Goal: Task Accomplishment & Management: Manage account settings

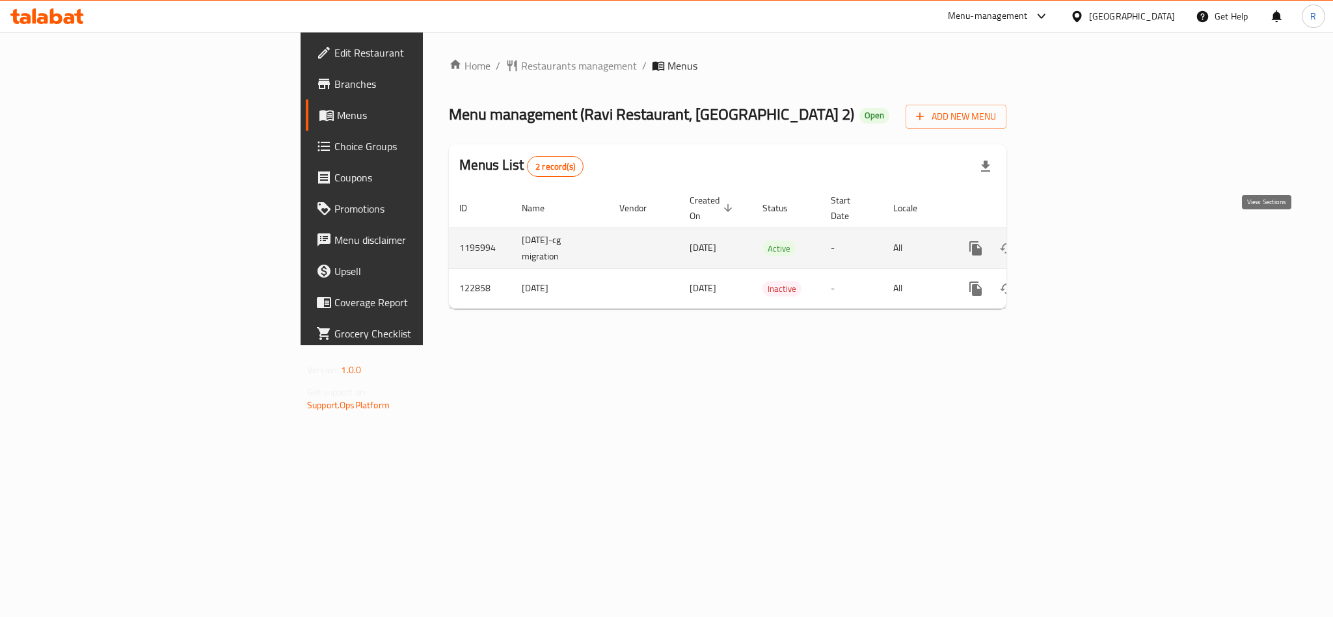
click at [1085, 247] on link "enhanced table" at bounding box center [1069, 248] width 31 height 31
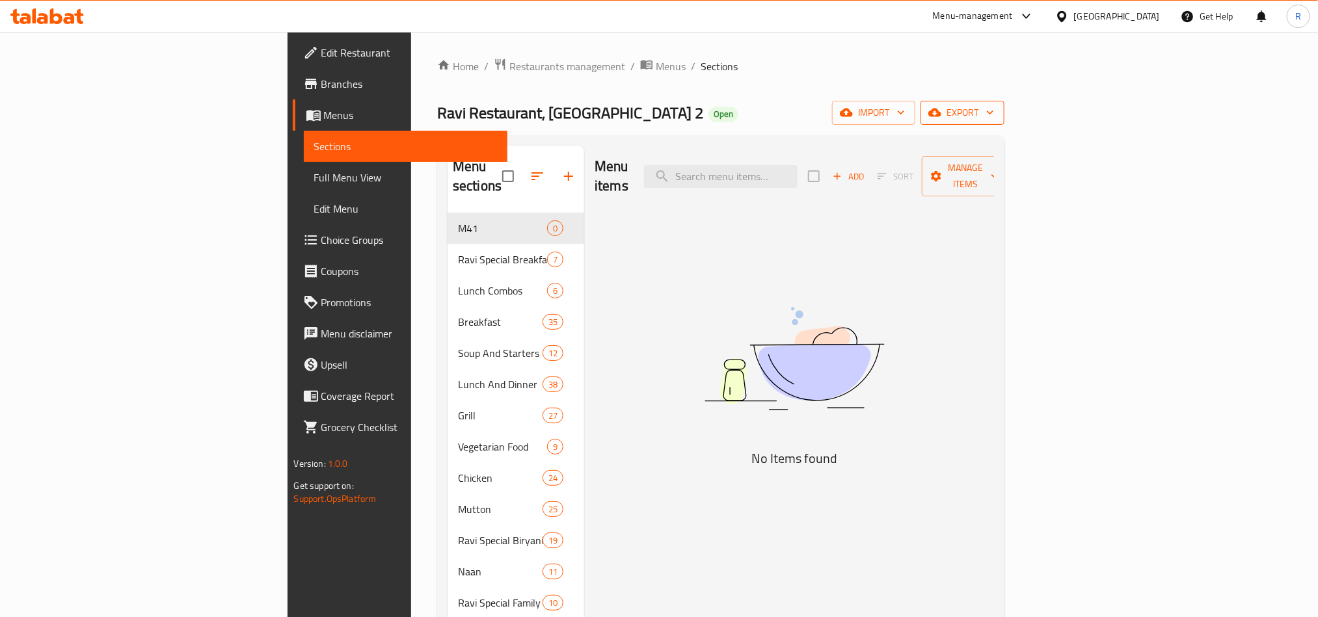
click at [994, 115] on span "export" at bounding box center [962, 113] width 63 height 16
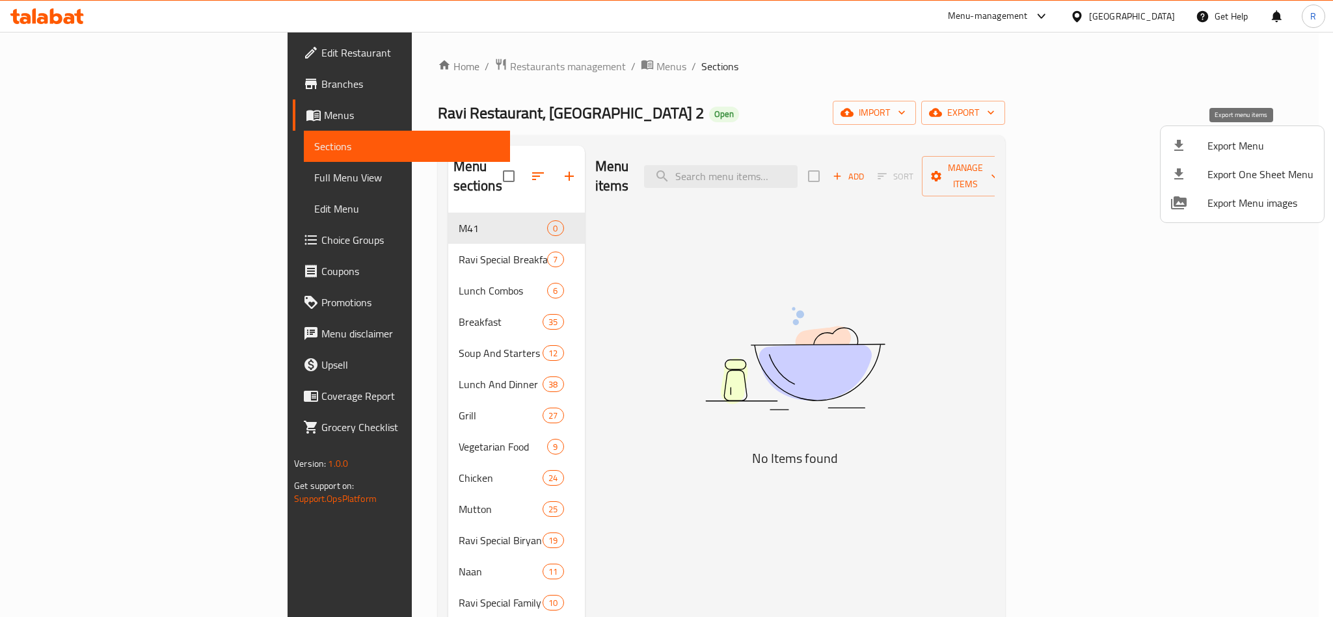
click at [1236, 148] on span "Export Menu" at bounding box center [1261, 146] width 106 height 16
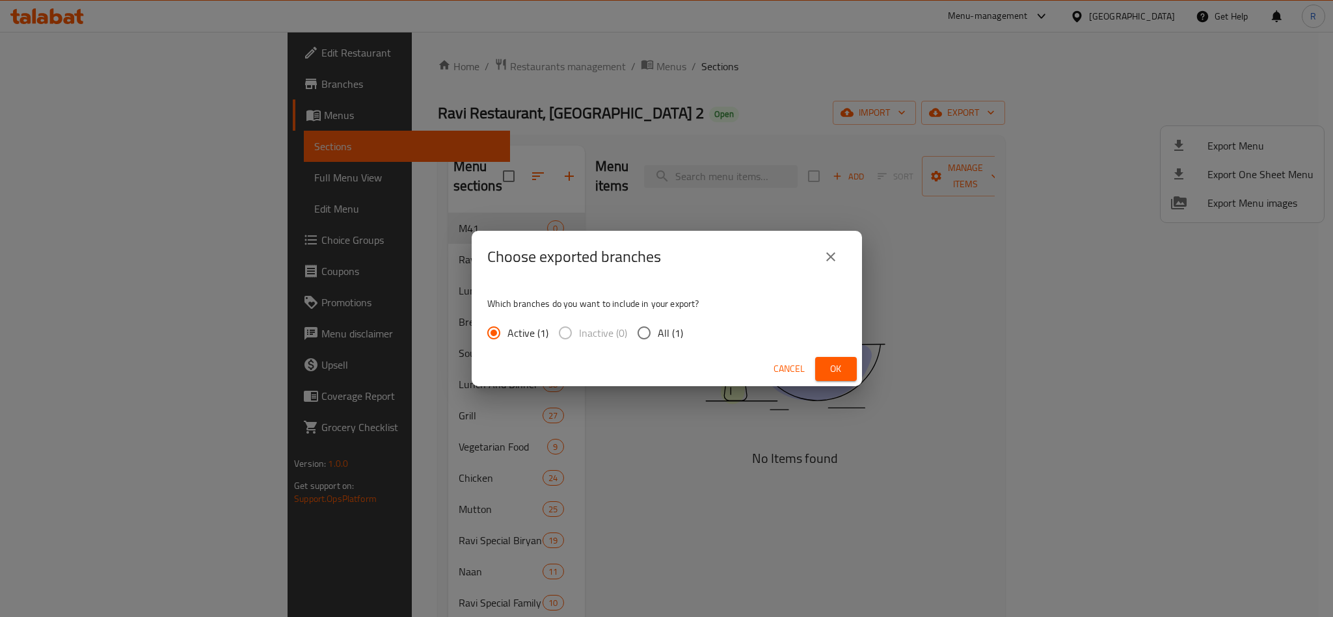
click at [836, 366] on span "Ok" at bounding box center [836, 369] width 21 height 16
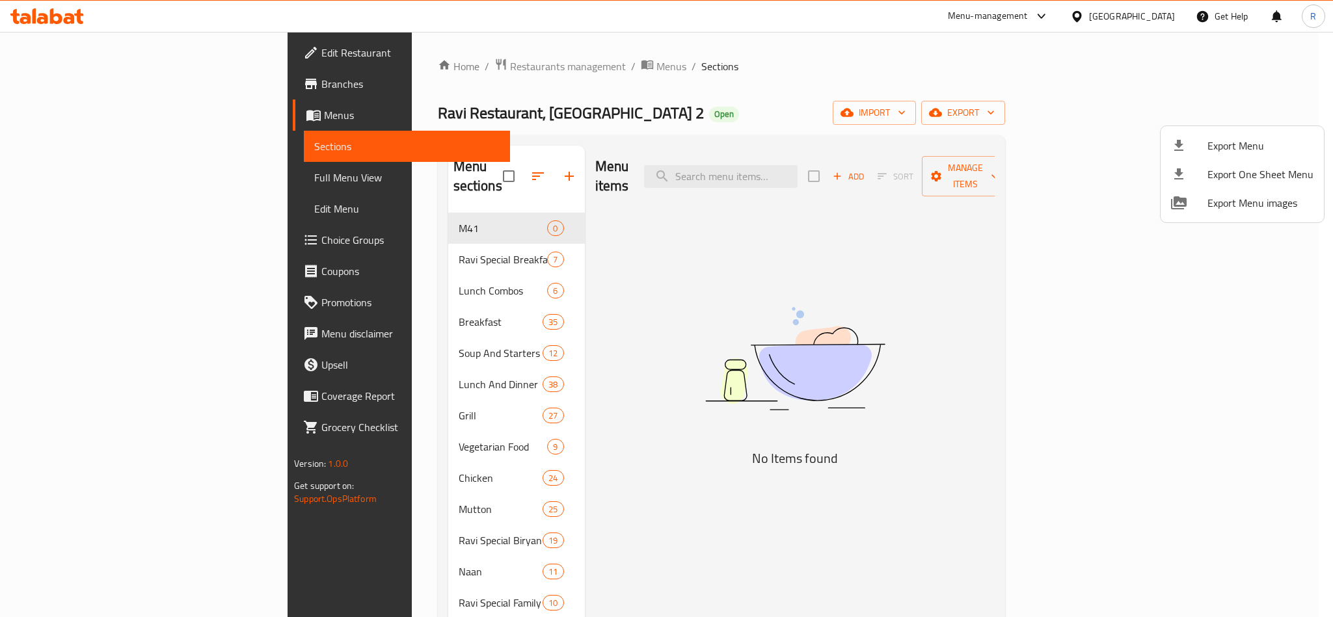
click at [978, 258] on div at bounding box center [666, 308] width 1333 height 617
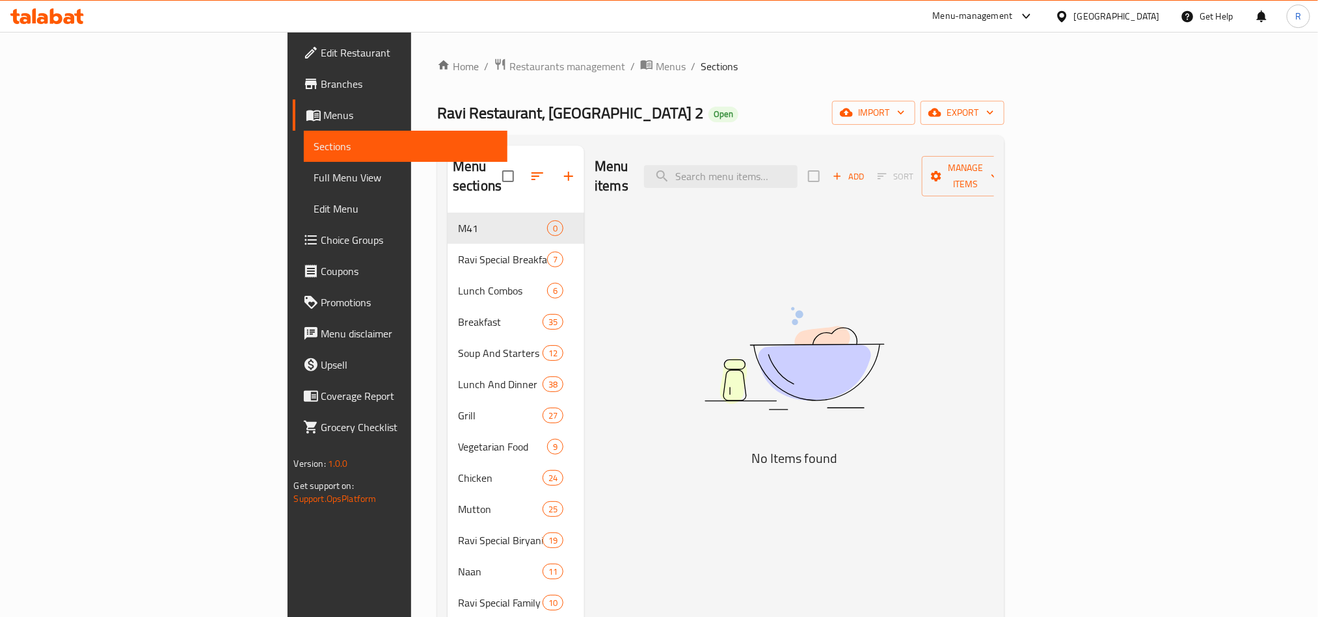
click at [807, 180] on div "Menu items Add Sort Manage items" at bounding box center [794, 177] width 399 height 62
click at [798, 172] on input "search" at bounding box center [721, 176] width 154 height 23
paste input "[PERSON_NAME]"
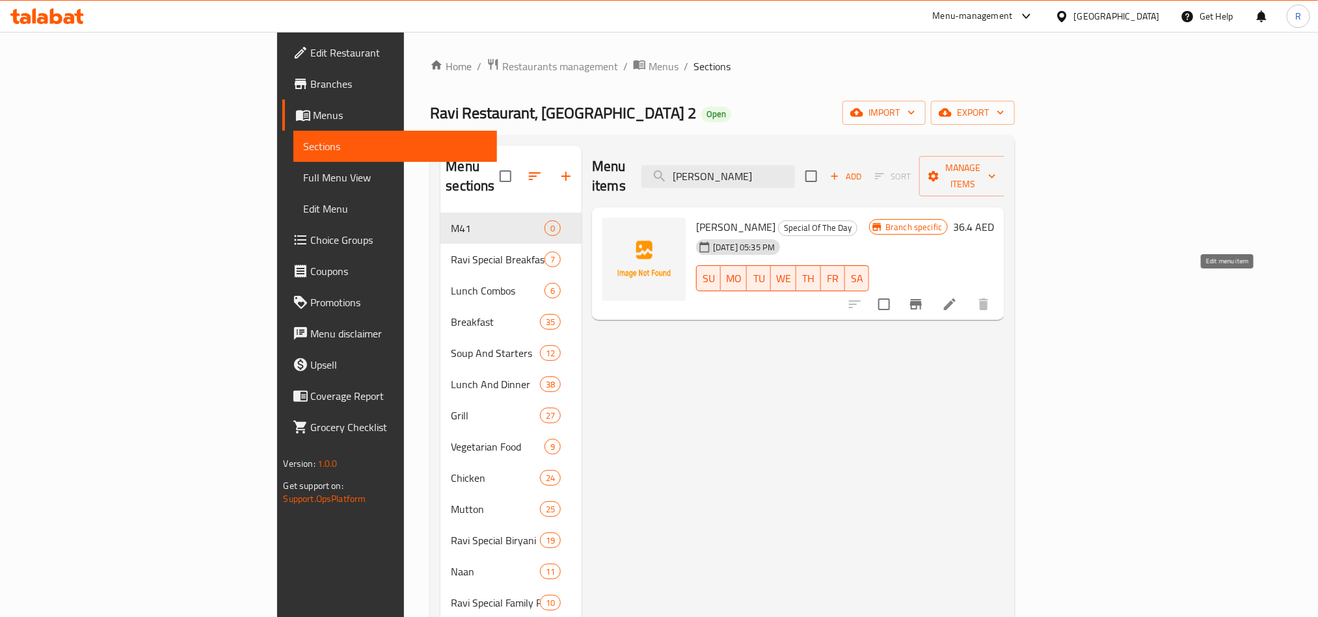
type input "[PERSON_NAME]"
click at [958, 297] on icon at bounding box center [950, 305] width 16 height 16
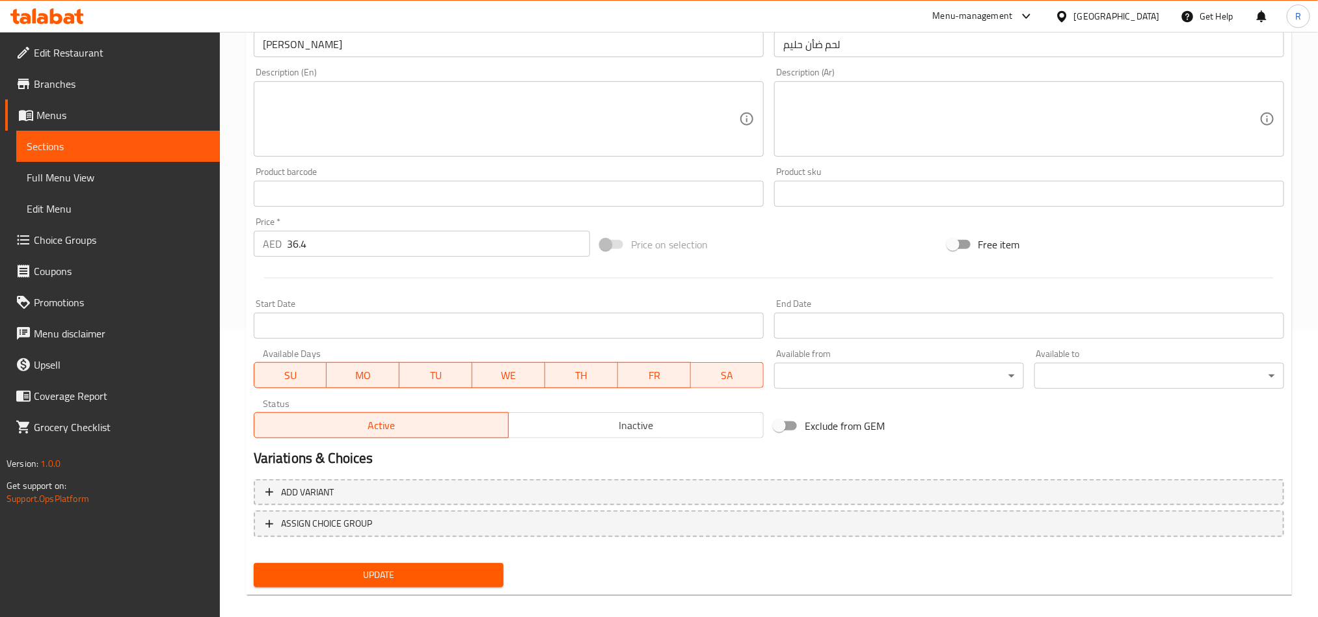
scroll to position [301, 0]
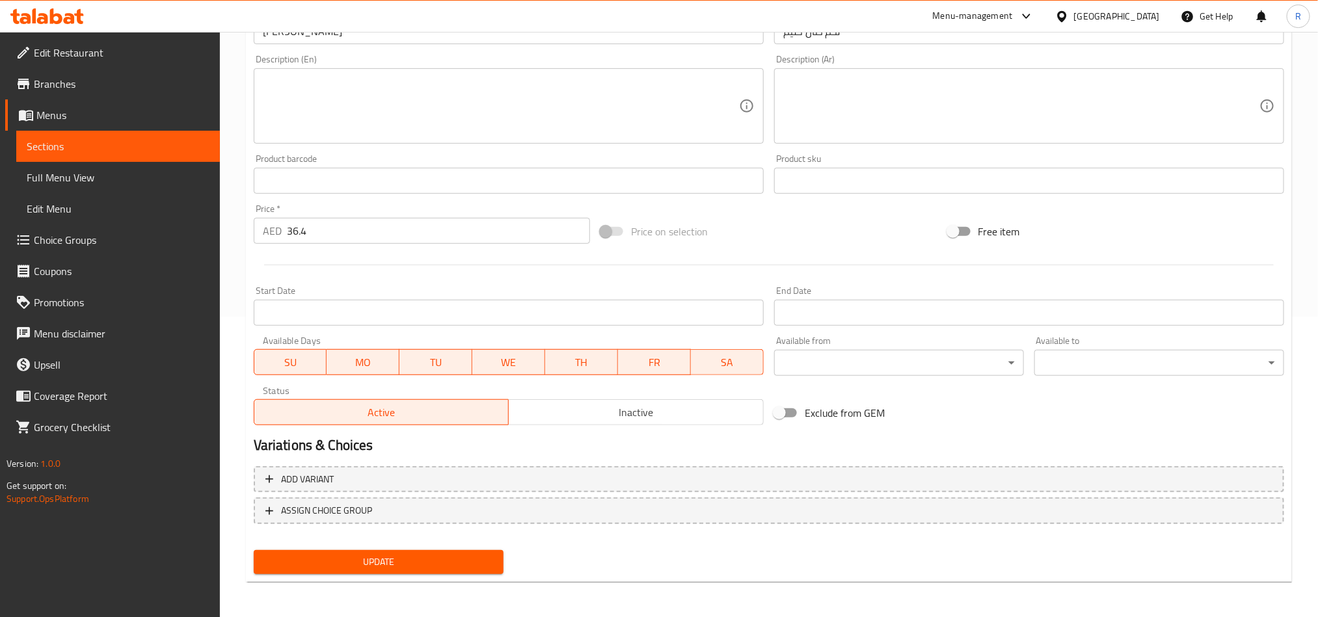
click at [383, 365] on span "MO" at bounding box center [363, 362] width 62 height 19
click at [442, 358] on span "TU" at bounding box center [436, 362] width 62 height 19
click at [504, 360] on span "WE" at bounding box center [509, 362] width 62 height 19
click at [580, 355] on span "TH" at bounding box center [581, 362] width 62 height 19
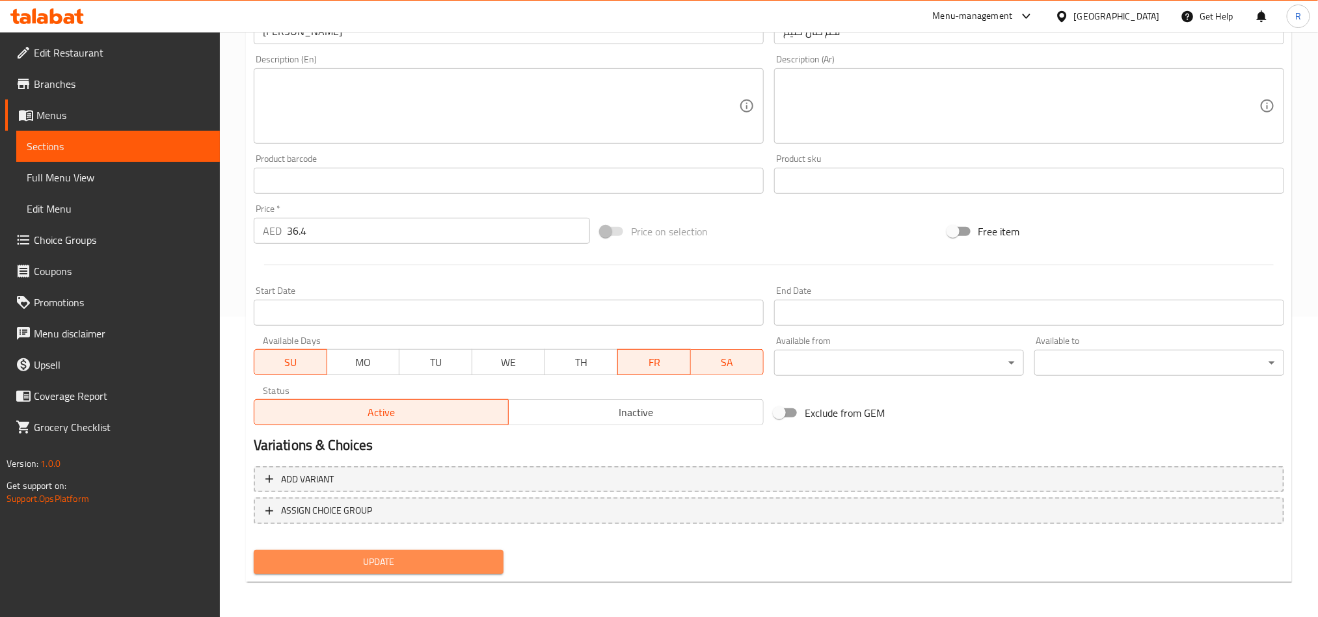
click at [440, 568] on span "Update" at bounding box center [378, 562] width 229 height 16
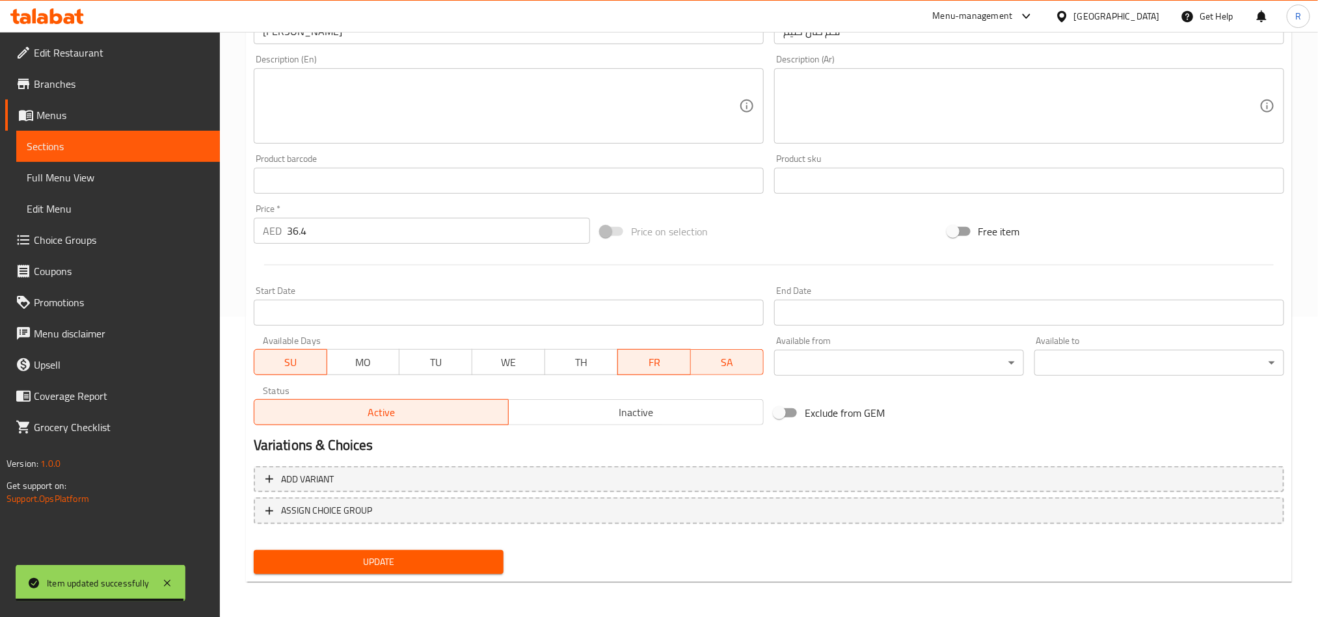
click at [367, 567] on span "Update" at bounding box center [378, 562] width 229 height 16
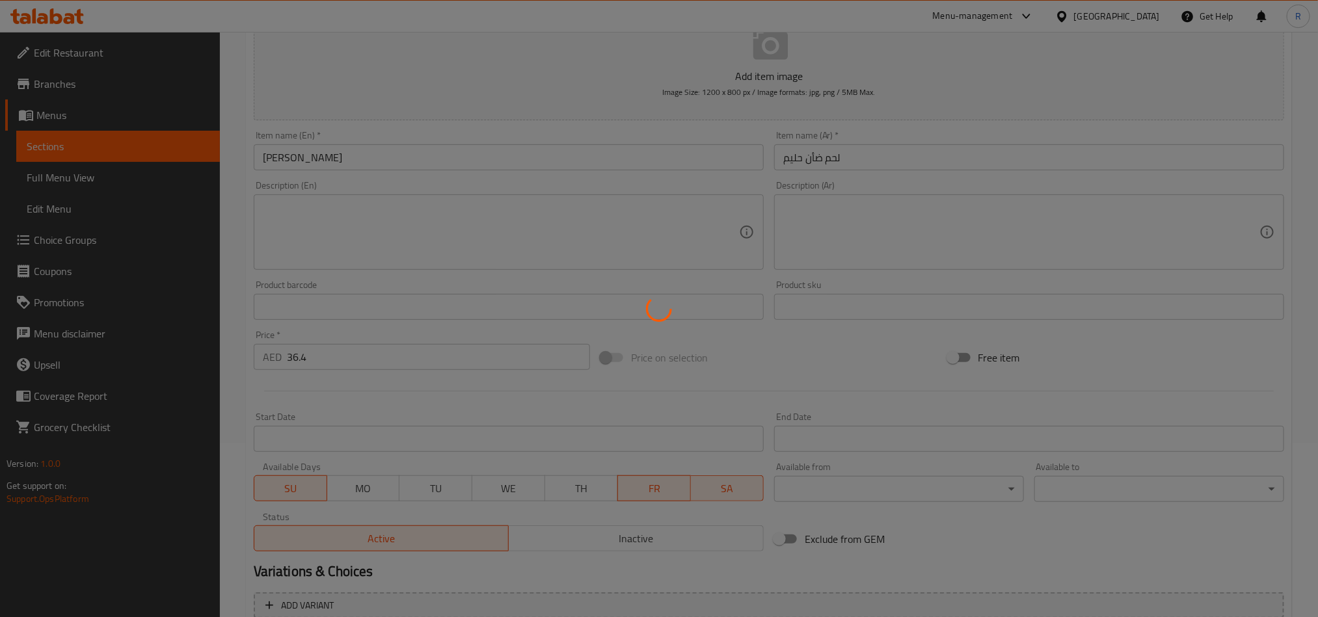
scroll to position [0, 0]
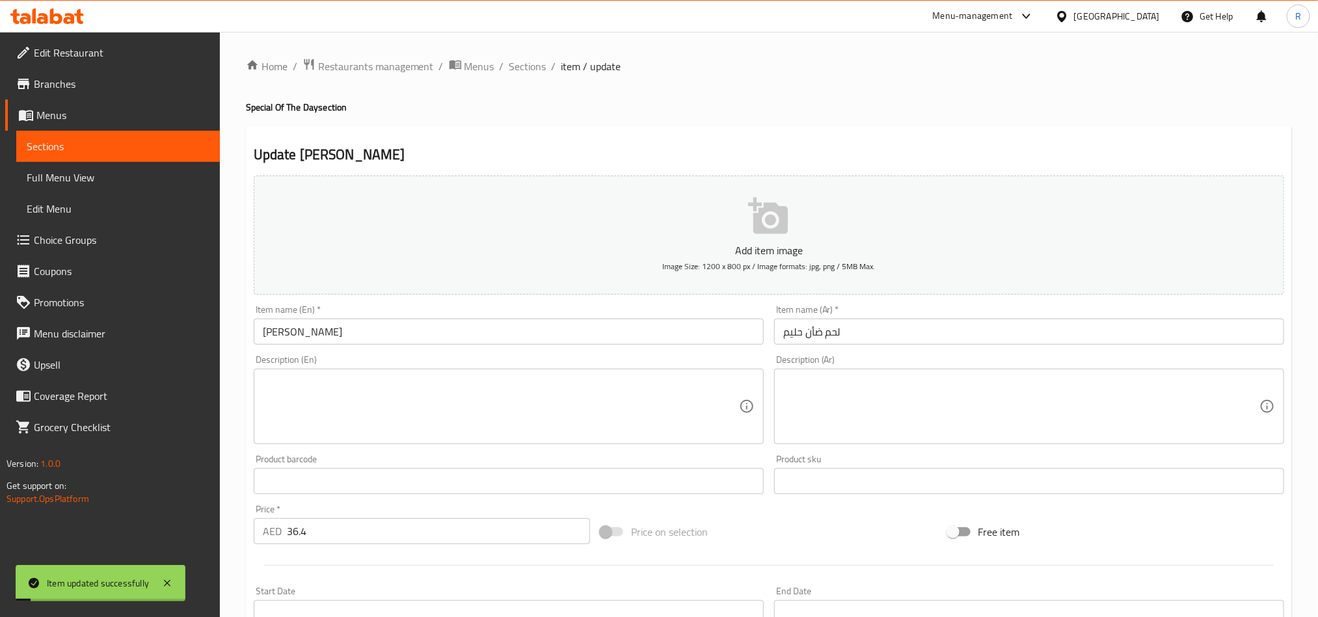
drag, startPoint x: 528, startPoint y: 70, endPoint x: 709, endPoint y: 1, distance: 193.8
click at [528, 70] on span "Sections" at bounding box center [527, 67] width 37 height 16
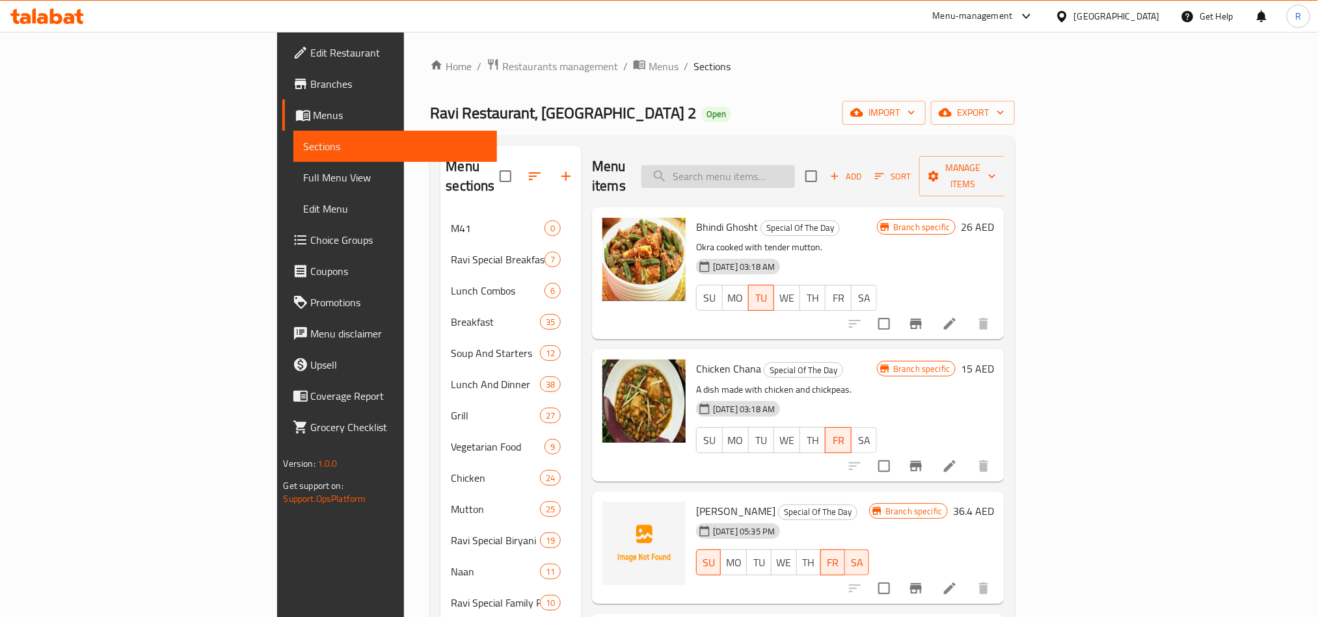
click at [795, 165] on input "search" at bounding box center [719, 176] width 154 height 23
paste input "Mutton Pulao"
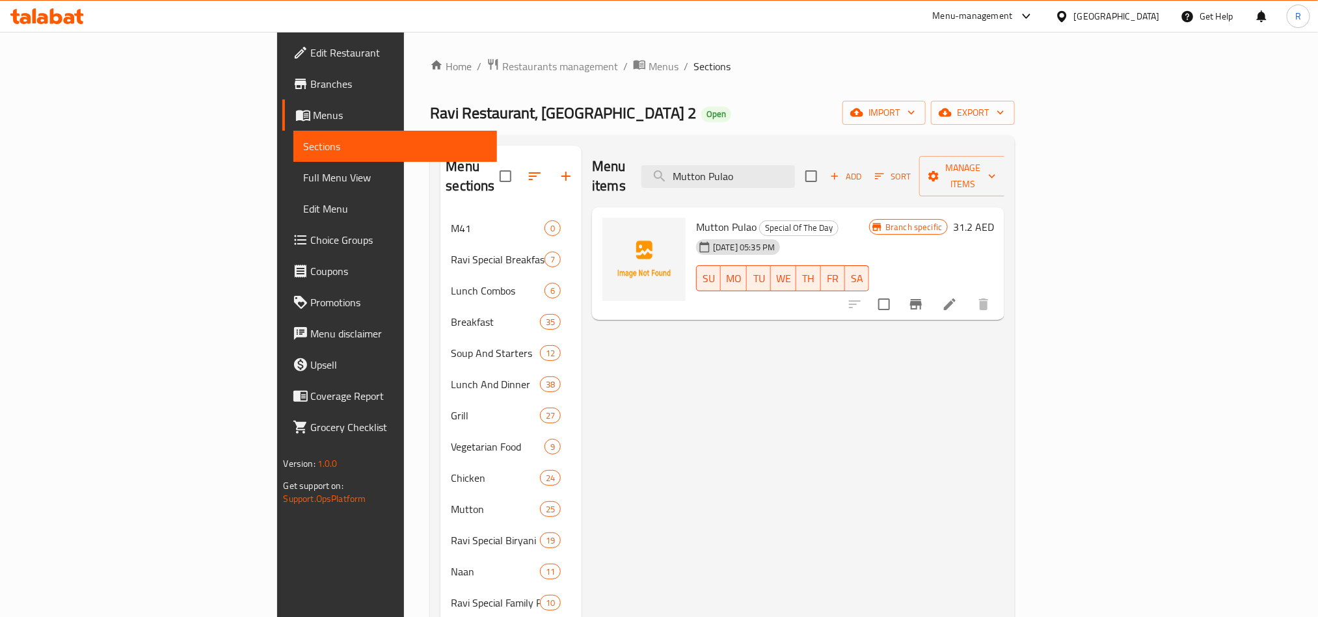
type input "Mutton Pulao"
click at [968, 293] on li at bounding box center [950, 304] width 36 height 23
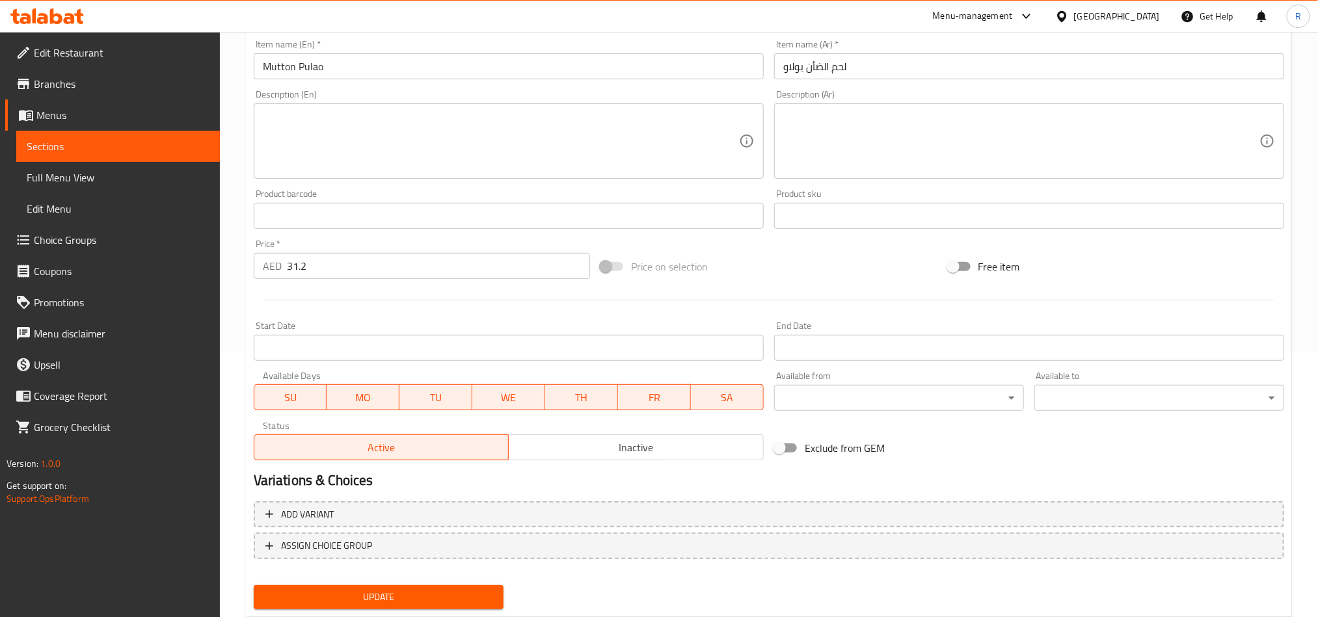
scroll to position [301, 0]
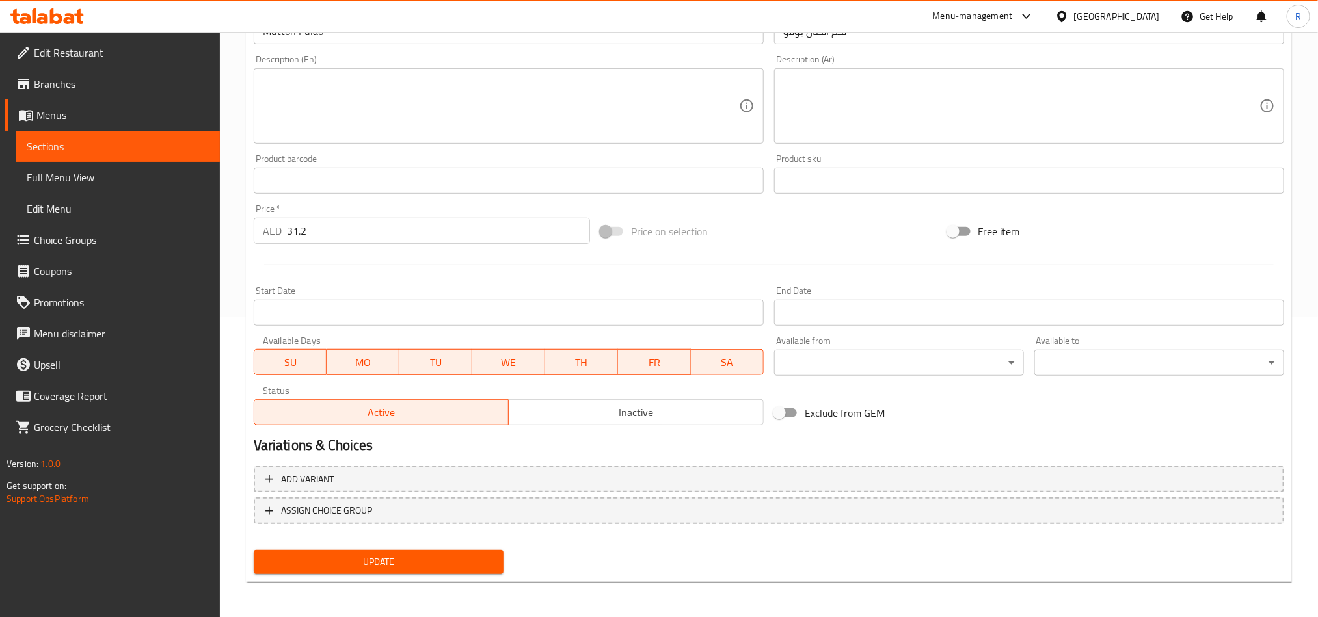
click at [364, 366] on span "MO" at bounding box center [363, 362] width 62 height 19
click at [428, 364] on span "TU" at bounding box center [436, 362] width 62 height 19
click at [523, 353] on span "WE" at bounding box center [509, 362] width 62 height 19
click at [584, 366] on span "TH" at bounding box center [581, 362] width 62 height 19
click at [489, 558] on span "Update" at bounding box center [378, 562] width 229 height 16
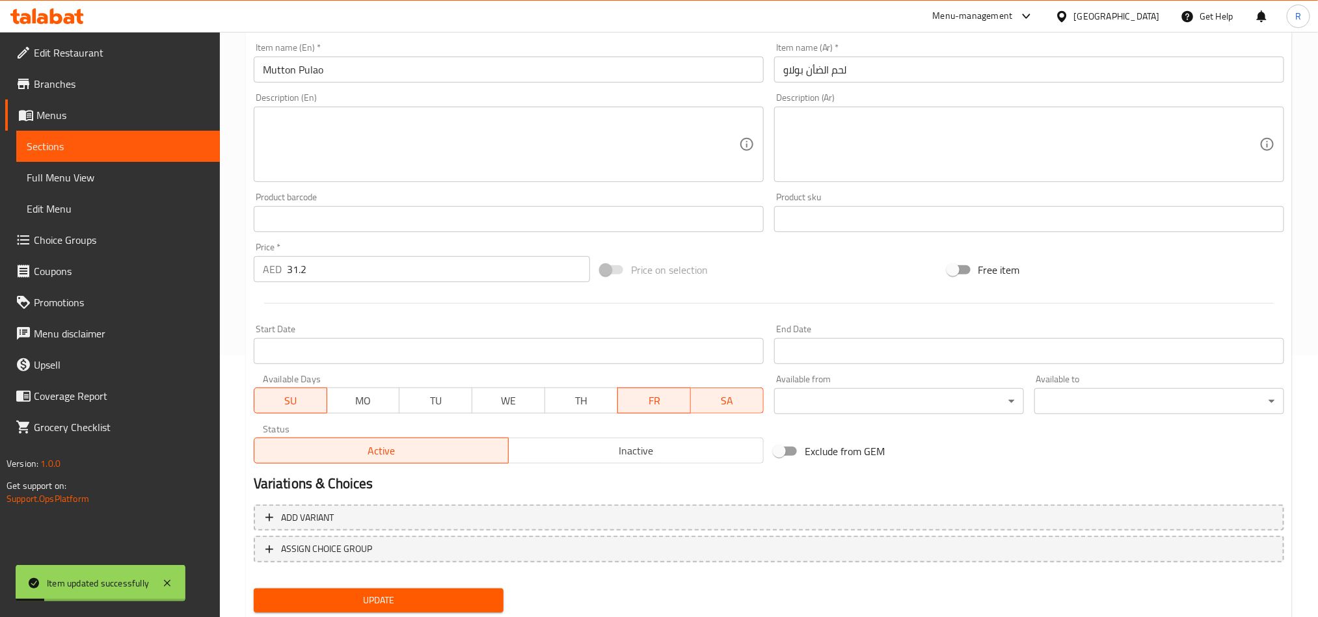
scroll to position [0, 0]
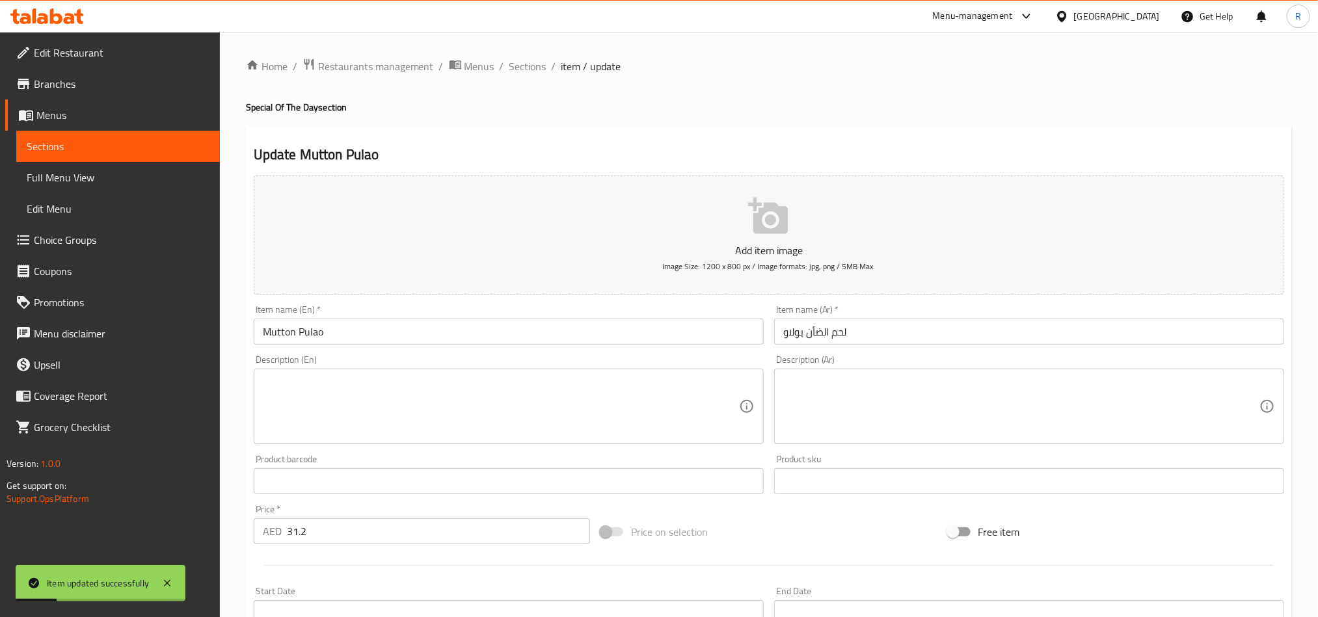
drag, startPoint x: 528, startPoint y: 67, endPoint x: 744, endPoint y: 133, distance: 225.8
click at [528, 67] on span "Sections" at bounding box center [527, 67] width 37 height 16
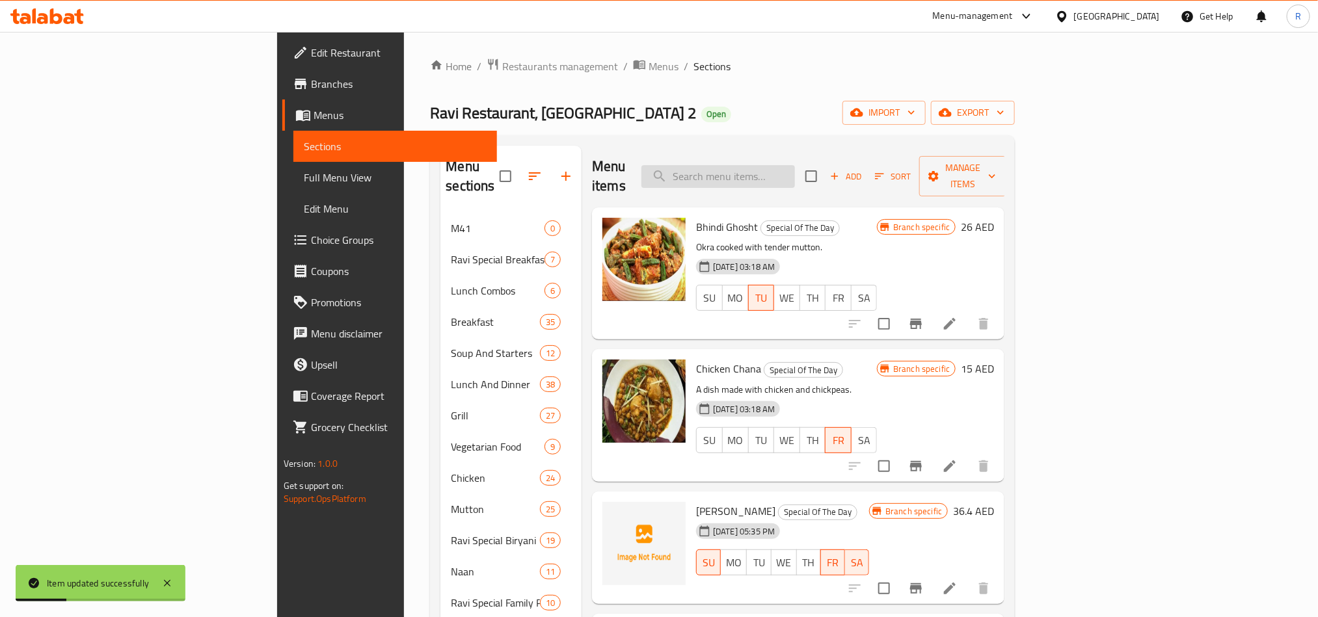
click at [795, 165] on input "search" at bounding box center [719, 176] width 154 height 23
paste input "[PERSON_NAME]"
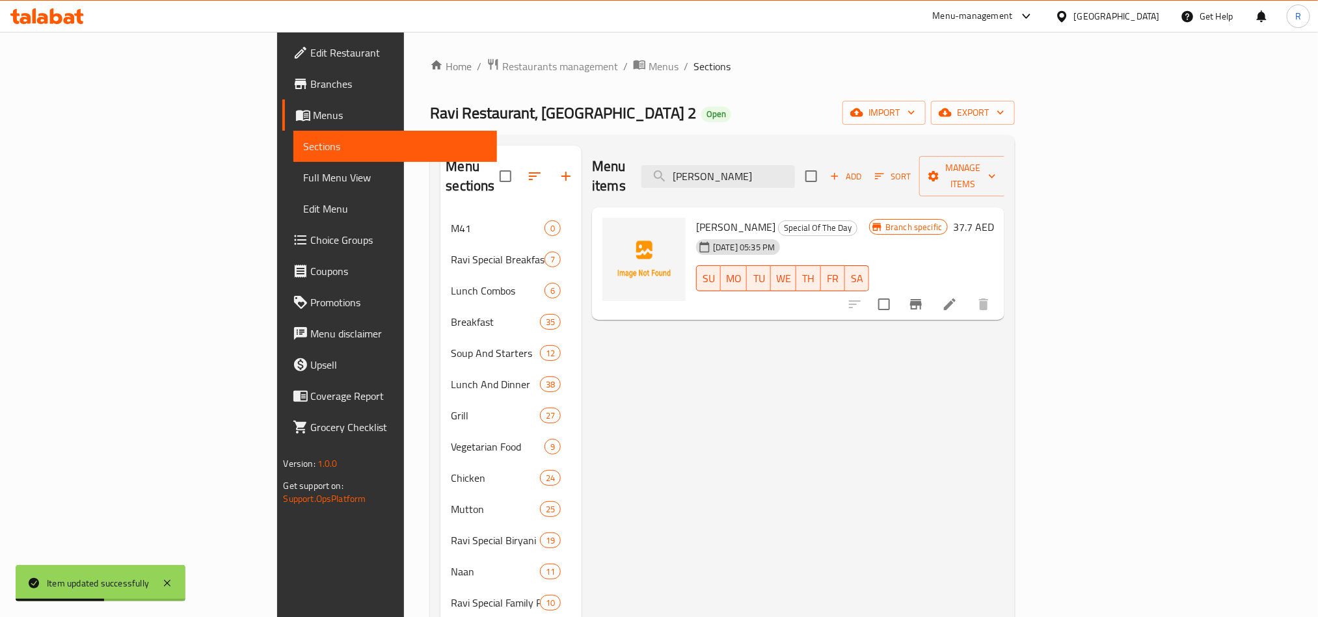
type input "[PERSON_NAME]"
click at [968, 293] on li at bounding box center [950, 304] width 36 height 23
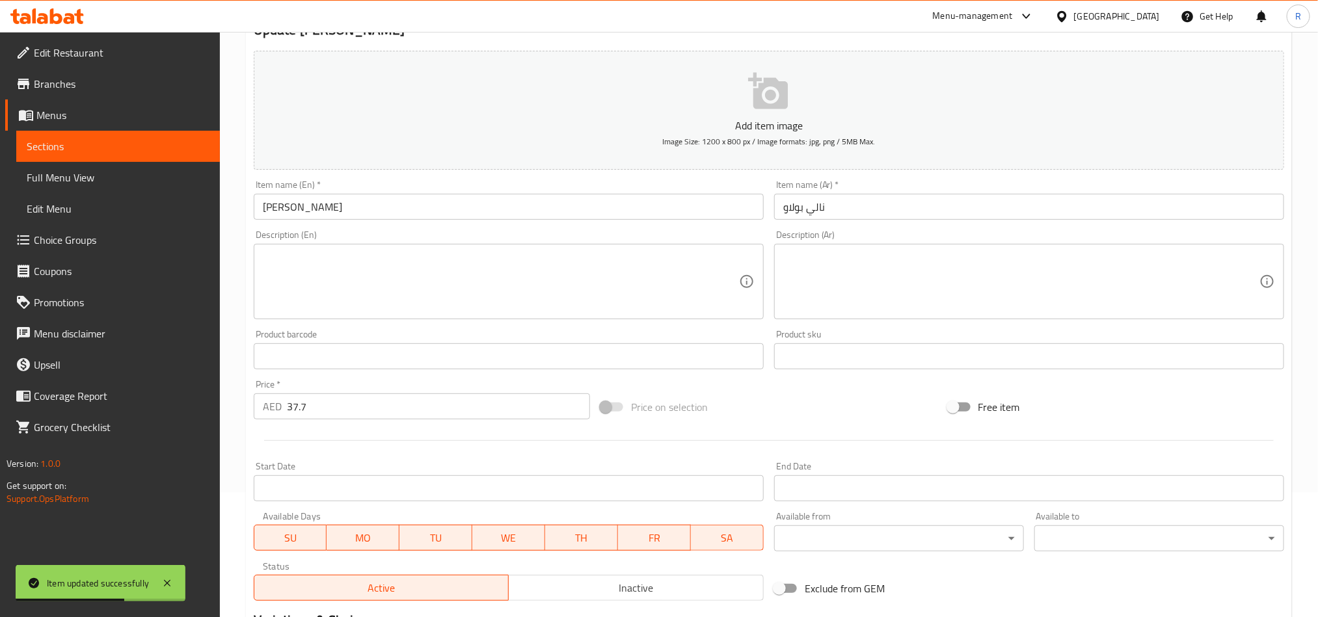
scroll to position [301, 0]
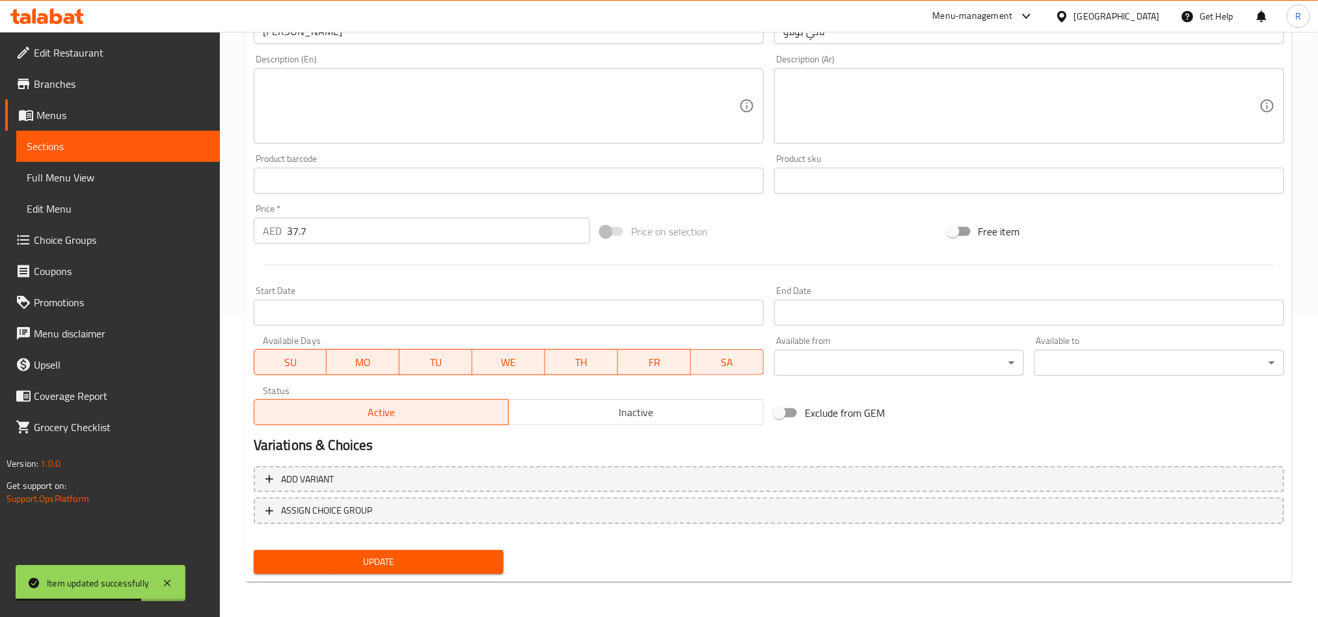
click at [359, 360] on span "MO" at bounding box center [363, 362] width 62 height 19
click at [443, 357] on span "TU" at bounding box center [436, 362] width 62 height 19
click at [491, 356] on span "WE" at bounding box center [509, 362] width 62 height 19
click at [576, 356] on span "TH" at bounding box center [581, 362] width 62 height 19
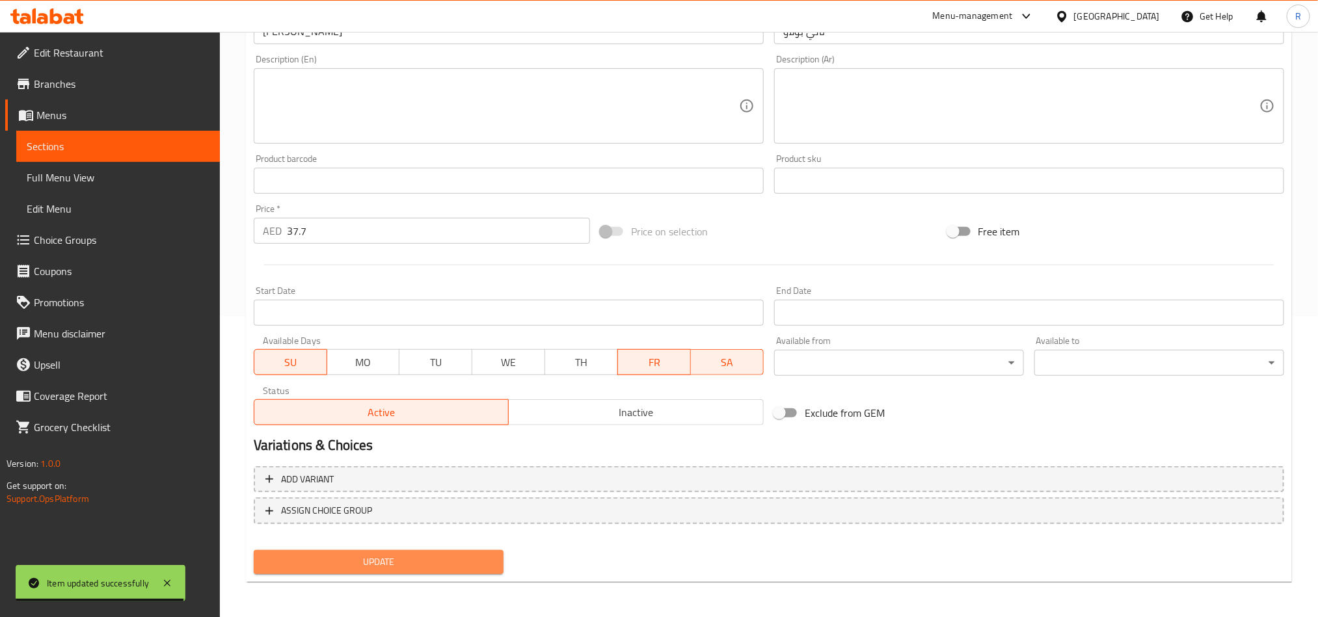
click at [463, 567] on span "Update" at bounding box center [378, 562] width 229 height 16
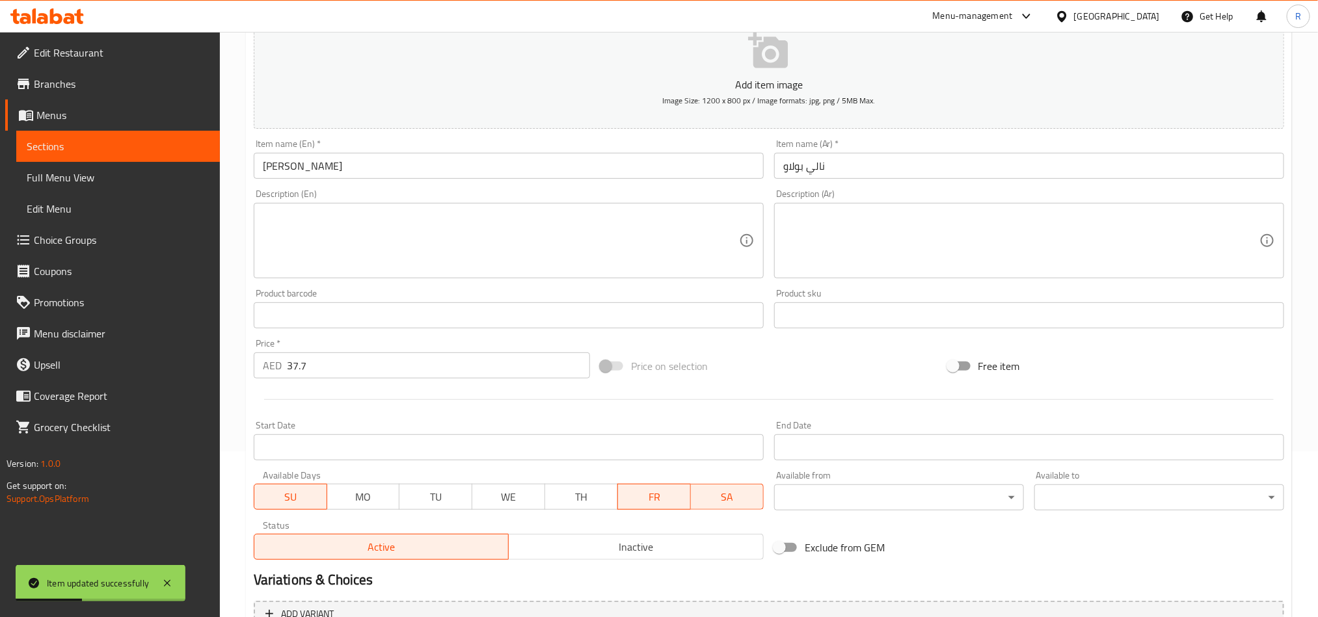
scroll to position [0, 0]
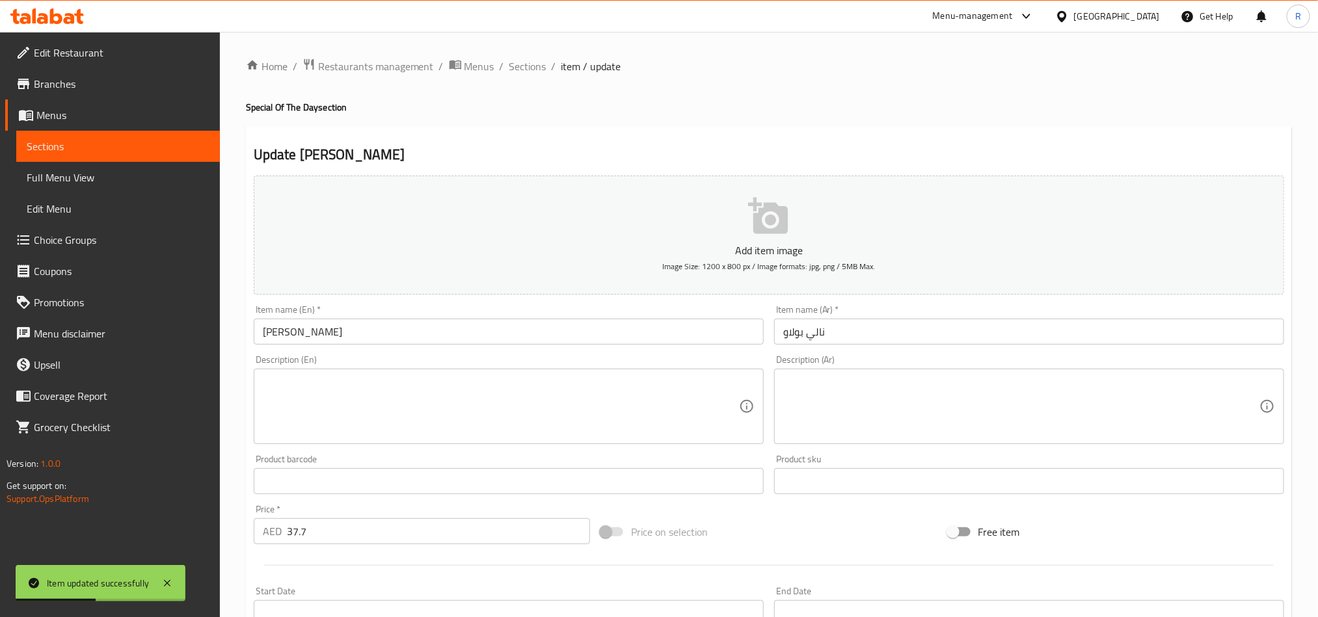
click at [528, 77] on div "Home / Restaurants management / Menus / Sections / item / update Special Of The…" at bounding box center [769, 475] width 1046 height 835
click at [528, 70] on span "Sections" at bounding box center [527, 67] width 37 height 16
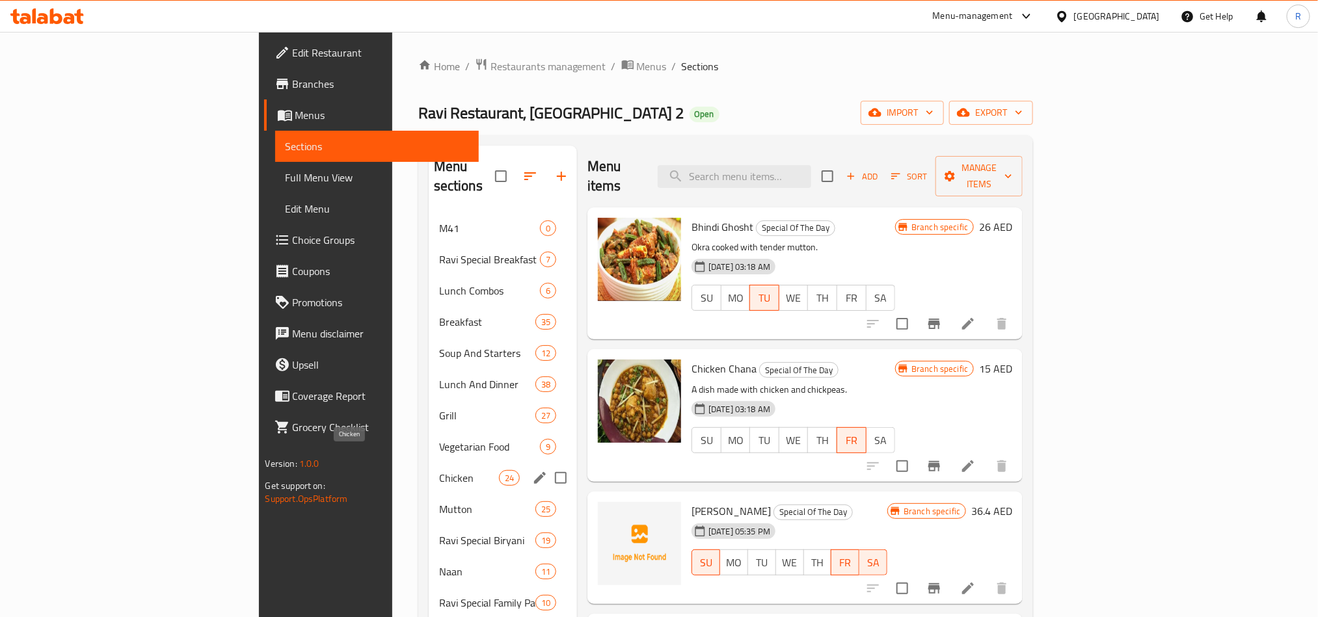
click at [439, 470] on span "Chicken" at bounding box center [469, 478] width 60 height 16
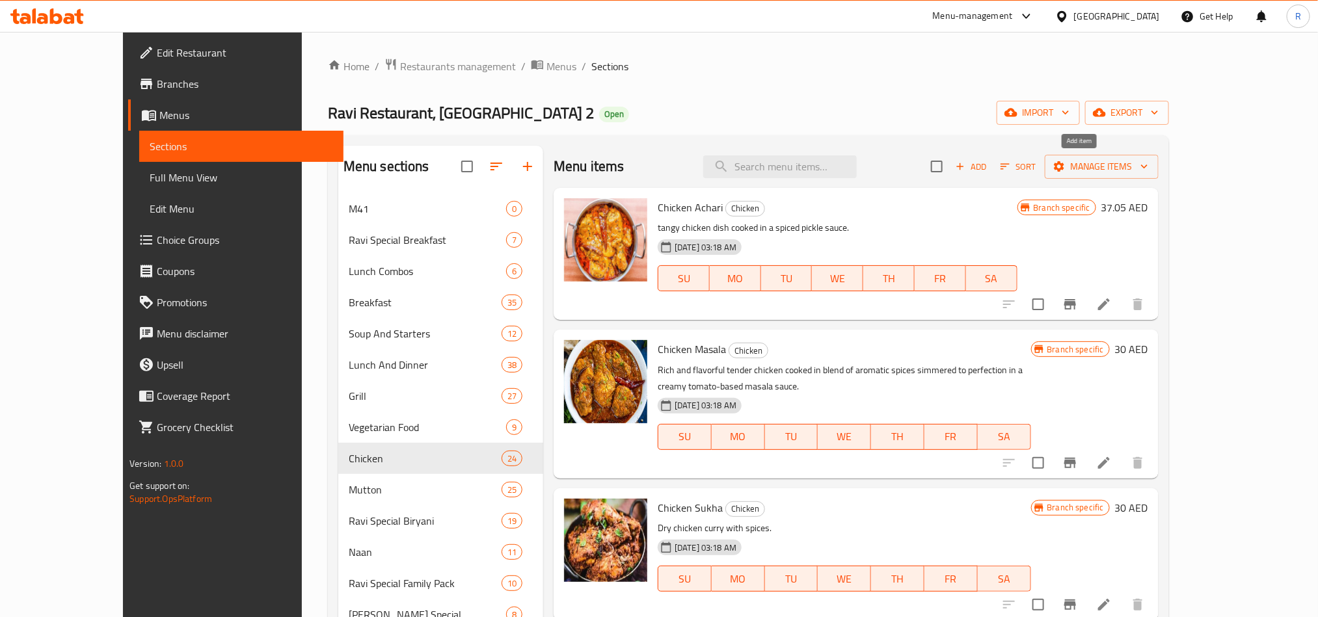
click at [966, 165] on icon "button" at bounding box center [960, 167] width 12 height 12
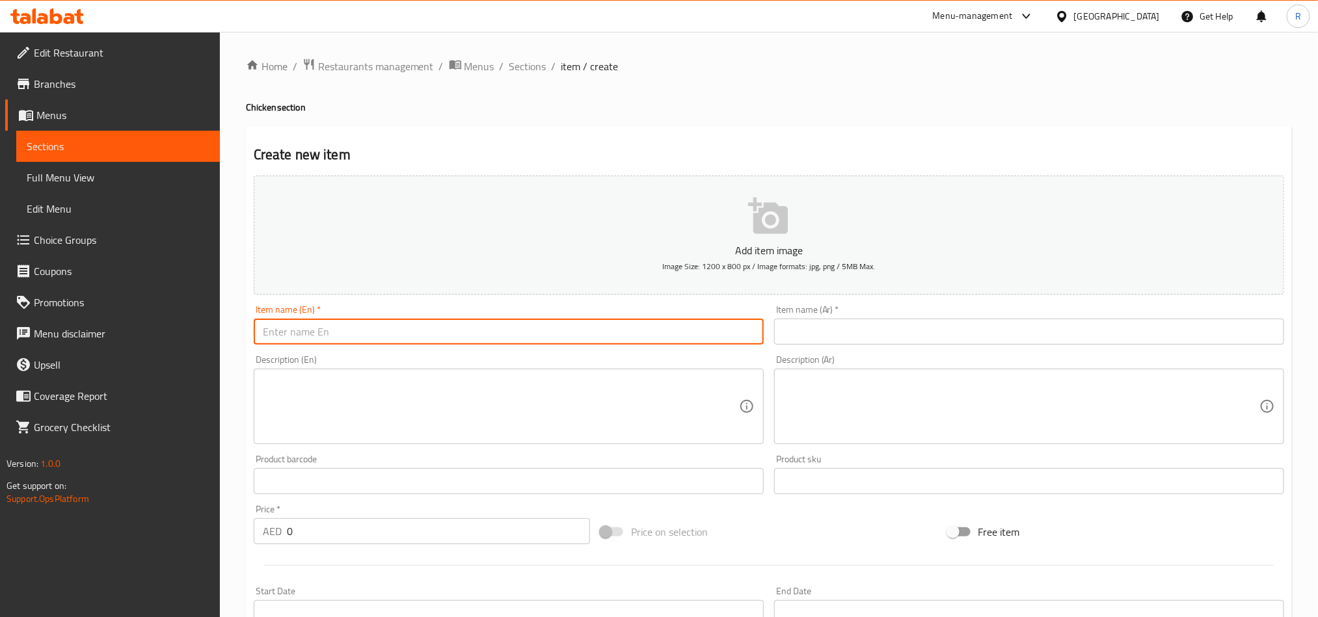
click at [470, 336] on input "text" at bounding box center [509, 332] width 510 height 26
paste input "Chicken Almond"
type input "Chicken Almond"
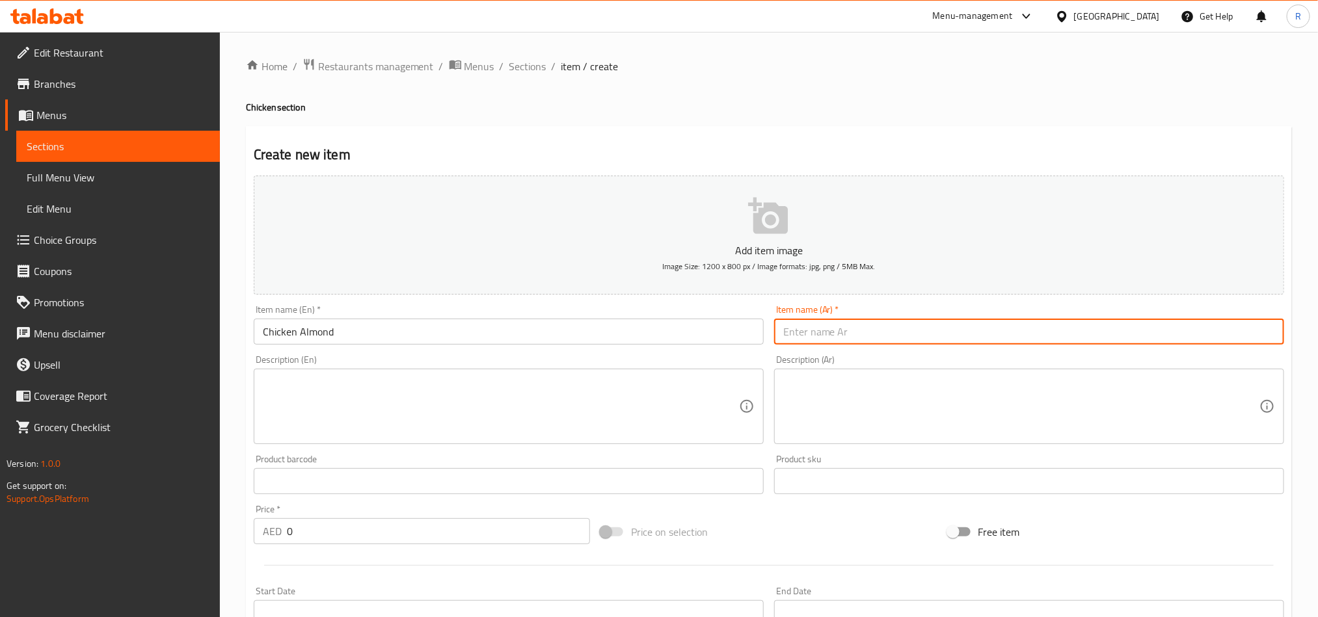
click at [920, 330] on input "text" at bounding box center [1029, 332] width 510 height 26
paste input "دجاج باللوز"
click at [1244, 330] on input "دجاج باللوز" at bounding box center [1029, 332] width 510 height 26
click at [1163, 329] on input "دجاج لوز" at bounding box center [1029, 332] width 510 height 26
type input "دجاج لوز"
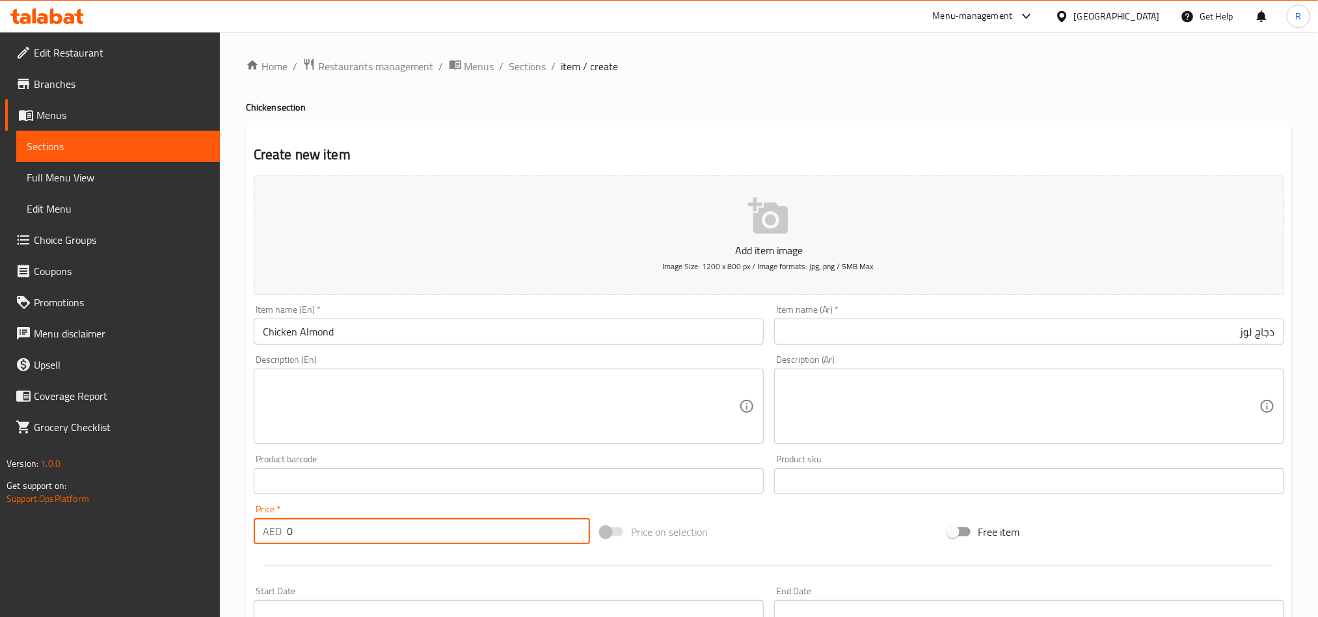
drag, startPoint x: 299, startPoint y: 545, endPoint x: 283, endPoint y: 535, distance: 19.0
click at [283, 535] on div "AED 0 Price *" at bounding box center [422, 532] width 336 height 26
paste input "37.05"
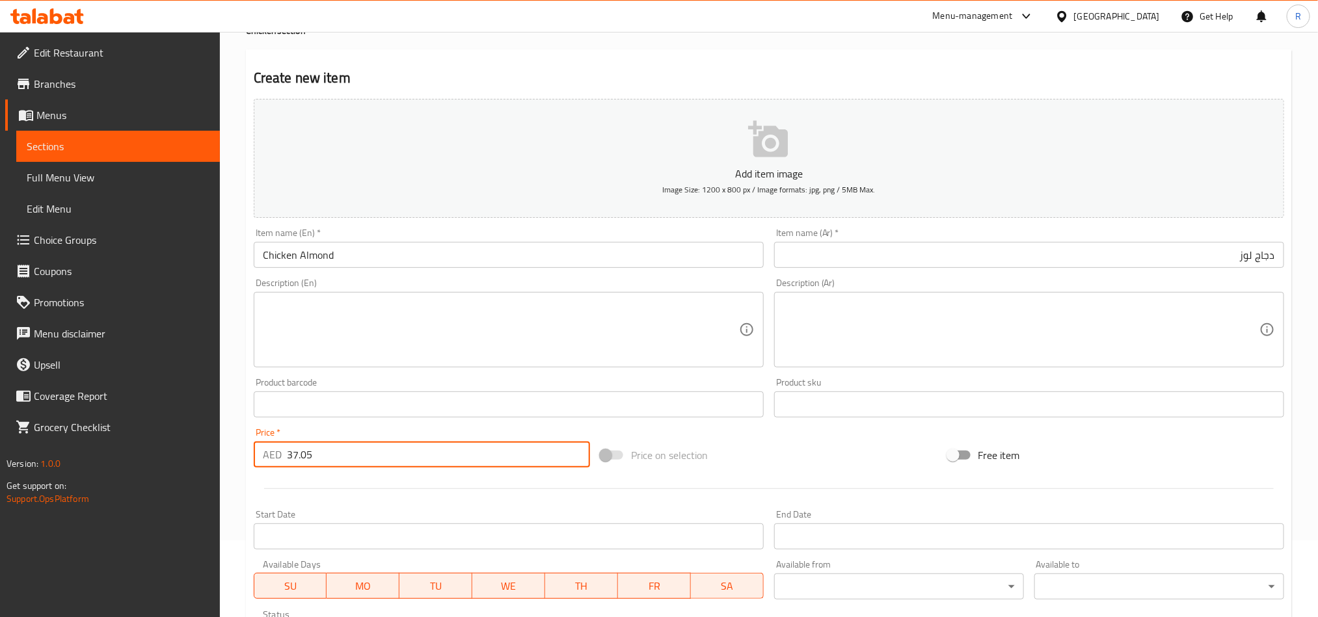
scroll to position [301, 0]
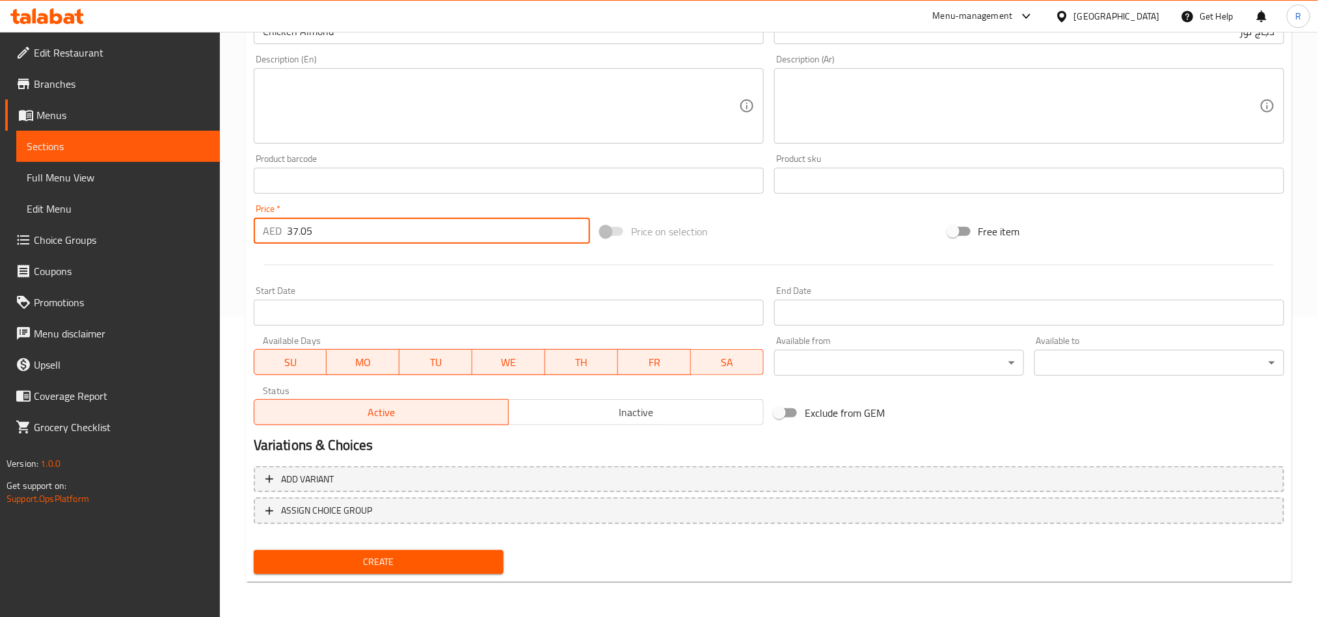
type input "37.05"
click at [414, 568] on span "Create" at bounding box center [378, 562] width 229 height 16
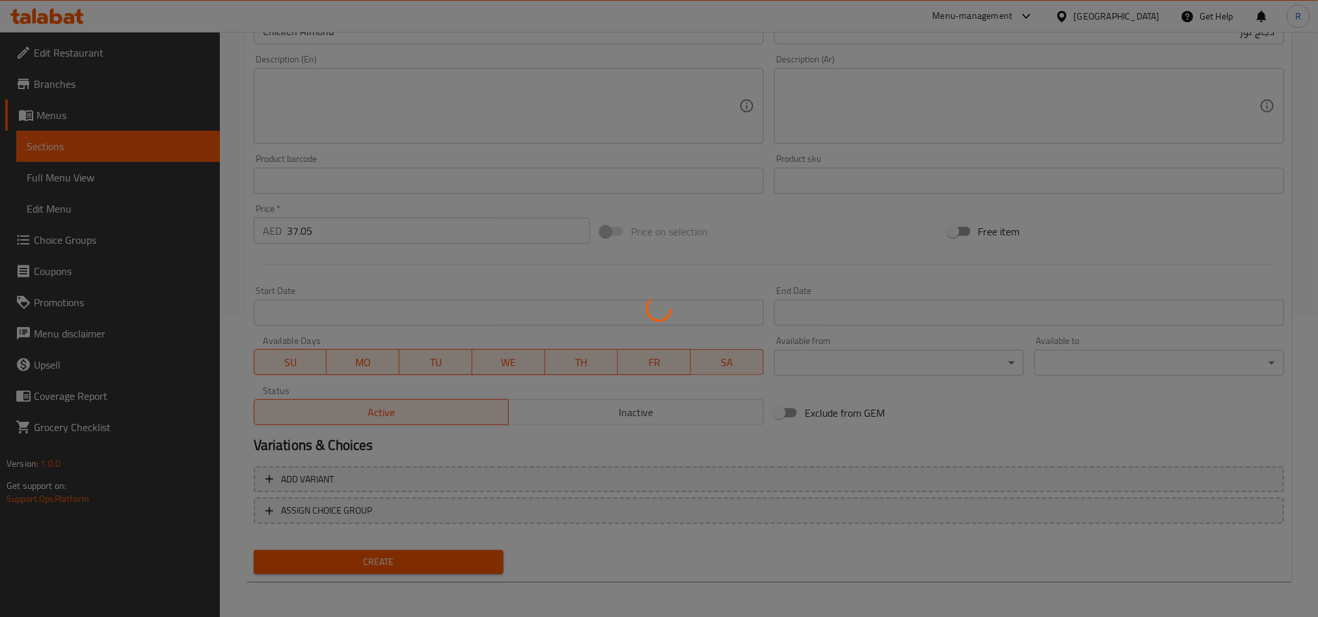
scroll to position [150, 0]
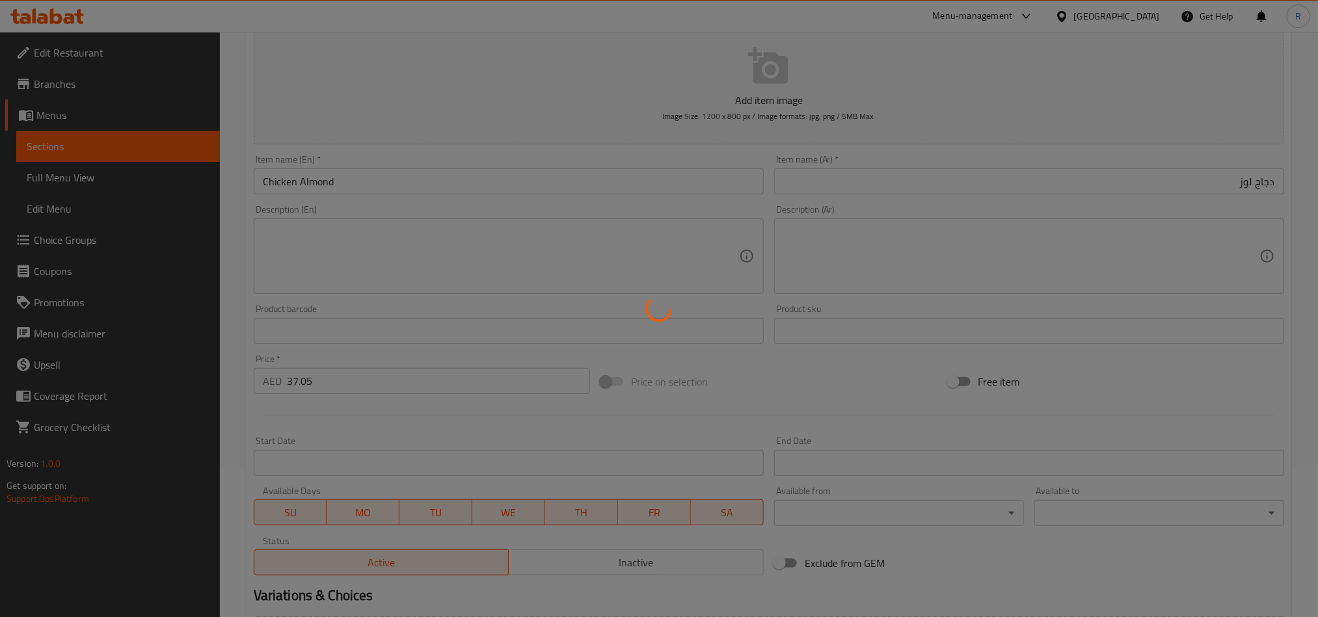
type input "0"
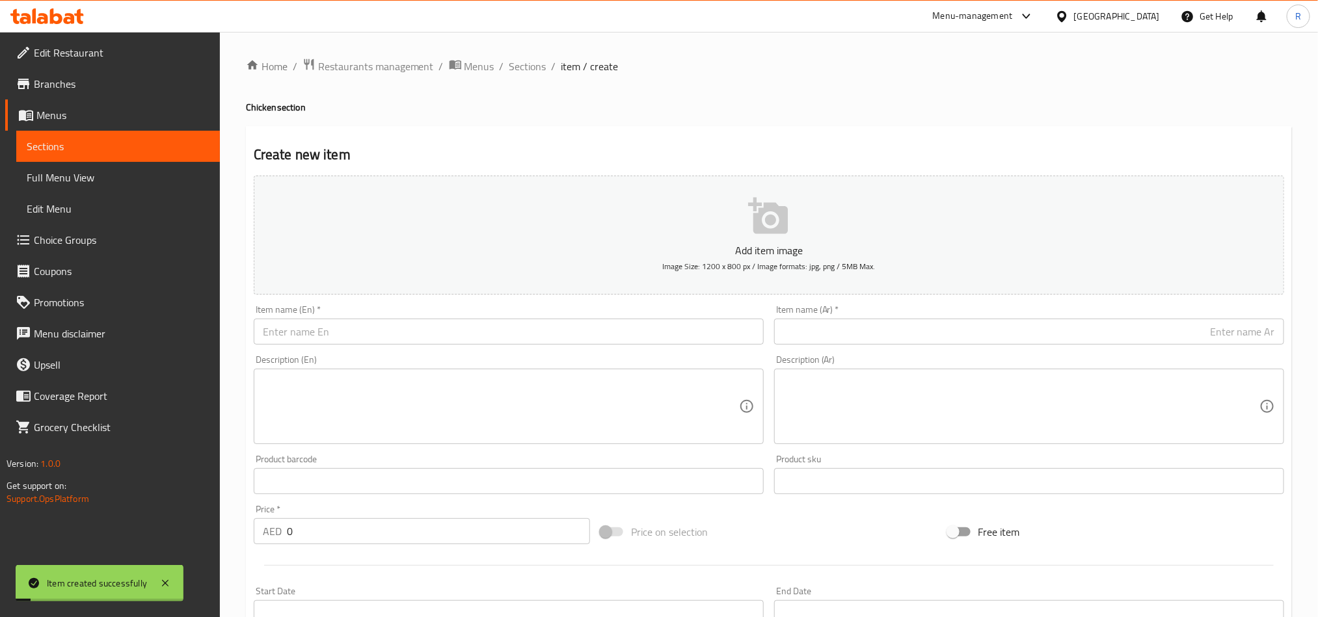
drag, startPoint x: 539, startPoint y: 68, endPoint x: 625, endPoint y: 7, distance: 105.8
click at [539, 68] on span "Sections" at bounding box center [527, 67] width 37 height 16
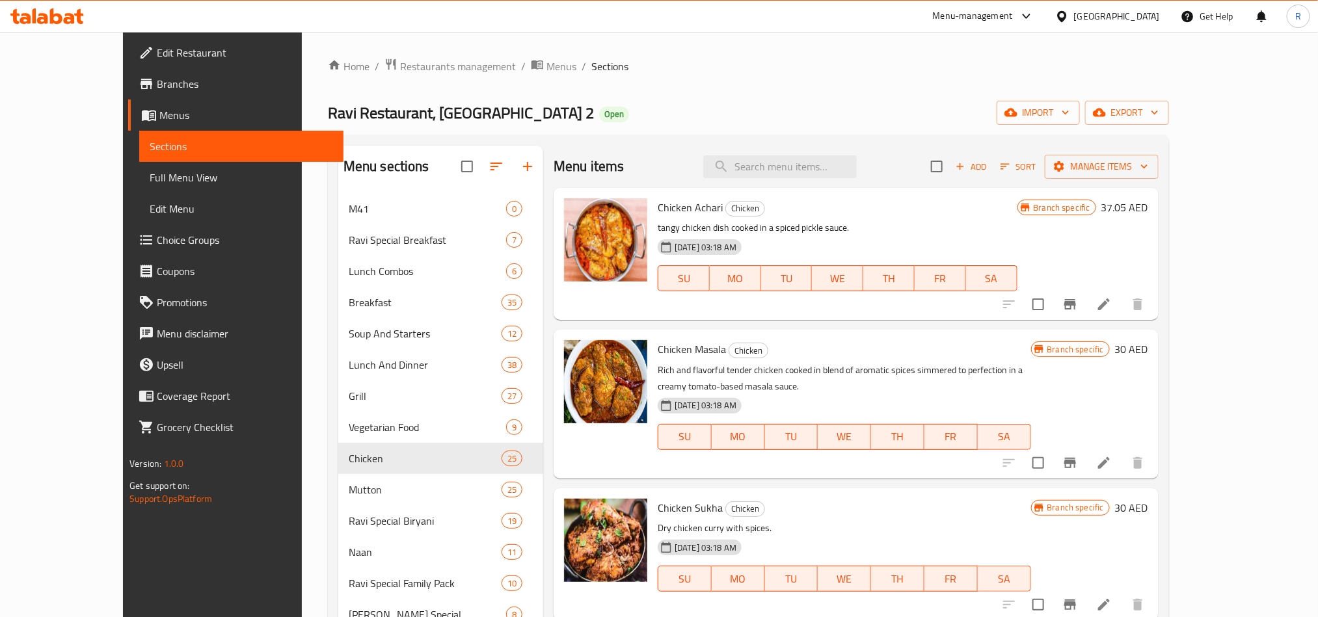
click at [989, 174] on span "Add" at bounding box center [971, 166] width 35 height 15
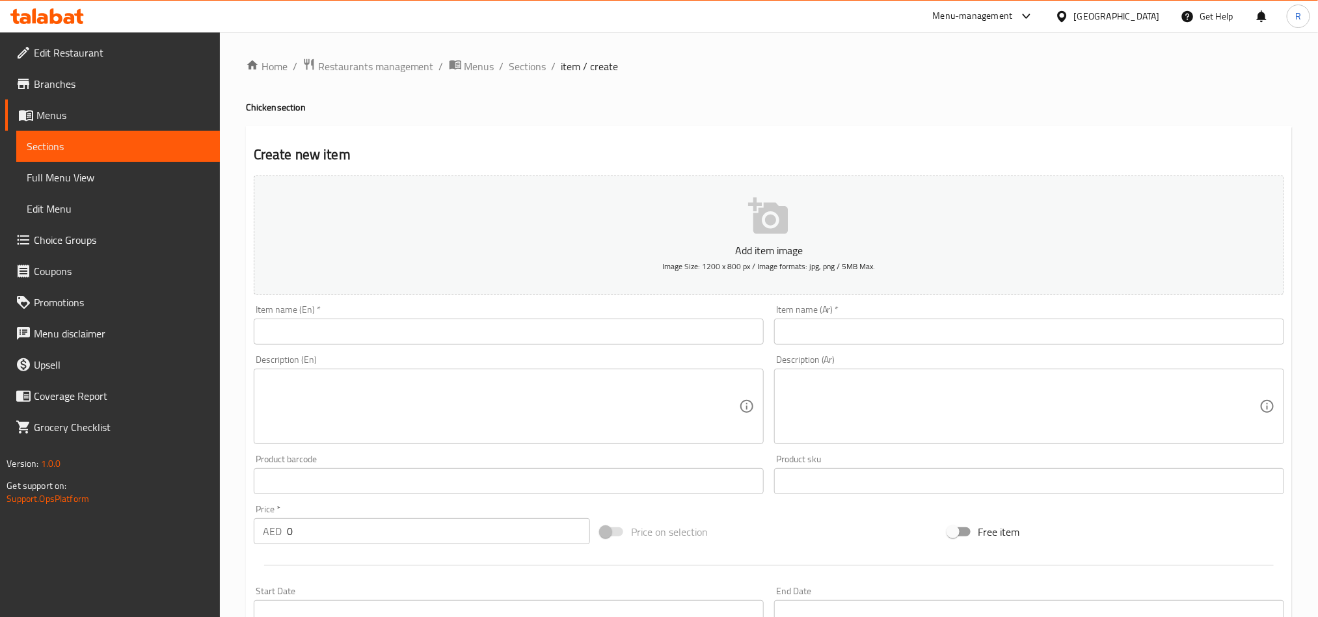
click at [604, 326] on input "text" at bounding box center [509, 332] width 510 height 26
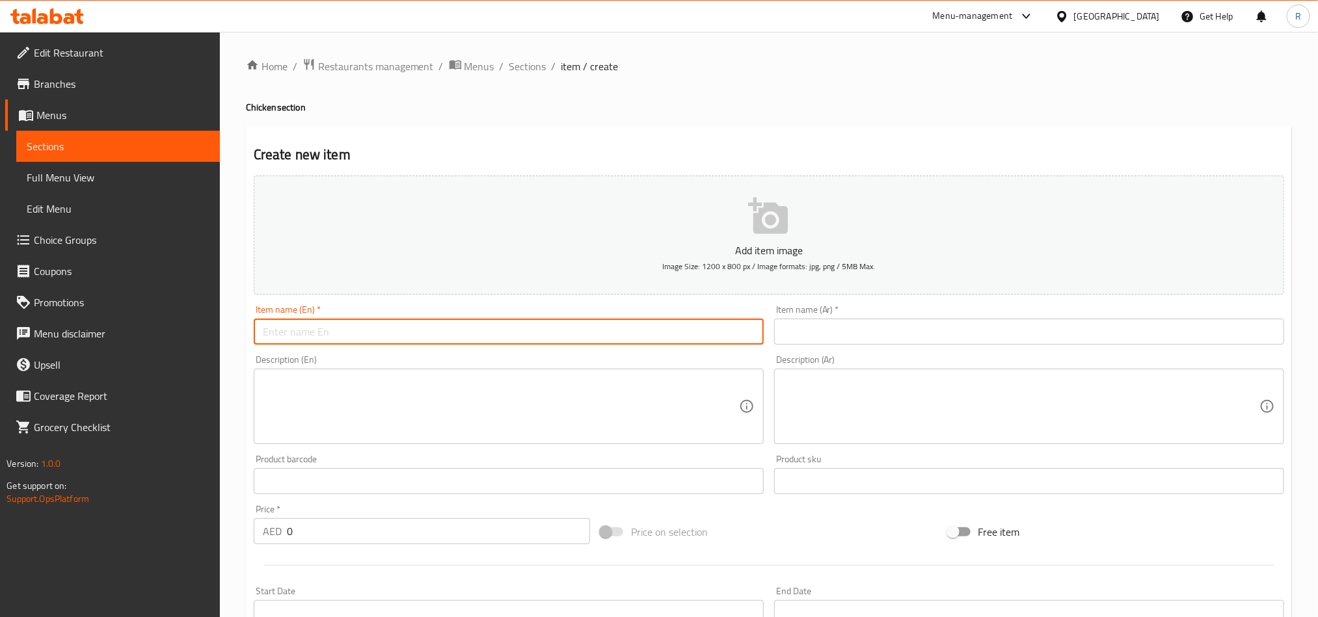
paste input "Chicken Hari Mirch Lemon"
type input "Chicken Hari Mirch Lemon"
click at [884, 334] on input "text" at bounding box center [1029, 332] width 510 height 26
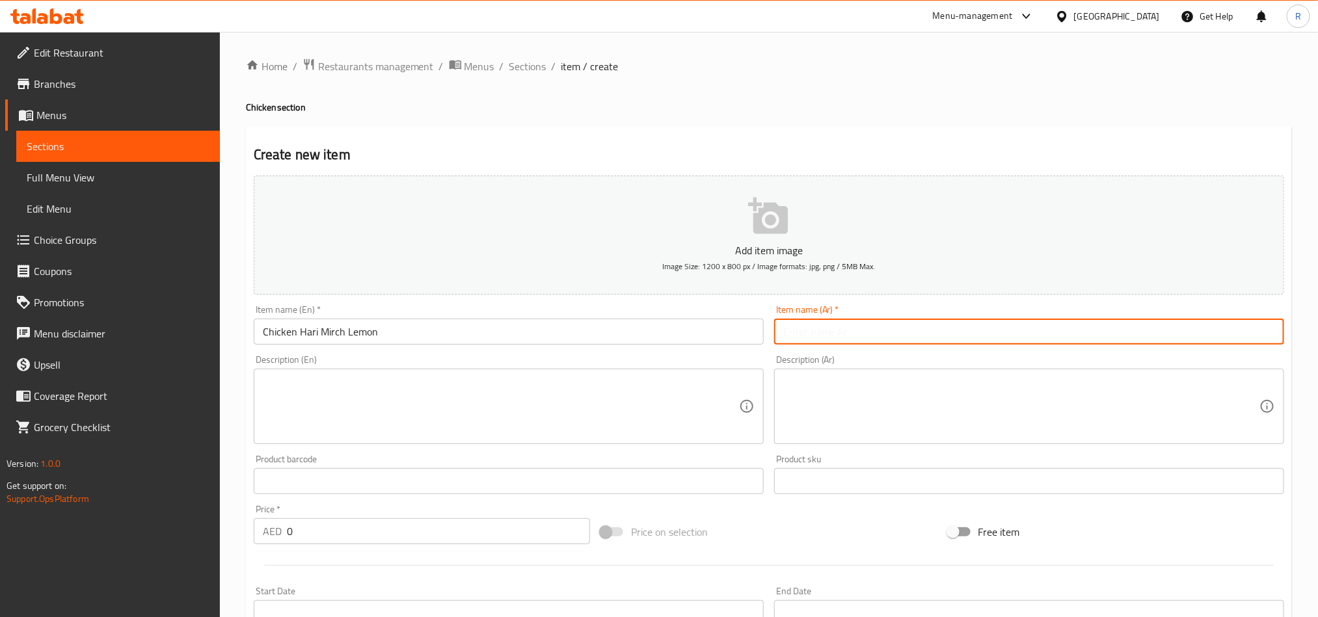
paste input "دجاج هاري ميرش ليمون"
type input "دجاج هاري ميرش ليمون"
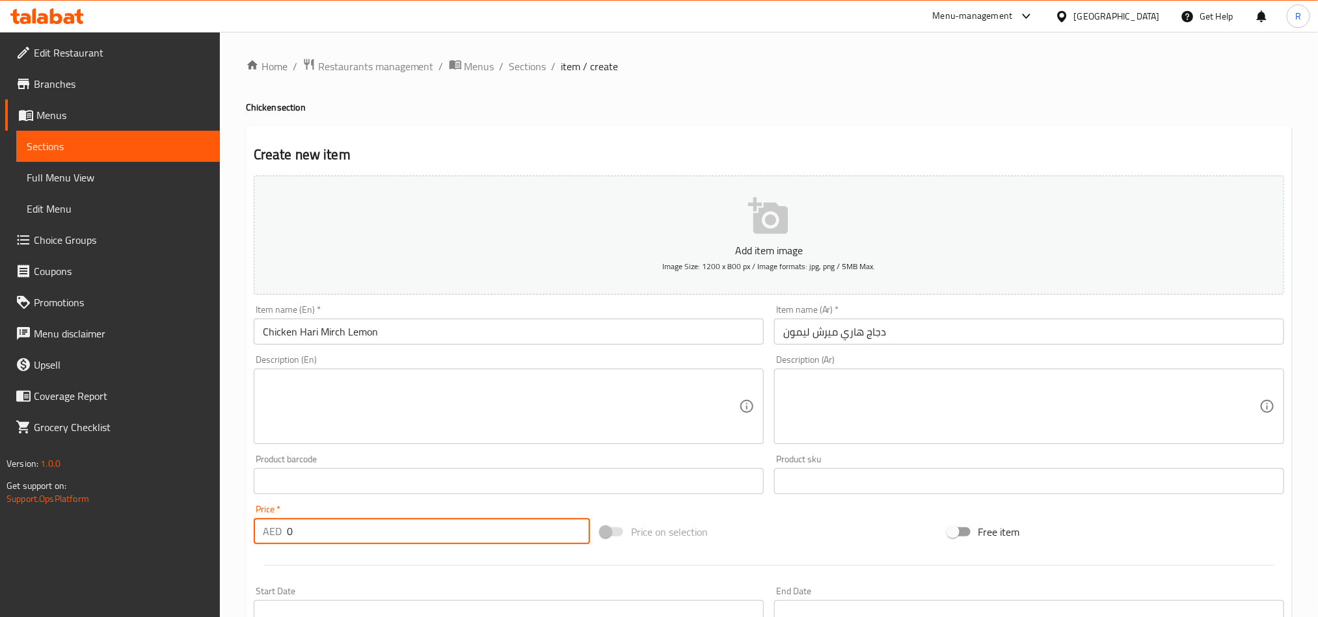
drag, startPoint x: 286, startPoint y: 537, endPoint x: 279, endPoint y: 535, distance: 6.8
click at [279, 535] on div "AED 0 Price *" at bounding box center [422, 532] width 336 height 26
paste input "37.05"
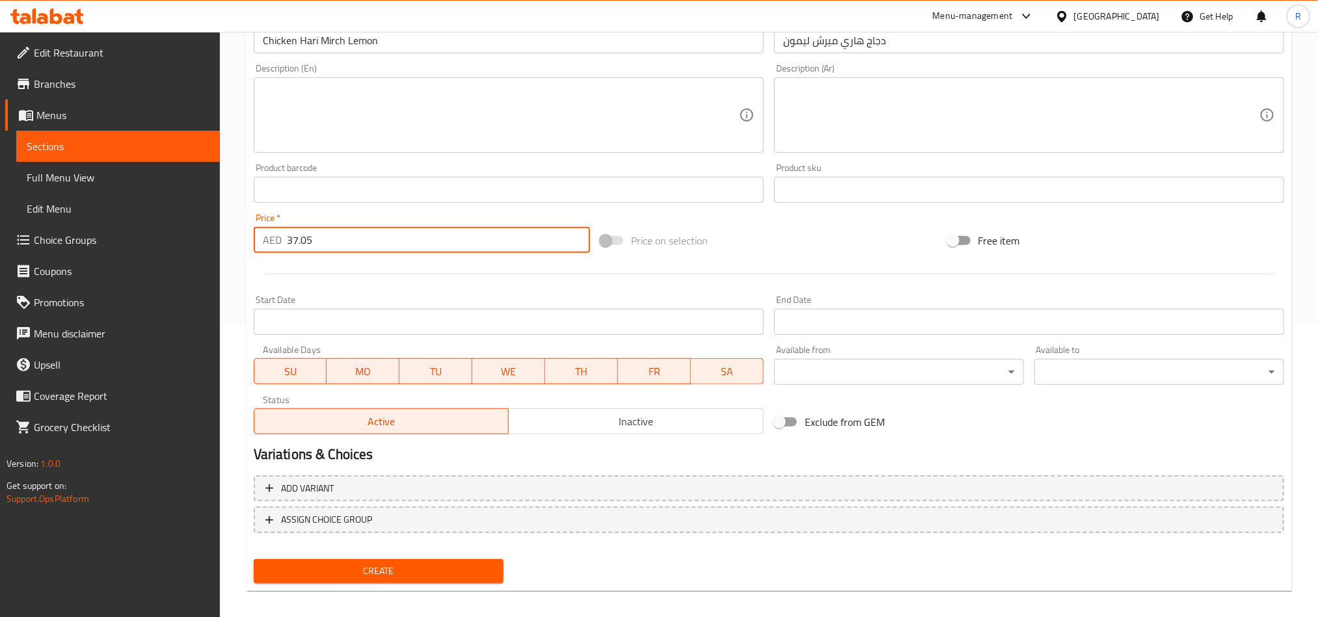
scroll to position [301, 0]
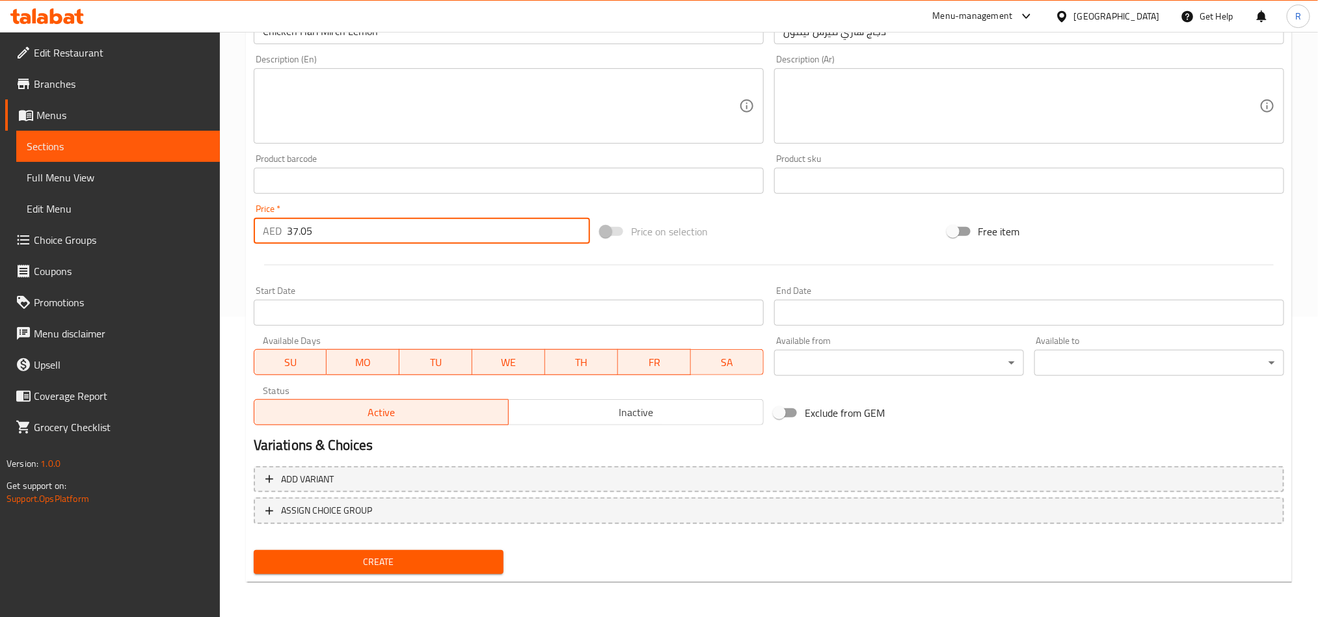
type input "37.05"
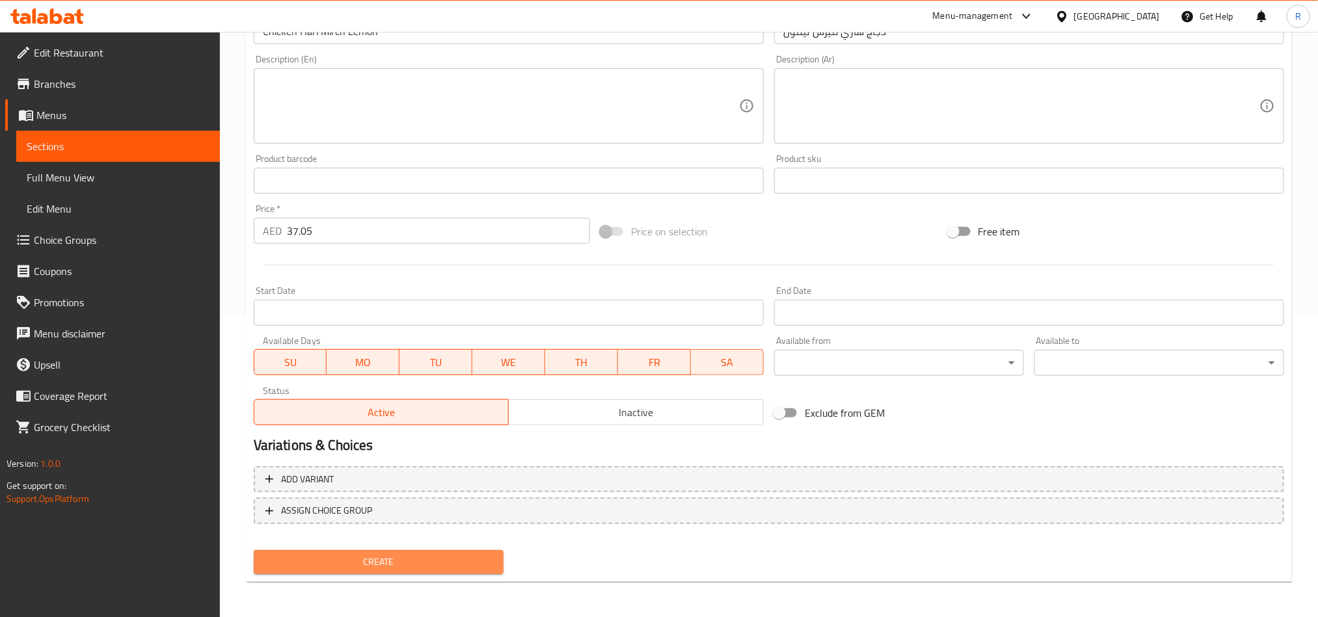
click at [381, 566] on span "Create" at bounding box center [378, 562] width 229 height 16
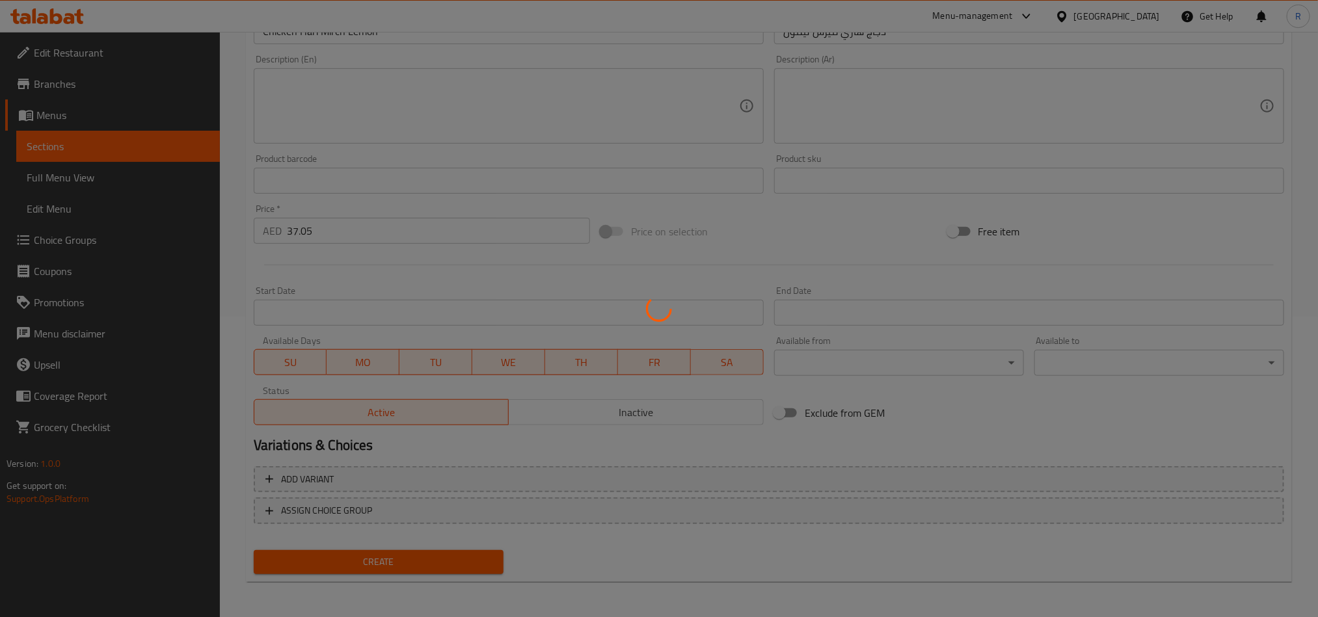
type input "0"
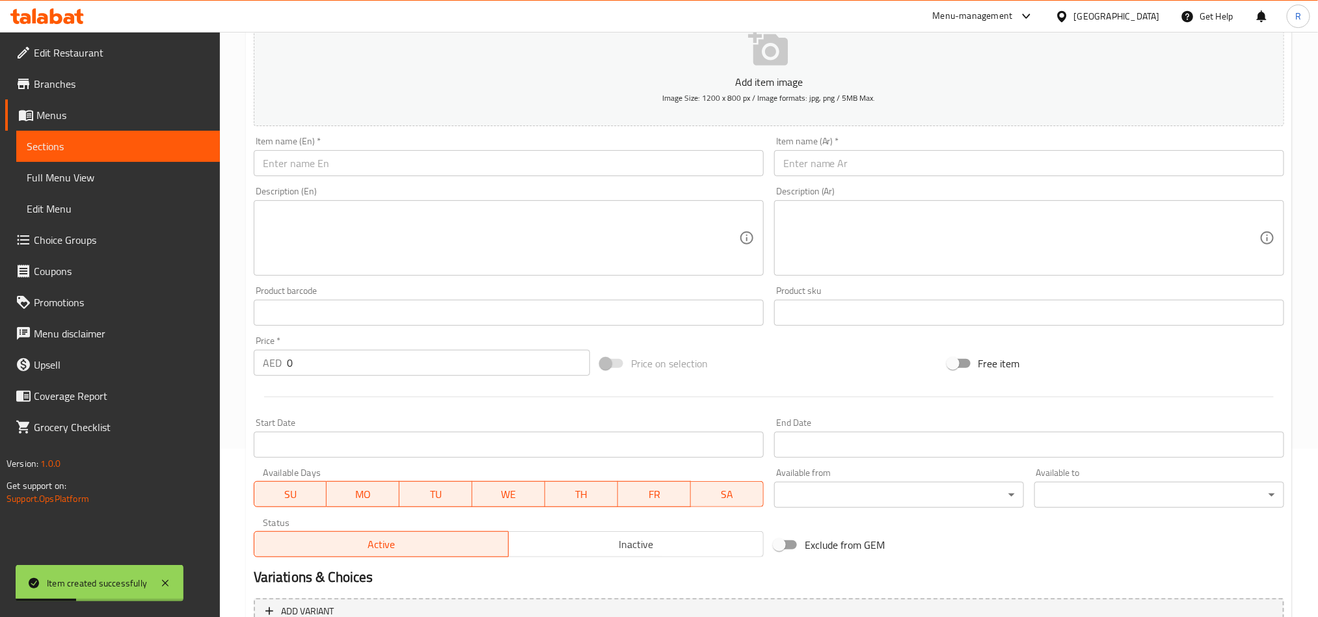
scroll to position [0, 0]
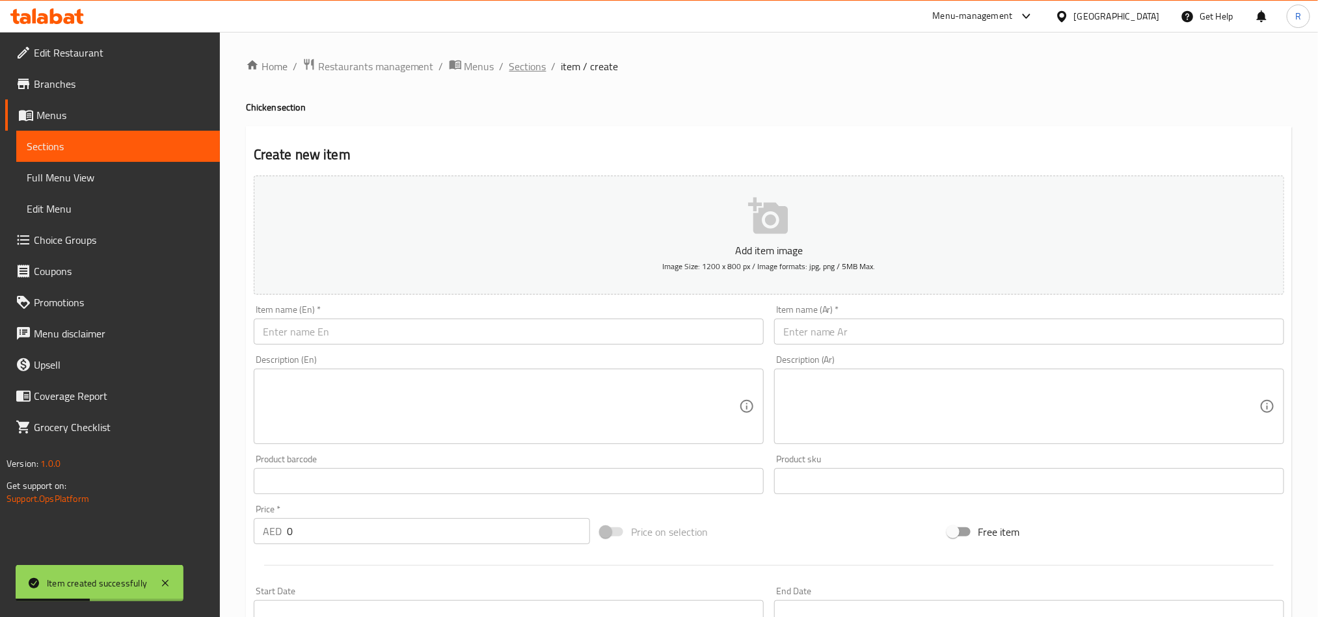
click at [519, 69] on span "Sections" at bounding box center [527, 67] width 37 height 16
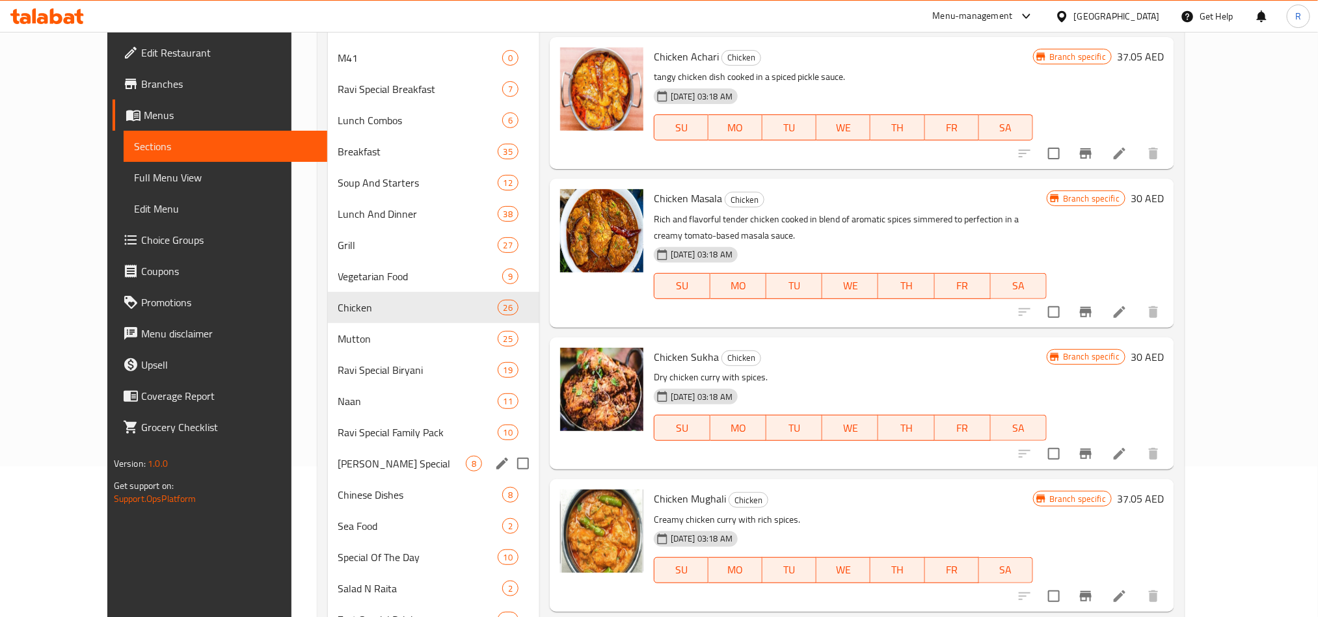
scroll to position [53, 0]
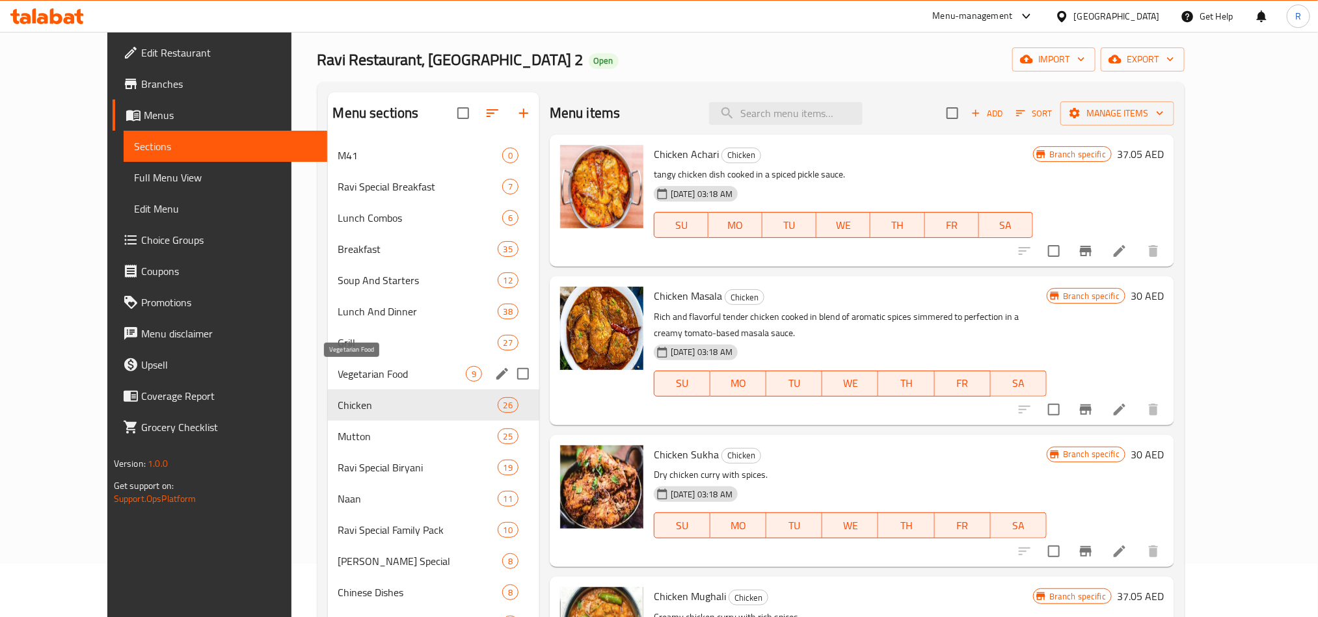
click at [360, 379] on span "Vegetarian Food" at bounding box center [402, 374] width 128 height 16
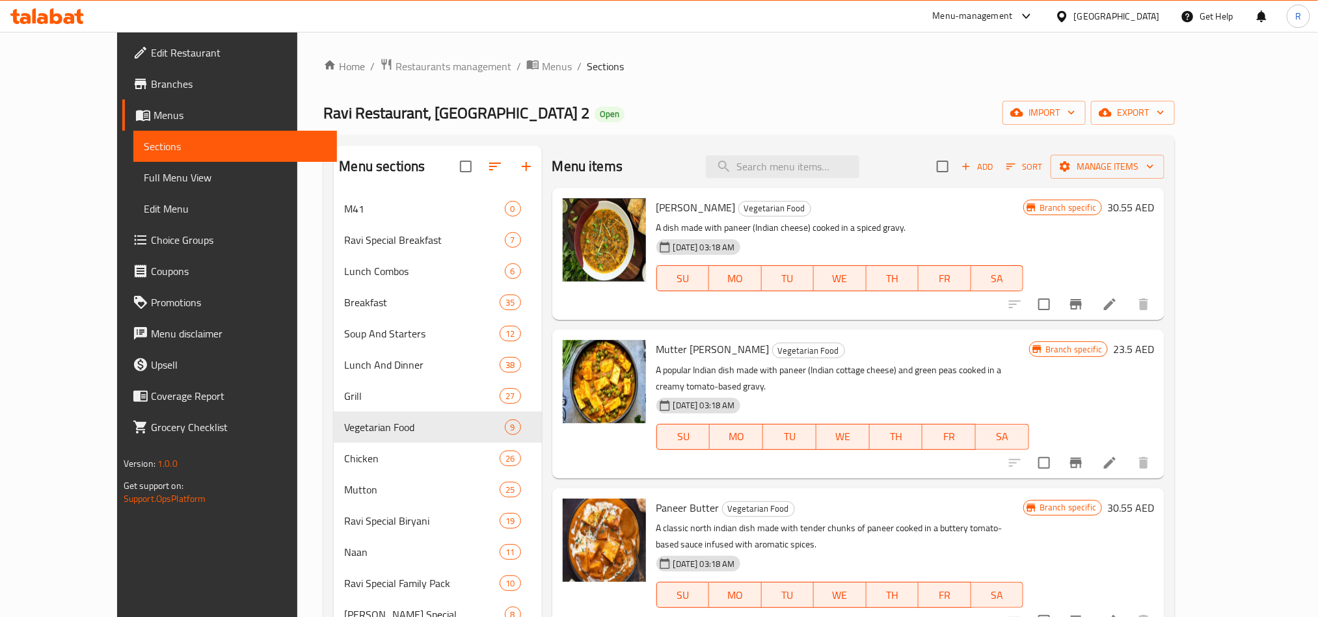
click at [995, 167] on span "Add" at bounding box center [977, 166] width 35 height 15
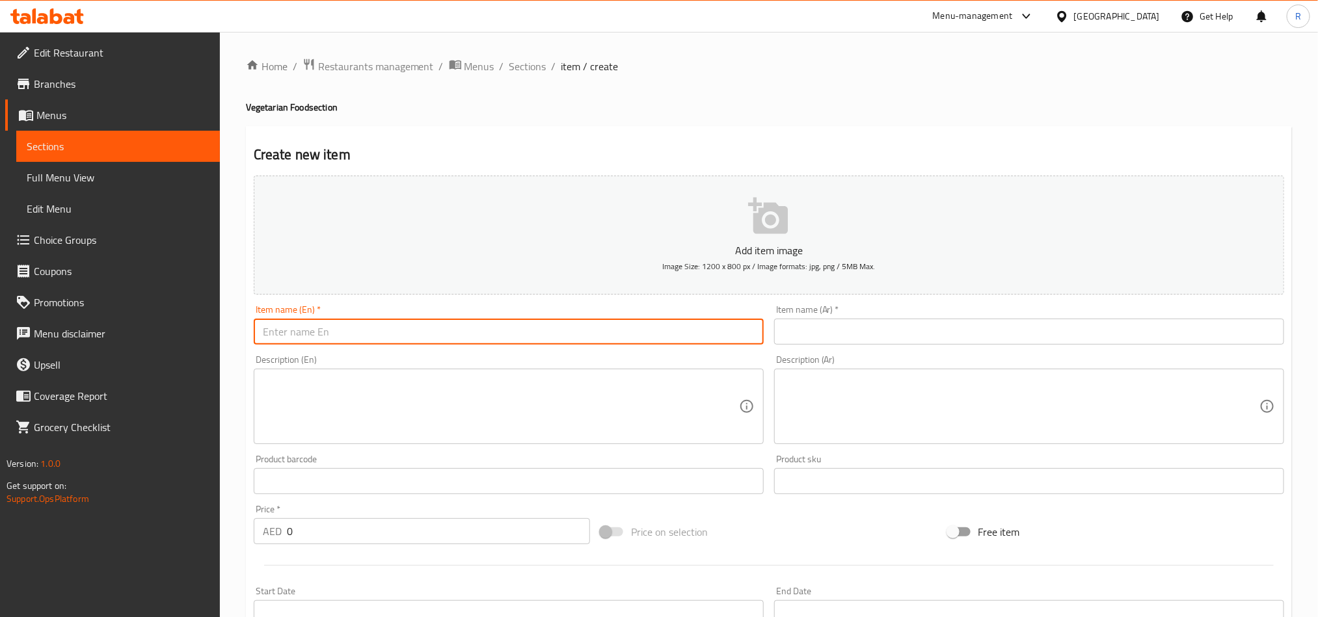
click at [491, 344] on input "text" at bounding box center [509, 332] width 510 height 26
paste input "[PERSON_NAME] (Wed Only)"
drag, startPoint x: 320, startPoint y: 331, endPoint x: 409, endPoint y: 340, distance: 89.0
click at [409, 340] on input "[PERSON_NAME] (Wed Only)" at bounding box center [509, 332] width 510 height 26
click at [312, 336] on input "Kadhi Pakora" at bounding box center [509, 332] width 510 height 26
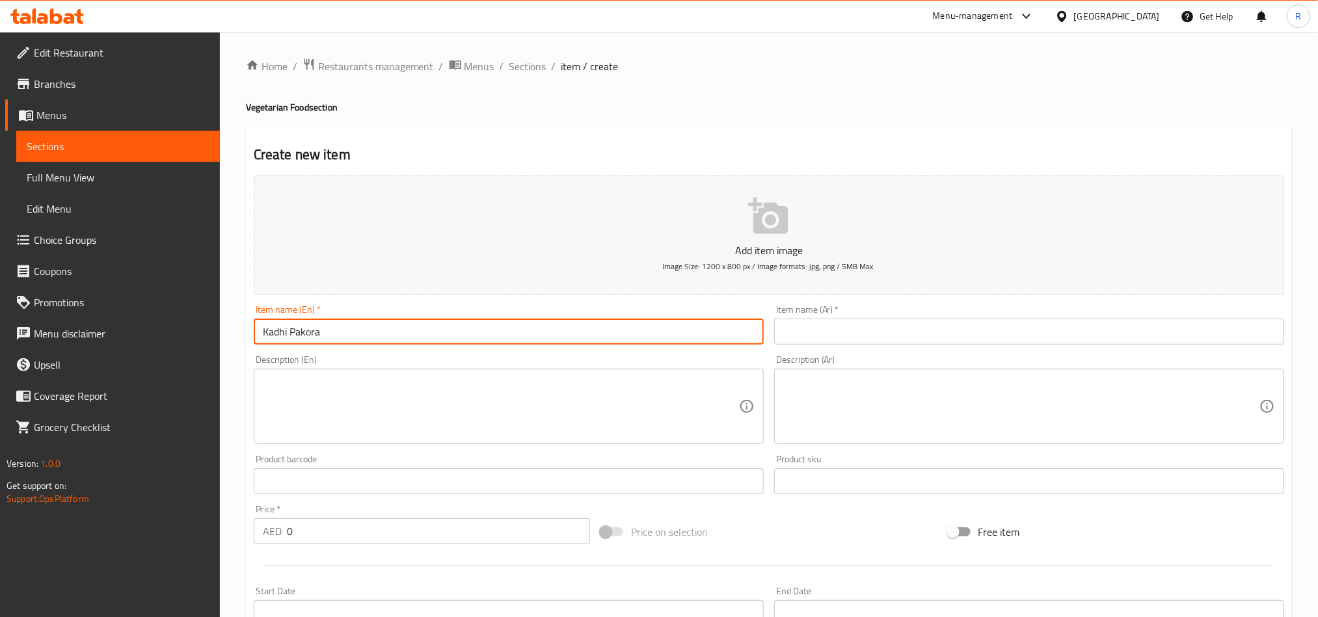
click at [313, 336] on input "Kadhi Pakora" at bounding box center [509, 332] width 510 height 26
type input "Kadhi Pakora"
click at [902, 327] on input "text" at bounding box center [1029, 332] width 510 height 26
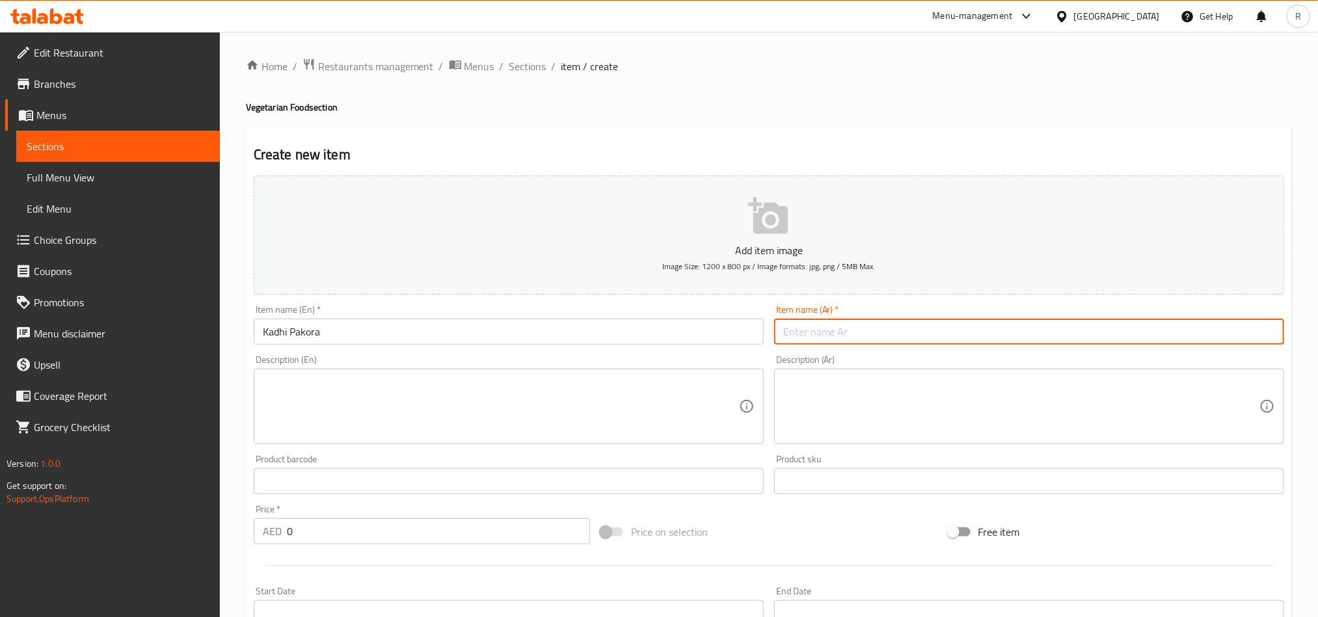
paste input "[PERSON_NAME]"
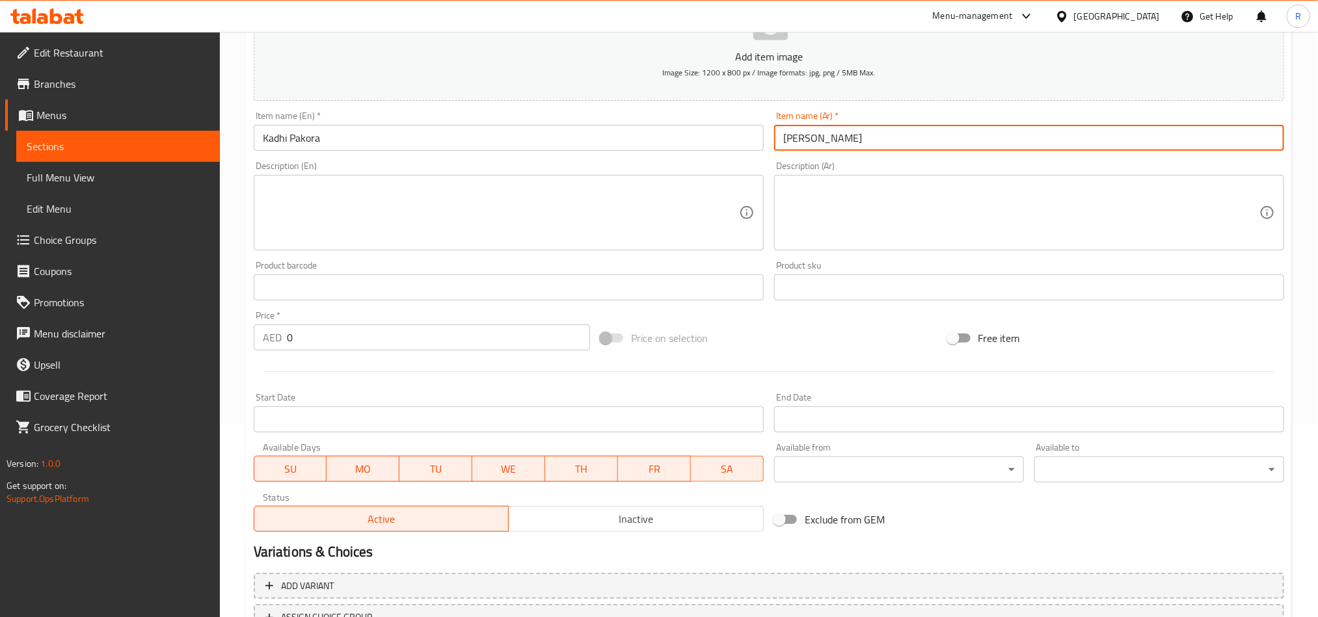
scroll to position [195, 0]
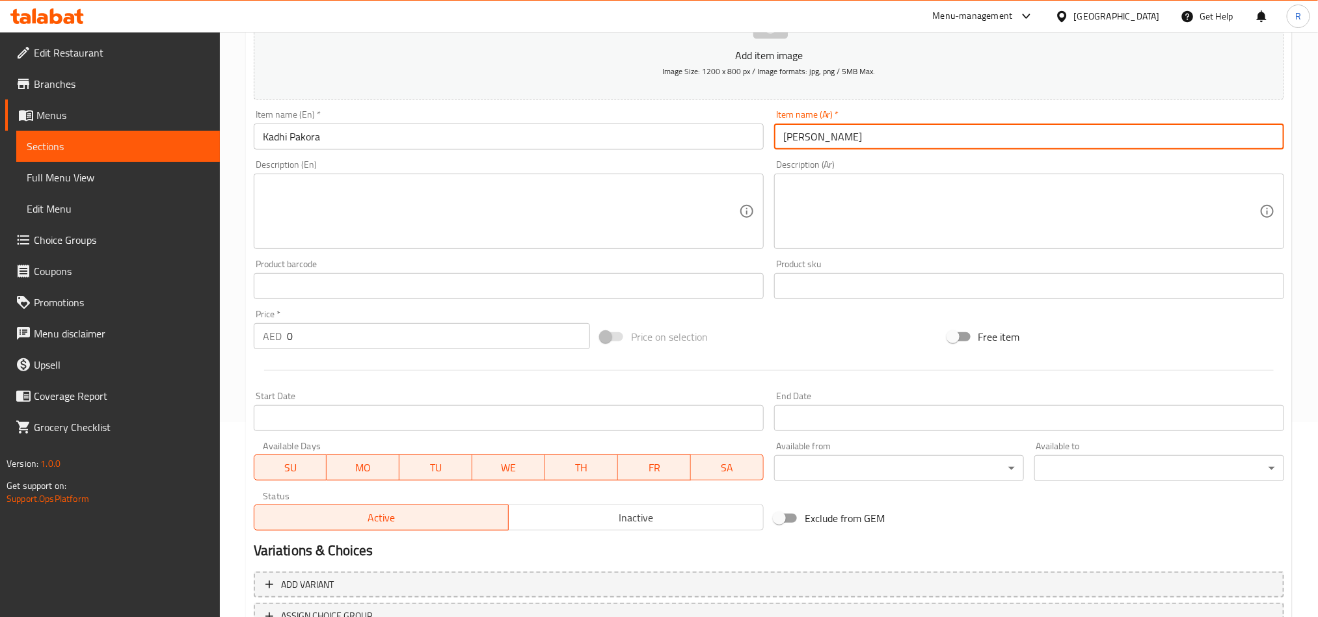
type input "[PERSON_NAME]"
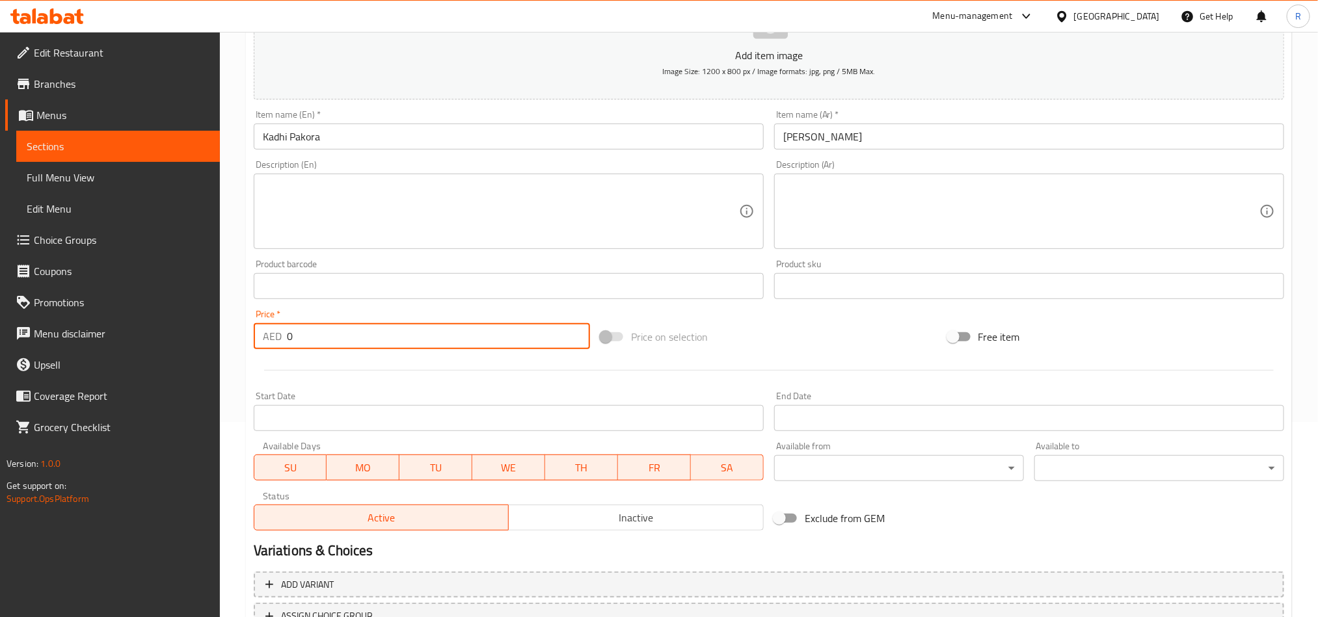
drag, startPoint x: 291, startPoint y: 340, endPoint x: 278, endPoint y: 338, distance: 13.7
click at [278, 340] on div "AED 0 Price *" at bounding box center [422, 336] width 336 height 26
paste input "20.8"
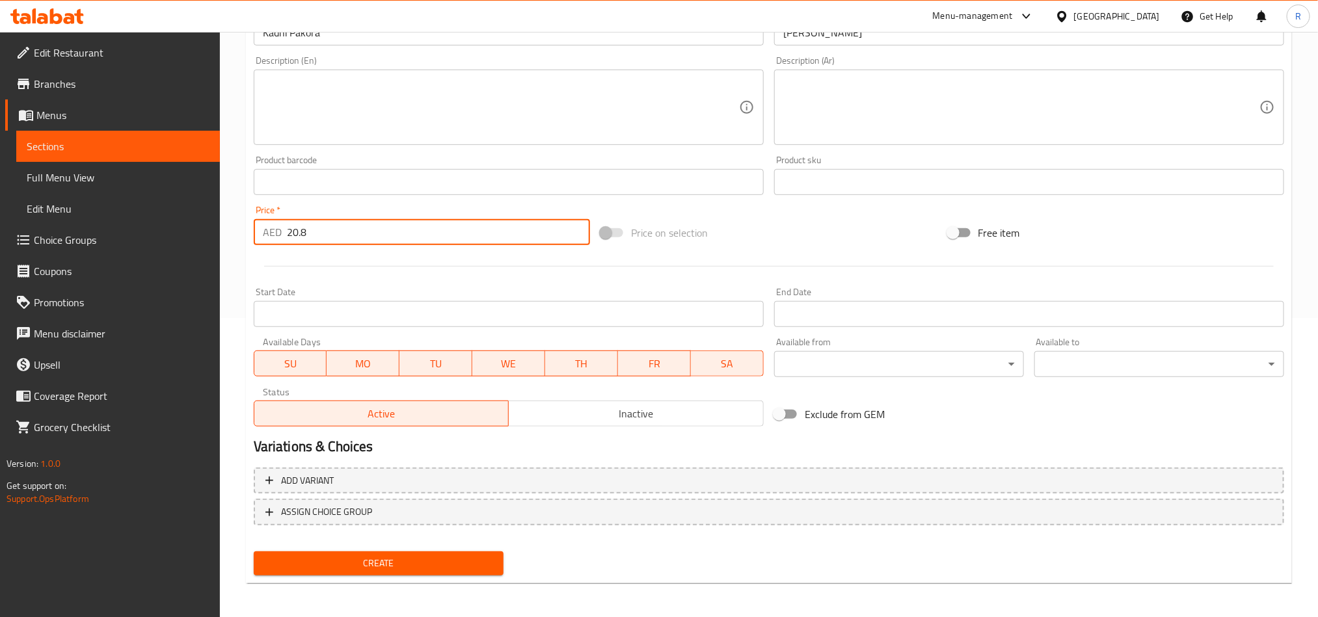
scroll to position [301, 0]
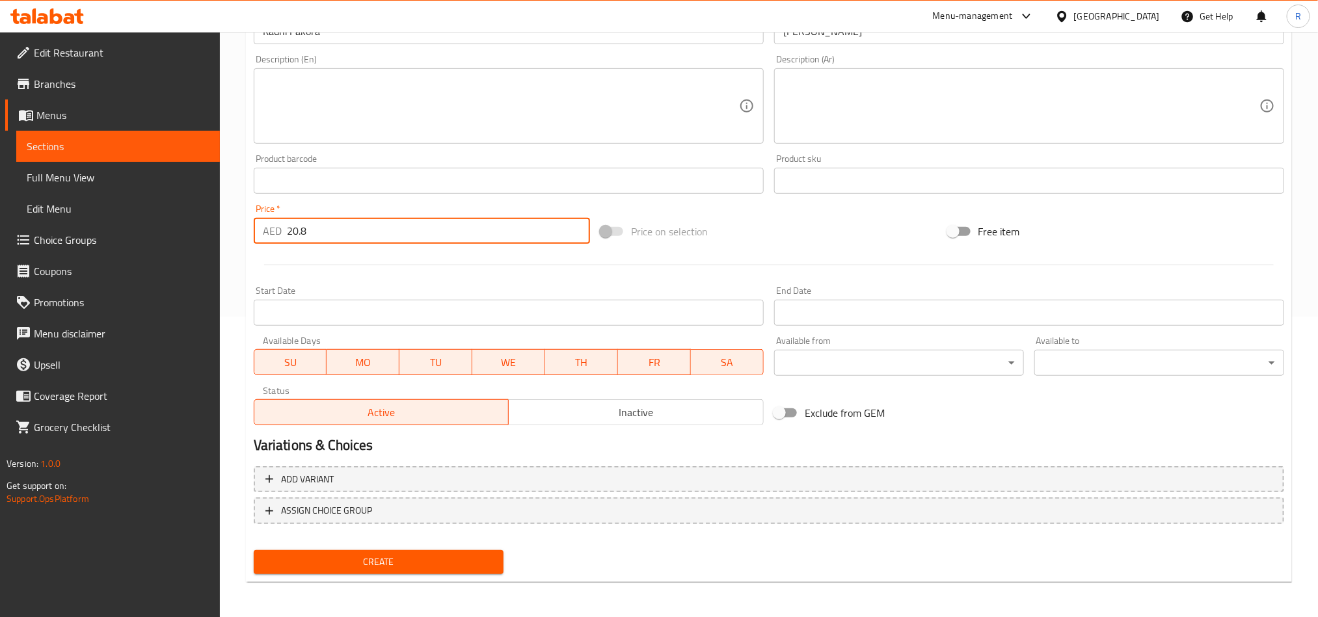
type input "20.8"
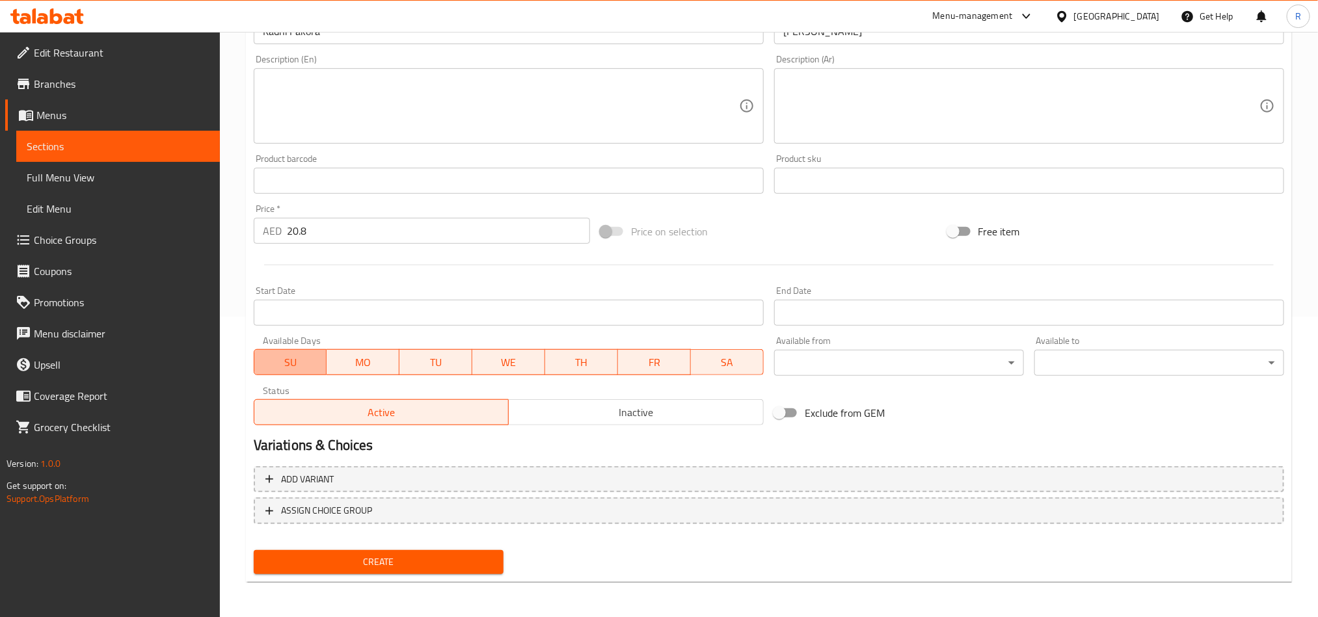
click at [299, 358] on span "SU" at bounding box center [291, 362] width 62 height 19
click at [358, 363] on span "MO" at bounding box center [363, 362] width 62 height 19
click at [430, 357] on span "TU" at bounding box center [436, 362] width 62 height 19
click at [569, 359] on span "TH" at bounding box center [581, 362] width 62 height 19
click at [647, 363] on span "FR" at bounding box center [654, 362] width 62 height 19
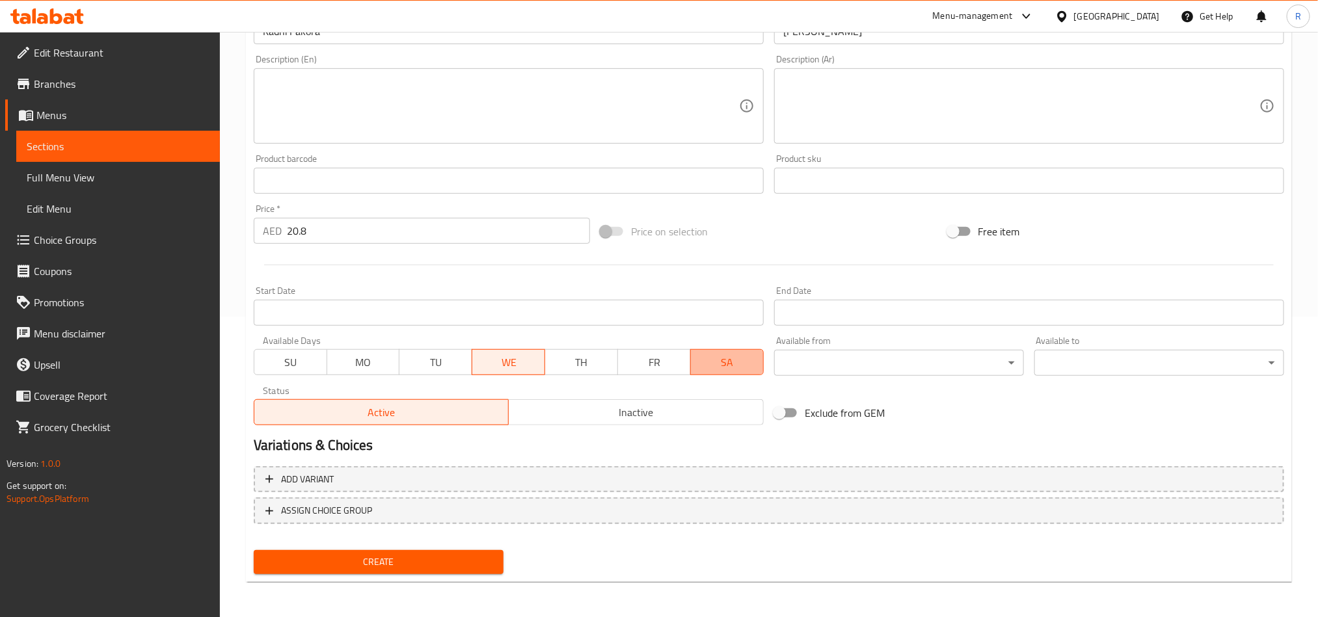
click at [744, 361] on span "SA" at bounding box center [727, 362] width 62 height 19
click at [412, 568] on span "Create" at bounding box center [378, 562] width 229 height 16
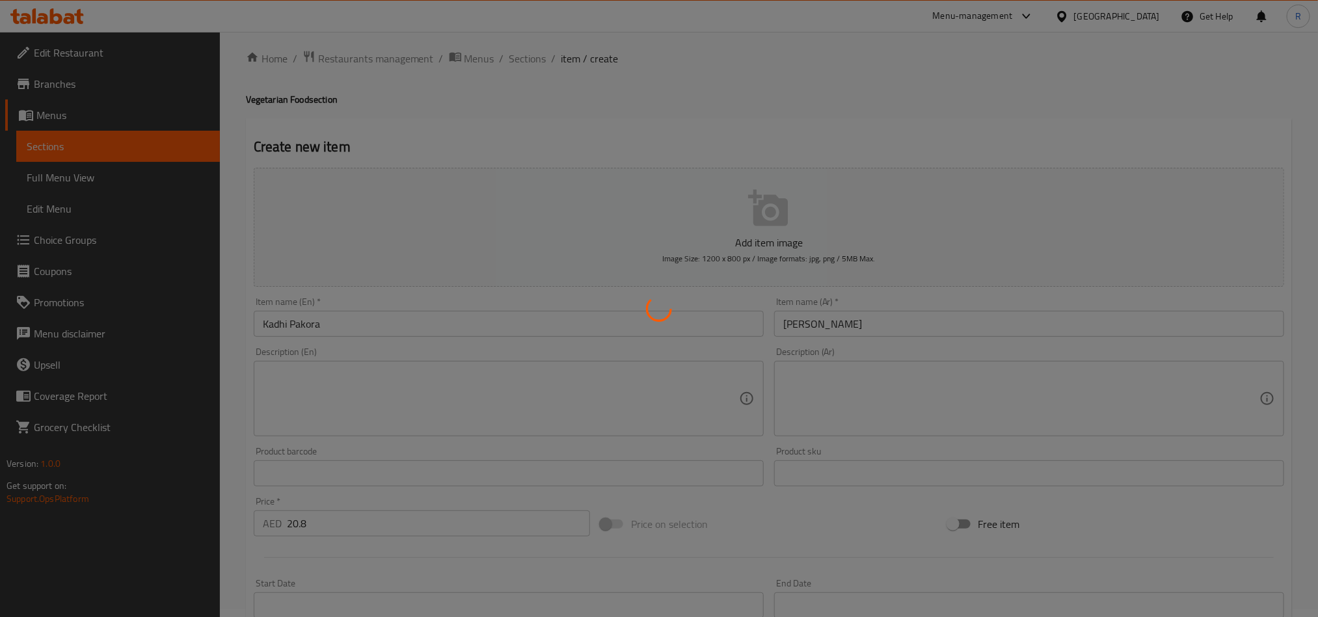
scroll to position [0, 0]
type input "0"
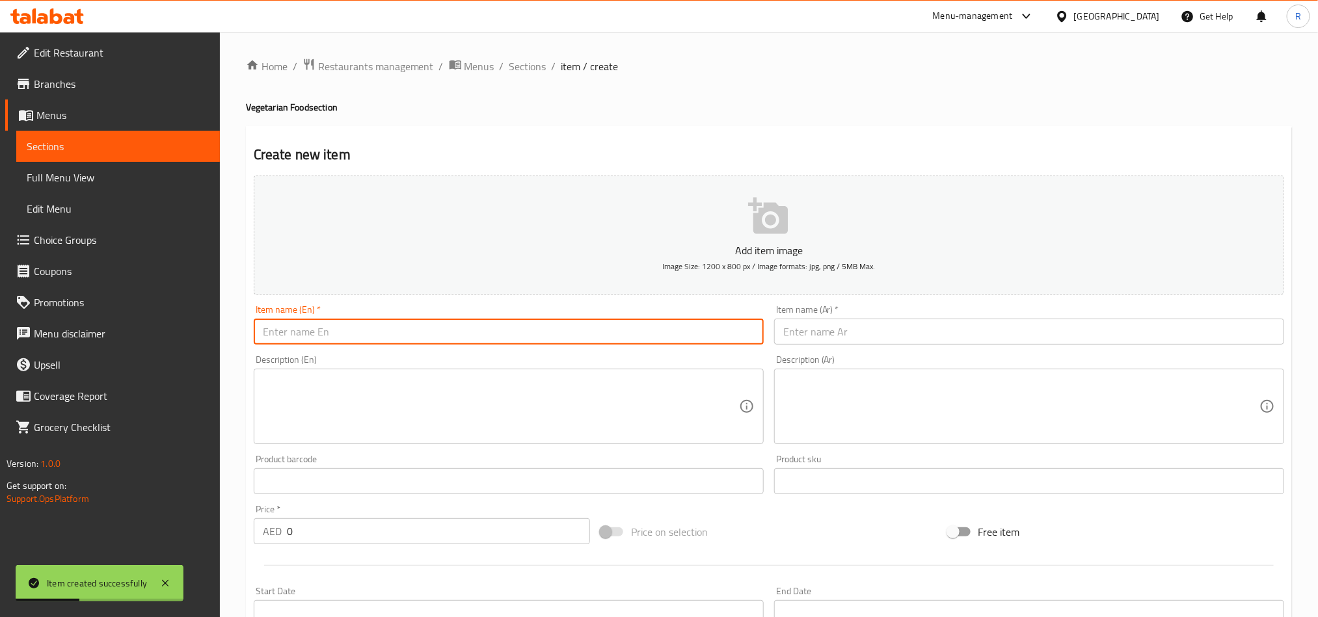
click at [471, 334] on input "text" at bounding box center [509, 332] width 510 height 26
paste input "Matar Paneer"
type input "Matar Paneer"
click at [897, 340] on input "text" at bounding box center [1029, 332] width 510 height 26
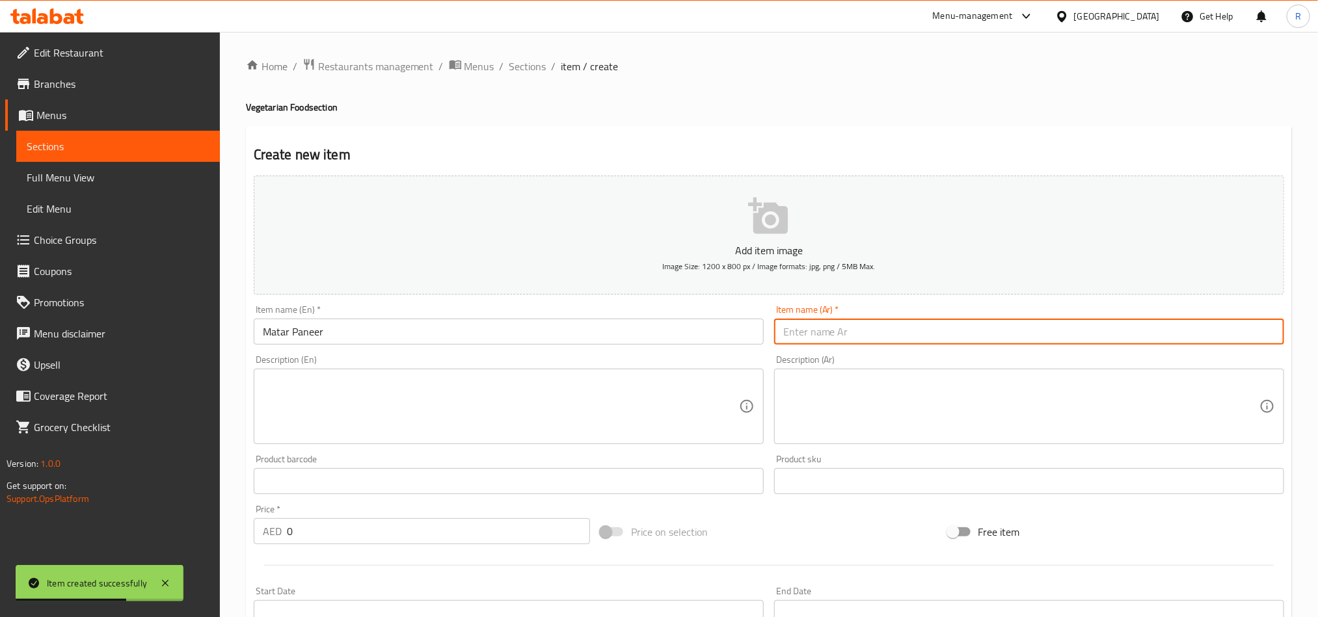
paste input "[PERSON_NAME]"
type input "[PERSON_NAME]"
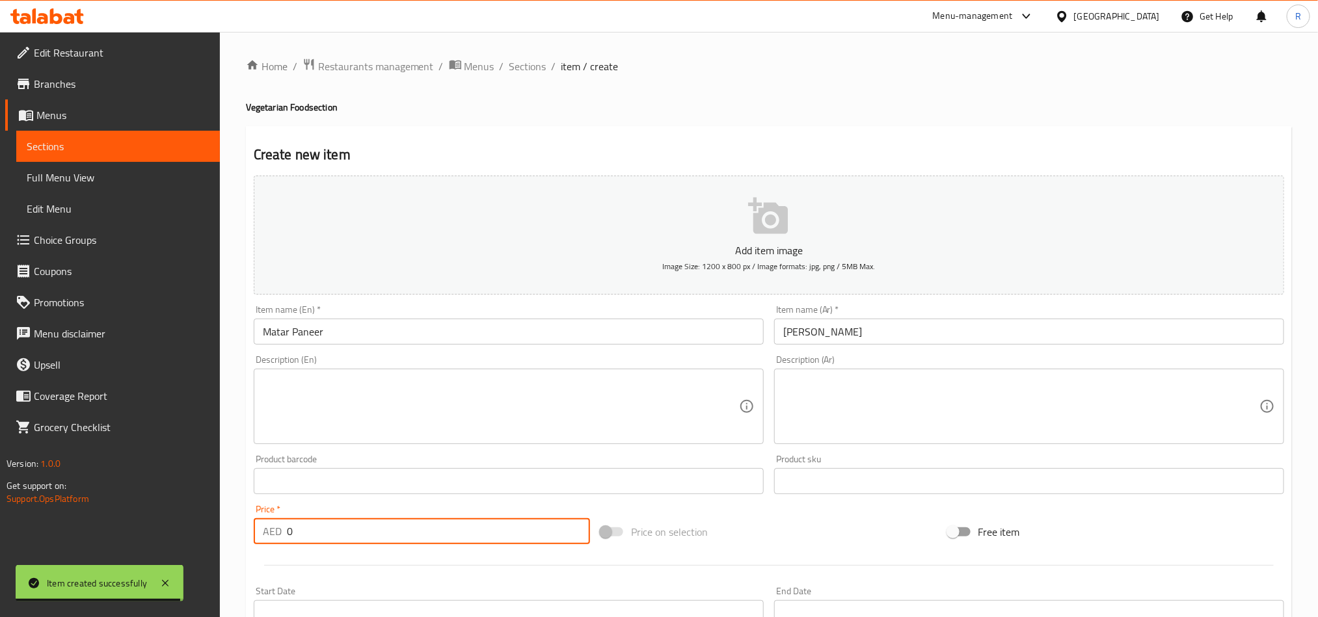
drag, startPoint x: 289, startPoint y: 524, endPoint x: 295, endPoint y: 535, distance: 12.8
click at [295, 535] on input "0" at bounding box center [438, 532] width 303 height 26
paste input "26.65"
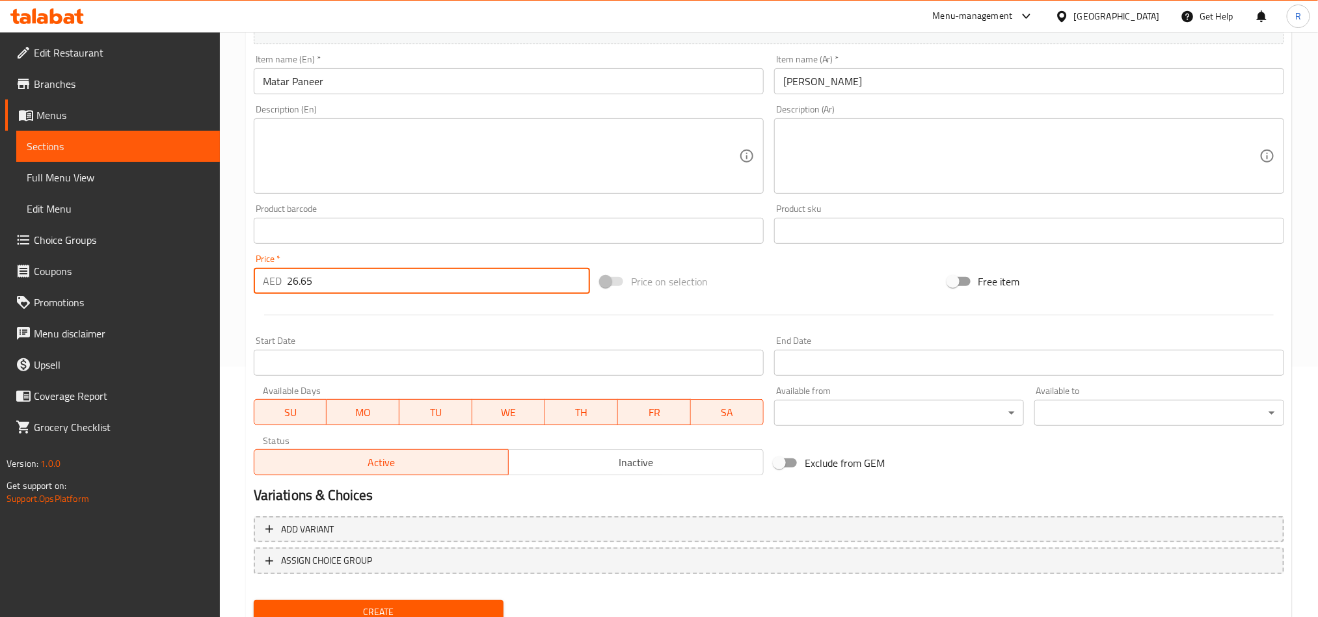
scroll to position [301, 0]
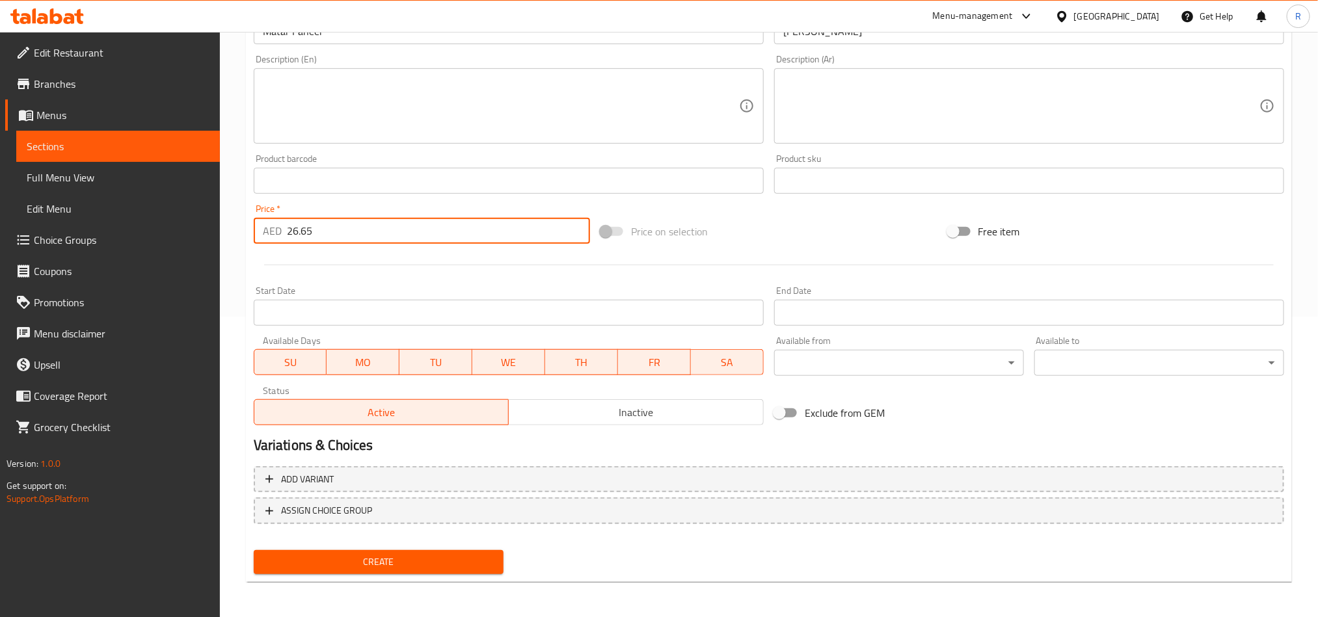
type input "26.65"
click at [467, 560] on span "Create" at bounding box center [378, 562] width 229 height 16
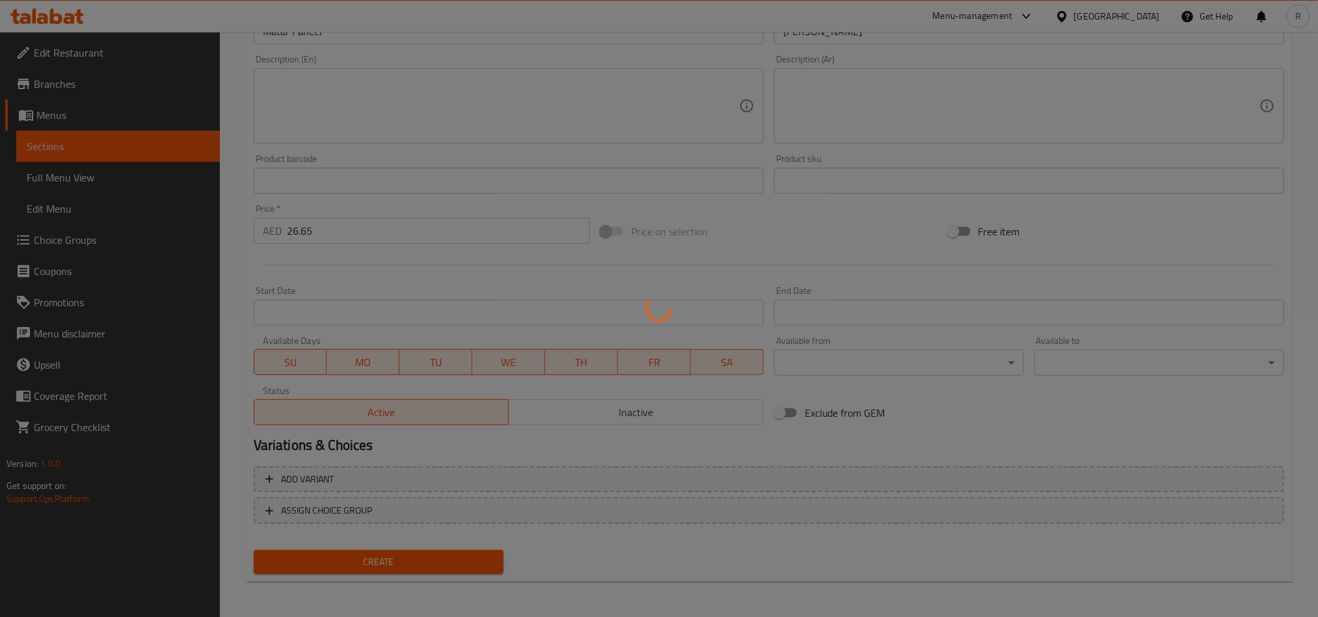
type input "0"
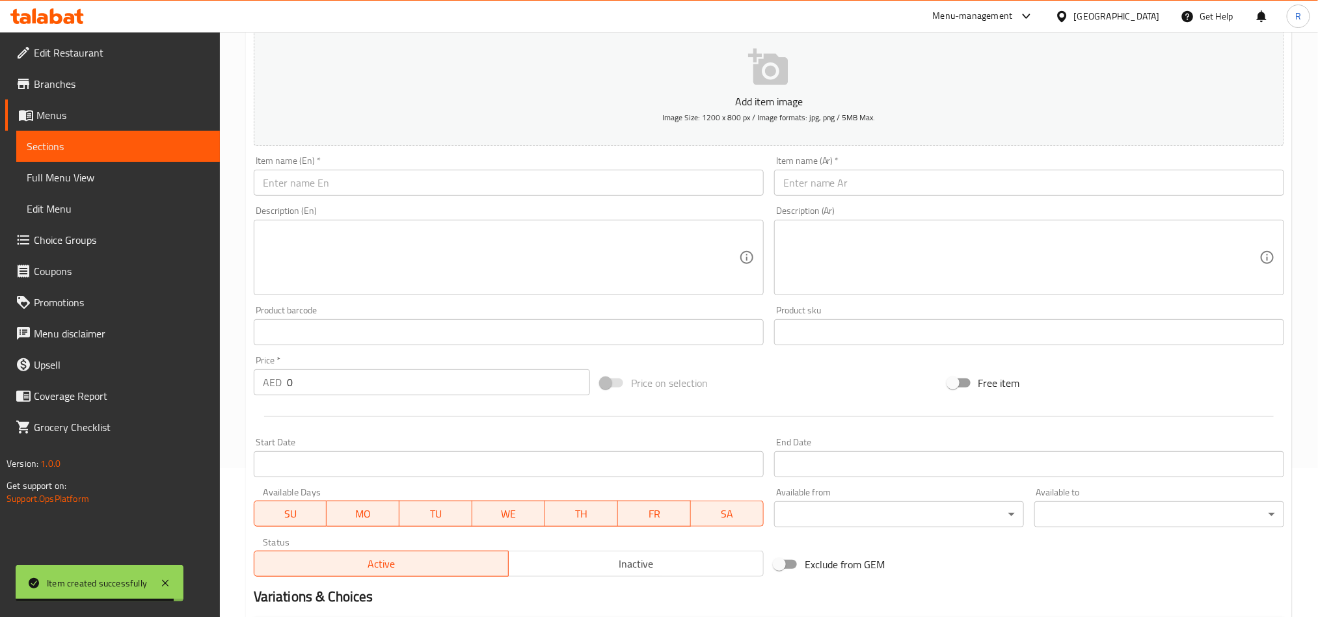
scroll to position [0, 0]
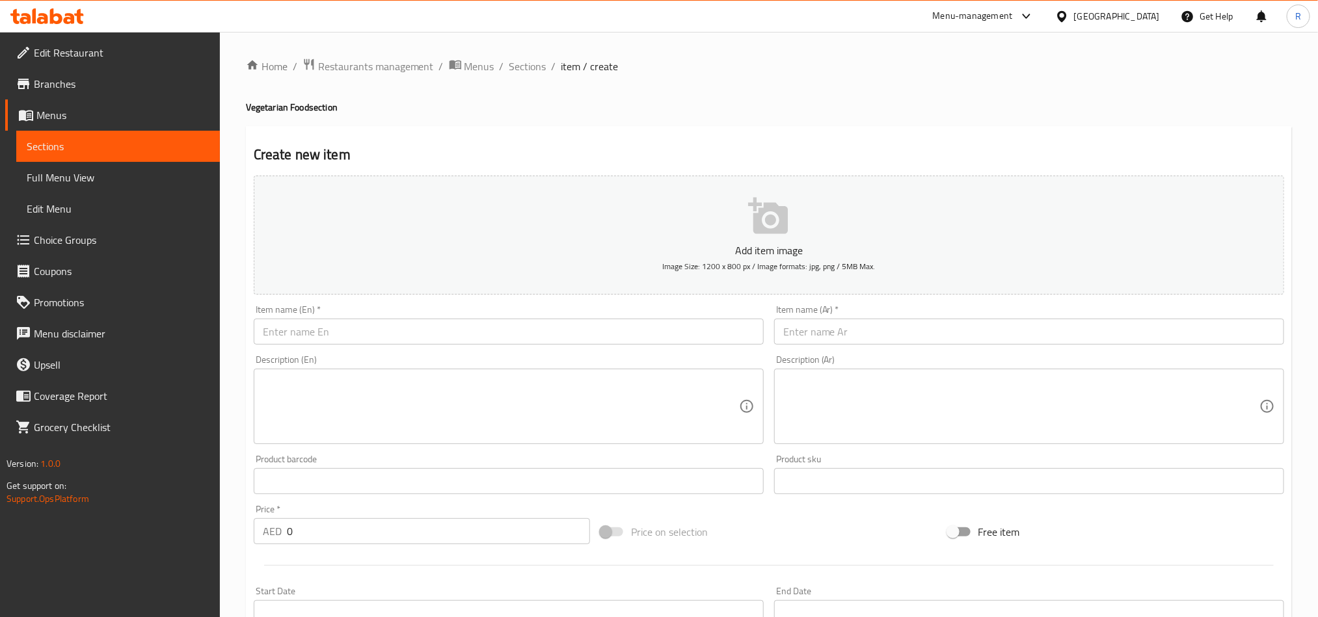
click at [418, 331] on input "text" at bounding box center [509, 332] width 510 height 26
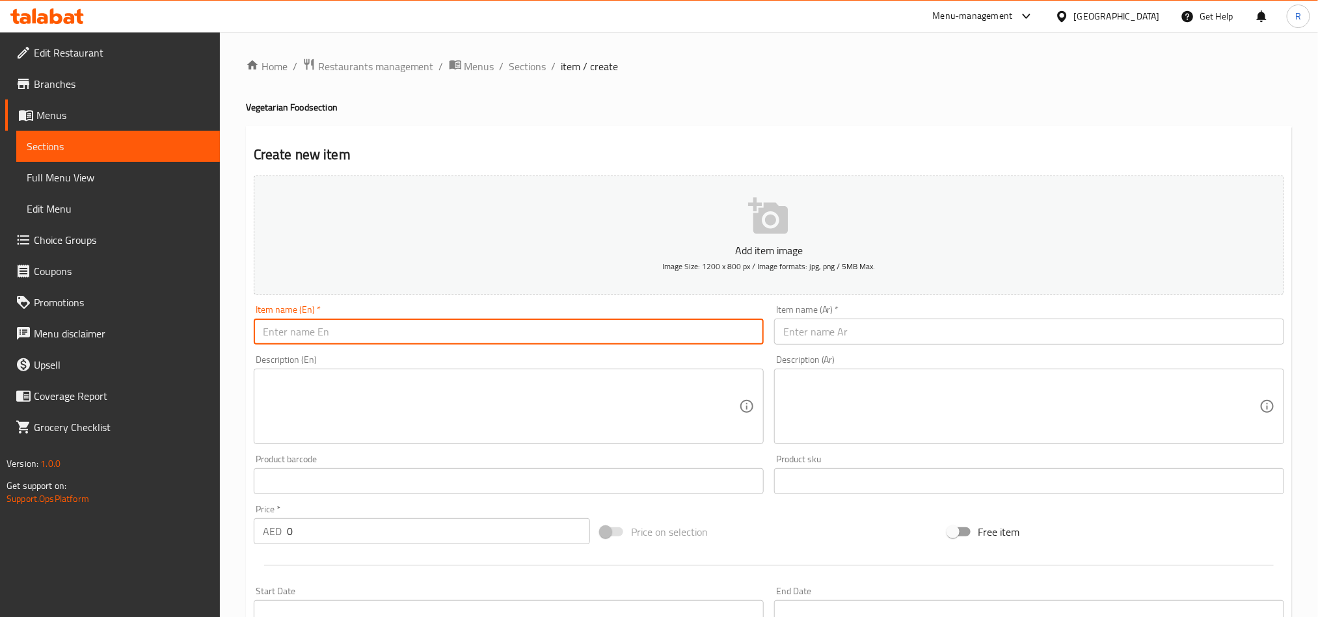
paste input "Sarson Ka Saag"
type input "Sarson Ka Saag"
click at [1002, 331] on input "text" at bounding box center [1029, 332] width 510 height 26
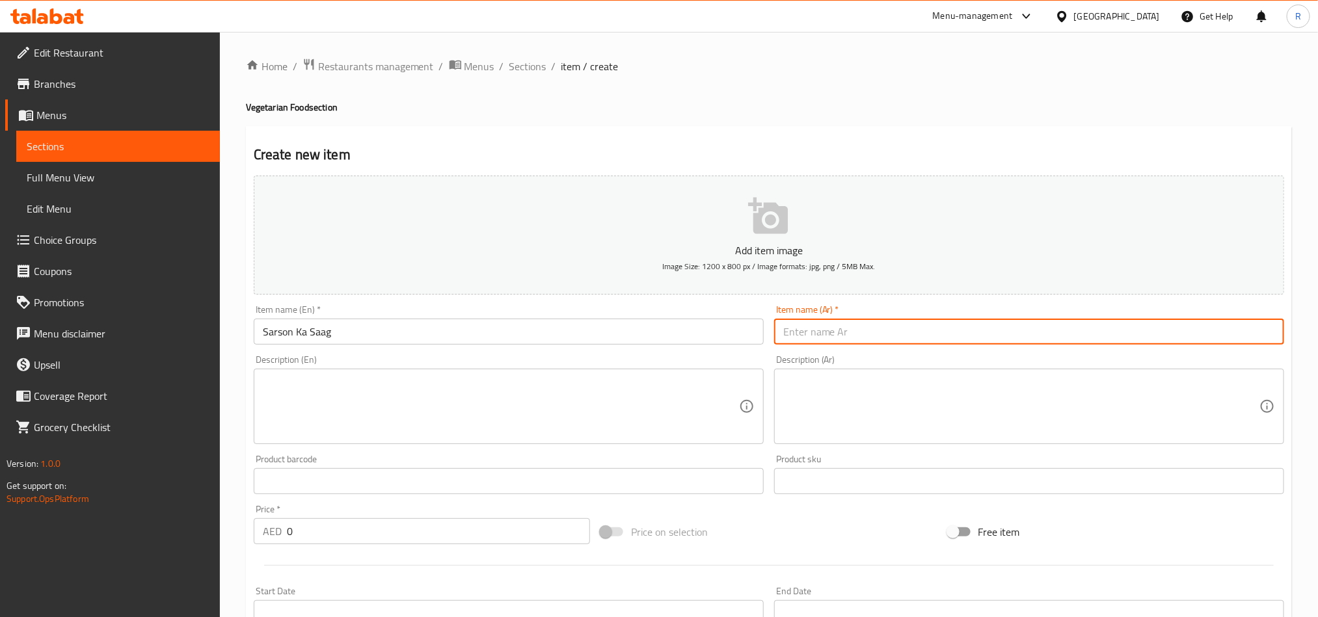
paste input "[PERSON_NAME]"
type input "[PERSON_NAME]"
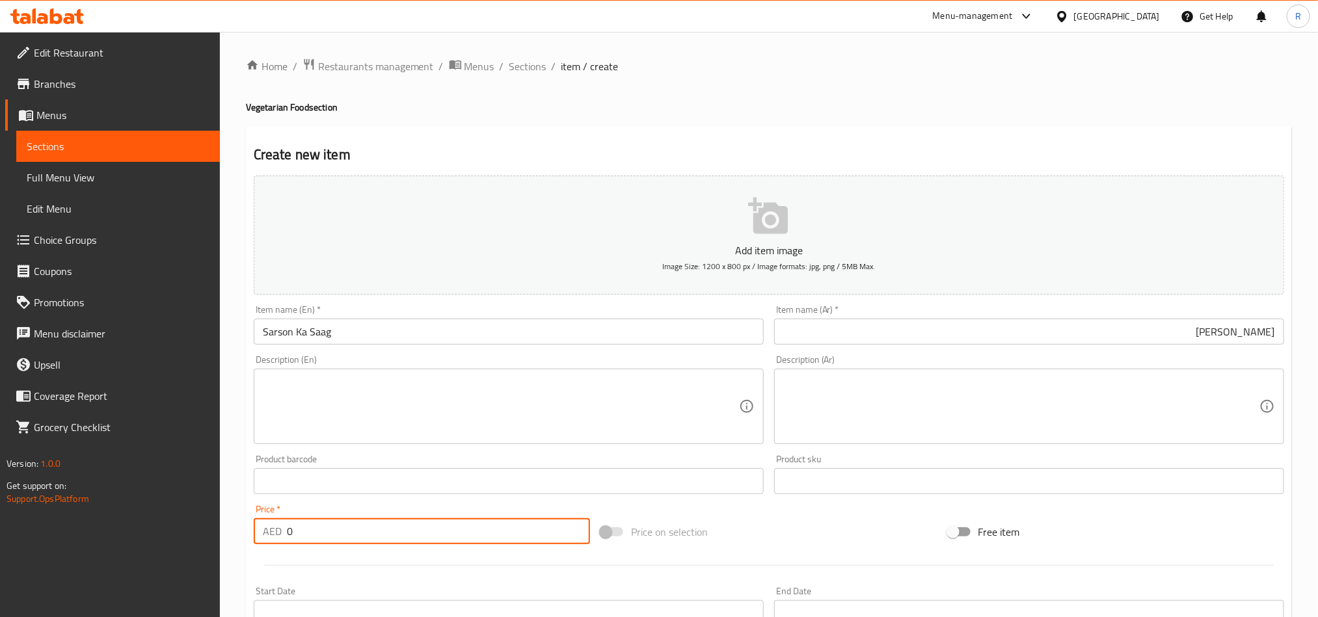
drag, startPoint x: 295, startPoint y: 537, endPoint x: 284, endPoint y: 527, distance: 15.7
click at [284, 527] on div "AED 0 Price *" at bounding box center [422, 532] width 336 height 26
paste input "21.45"
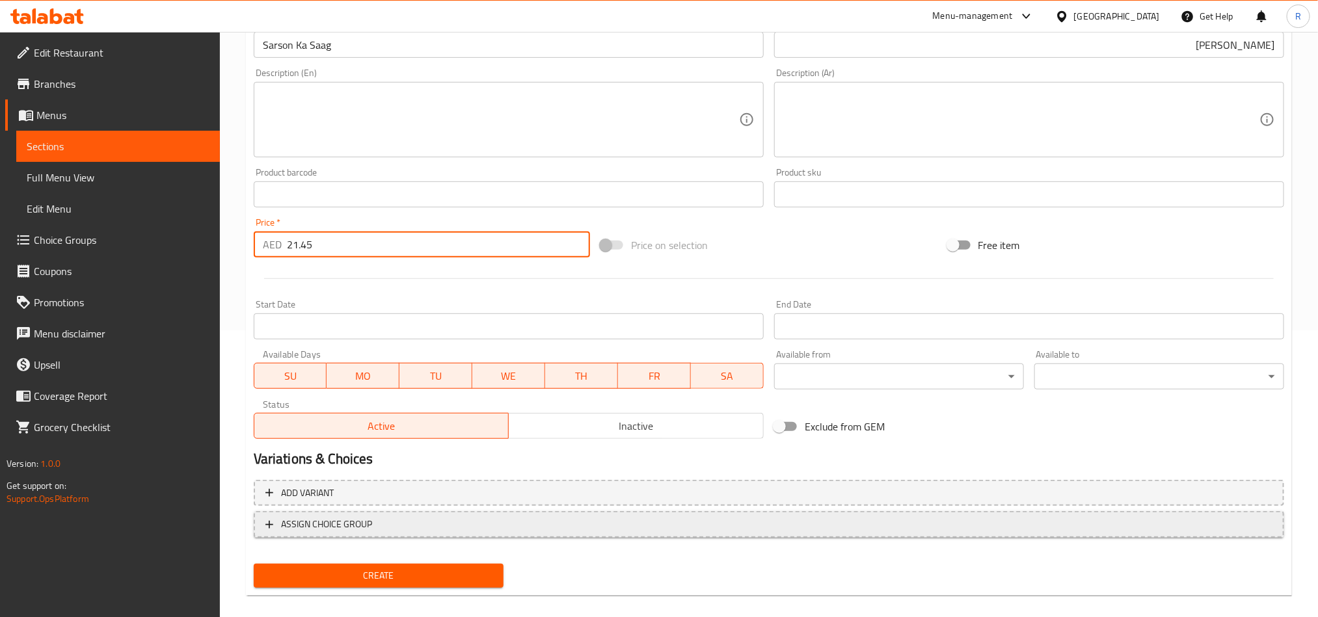
scroll to position [301, 0]
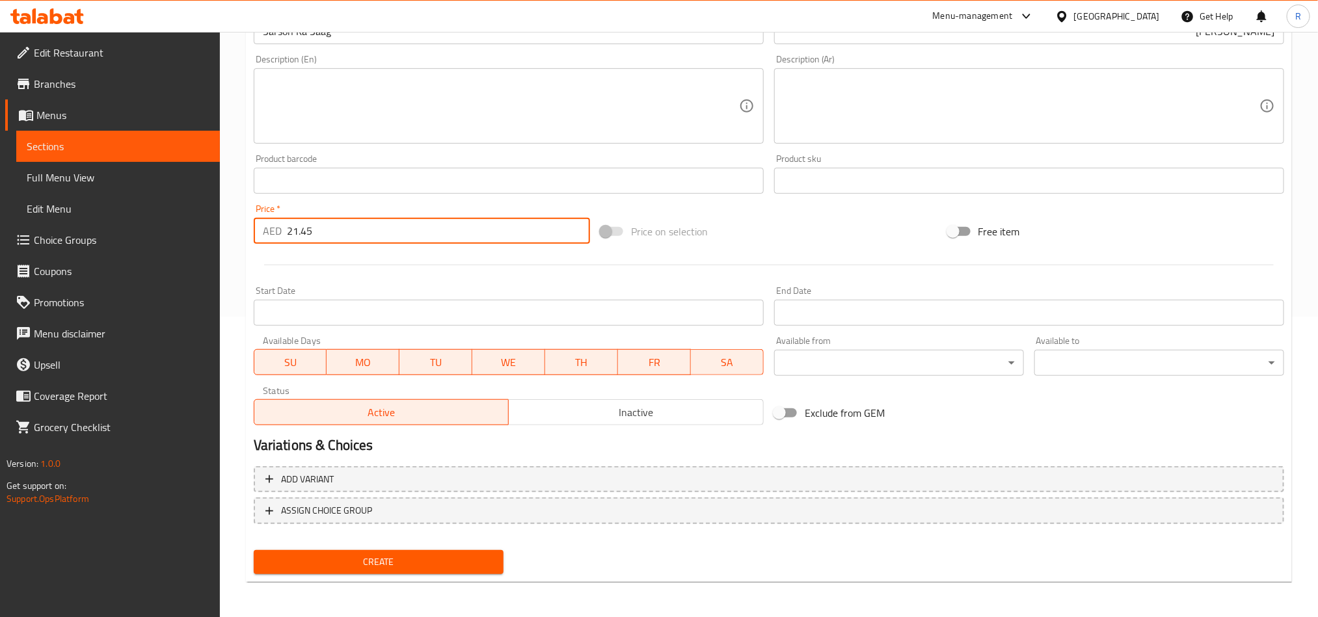
type input "21.45"
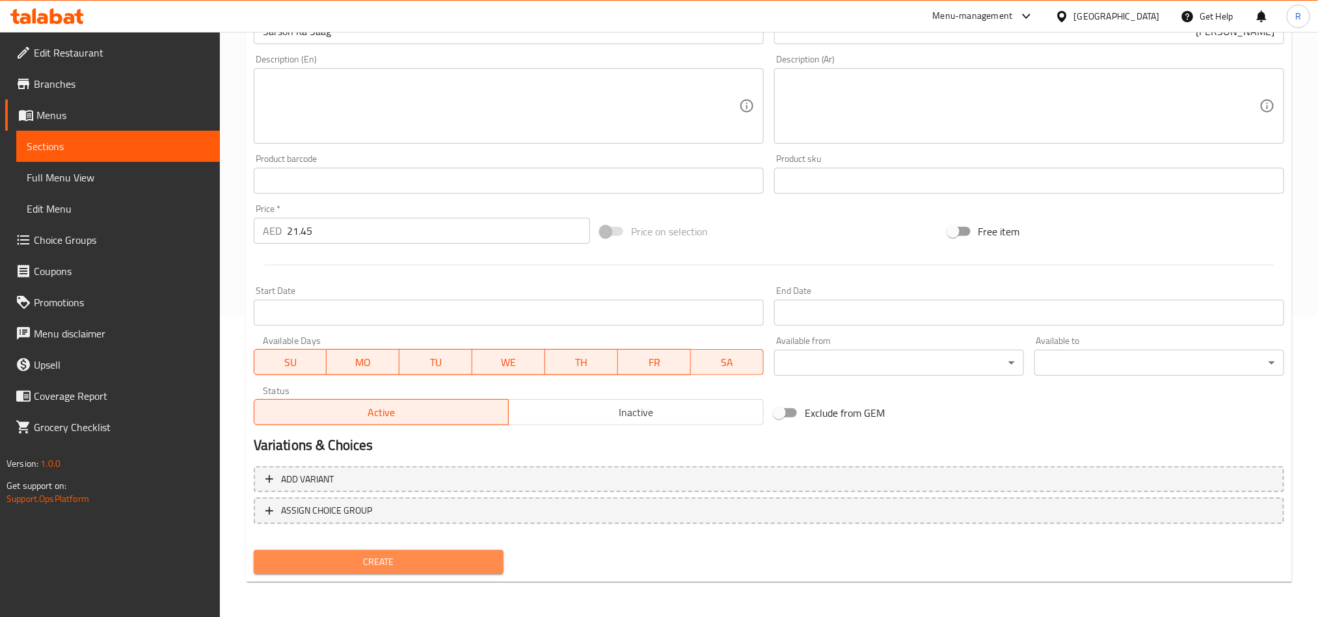
click at [465, 556] on span "Create" at bounding box center [378, 562] width 229 height 16
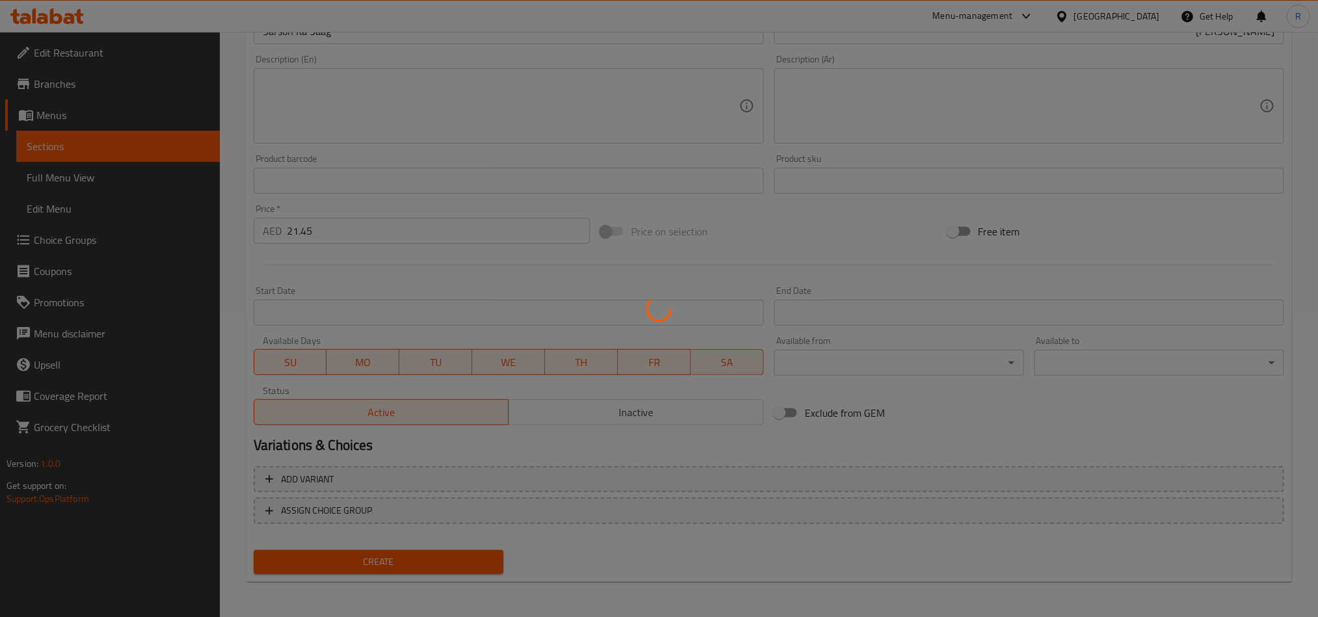
type input "0"
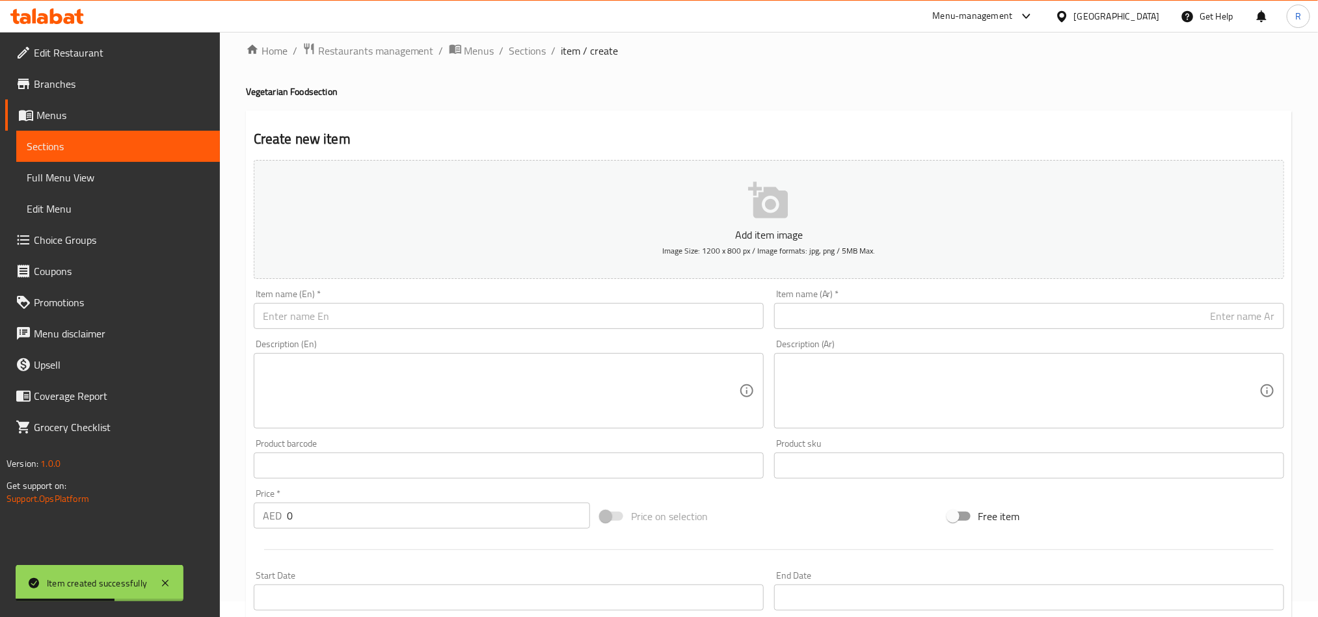
scroll to position [0, 0]
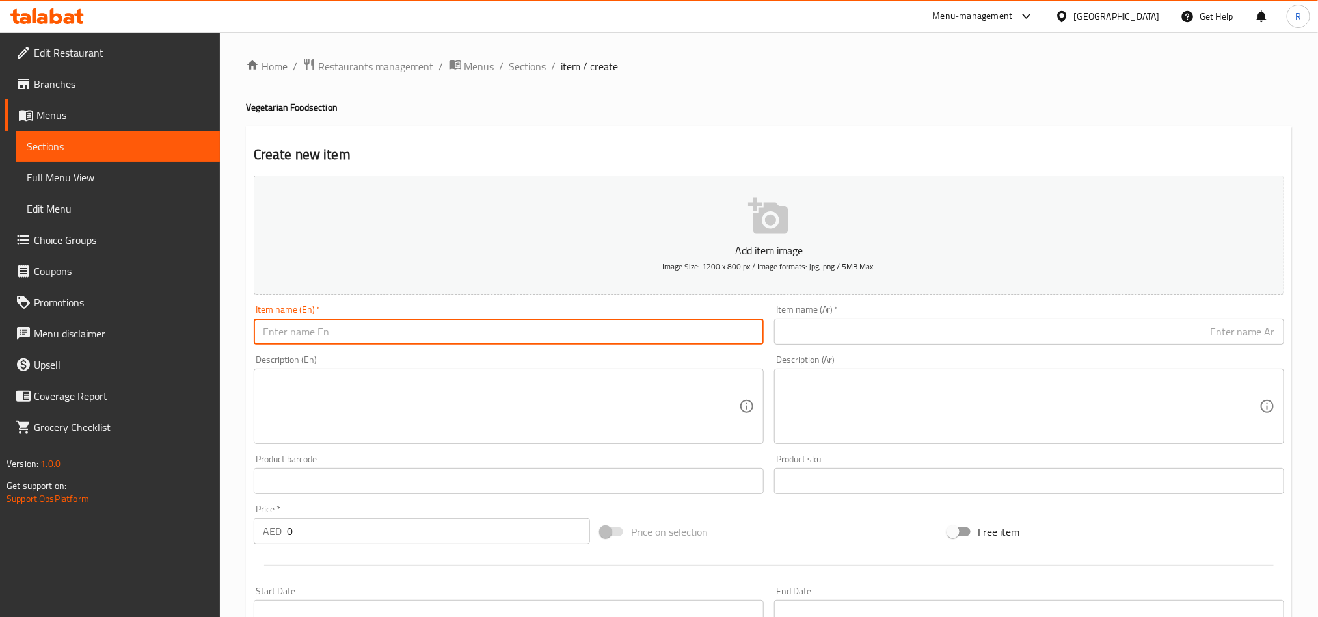
paste input "Navratan Korma"
type input "Navratan Korma"
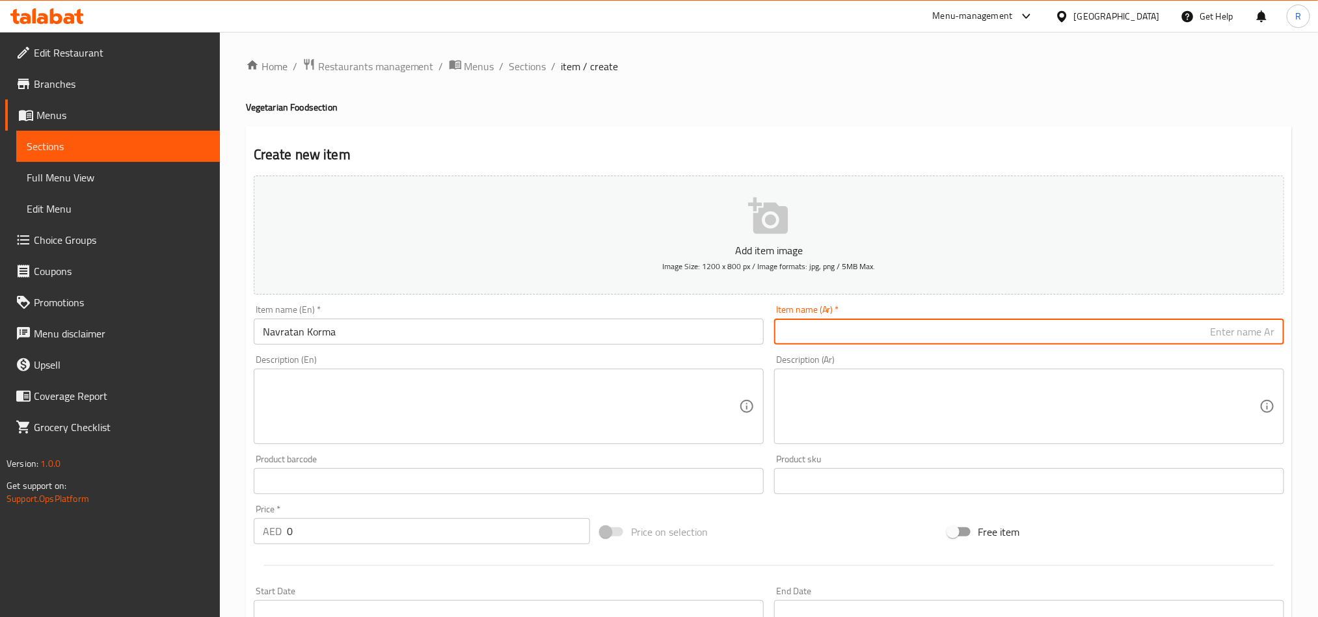
paste input "نافراتان كورما"
type input "نافراتان كورما"
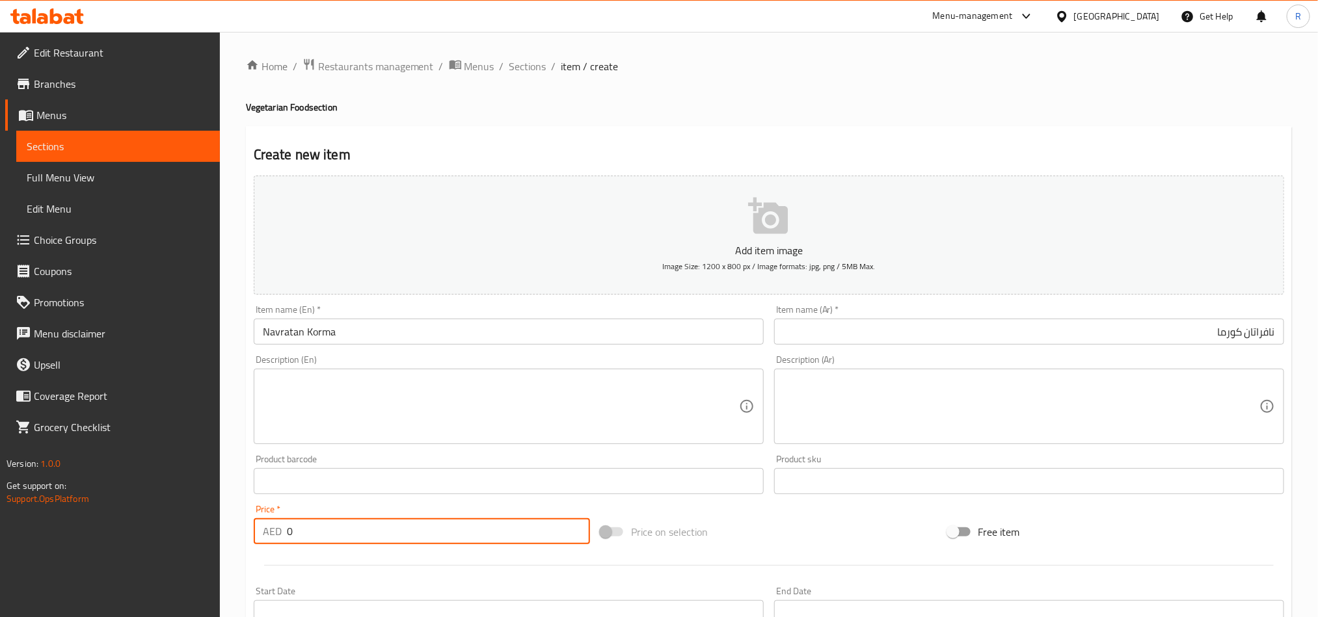
drag, startPoint x: 297, startPoint y: 532, endPoint x: 278, endPoint y: 532, distance: 19.5
click at [278, 532] on div "AED 0 Price *" at bounding box center [422, 532] width 336 height 26
paste input "25.35"
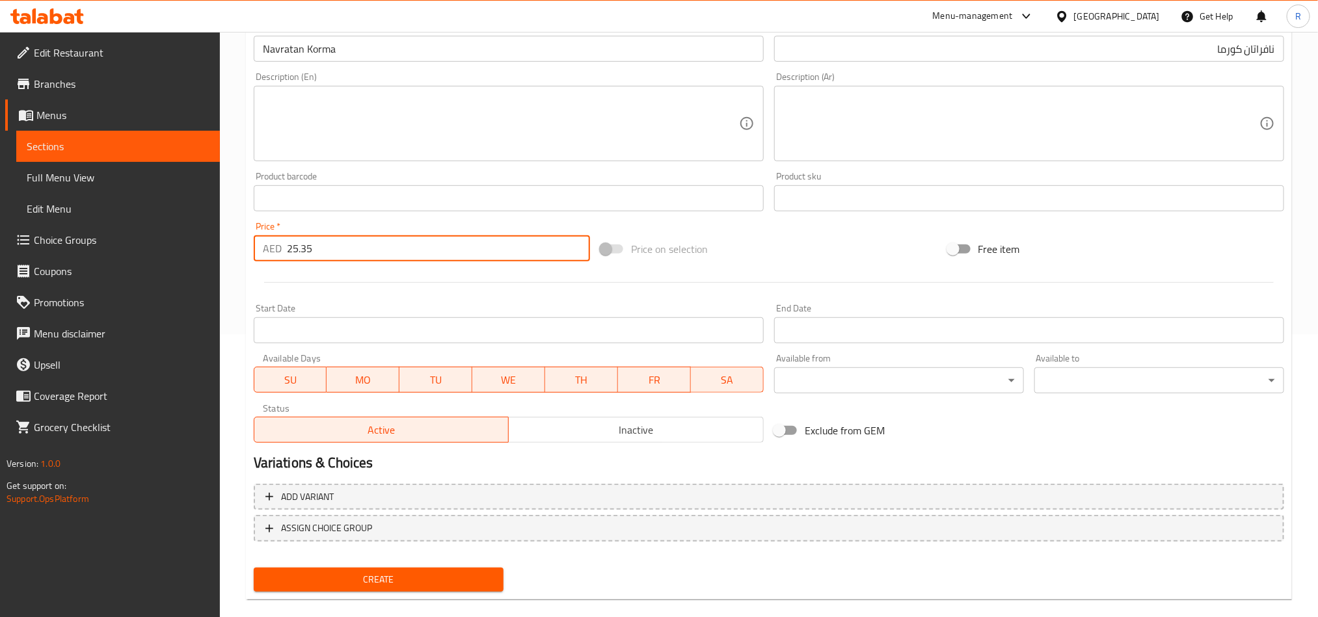
scroll to position [301, 0]
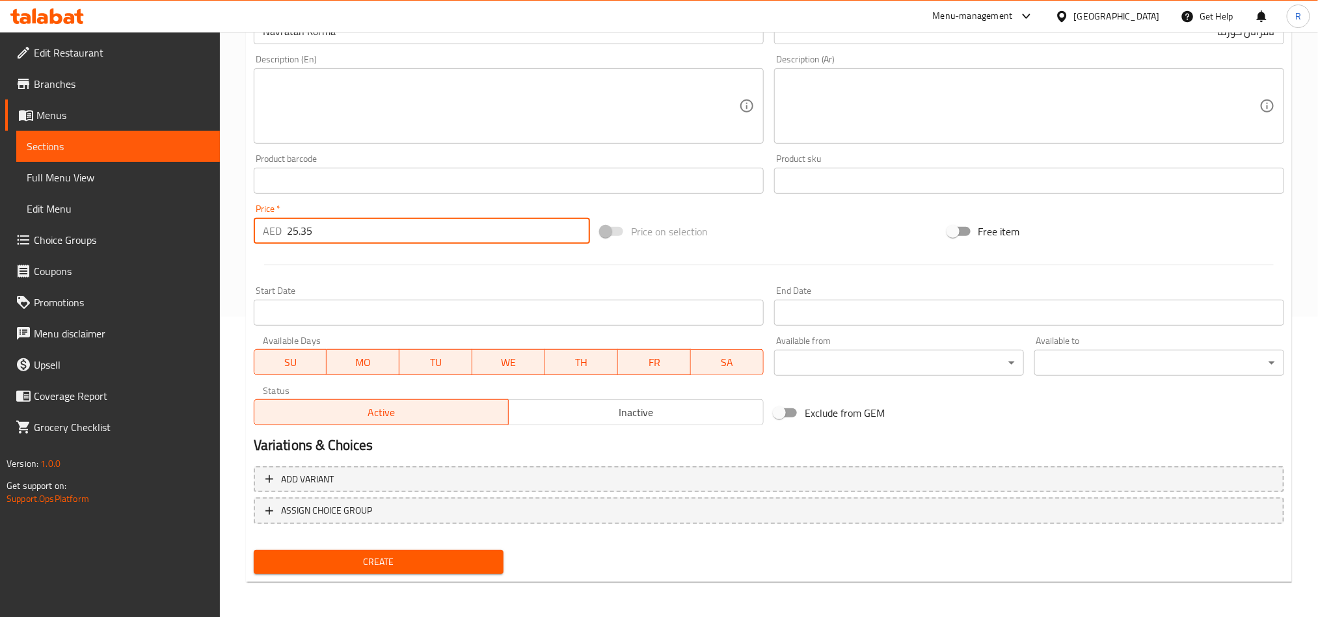
type input "25.35"
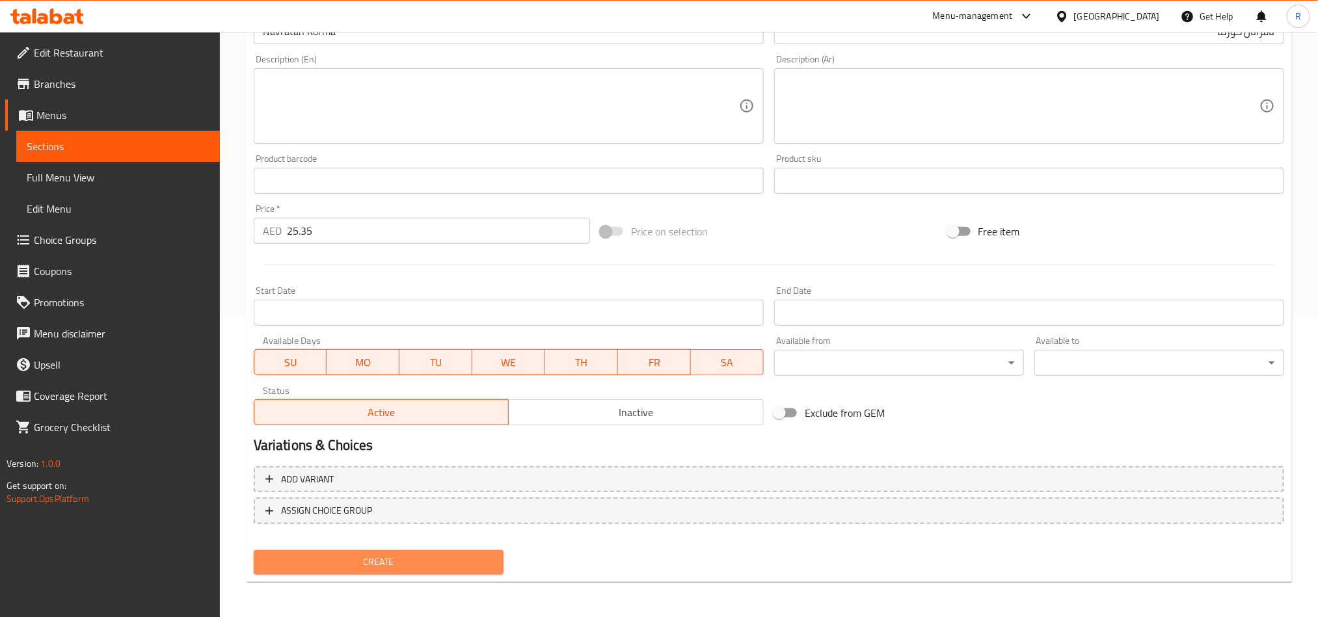
click at [366, 567] on span "Create" at bounding box center [378, 562] width 229 height 16
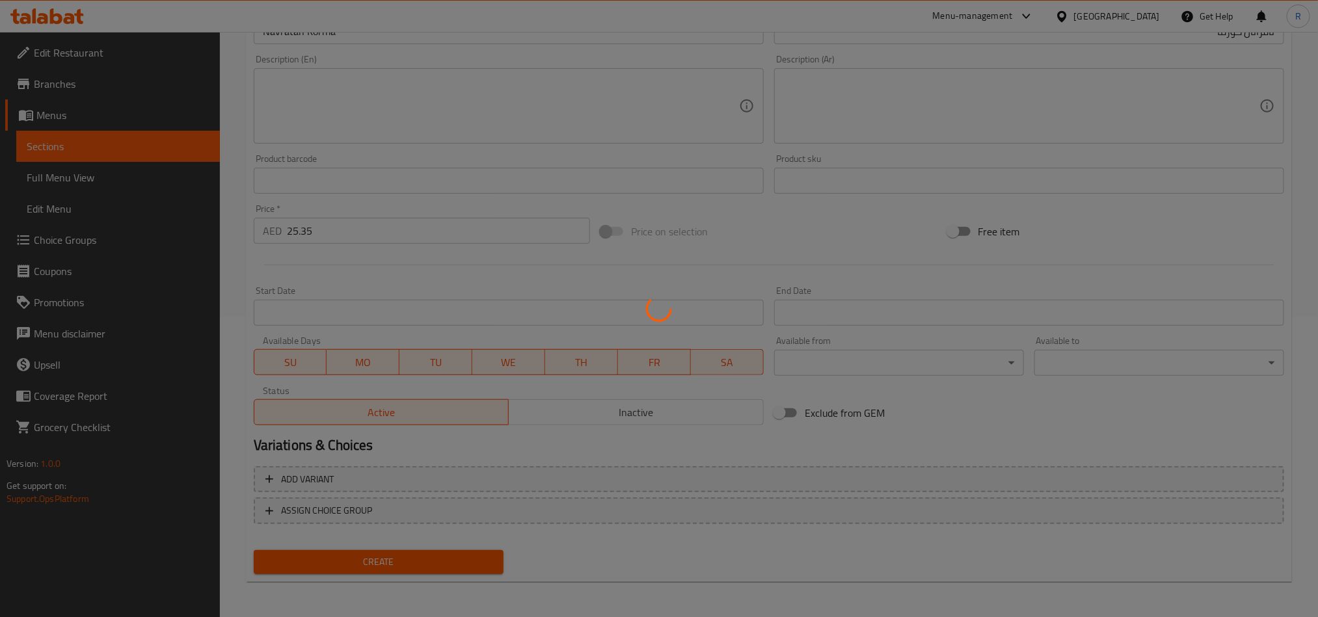
type input "0"
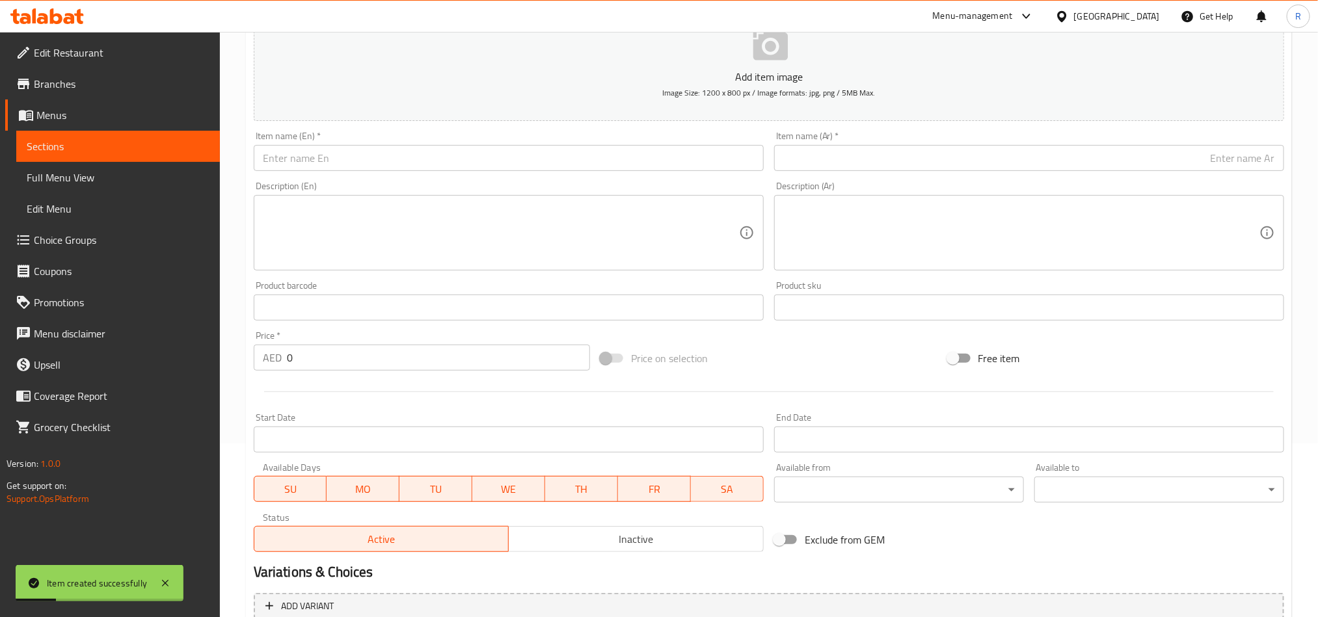
scroll to position [0, 0]
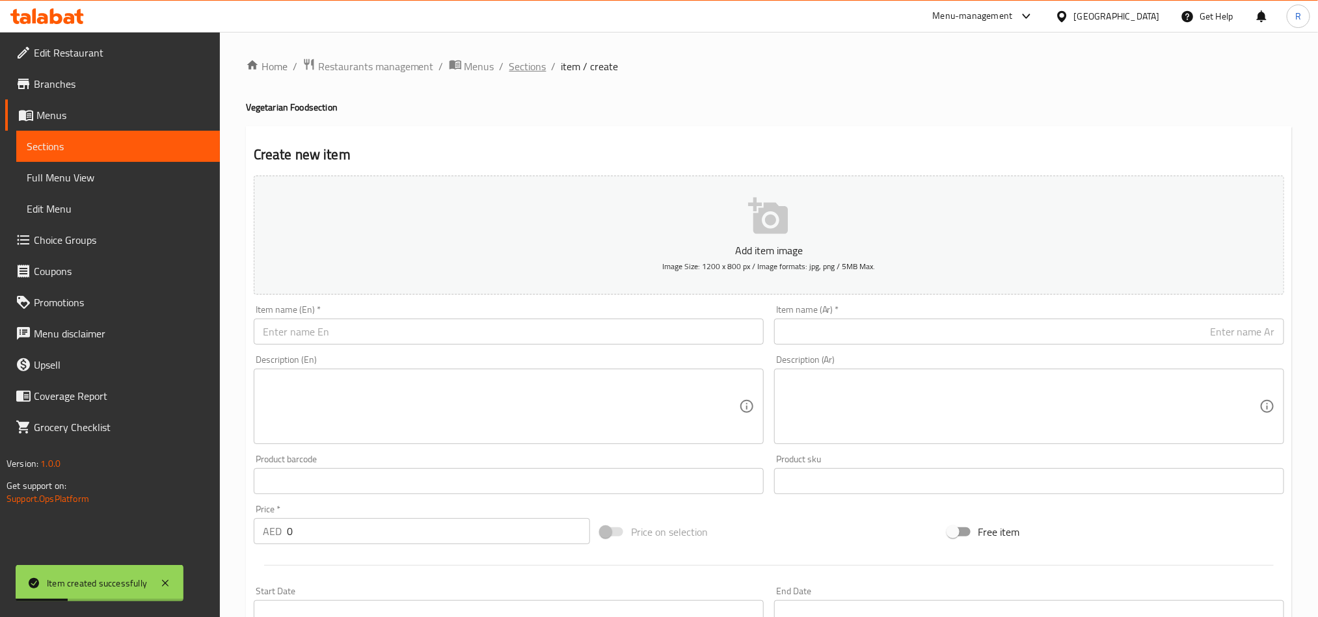
click at [509, 63] on span "Sections" at bounding box center [527, 67] width 37 height 16
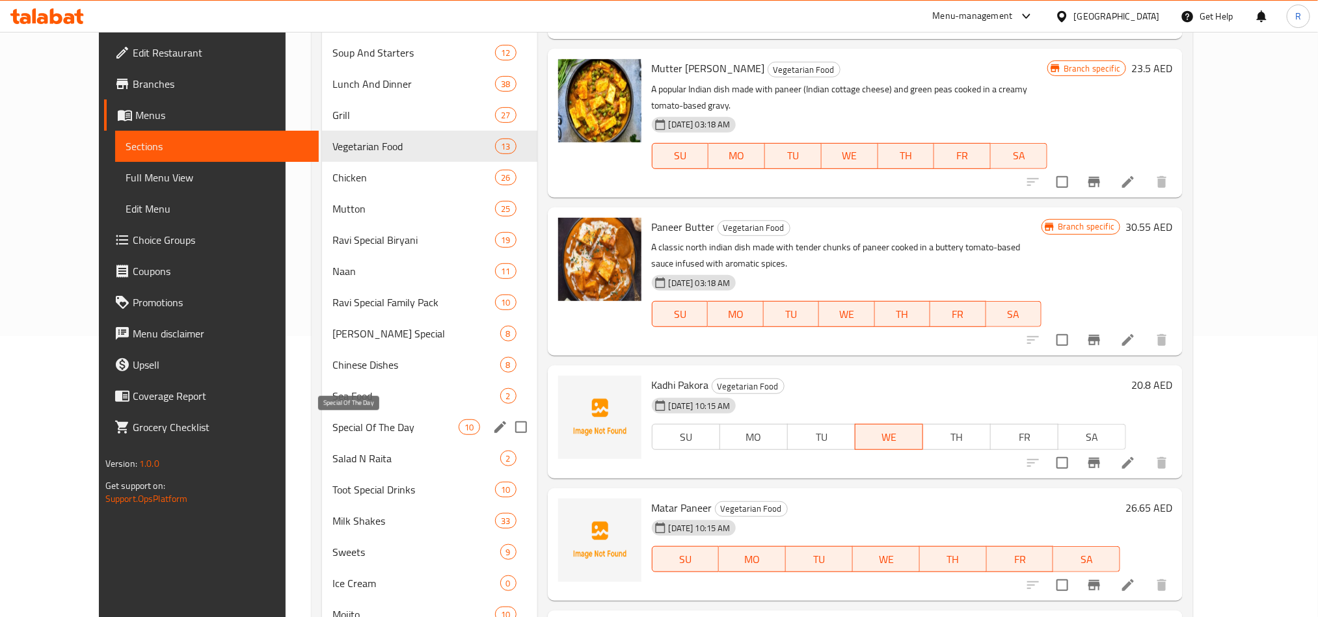
scroll to position [293, 0]
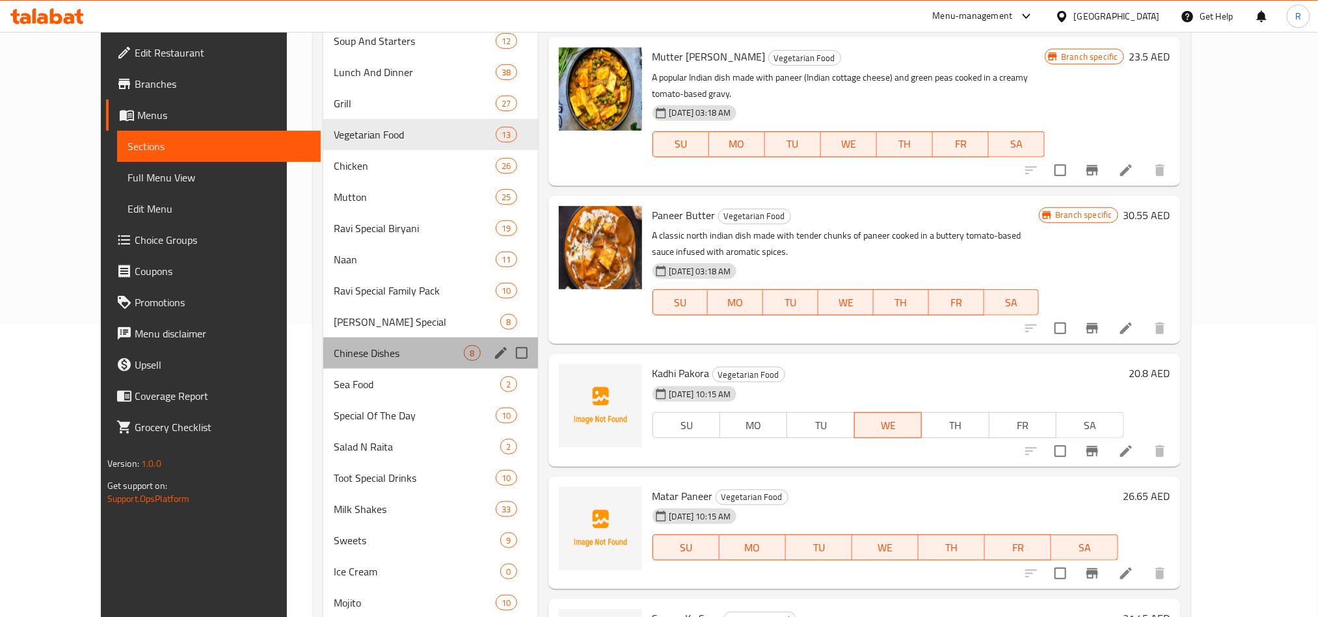
click at [324, 363] on div "Chinese Dishes 8" at bounding box center [430, 353] width 214 height 31
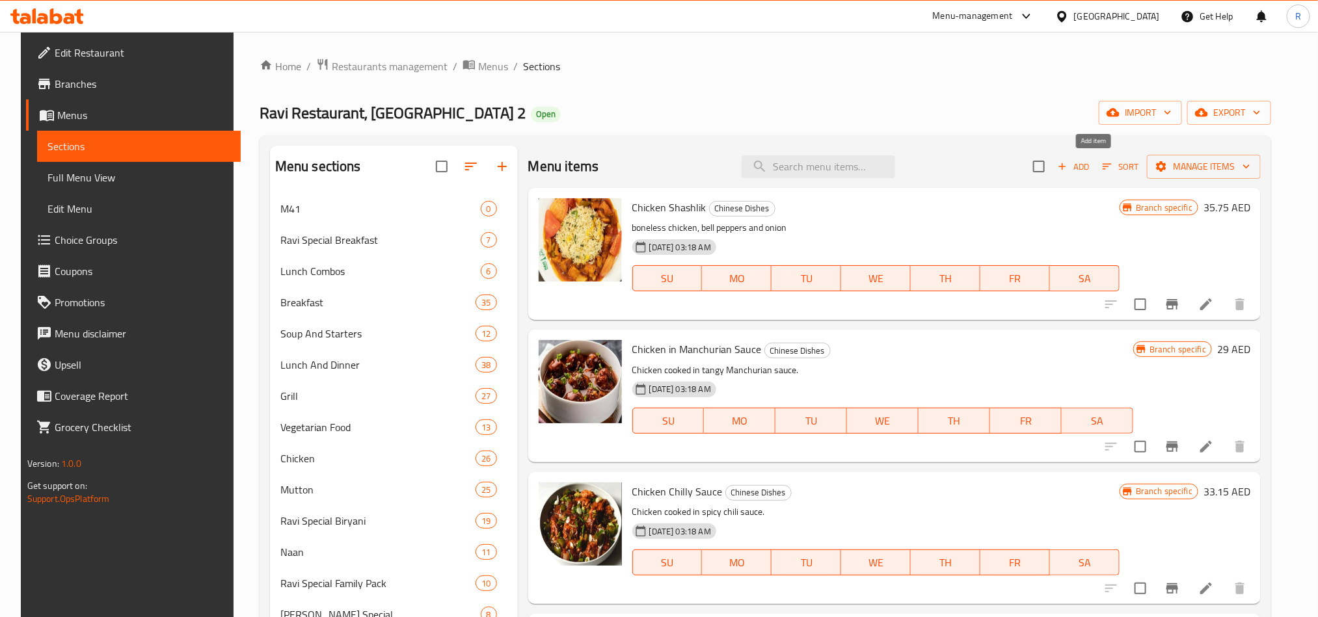
click at [1091, 166] on span "Add" at bounding box center [1073, 166] width 35 height 15
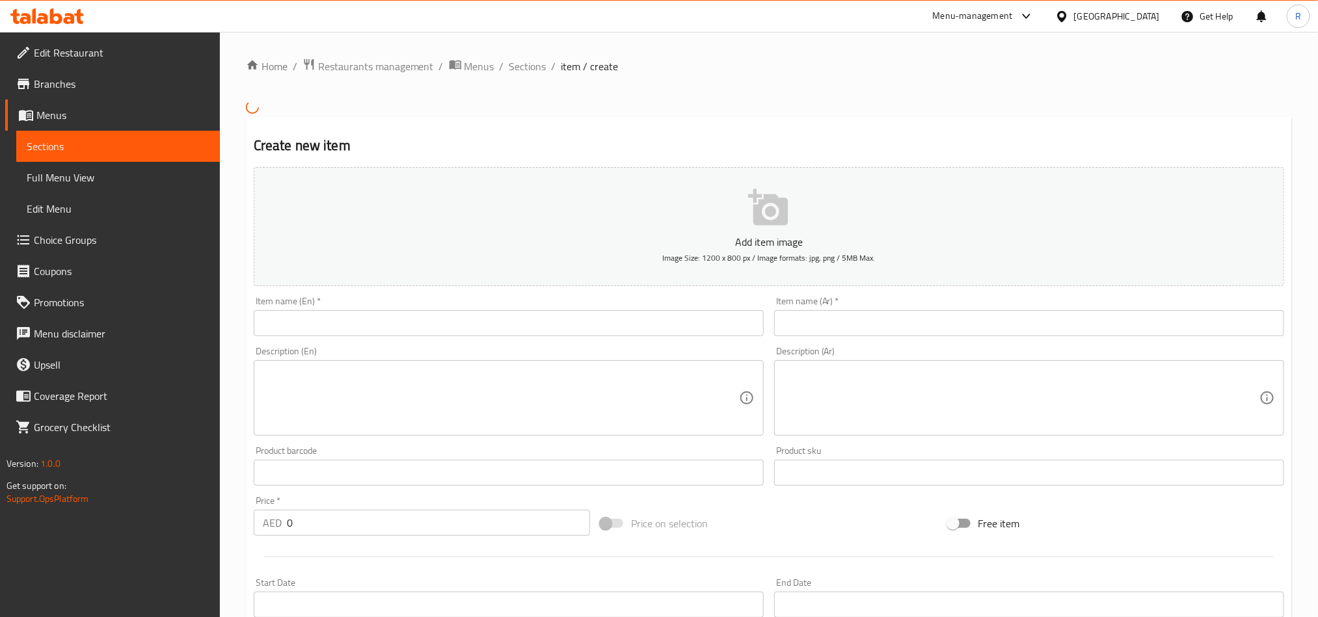
click at [455, 326] on input "text" at bounding box center [509, 323] width 510 height 26
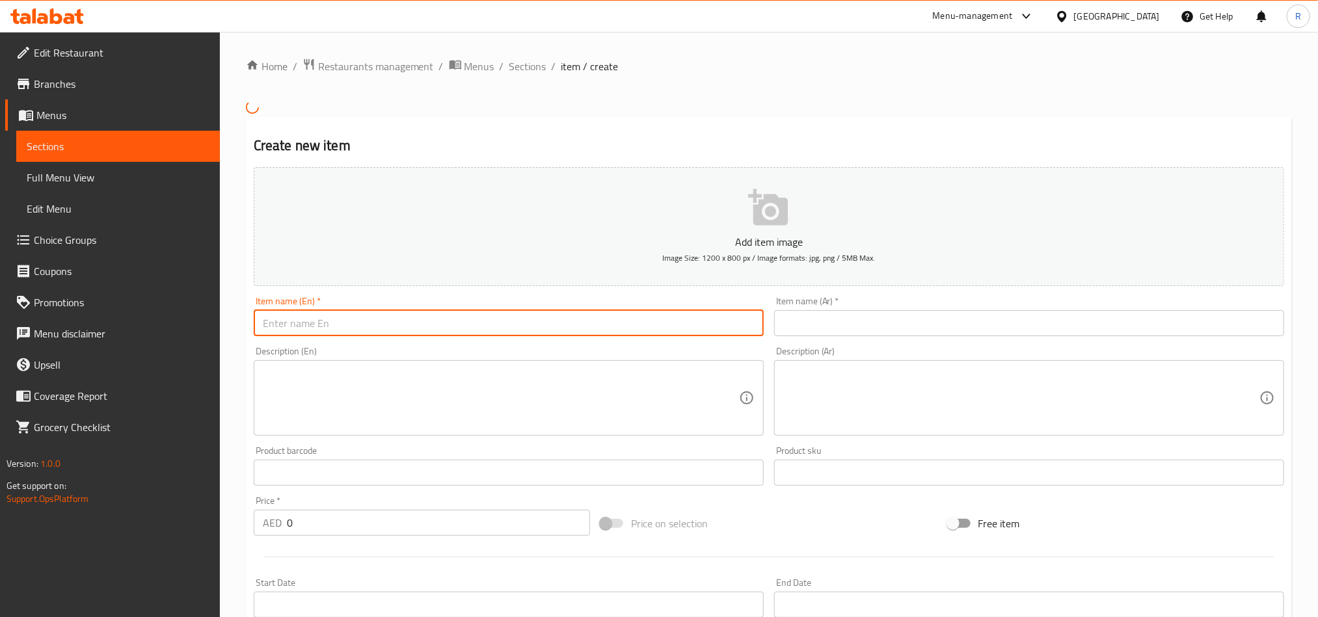
paste input "Prawns Fried Rice"
type input "Prawns Fried Rice"
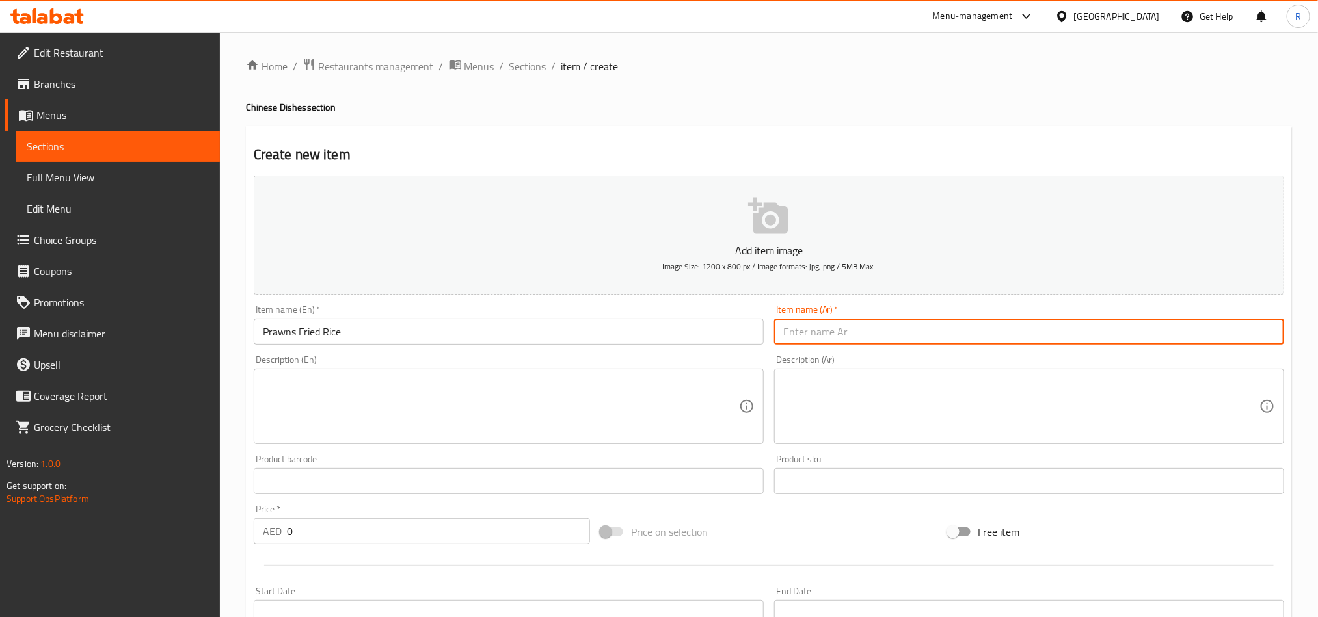
click at [859, 340] on input "text" at bounding box center [1029, 332] width 510 height 26
paste input "أرز مقلي بالروبيان"
type input "أرز مقلي بالروبيان"
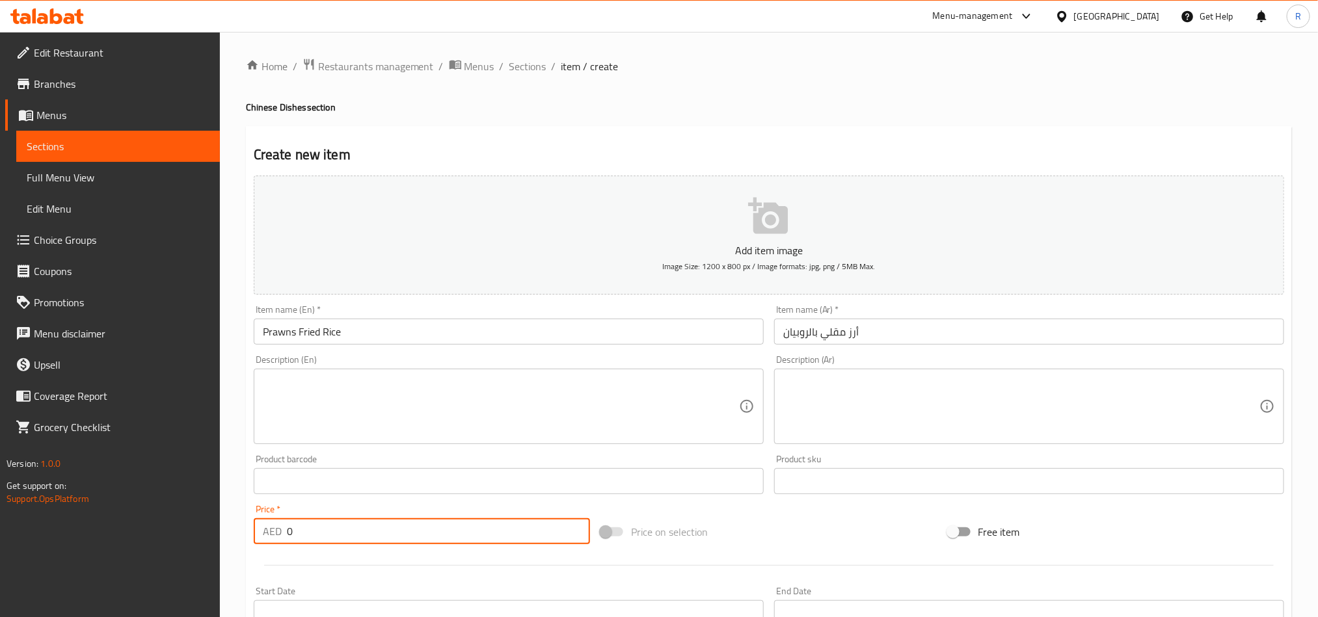
drag, startPoint x: 295, startPoint y: 532, endPoint x: 276, endPoint y: 520, distance: 22.2
click at [276, 527] on div "AED 0 Price *" at bounding box center [422, 532] width 336 height 26
paste input "43.55"
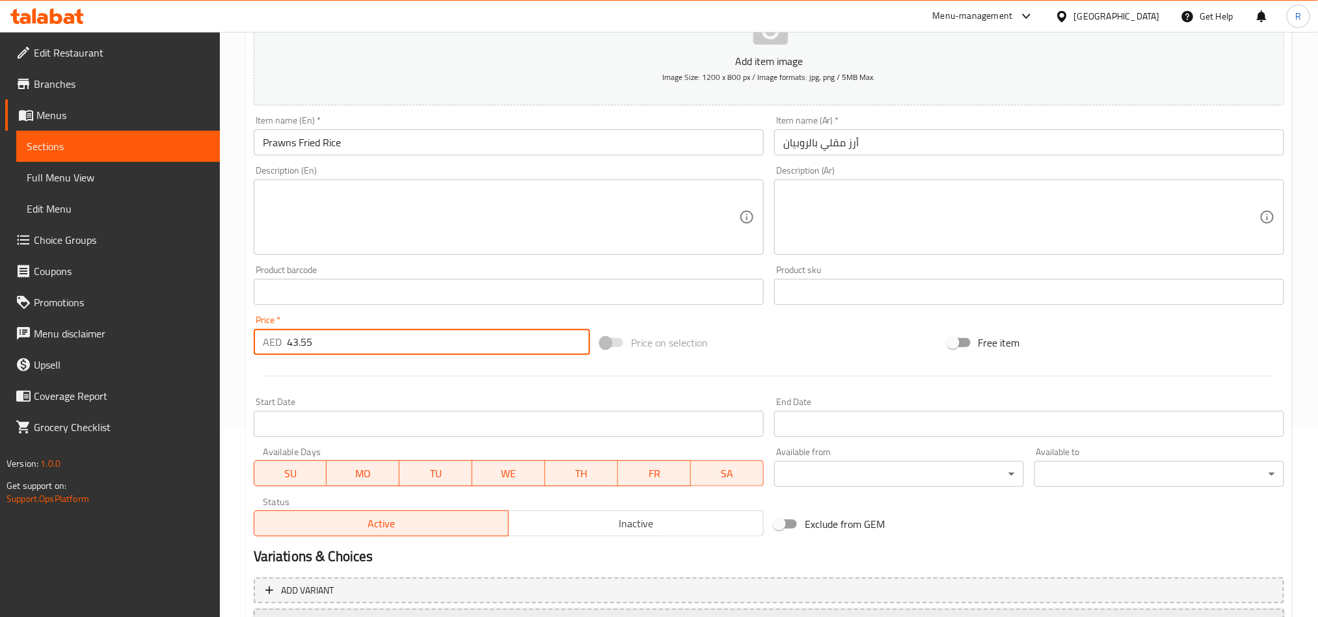
scroll to position [293, 0]
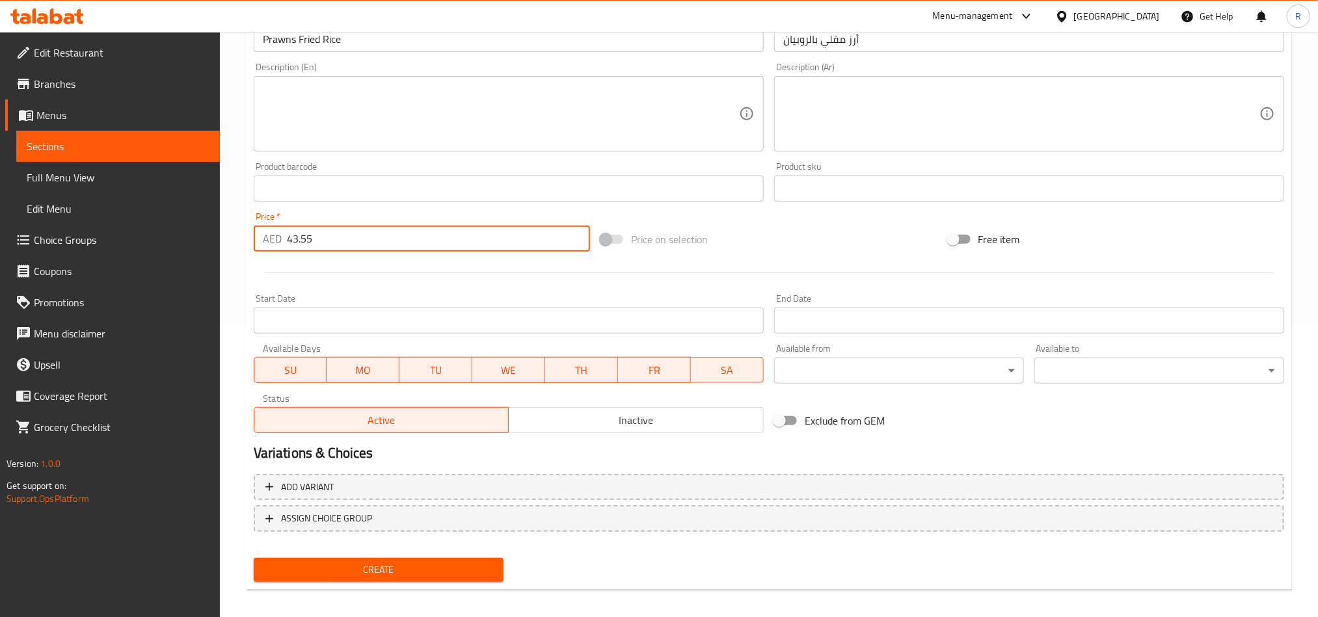
type input "43.55"
click at [370, 567] on span "Create" at bounding box center [378, 570] width 229 height 16
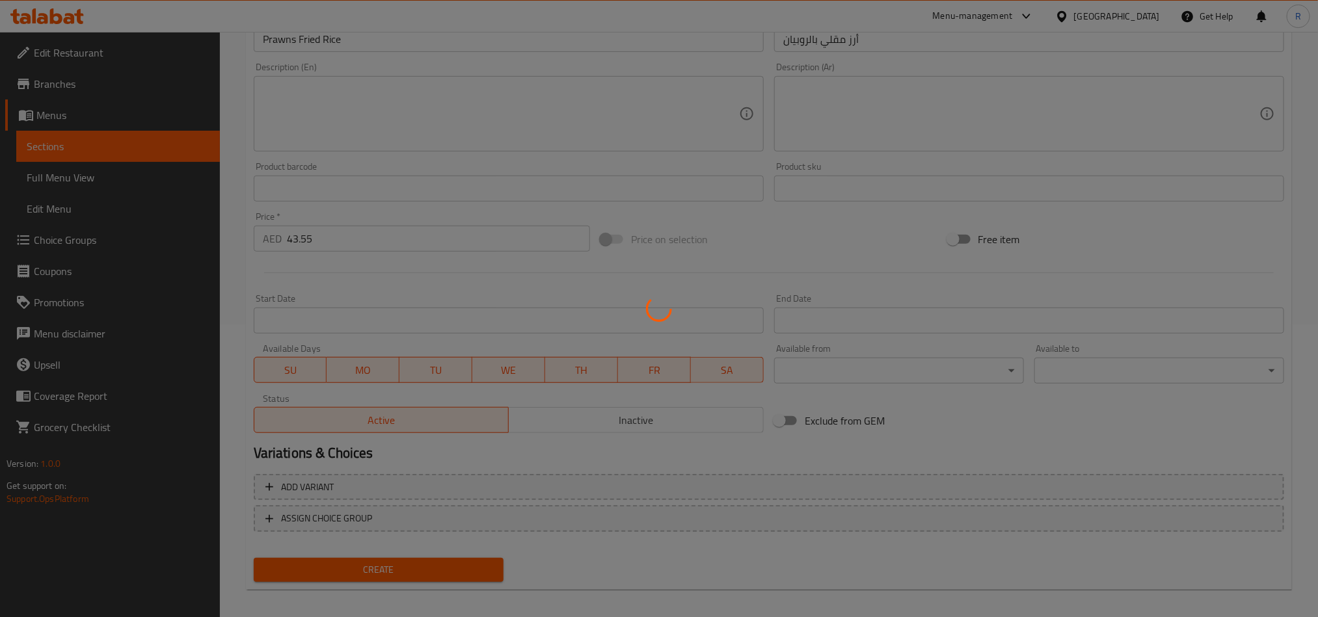
type input "0"
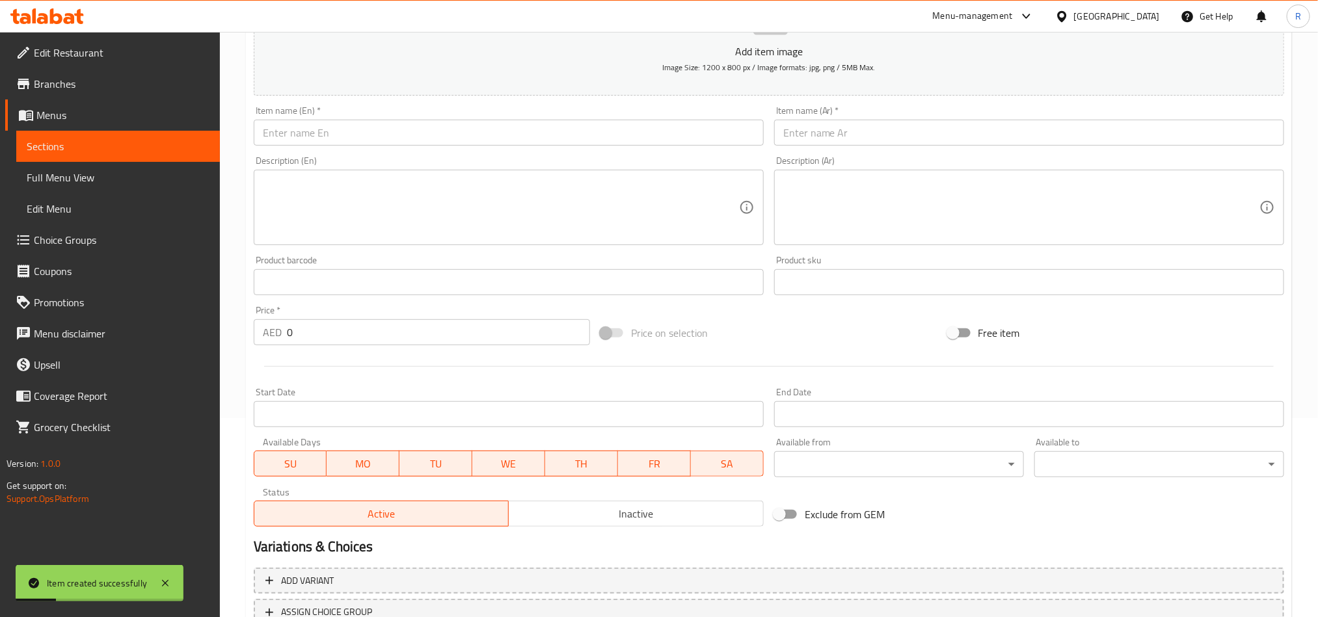
scroll to position [0, 0]
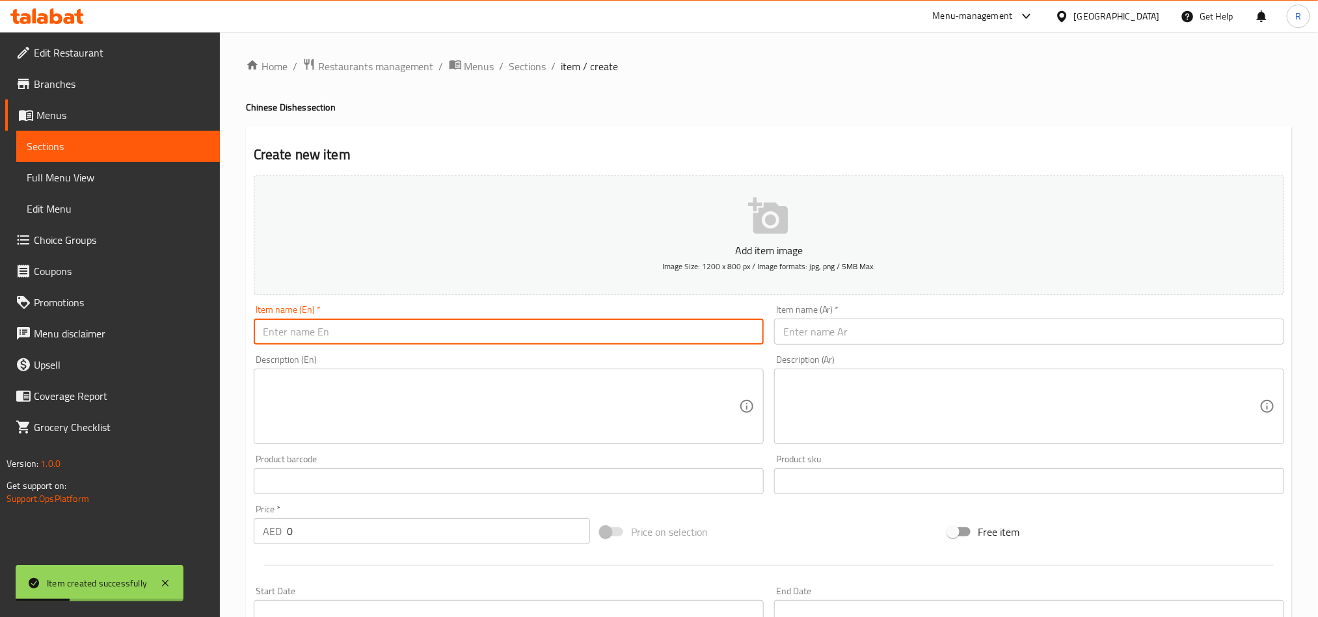
click at [556, 323] on input "text" at bounding box center [509, 332] width 510 height 26
paste input "Schezwan Fried Rice"
type input "Schezwan Fried Rice"
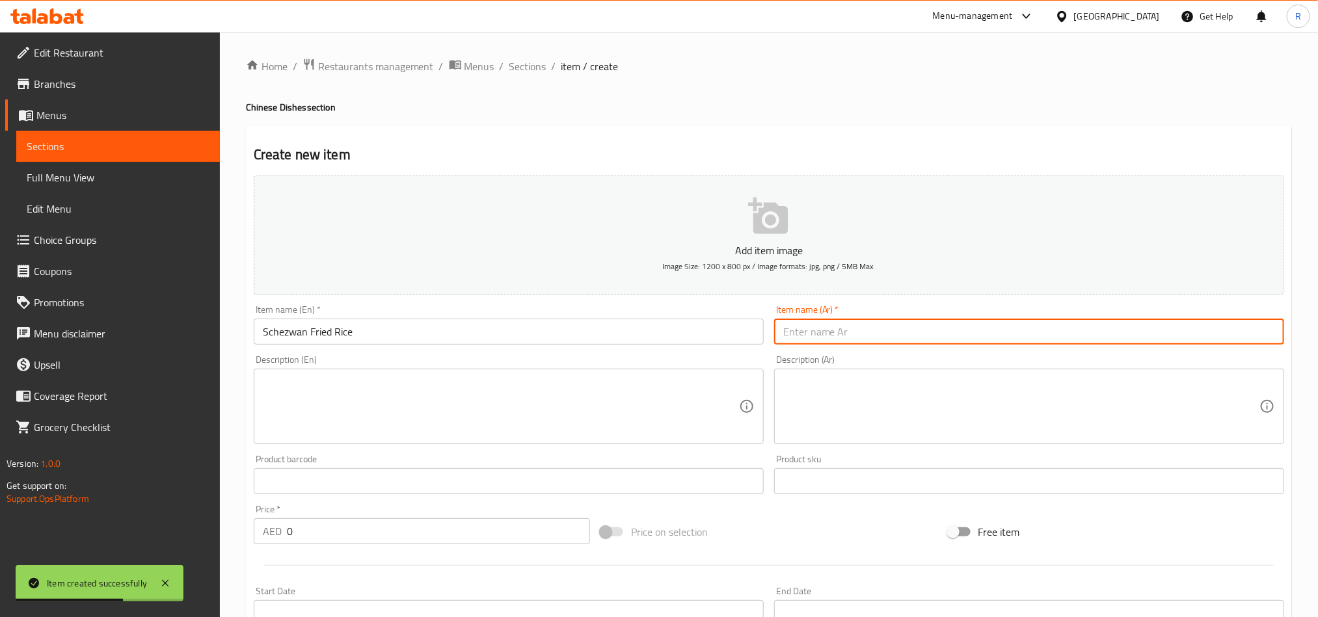
click at [797, 336] on input "text" at bounding box center [1029, 332] width 510 height 26
paste input "أرز مقلي على طريقة شيزوان"
drag, startPoint x: 815, startPoint y: 332, endPoint x: 865, endPoint y: 332, distance: 50.1
click at [865, 332] on input "أرز مقلي على طريقة شيزوان" at bounding box center [1029, 332] width 510 height 26
type input "أرز [PERSON_NAME]"
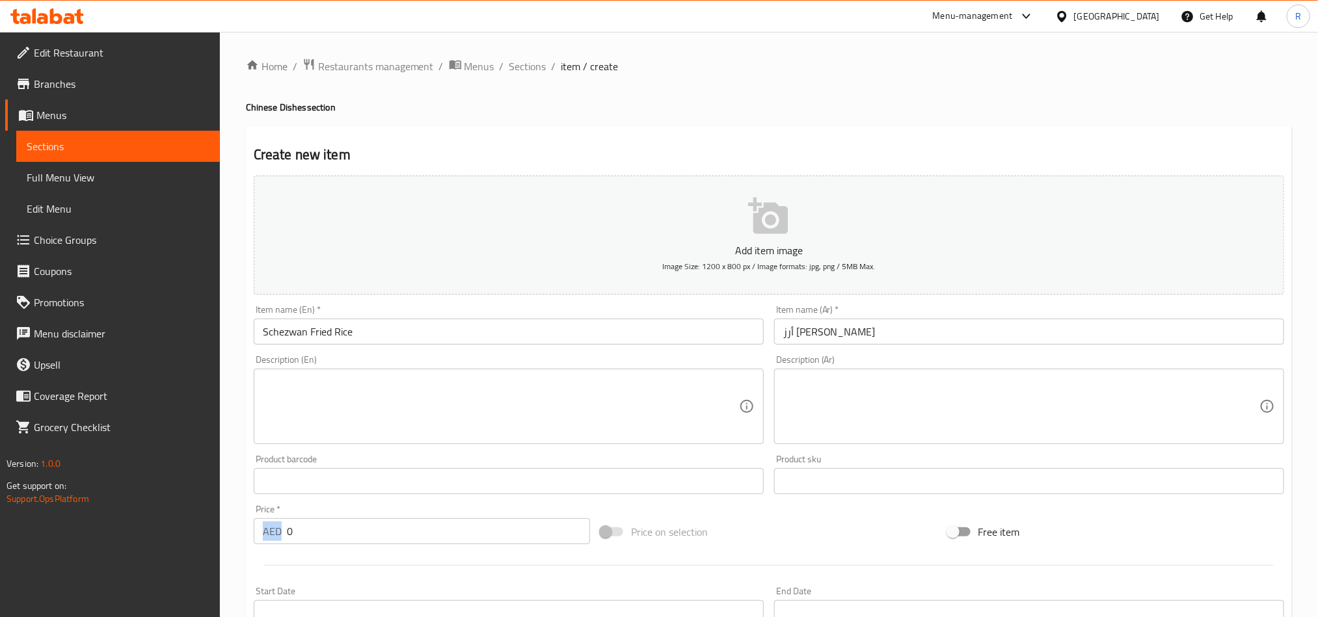
click at [283, 535] on div "AED 0 Price *" at bounding box center [422, 532] width 336 height 26
drag, startPoint x: 287, startPoint y: 533, endPoint x: 299, endPoint y: 533, distance: 11.7
click at [299, 533] on input "0" at bounding box center [438, 532] width 303 height 26
paste input "33.15"
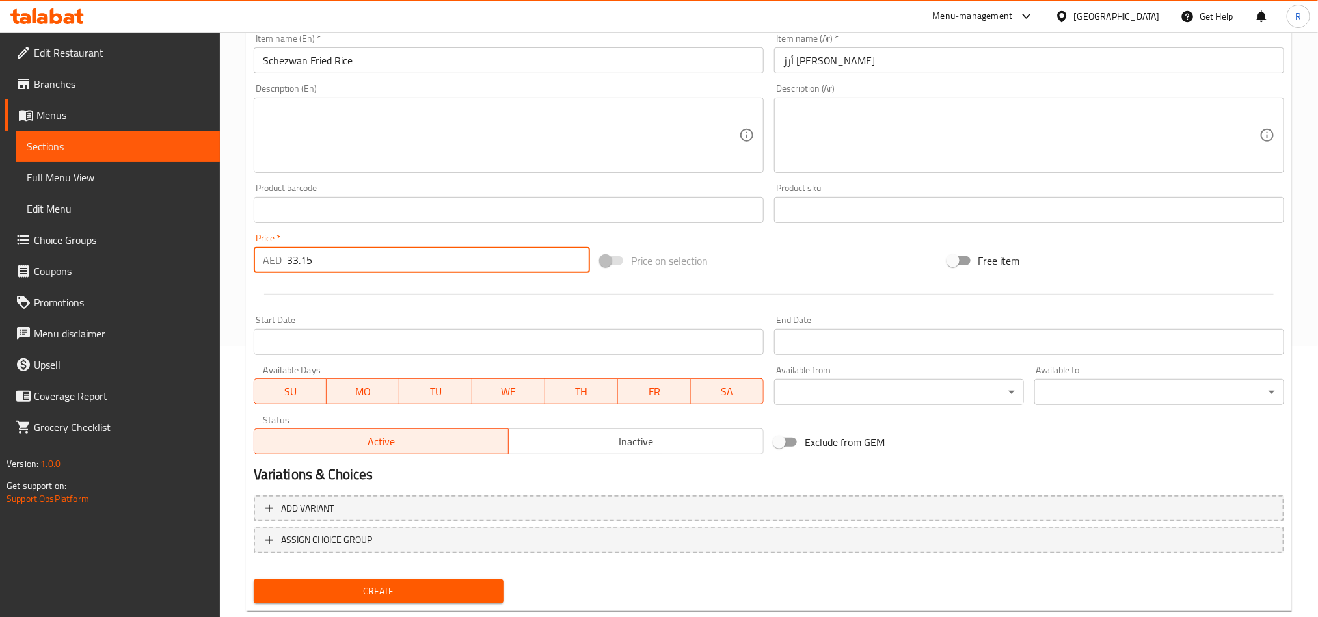
scroll to position [301, 0]
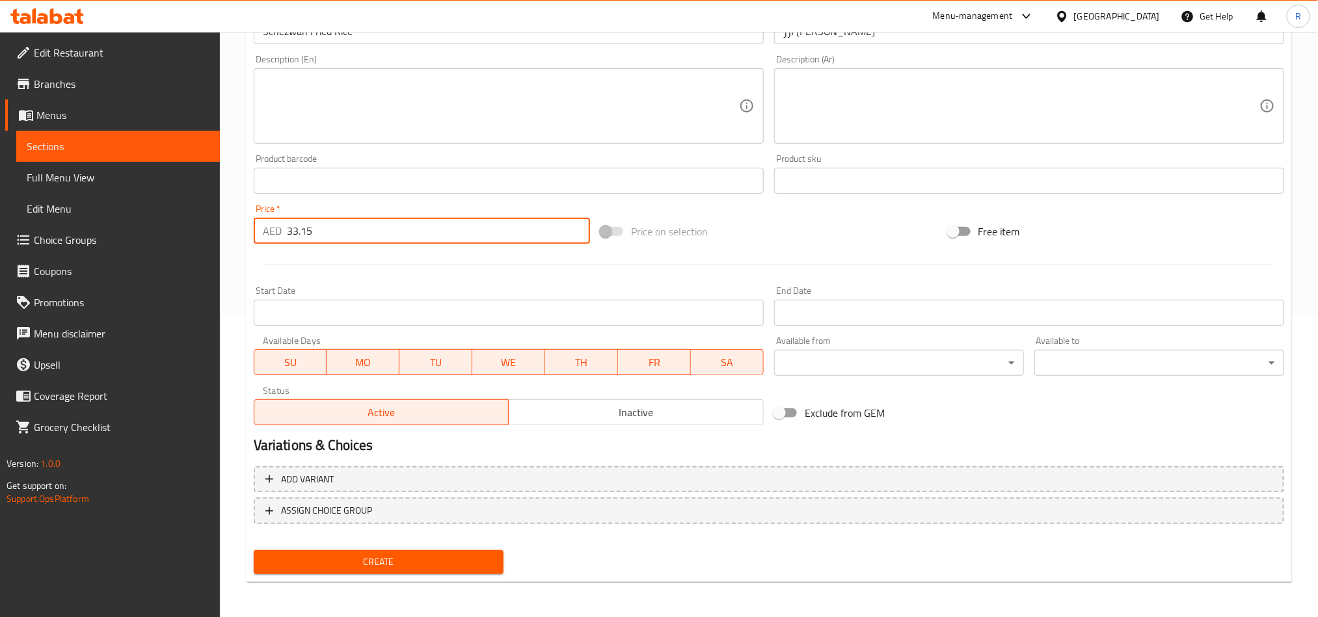
type input "33.15"
click at [424, 557] on span "Create" at bounding box center [378, 562] width 229 height 16
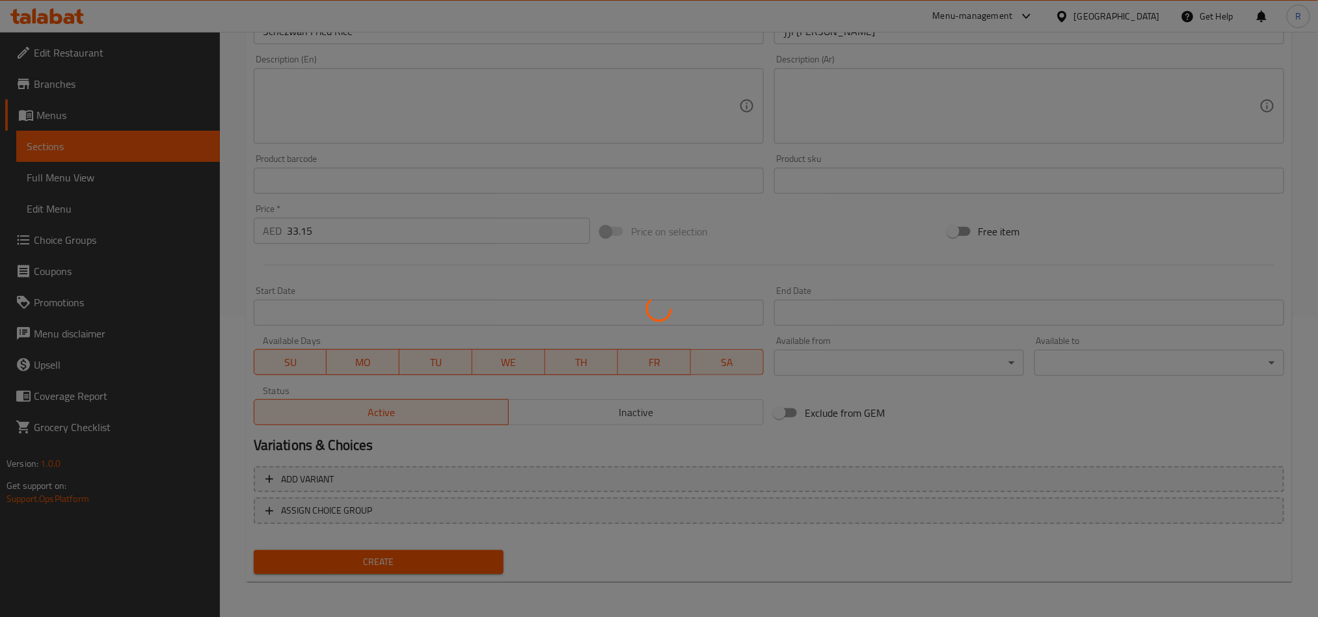
type input "0"
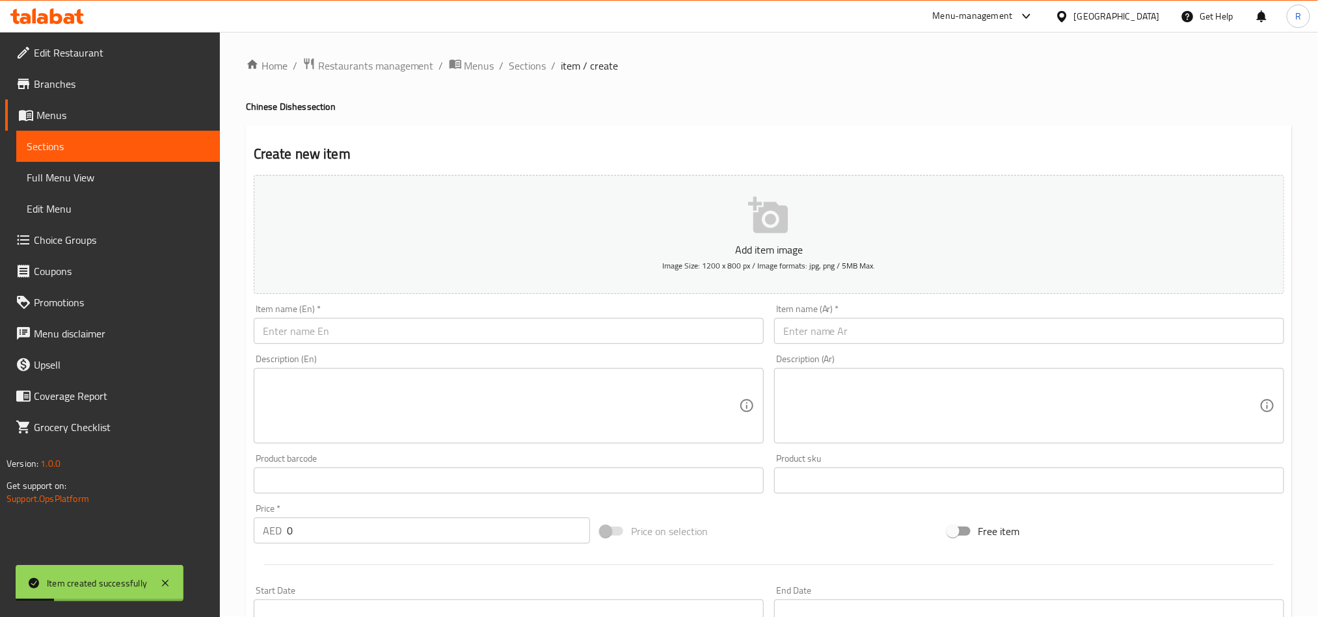
scroll to position [0, 0]
click at [541, 61] on span "Sections" at bounding box center [527, 67] width 37 height 16
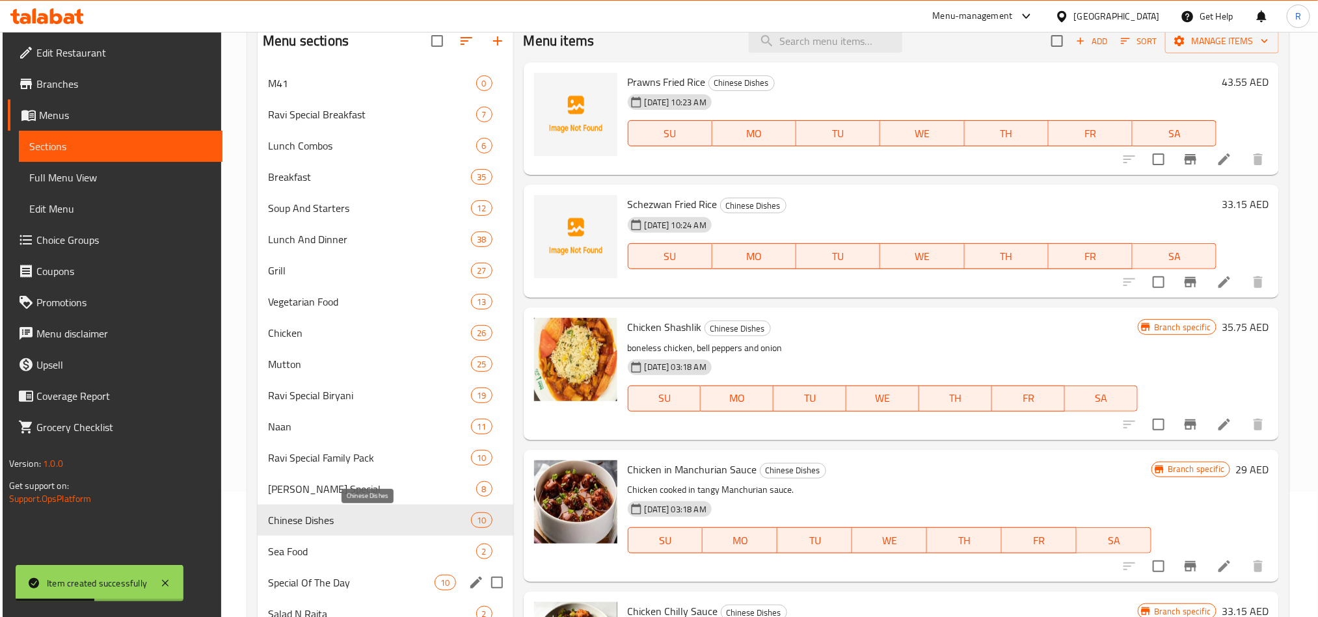
scroll to position [195, 0]
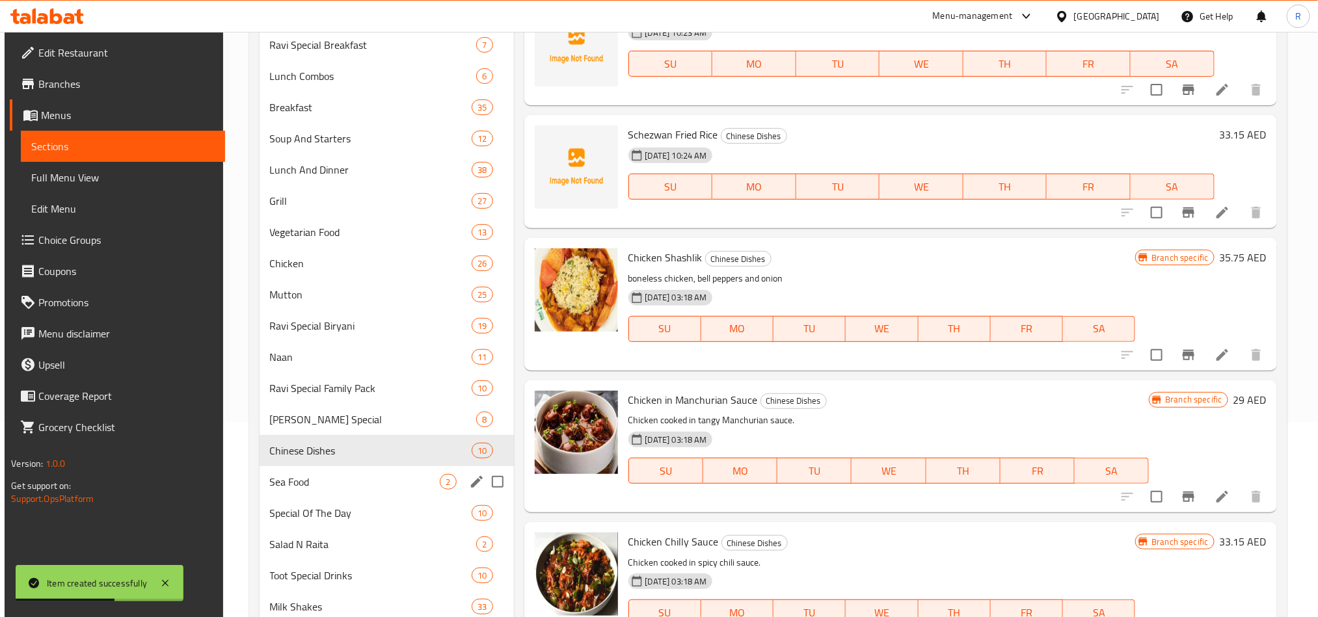
click at [336, 488] on span "Sea Food" at bounding box center [355, 482] width 170 height 16
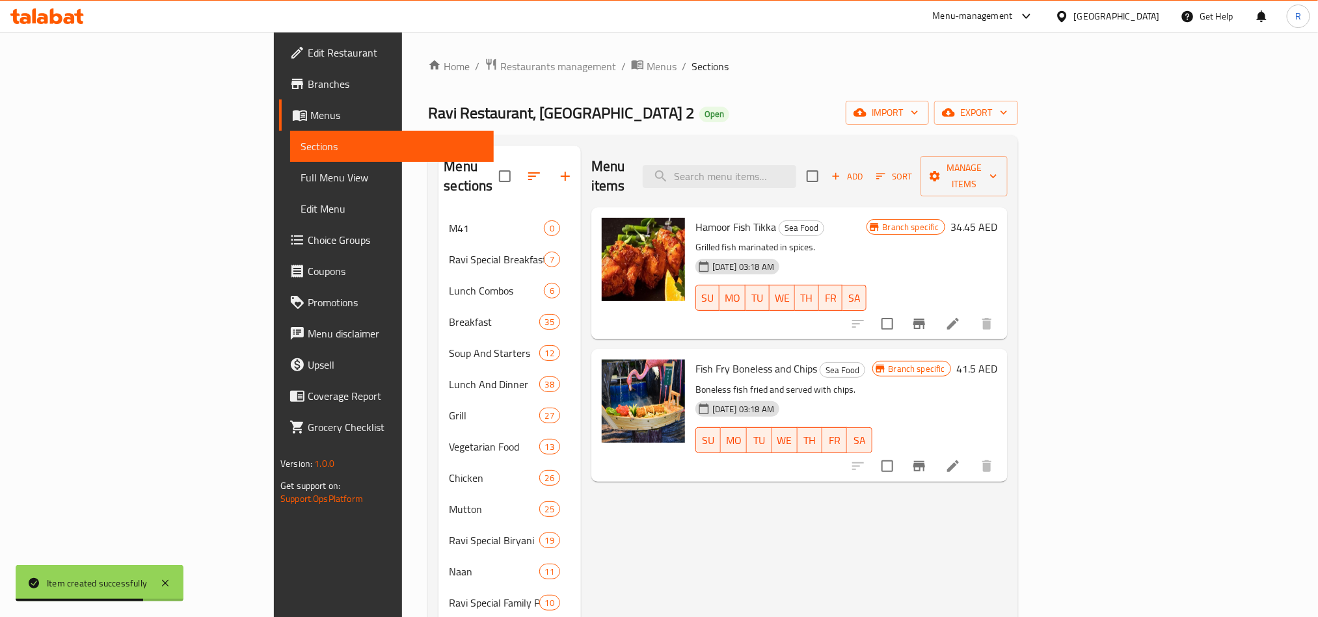
click at [865, 169] on span "Add" at bounding box center [847, 176] width 35 height 15
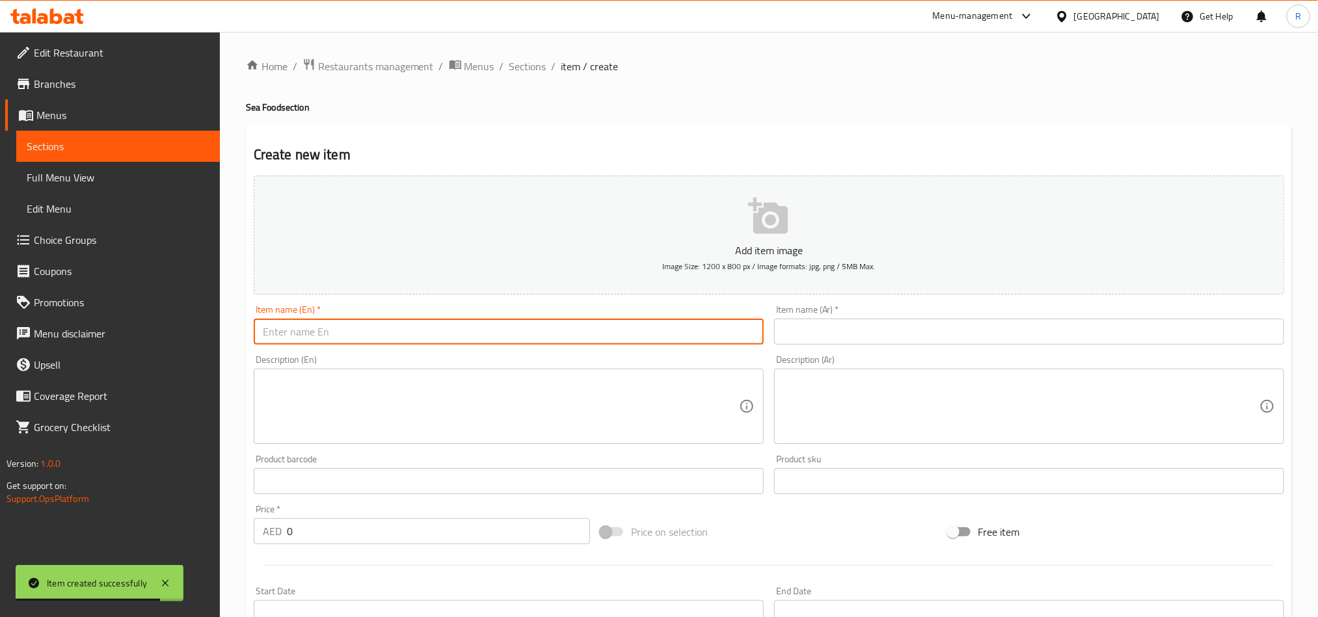
click at [490, 324] on input "text" at bounding box center [509, 332] width 510 height 26
paste input "Sheri Fish"
type input "Sheri Fish"
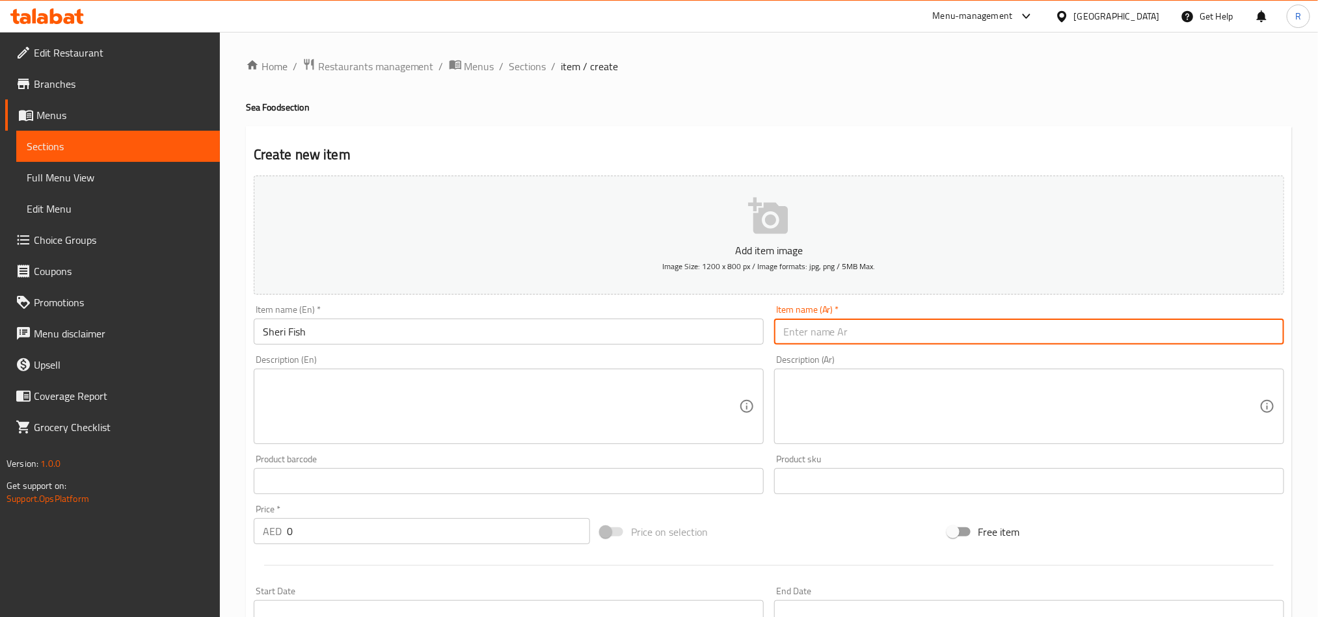
click at [984, 325] on input "text" at bounding box center [1029, 332] width 510 height 26
click at [980, 331] on input "v" at bounding box center [1029, 332] width 510 height 26
paste input "سمكة شيري"
click at [1246, 336] on input "سمكة شيري" at bounding box center [1029, 332] width 510 height 26
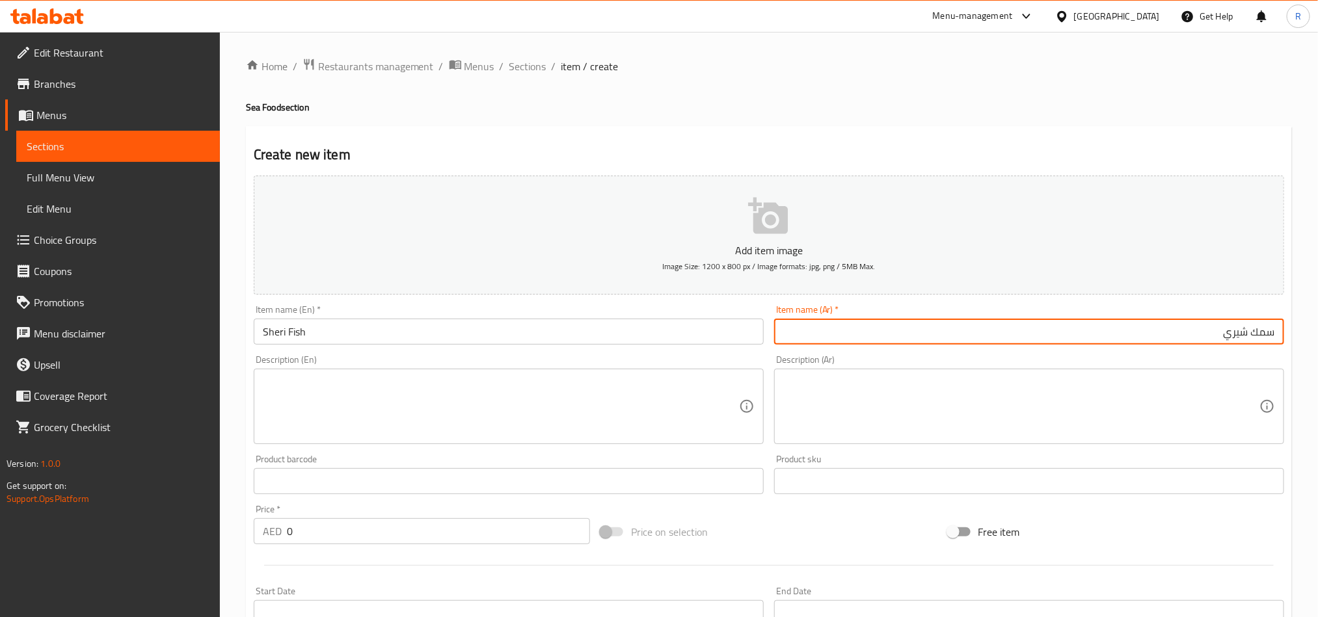
type input "سمك شيري"
click at [554, 392] on textarea at bounding box center [501, 407] width 476 height 62
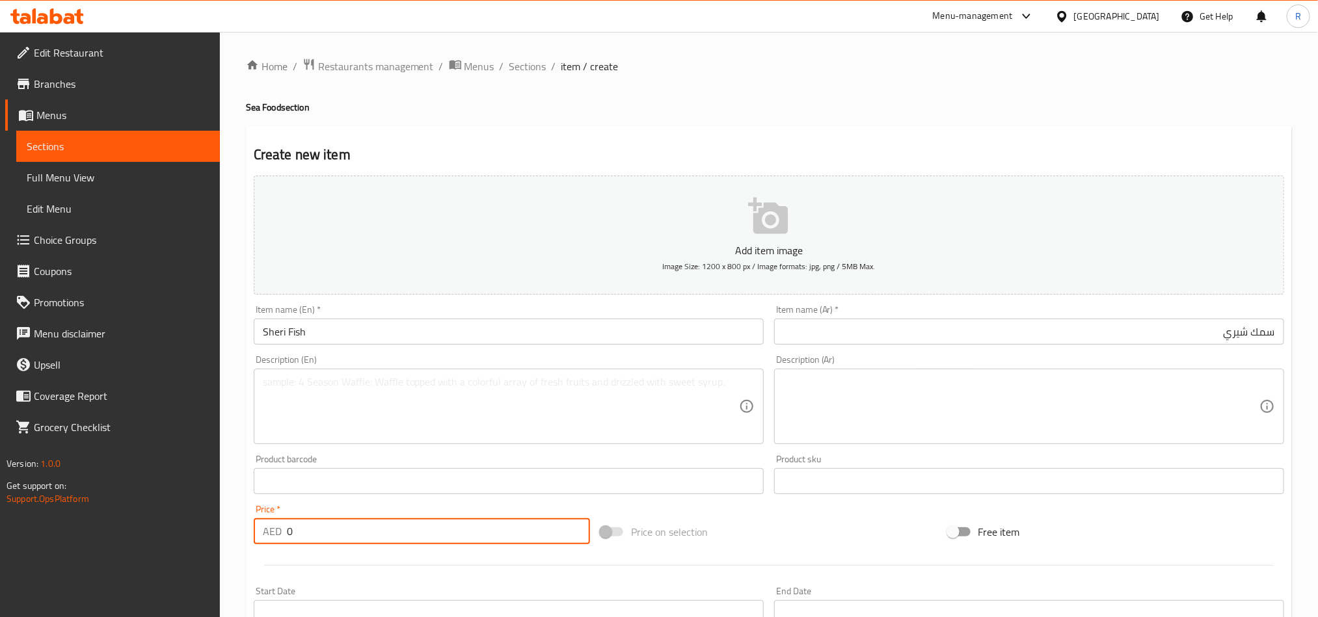
drag, startPoint x: 286, startPoint y: 537, endPoint x: 279, endPoint y: 537, distance: 6.5
click at [279, 537] on div "AED 0 Price *" at bounding box center [422, 532] width 336 height 26
paste input "34.45"
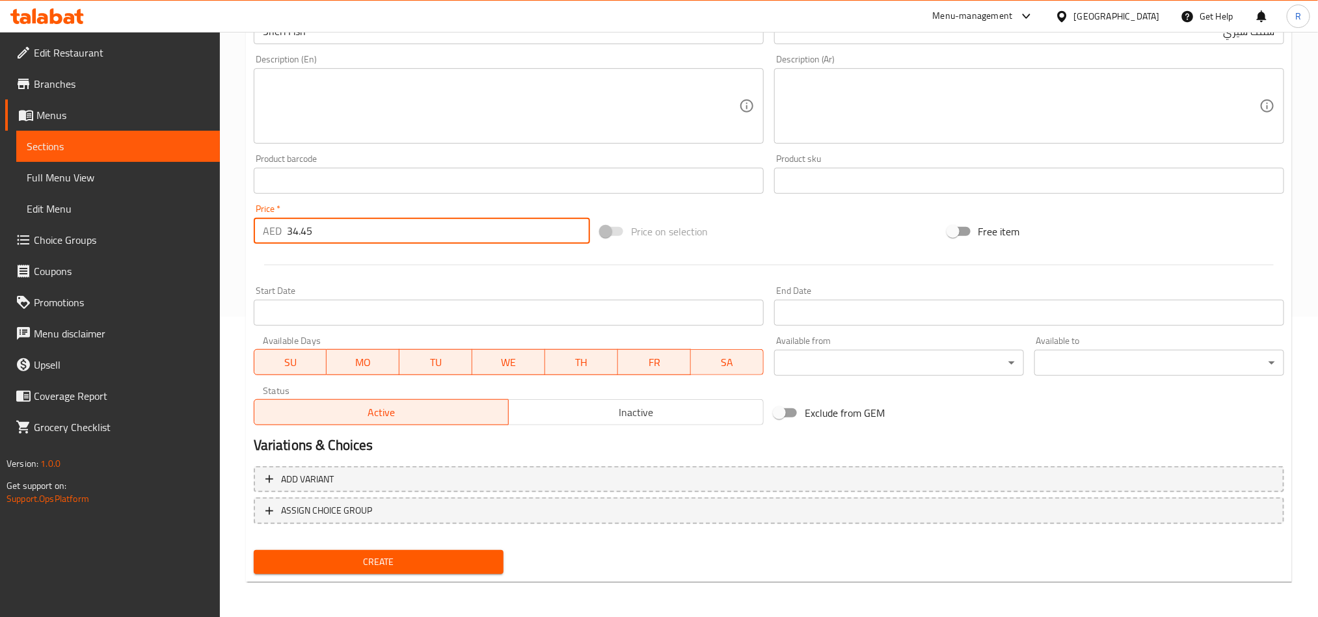
type input "34.45"
click at [395, 556] on span "Create" at bounding box center [378, 562] width 229 height 16
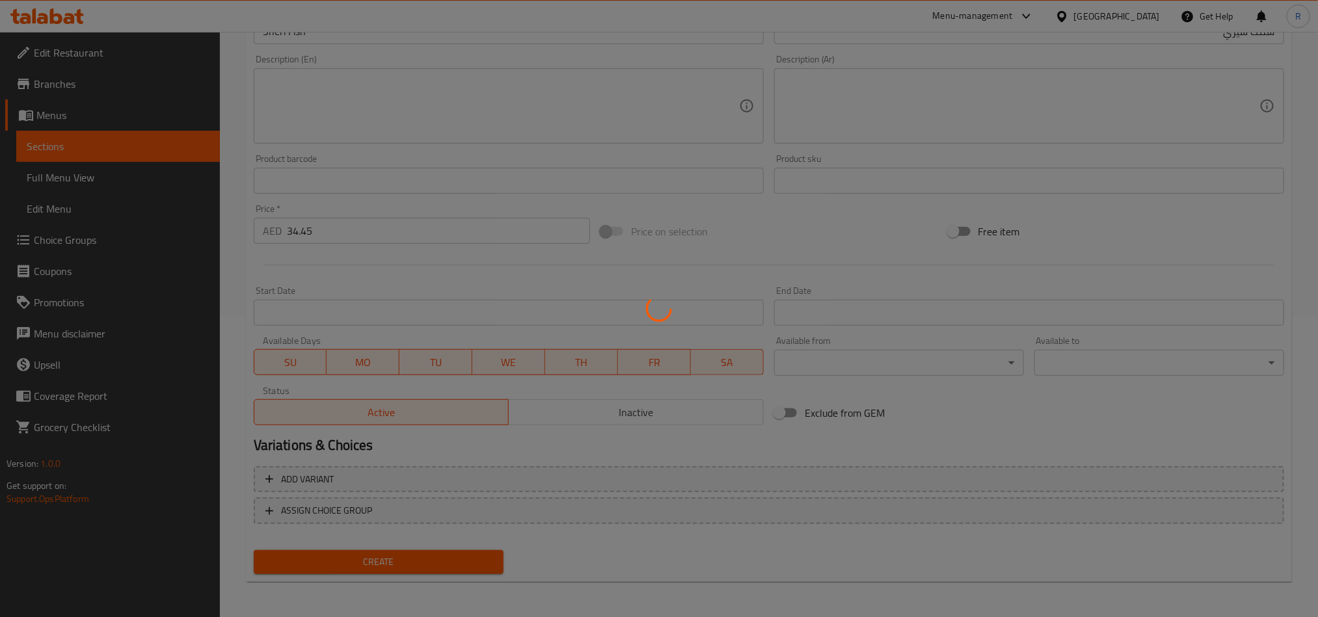
type input "0"
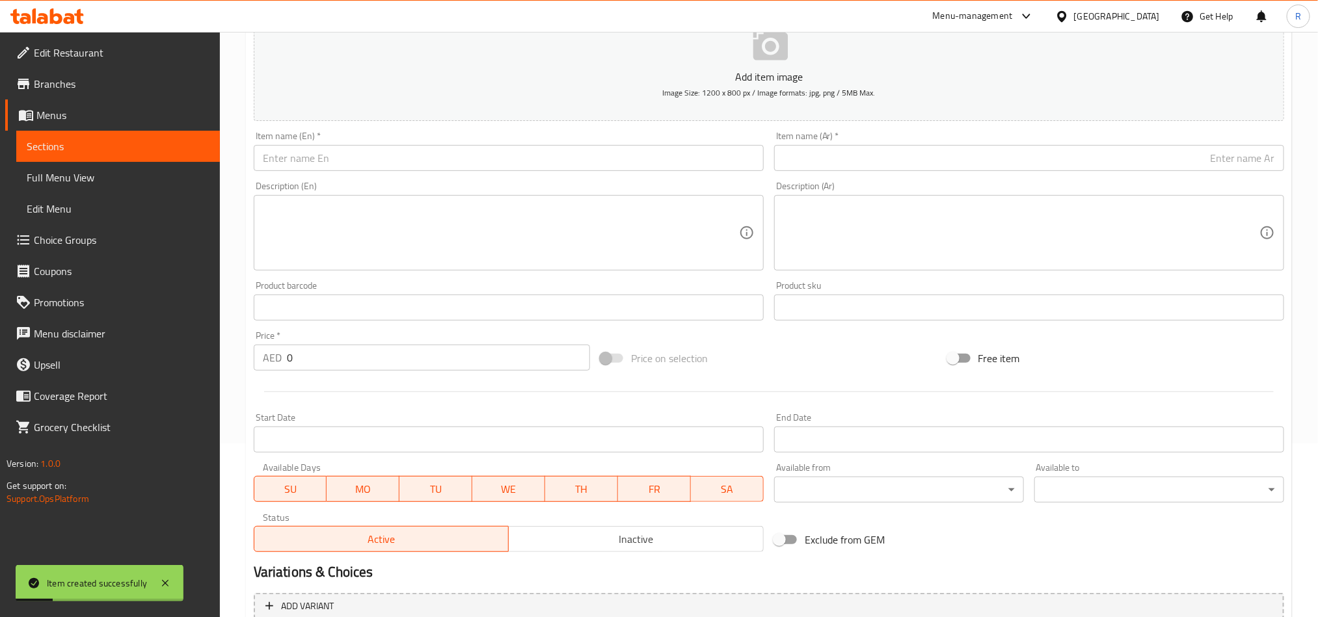
scroll to position [8, 0]
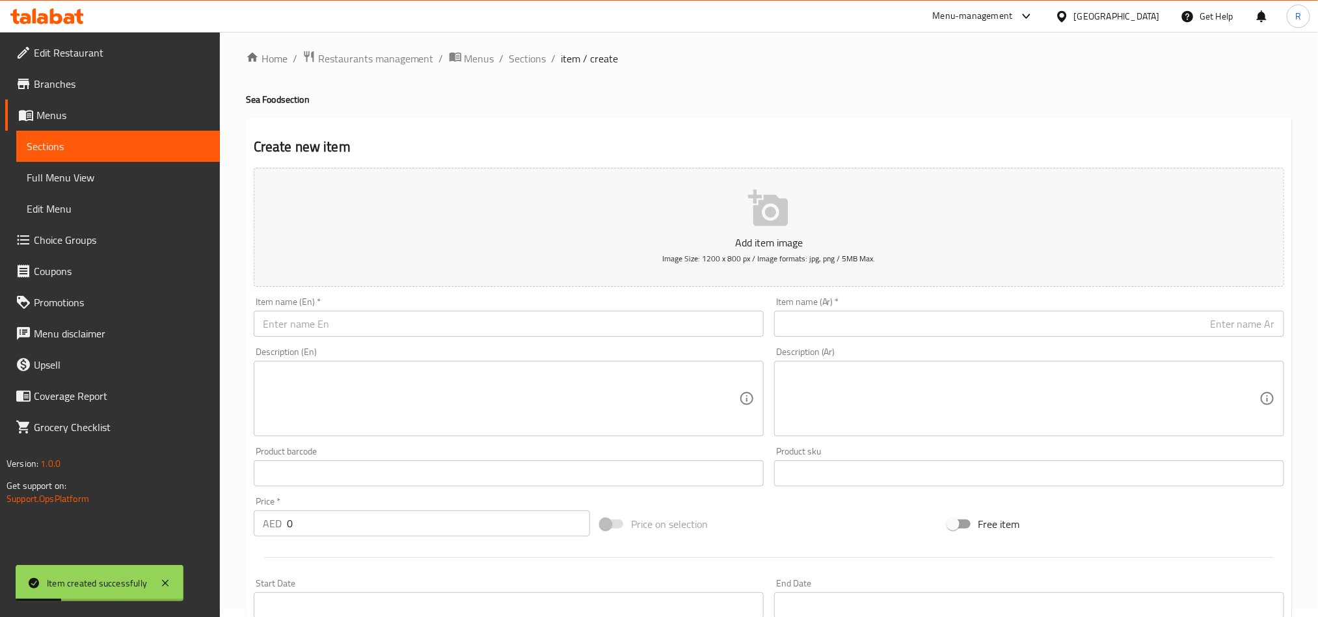
click at [416, 325] on input "text" at bounding box center [509, 324] width 510 height 26
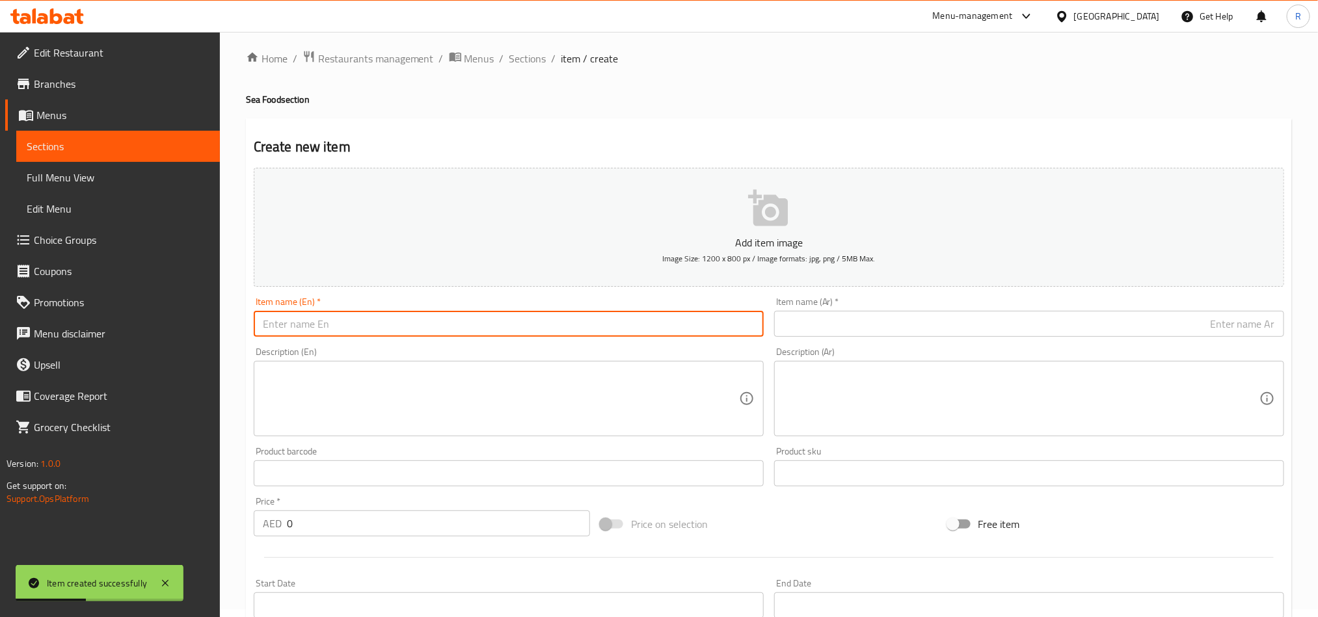
paste input "Prawns Fry"
type input "Prawns Fry"
click at [895, 320] on input "text" at bounding box center [1029, 324] width 510 height 26
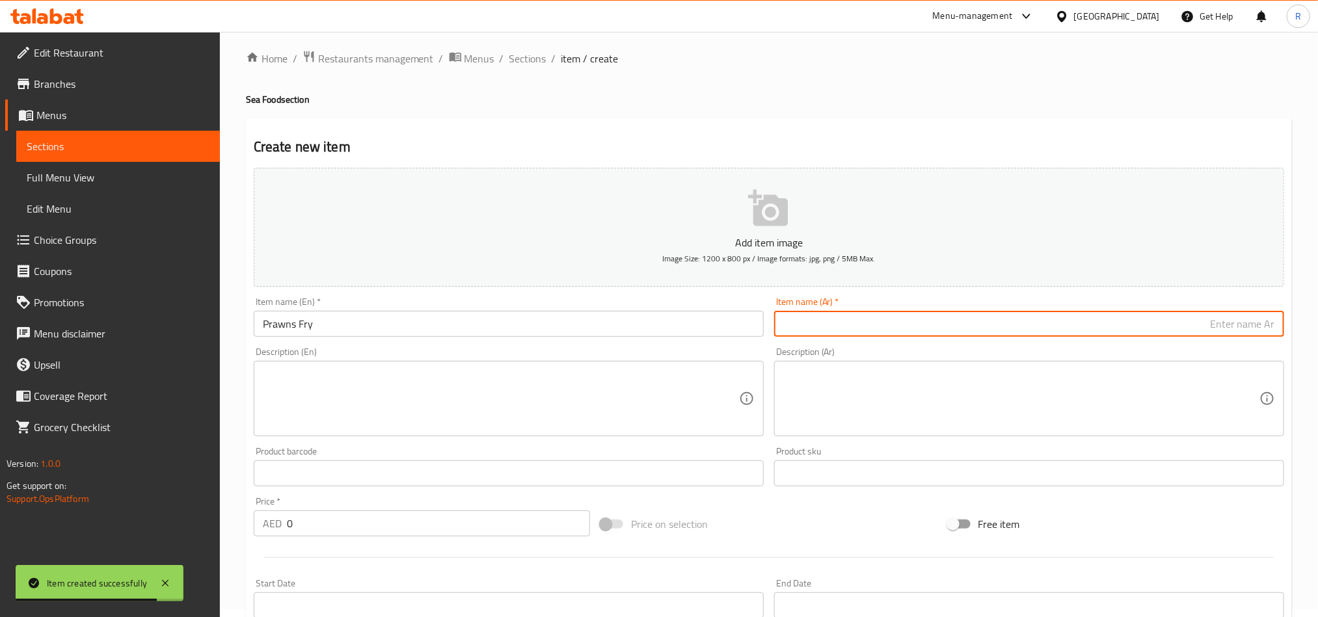
paste input "روبيان مقلي"
type input "روبيان مقلي"
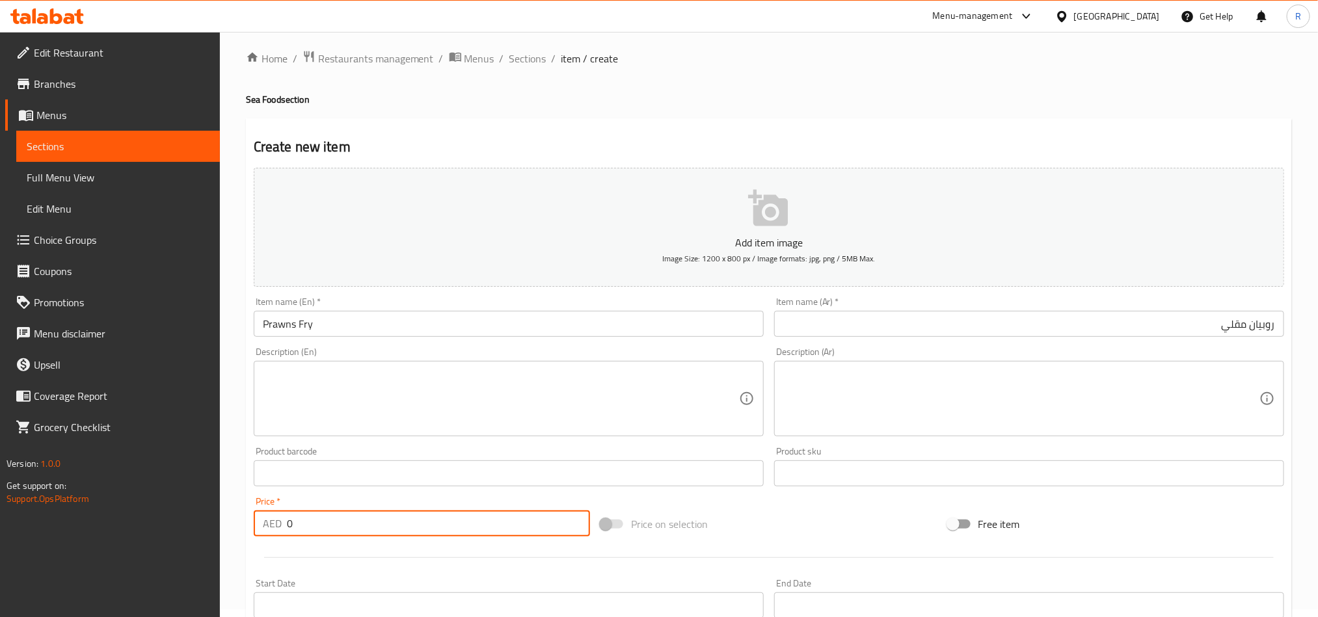
click at [266, 530] on div "AED 0 Price *" at bounding box center [422, 524] width 336 height 26
paste input "47.45"
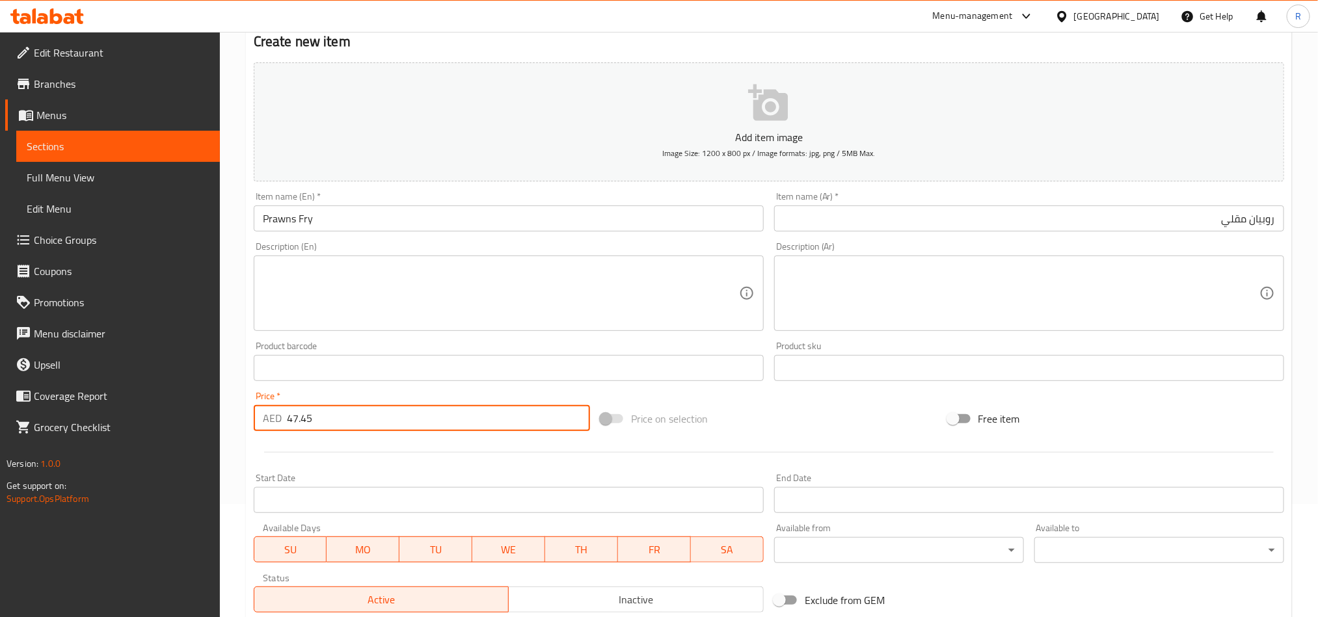
scroll to position [301, 0]
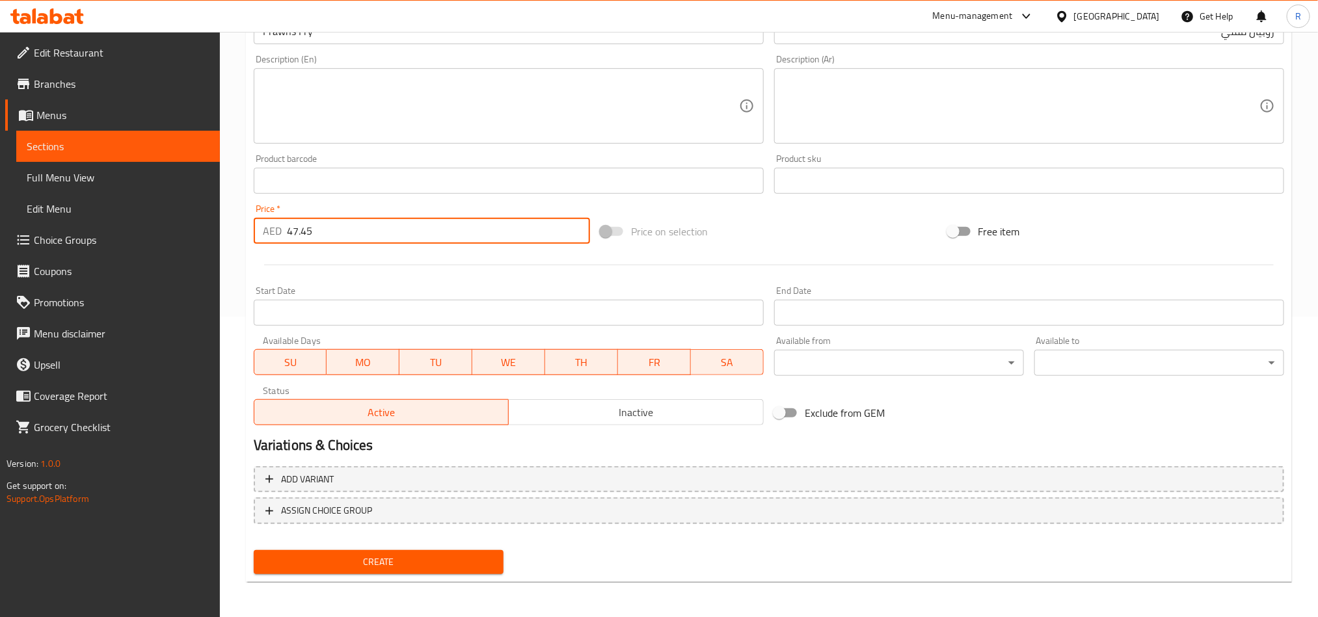
type input "47.45"
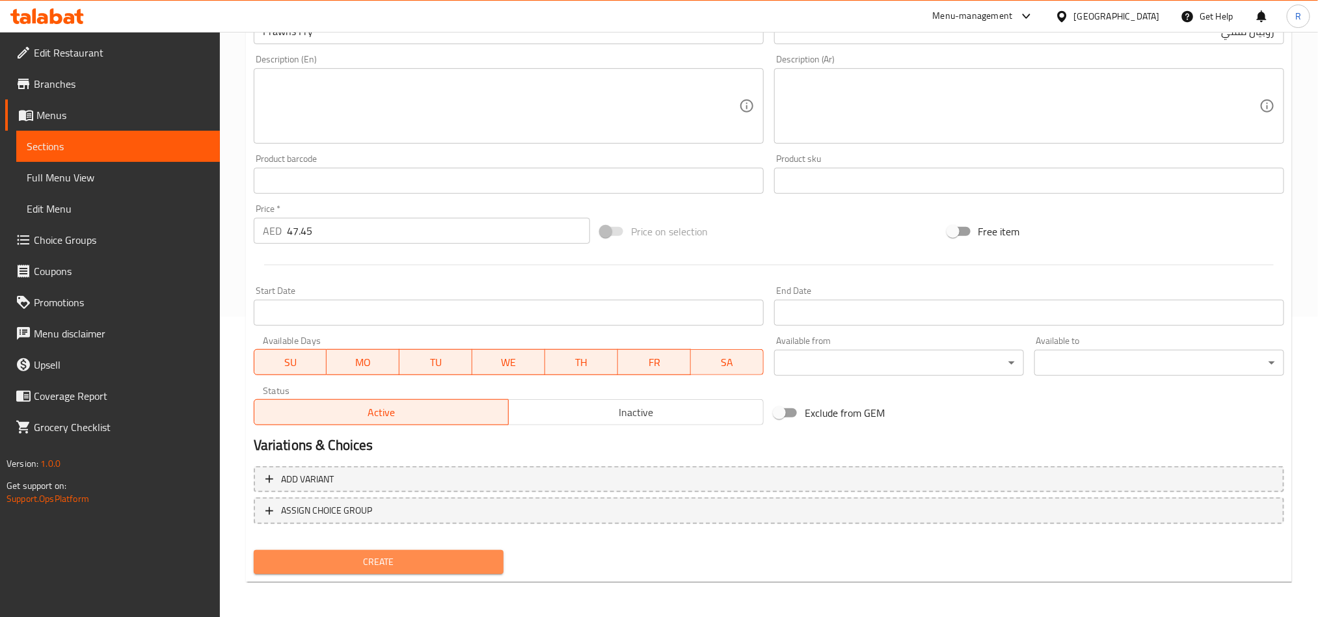
click at [401, 565] on span "Create" at bounding box center [378, 562] width 229 height 16
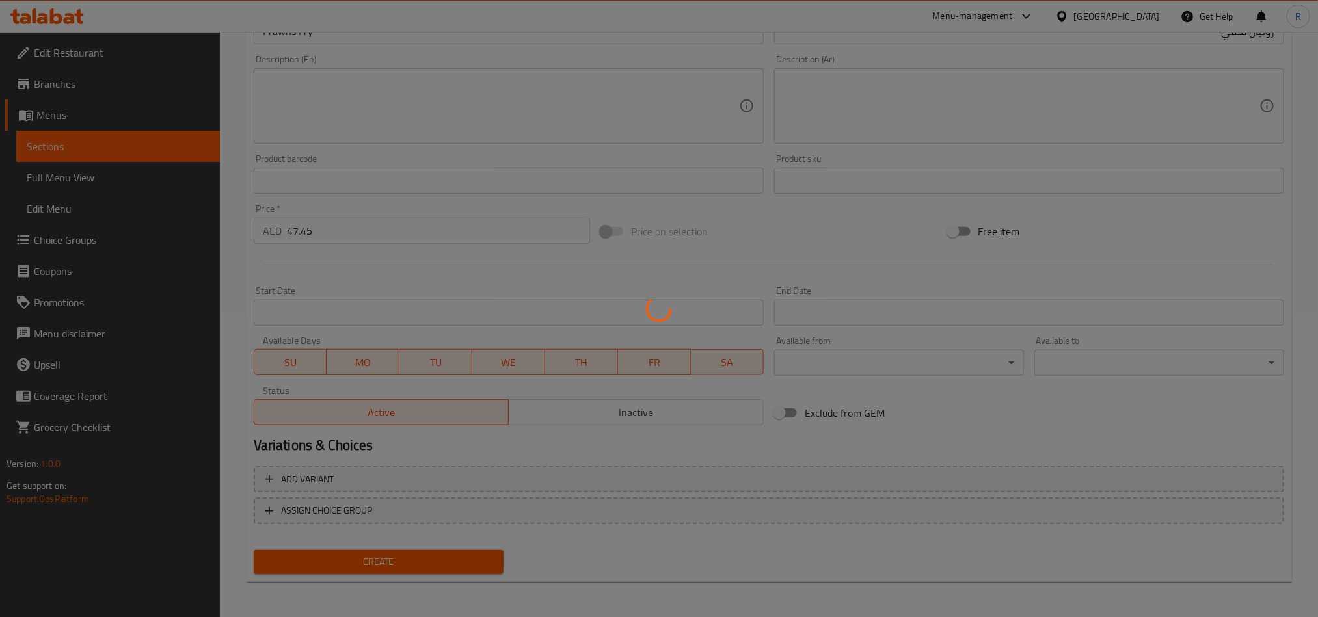
type input "0"
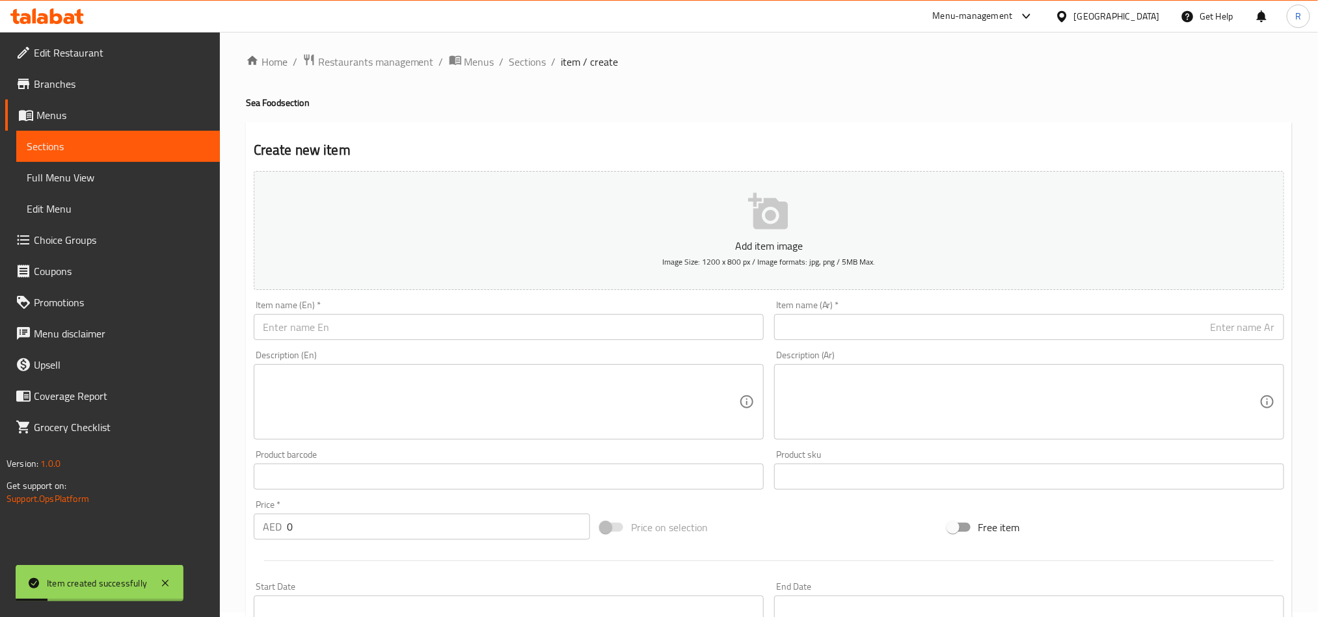
scroll to position [0, 0]
click at [410, 325] on input "text" at bounding box center [509, 332] width 510 height 26
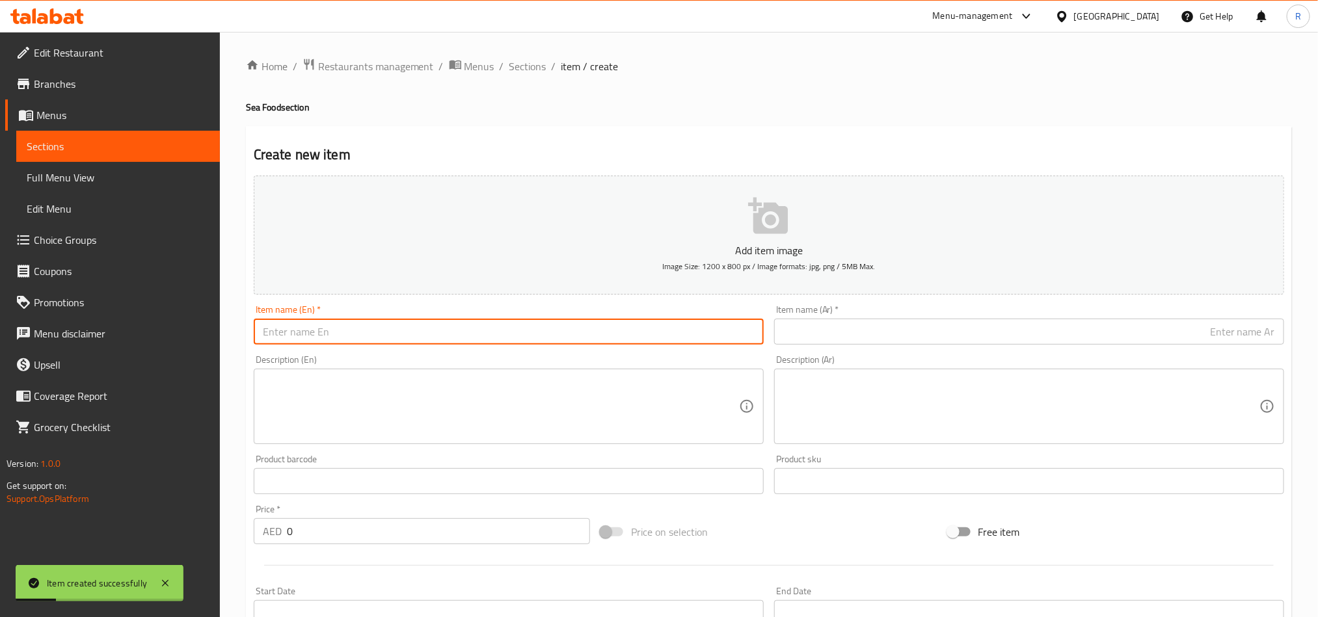
paste input "Rahu Fish"
type input "Rahu Fish"
click at [1018, 325] on input "text" at bounding box center [1029, 332] width 510 height 26
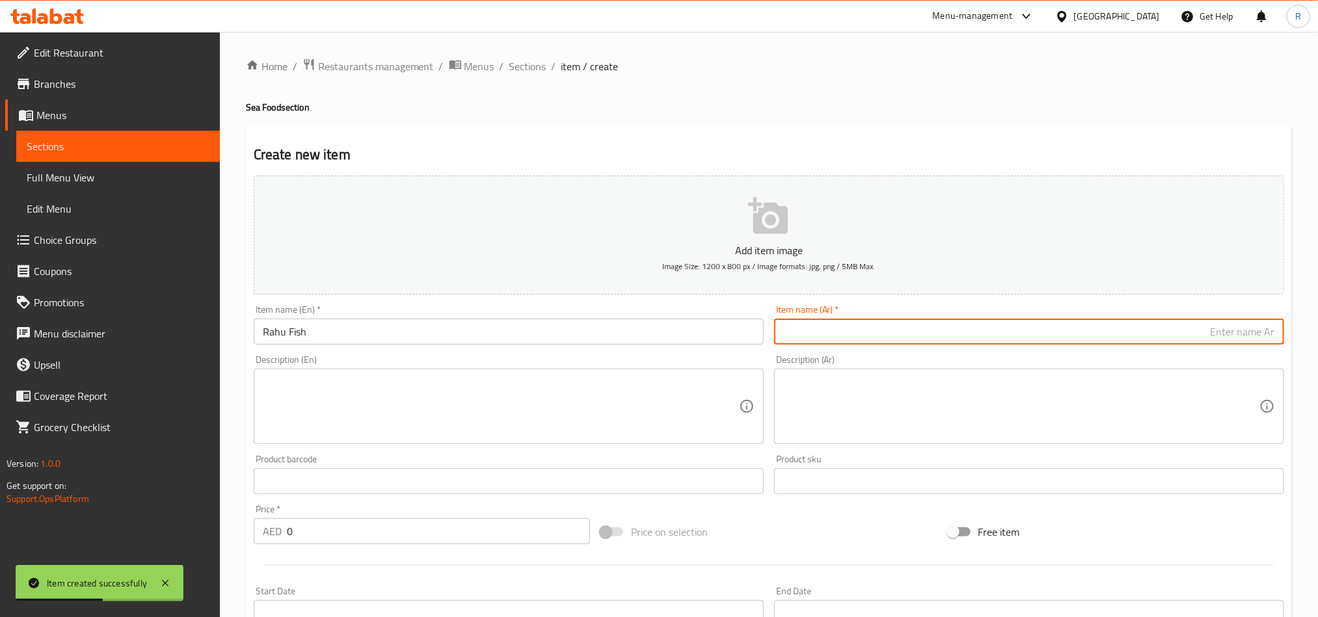
paste input "سمكة الروهو"
click at [1237, 332] on input "سمكة الروهو" at bounding box center [1029, 332] width 510 height 26
drag, startPoint x: 1249, startPoint y: 336, endPoint x: 1293, endPoint y: 334, distance: 43.6
click at [1249, 336] on input "سمكة روهو" at bounding box center [1029, 332] width 510 height 26
type input "سمك روهو"
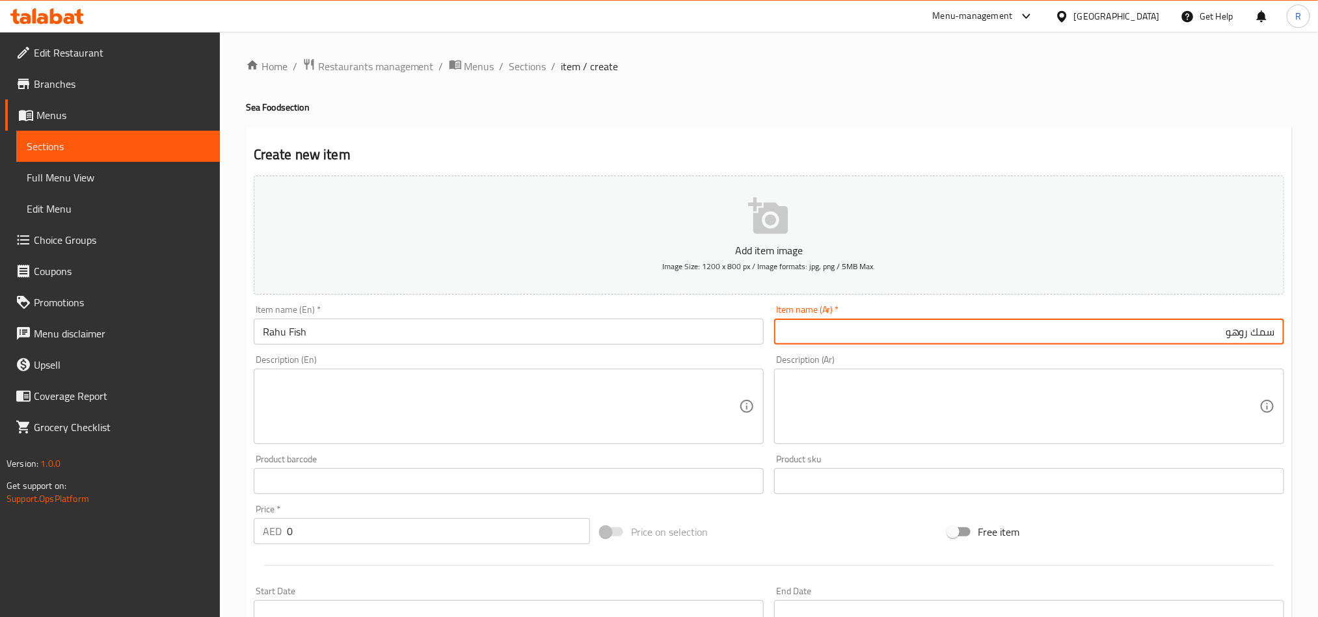
click at [606, 414] on textarea at bounding box center [501, 407] width 476 height 62
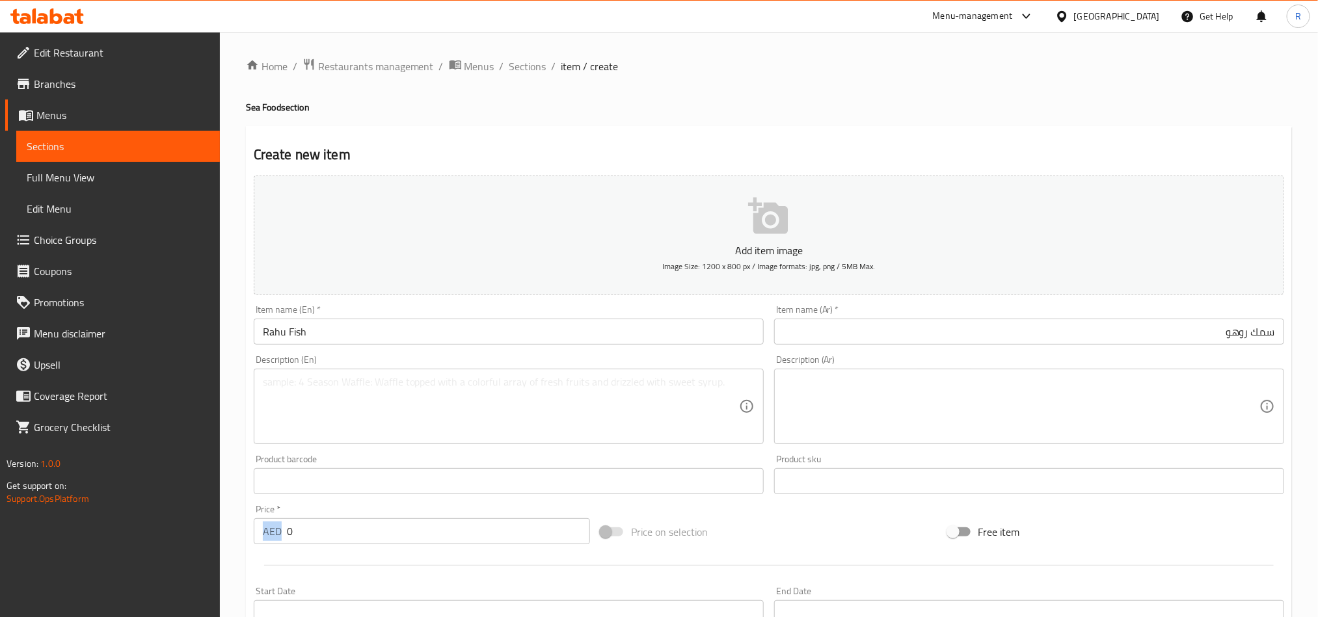
drag, startPoint x: 278, startPoint y: 534, endPoint x: 297, endPoint y: 530, distance: 19.9
click at [297, 533] on div "AED 0 Price *" at bounding box center [422, 532] width 336 height 26
drag, startPoint x: 297, startPoint y: 530, endPoint x: 277, endPoint y: 531, distance: 20.2
click at [277, 531] on div "AED 0 Price *" at bounding box center [422, 532] width 336 height 26
paste input "34.45"
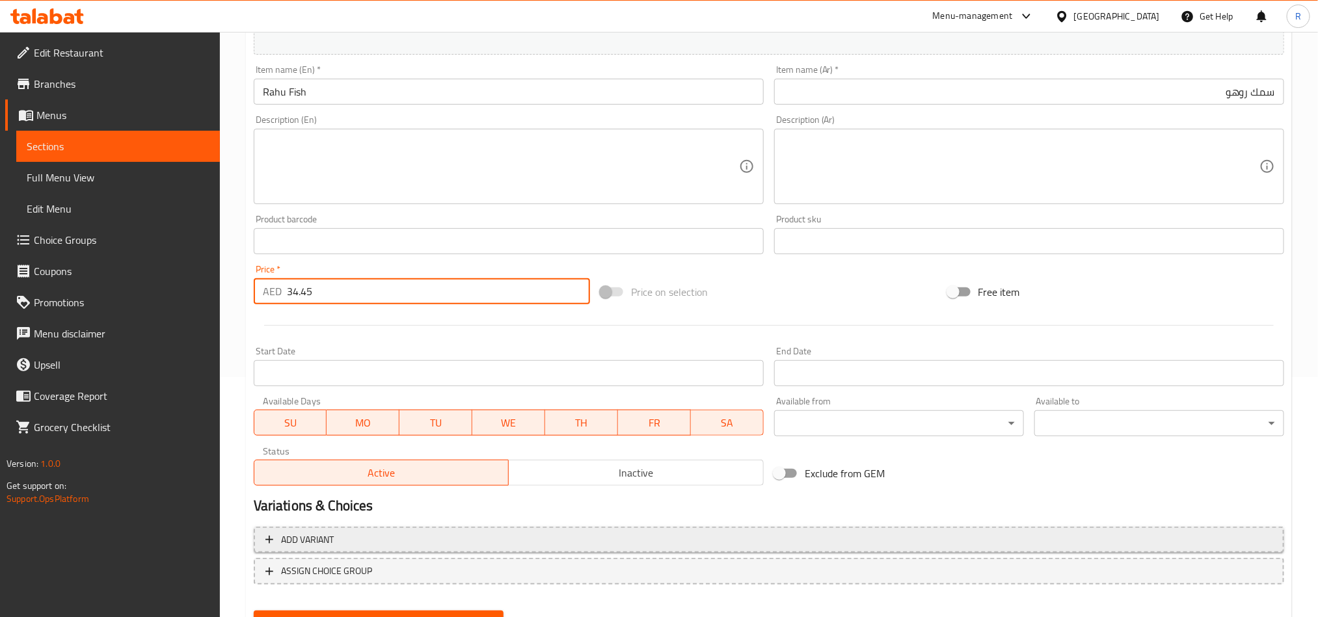
scroll to position [301, 0]
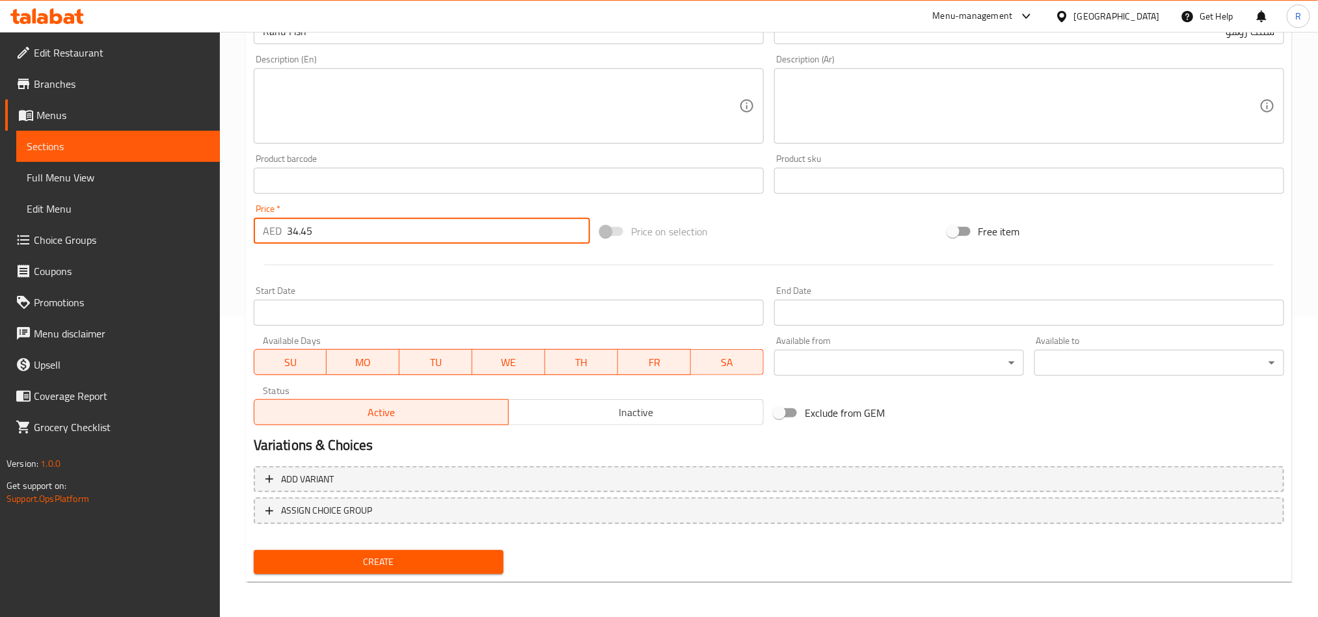
type input "34.45"
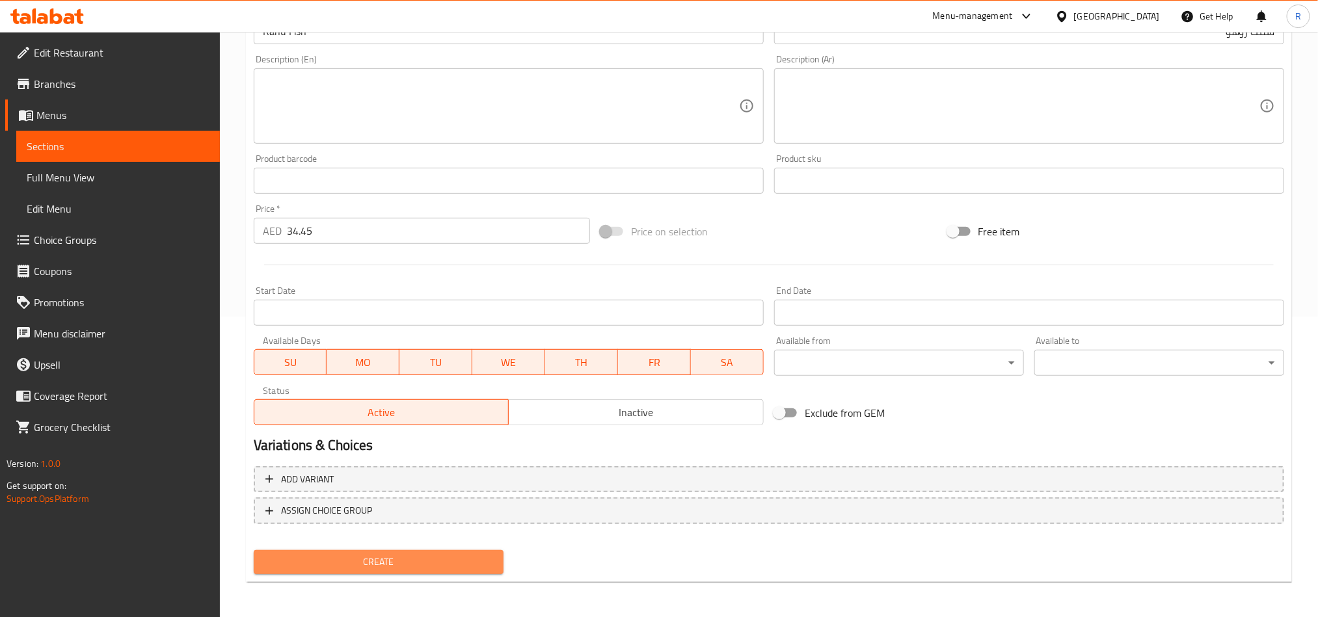
click at [459, 551] on button "Create" at bounding box center [379, 562] width 250 height 24
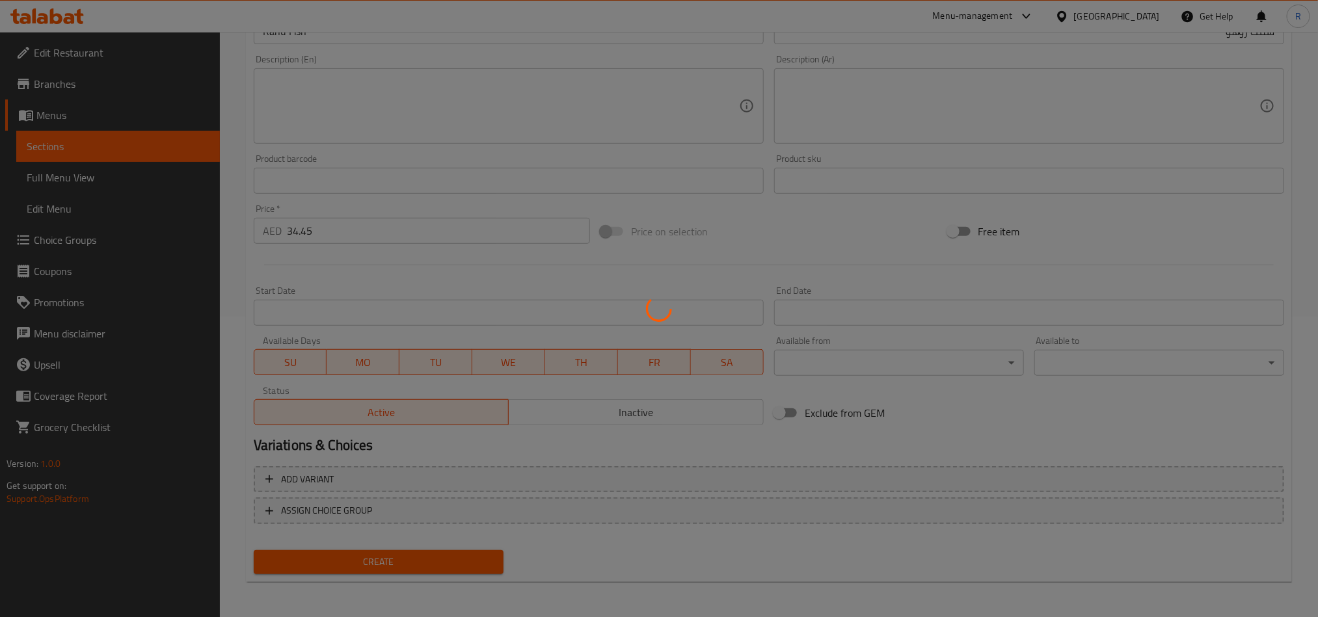
type input "0"
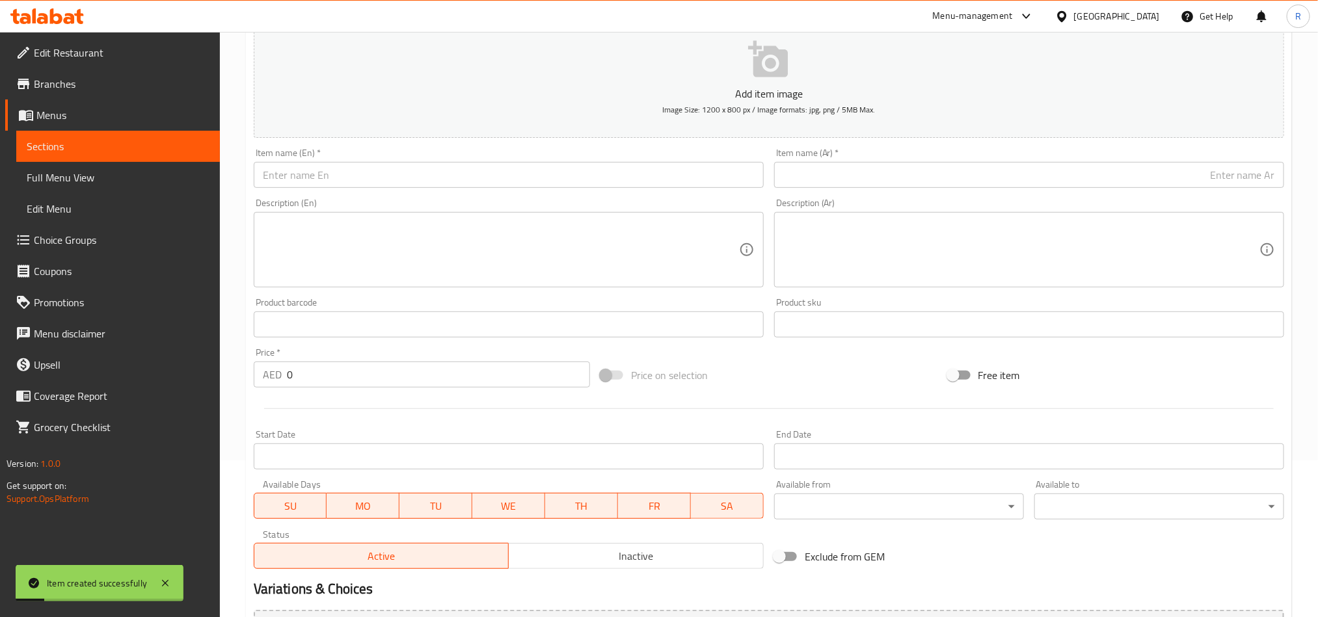
scroll to position [0, 0]
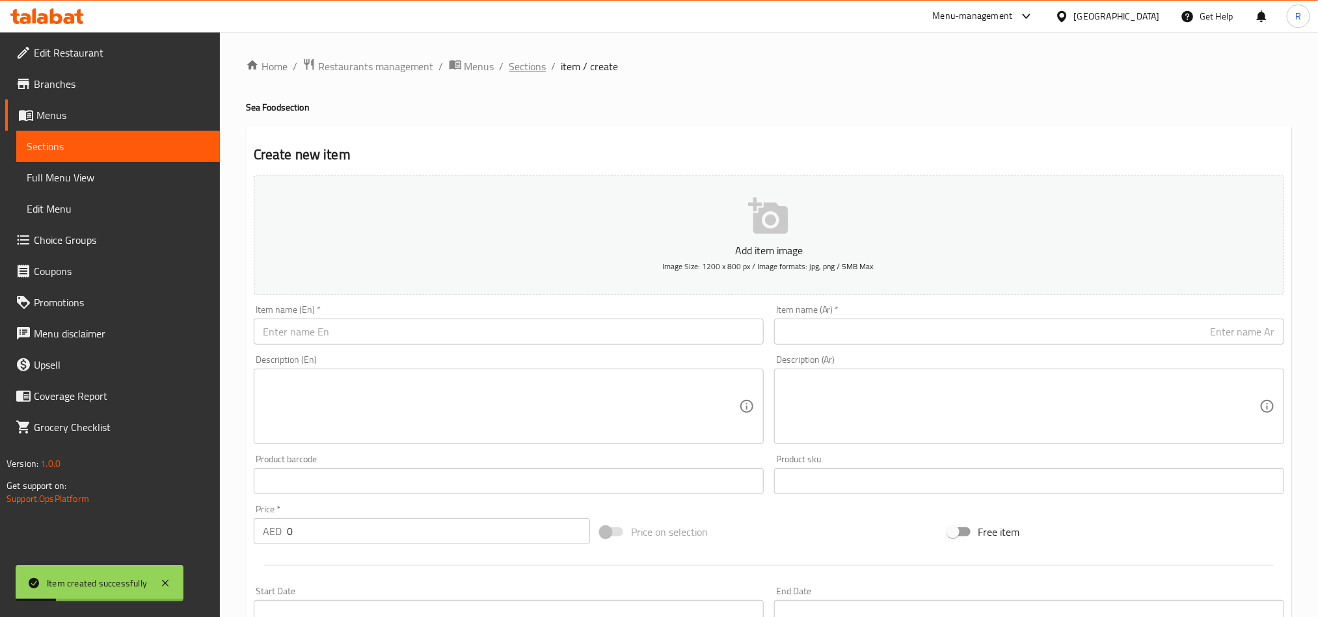
click at [528, 72] on span "Sections" at bounding box center [527, 67] width 37 height 16
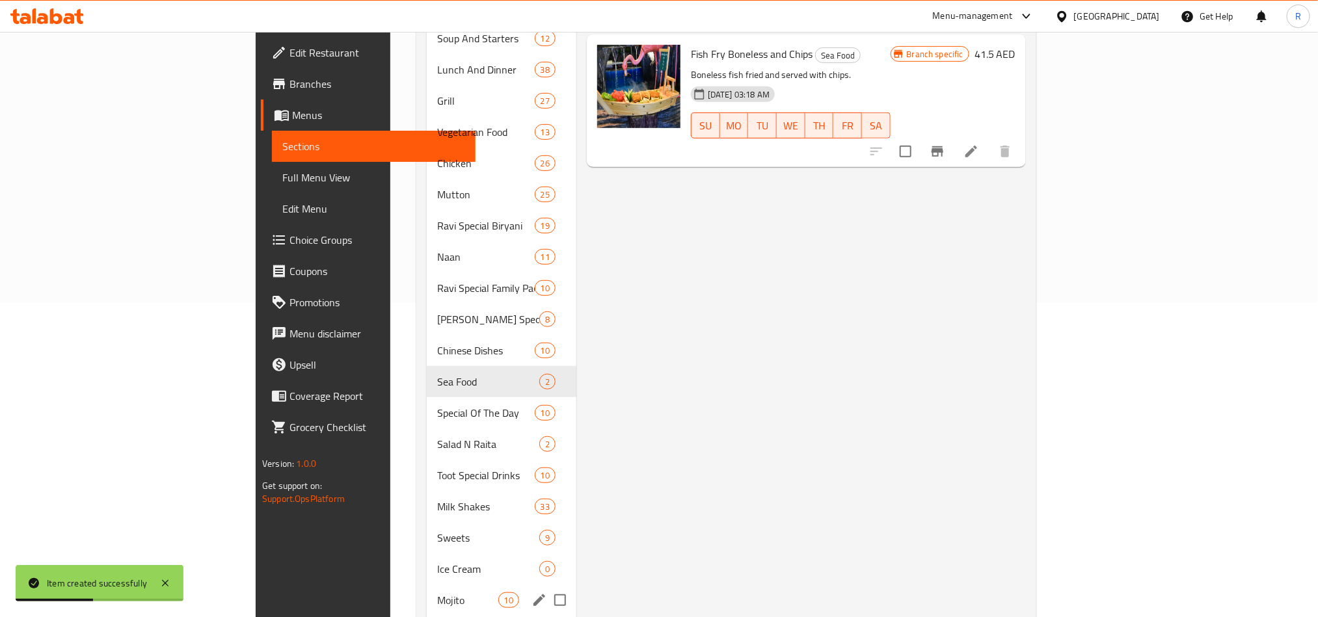
scroll to position [390, 0]
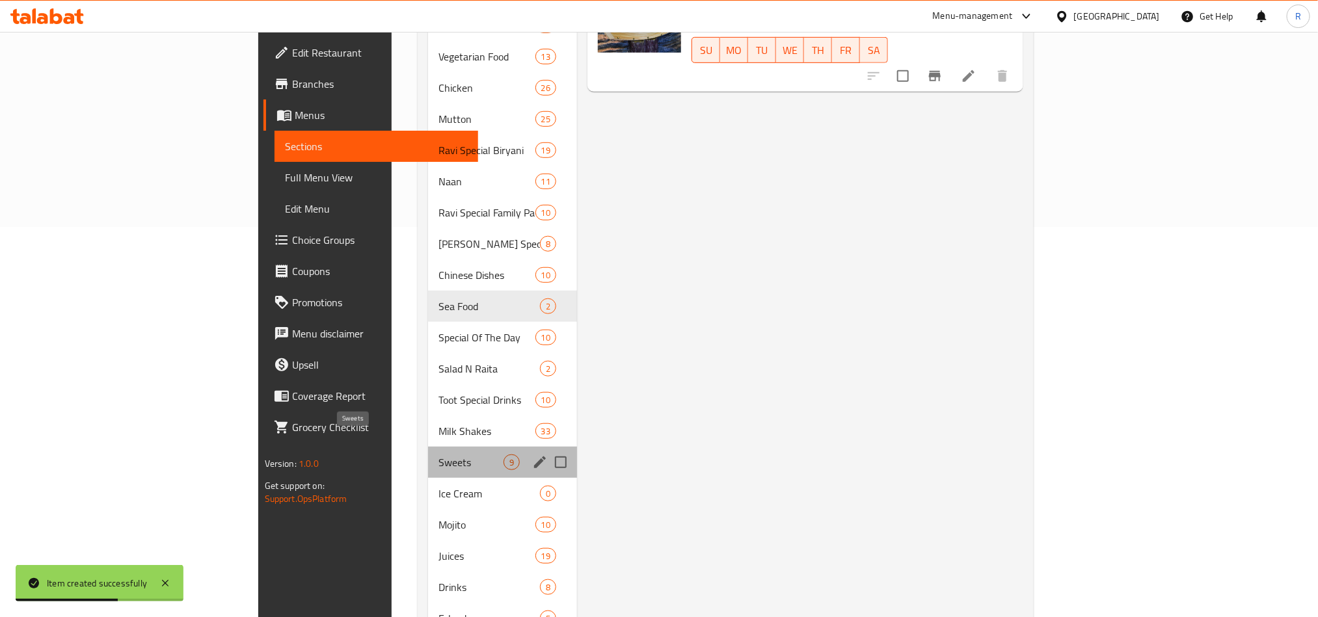
click at [439, 455] on span "Sweets" at bounding box center [471, 463] width 65 height 16
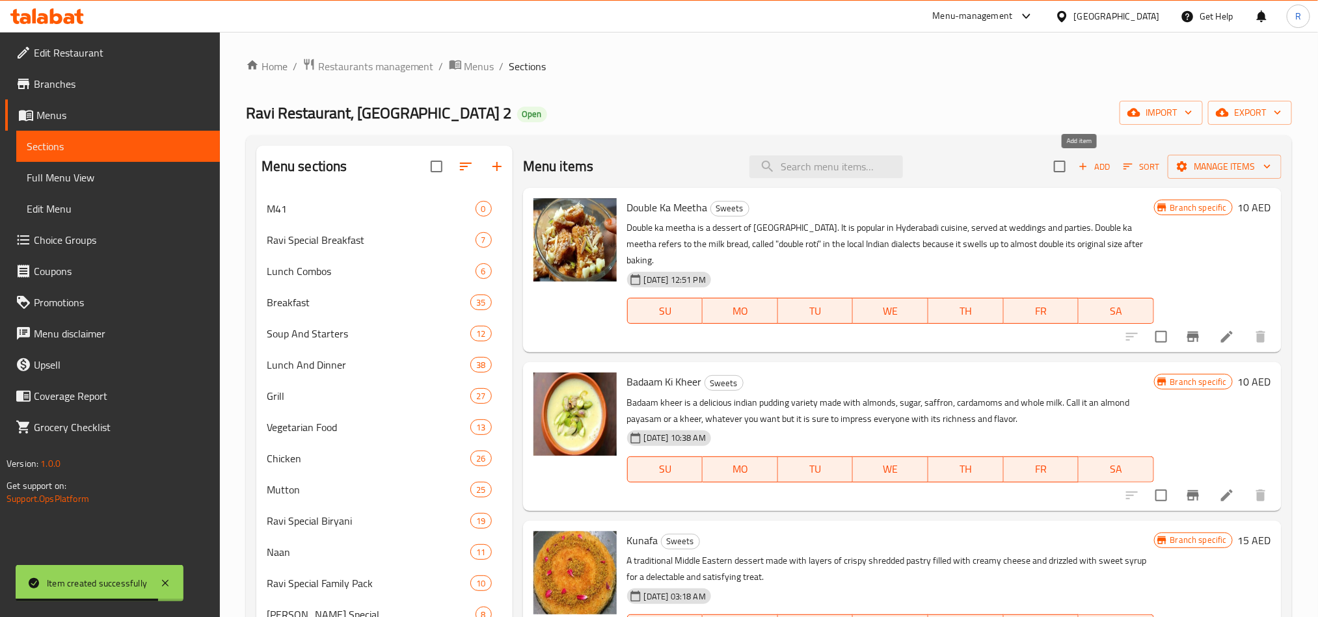
click at [1090, 172] on span "Add" at bounding box center [1094, 166] width 35 height 15
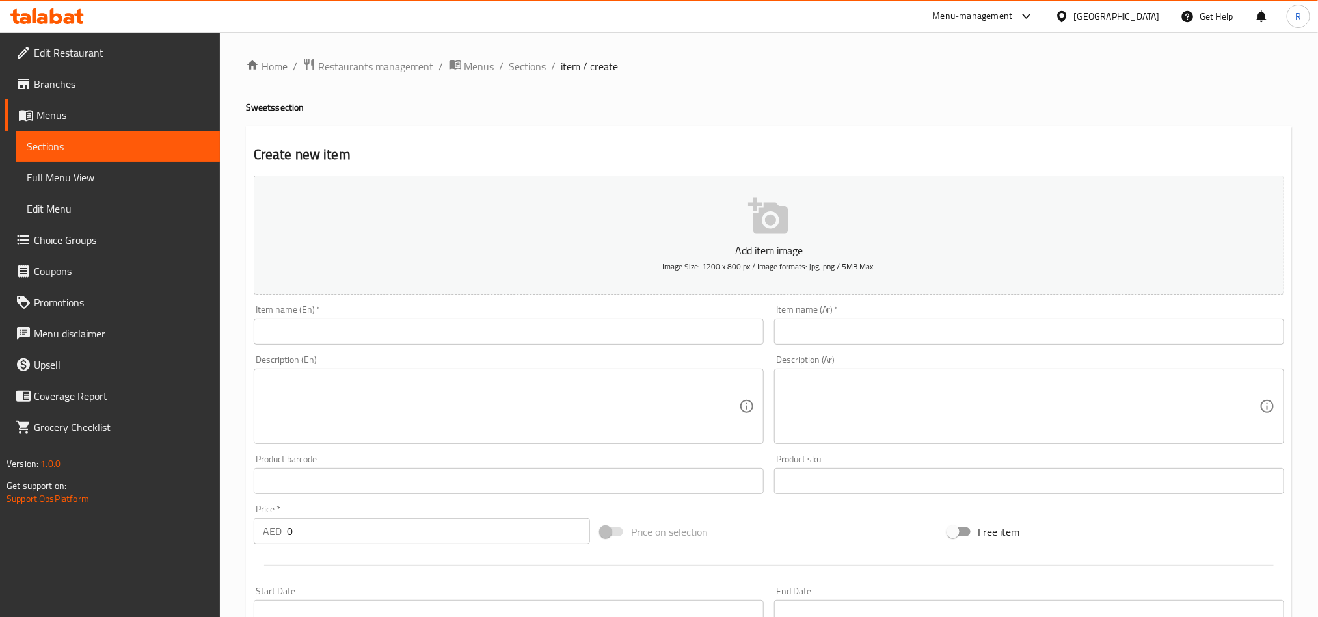
click at [401, 338] on input "text" at bounding box center [509, 332] width 510 height 26
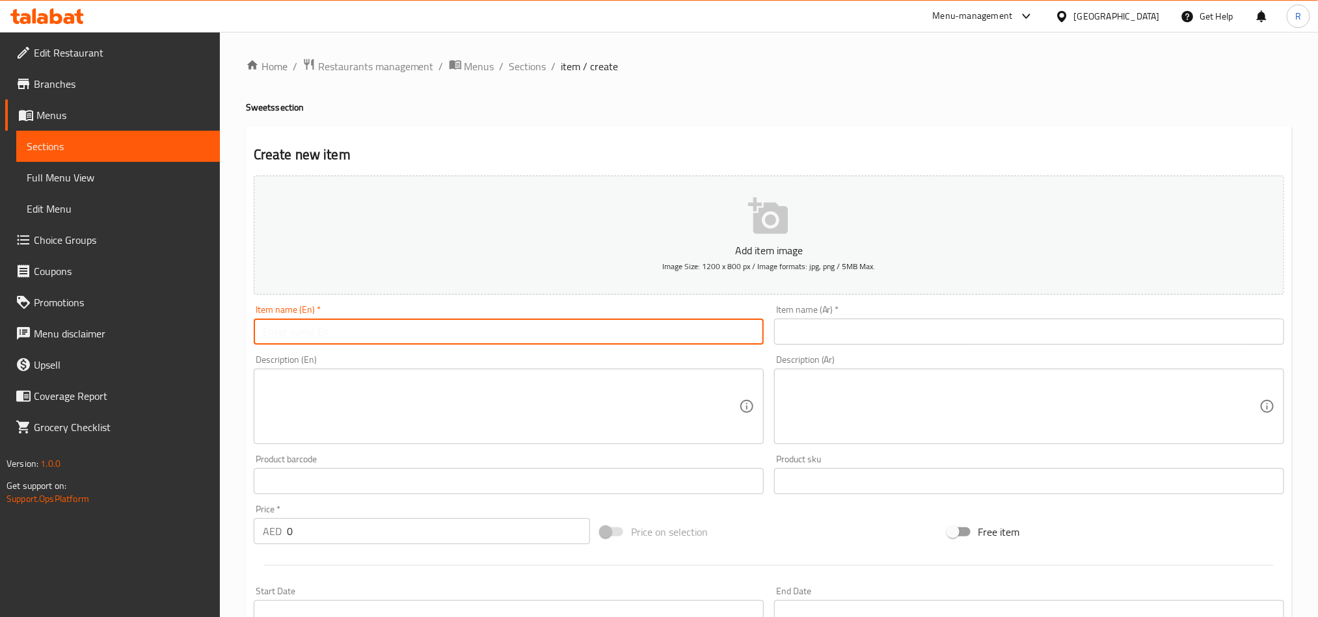
paste input "Gulab Jamun"
type input "Gulab Jamun"
click at [941, 327] on input "text" at bounding box center [1029, 332] width 510 height 26
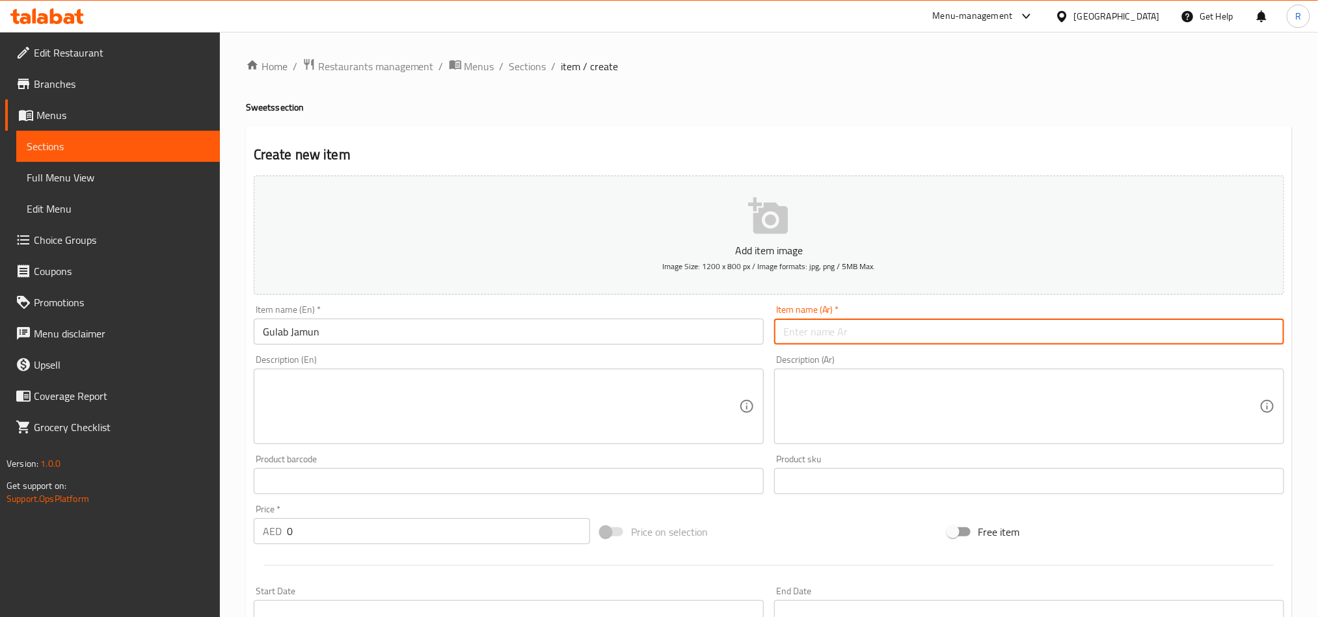
paste input "جلاب جامون"
type input "جلاب جامون"
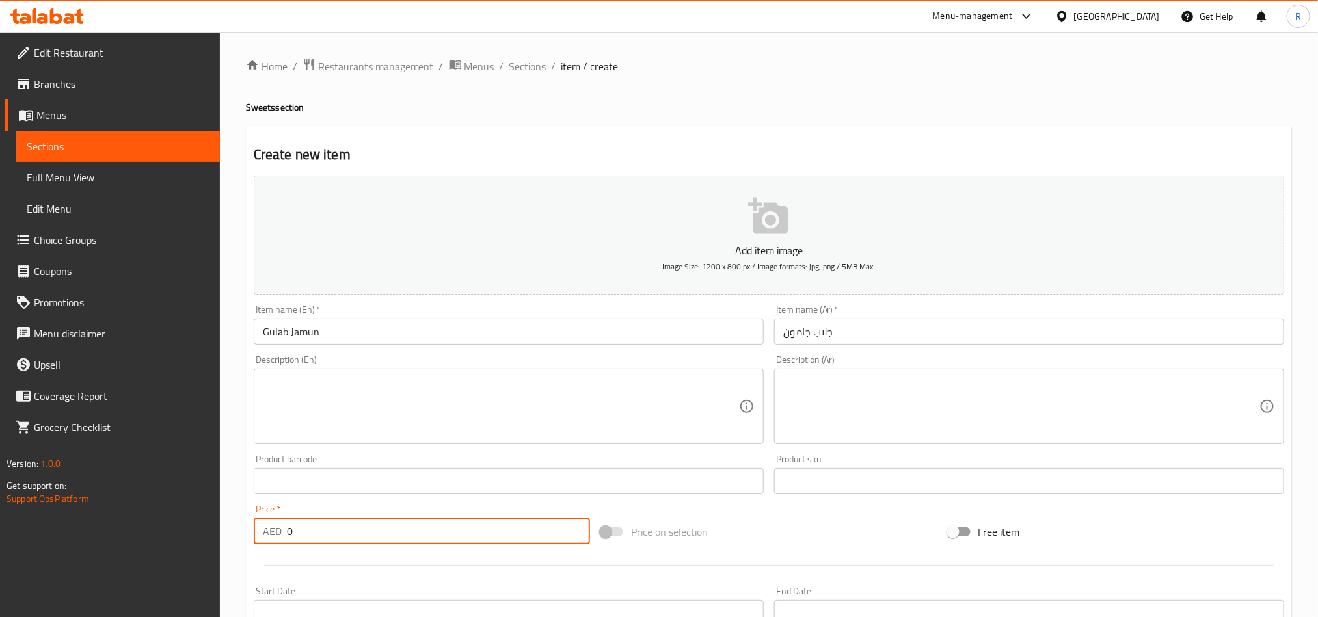
drag, startPoint x: 297, startPoint y: 527, endPoint x: 282, endPoint y: 531, distance: 16.1
click at [283, 532] on div "AED 0 Price *" at bounding box center [422, 532] width 336 height 26
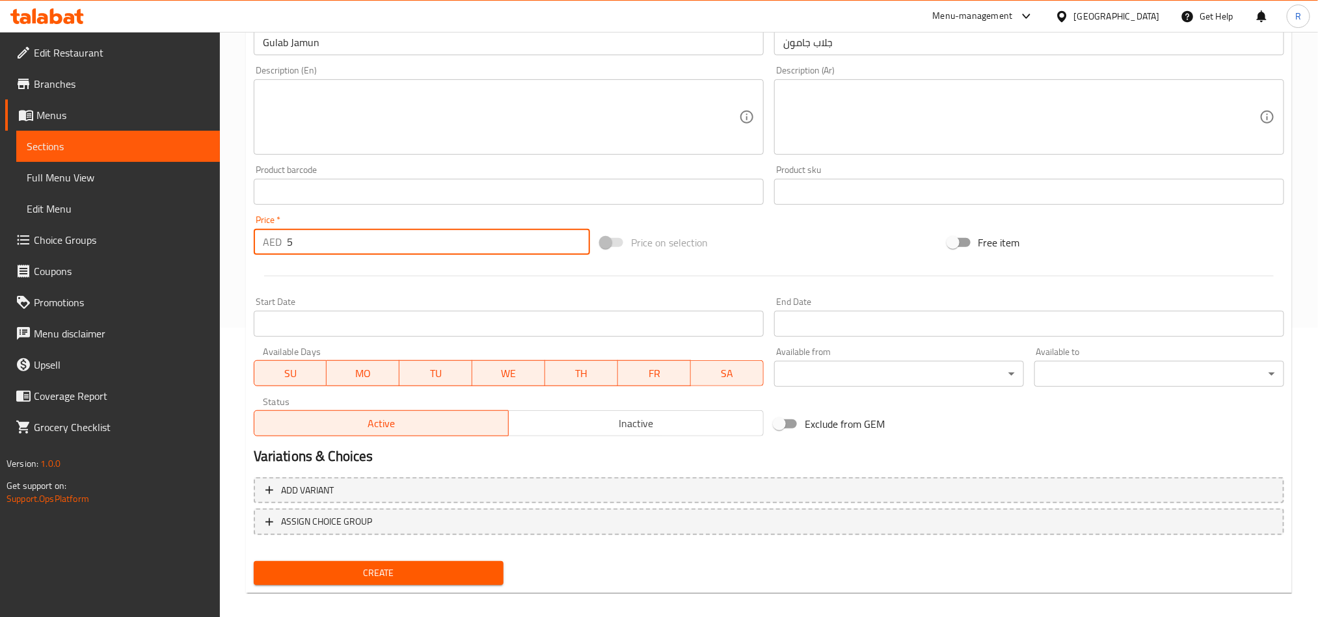
scroll to position [301, 0]
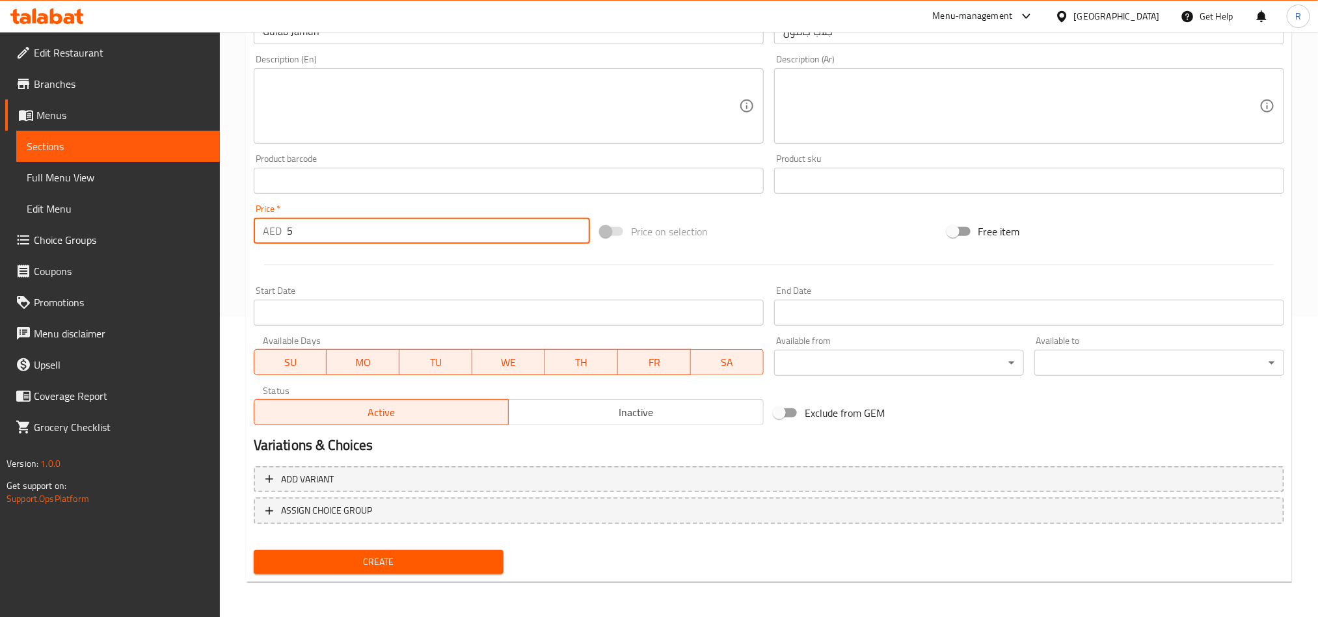
type input "5"
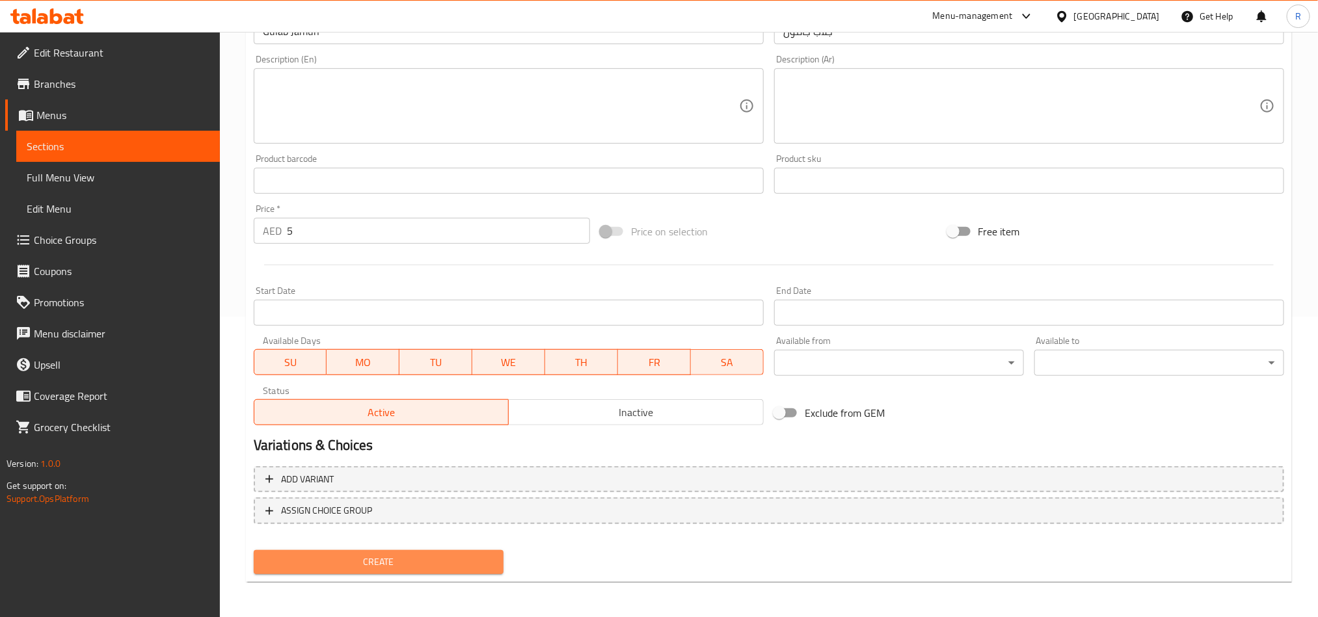
click at [441, 561] on span "Create" at bounding box center [378, 562] width 229 height 16
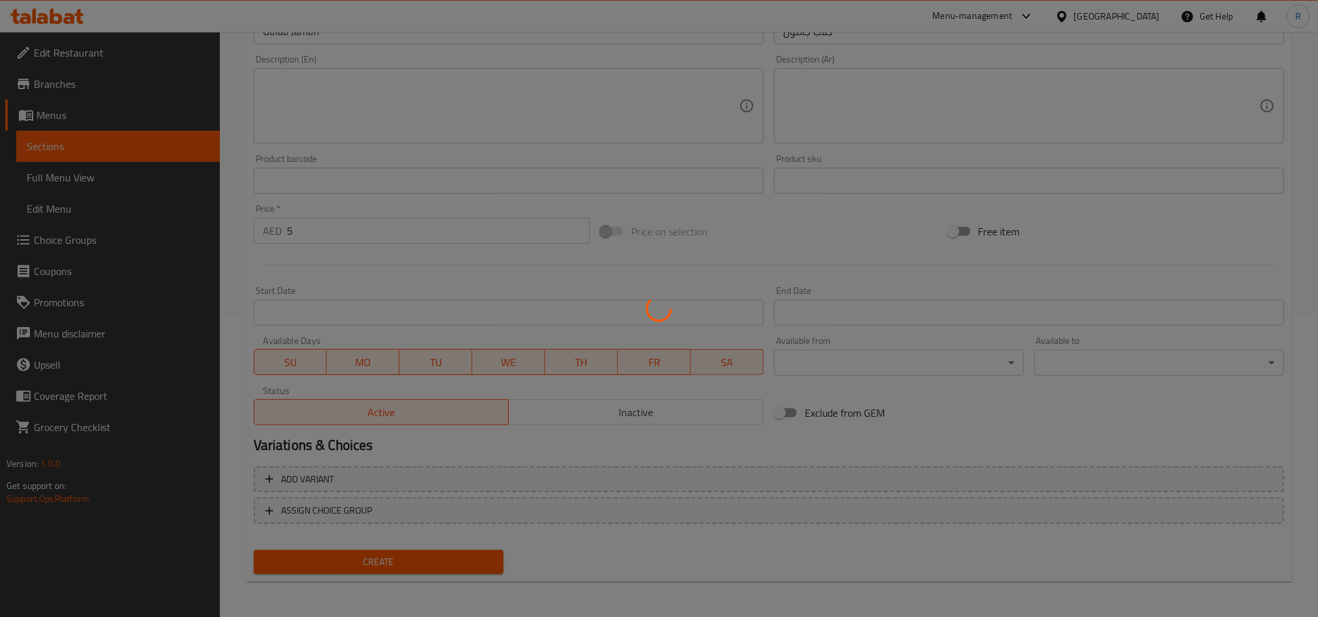
type input "0"
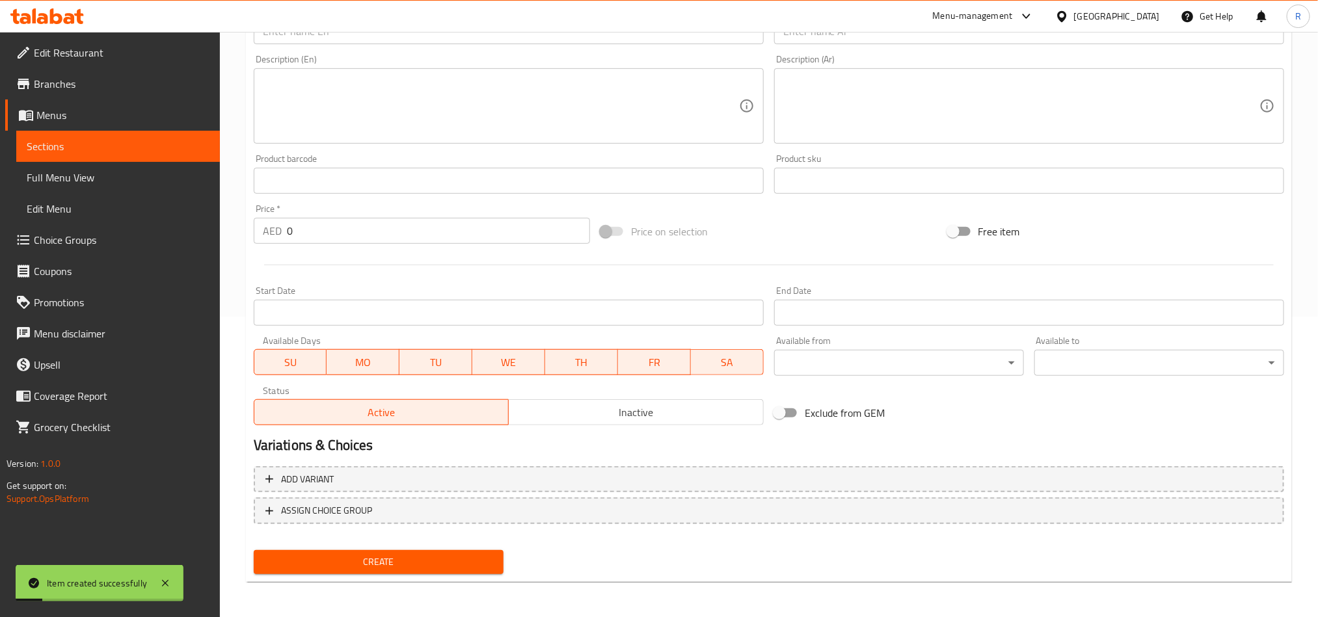
scroll to position [8, 0]
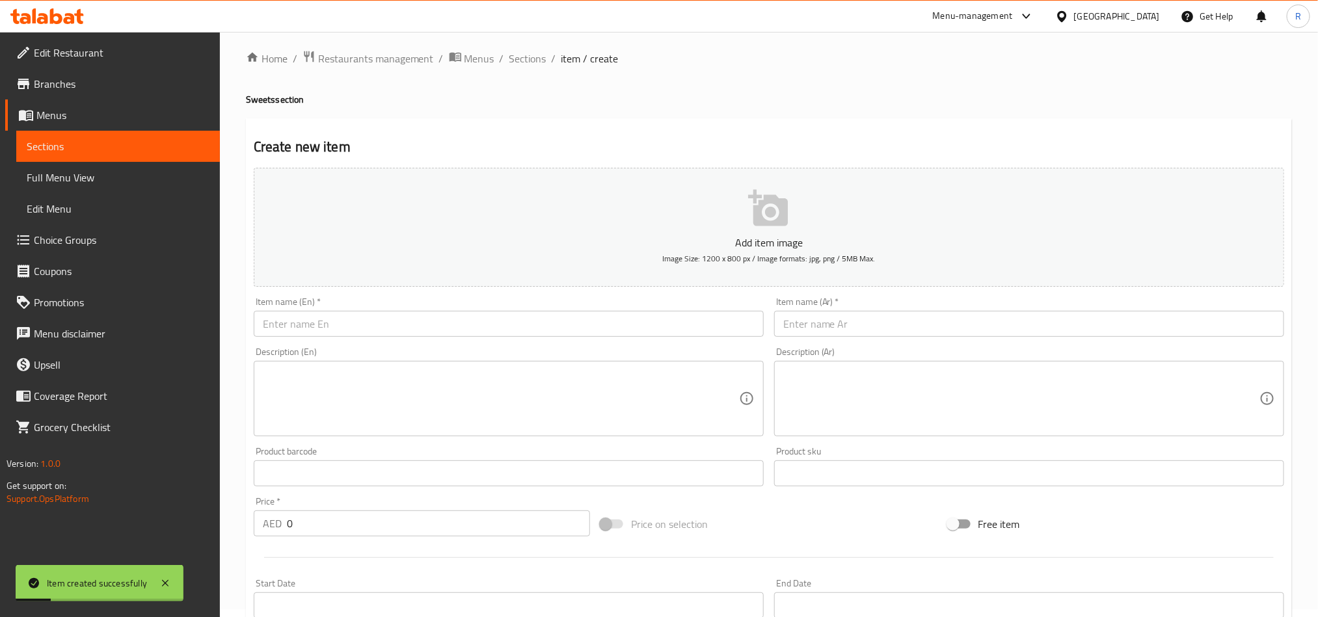
click at [426, 321] on input "text" at bounding box center [509, 324] width 510 height 26
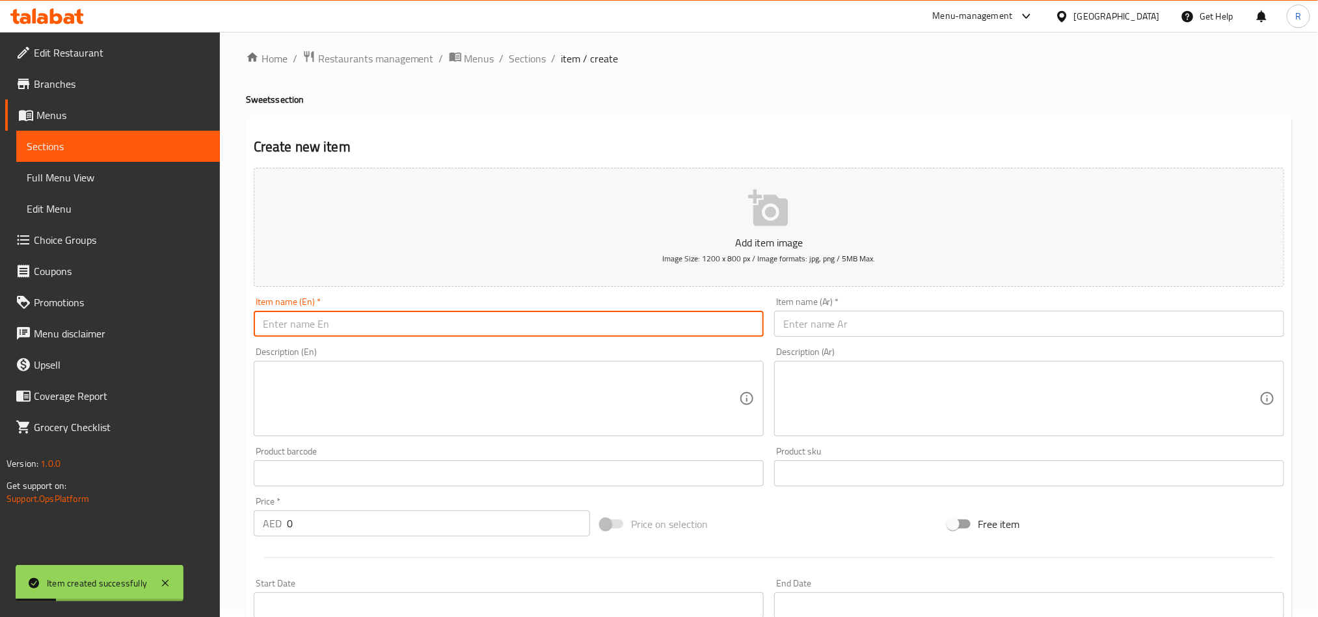
paste input "Jalebi"
type input "Jalebi"
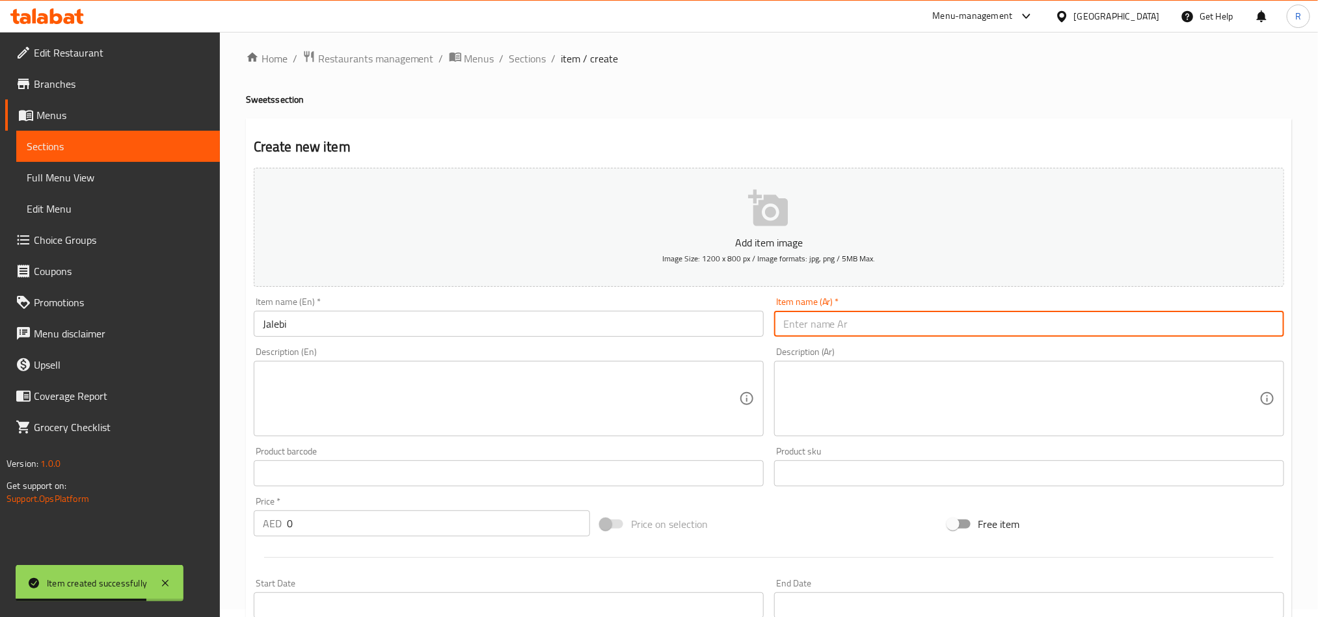
paste input "جلبي"
type input "جلبي"
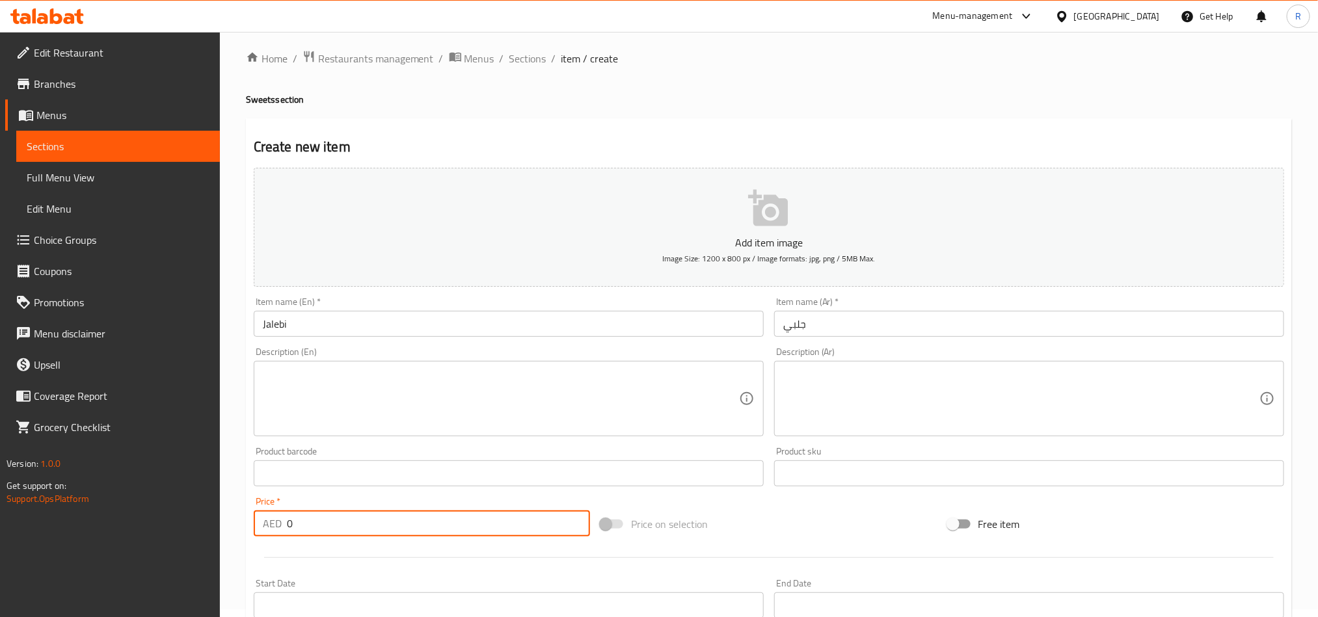
drag, startPoint x: 303, startPoint y: 528, endPoint x: 274, endPoint y: 527, distance: 29.3
click at [274, 527] on div "AED 0 Price *" at bounding box center [422, 524] width 336 height 26
paste input "3.38"
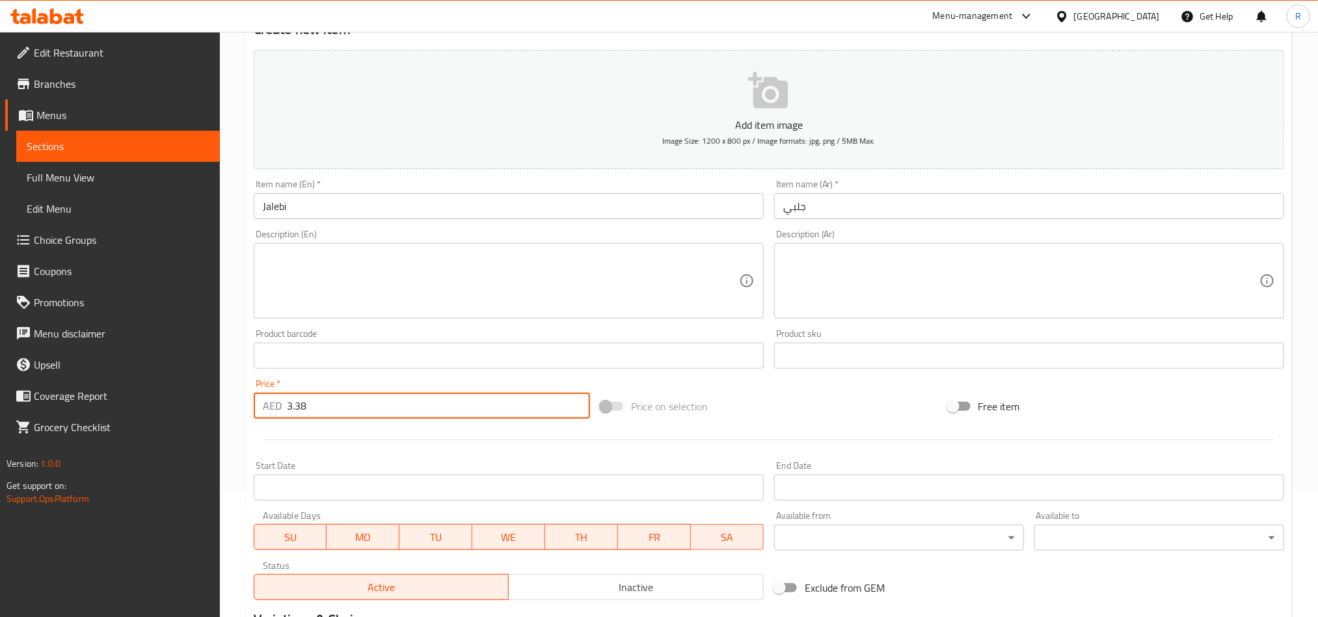
scroll to position [301, 0]
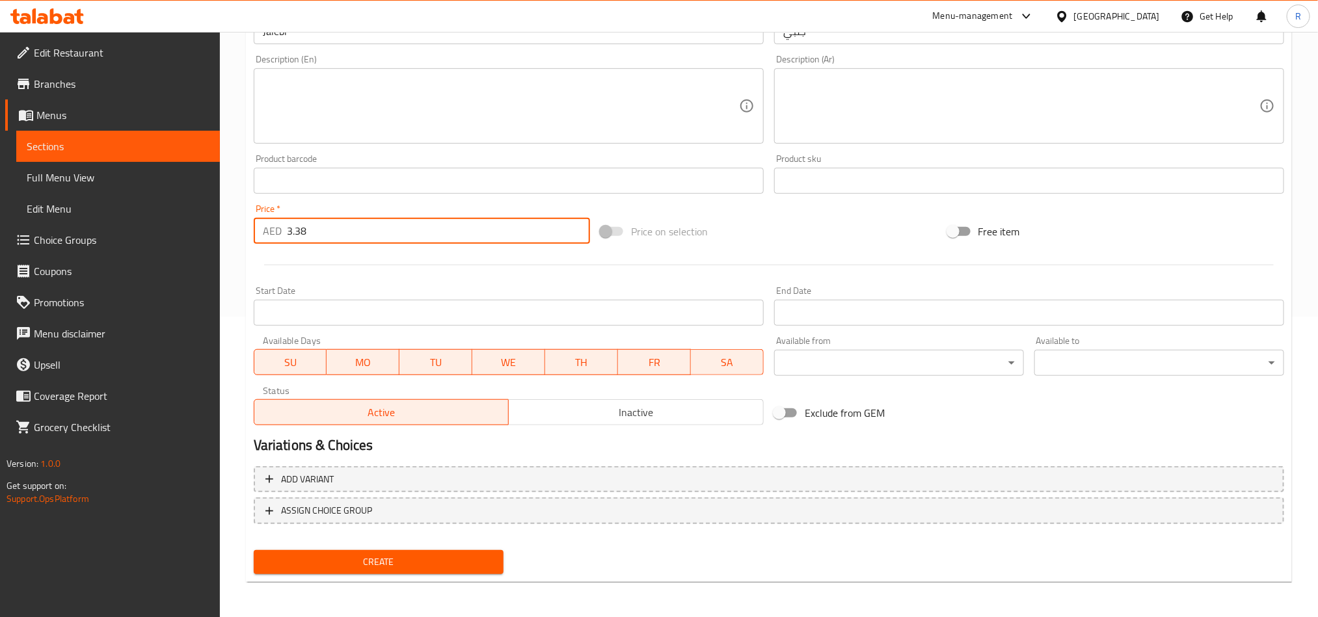
type input "3.38"
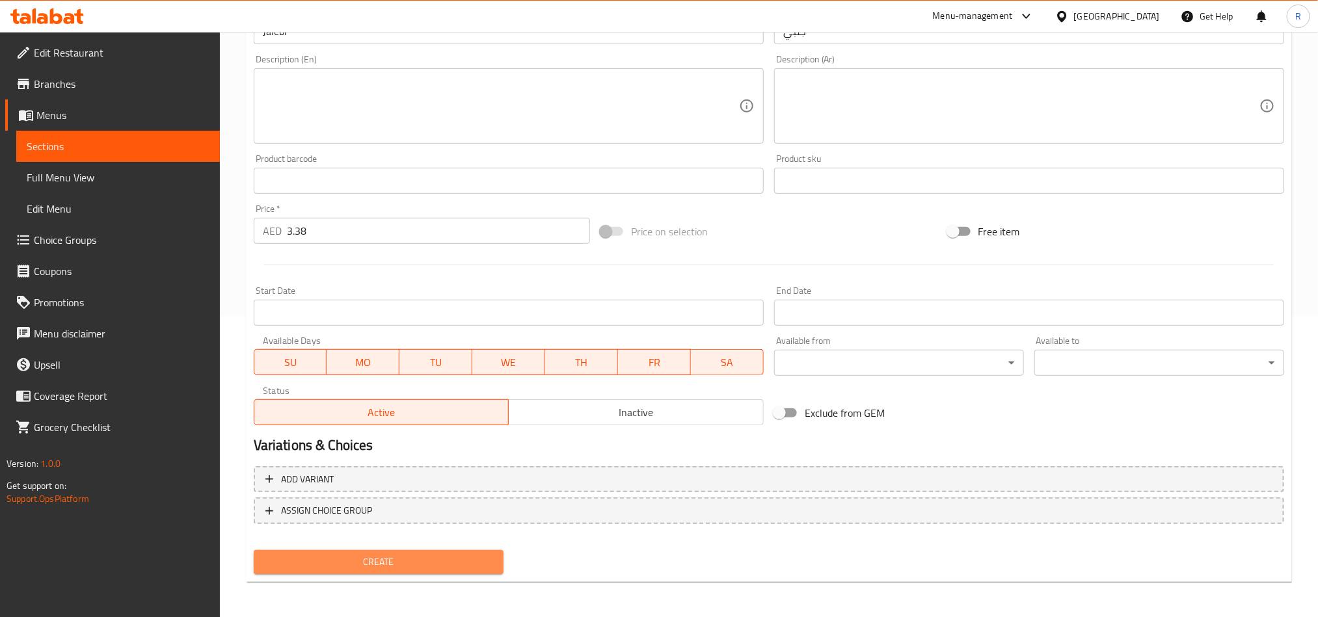
click at [364, 566] on span "Create" at bounding box center [378, 562] width 229 height 16
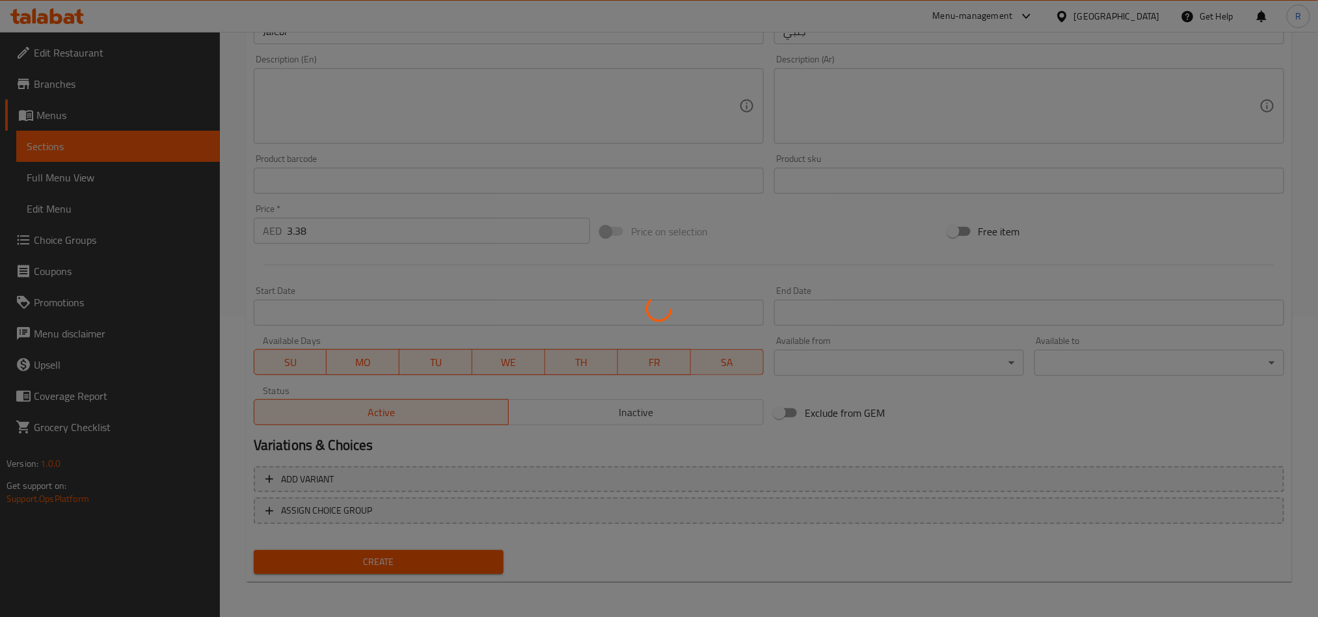
type input "0"
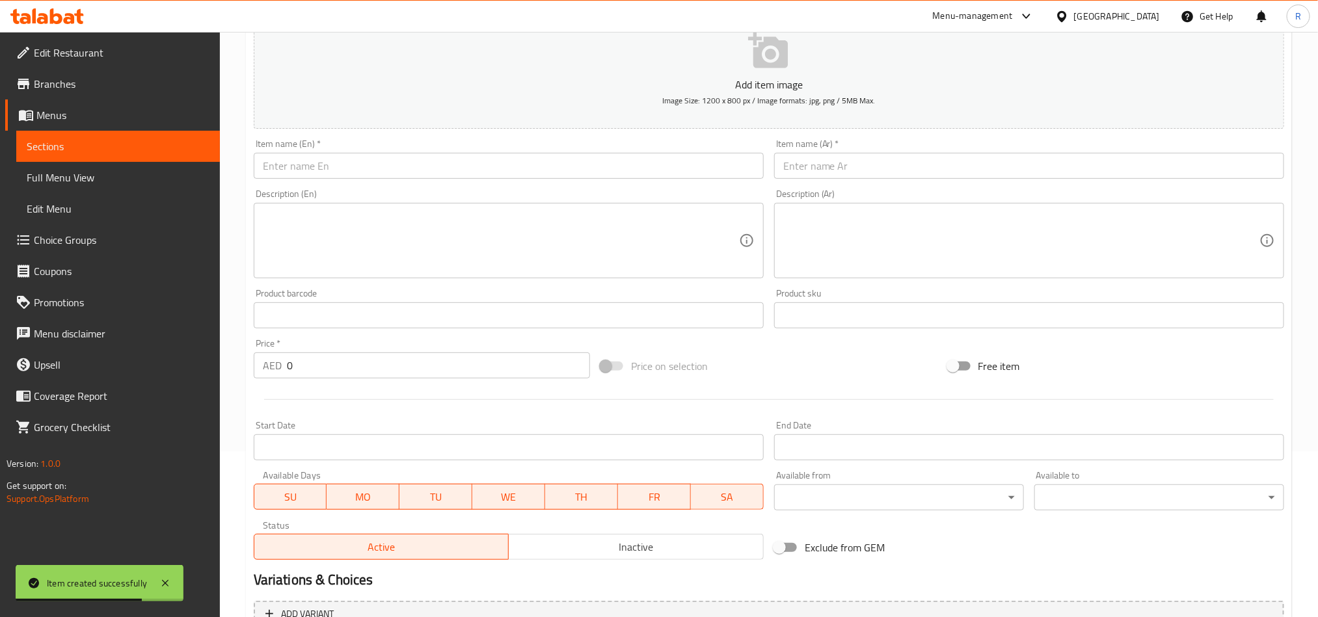
scroll to position [0, 0]
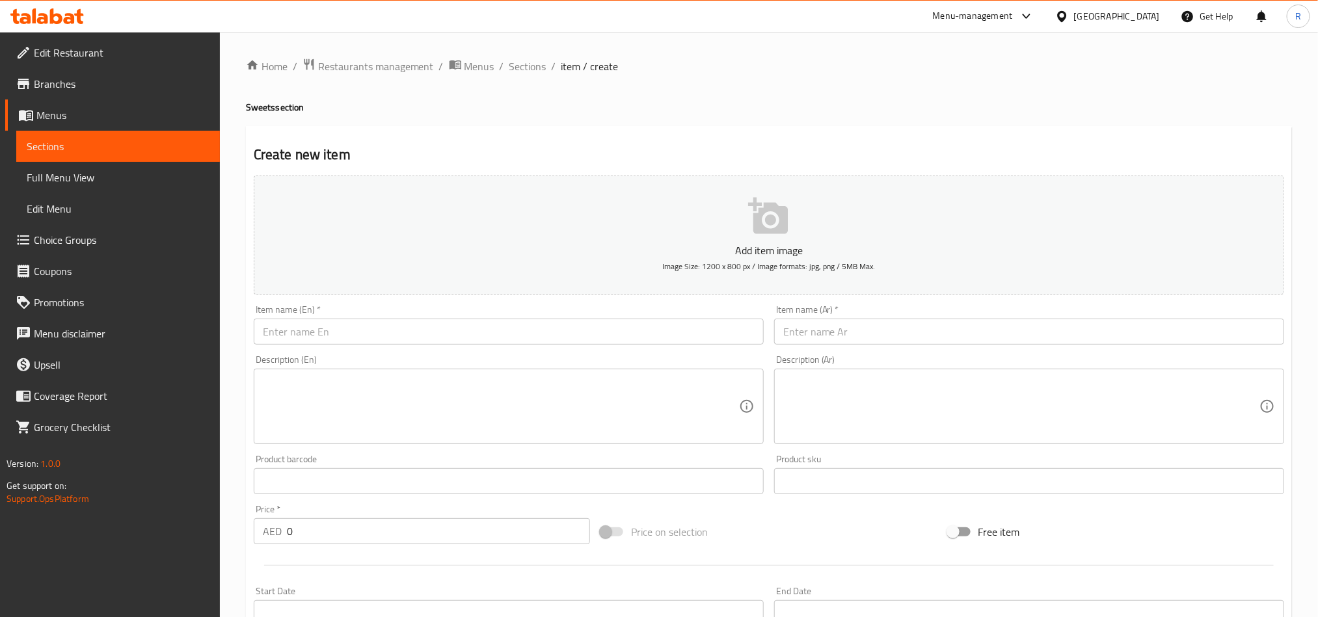
click at [428, 342] on input "text" at bounding box center [509, 332] width 510 height 26
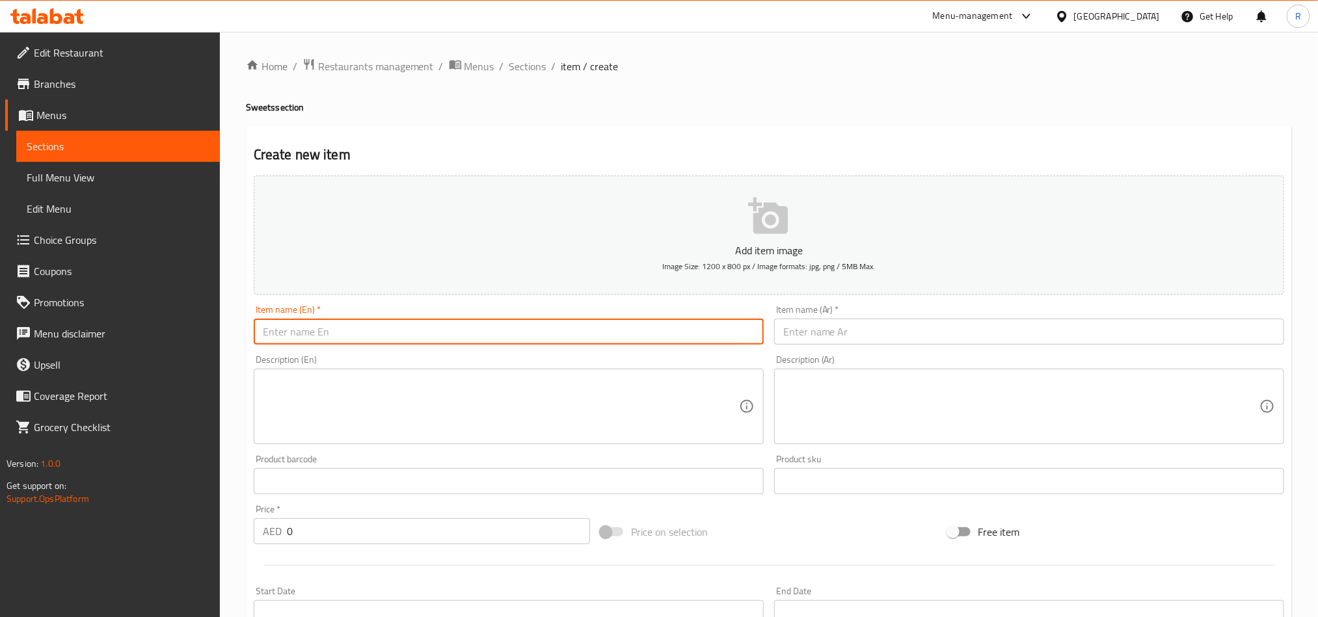
paste input "[PERSON_NAME] (kg)"
click at [370, 332] on input "[PERSON_NAME] (kg)" at bounding box center [509, 332] width 510 height 26
click at [424, 329] on input "Desi Ghee Gulab Jamun kg)" at bounding box center [509, 332] width 510 height 26
click at [414, 336] on input "Desi Ghee Gulab Jamun kg" at bounding box center [509, 332] width 510 height 26
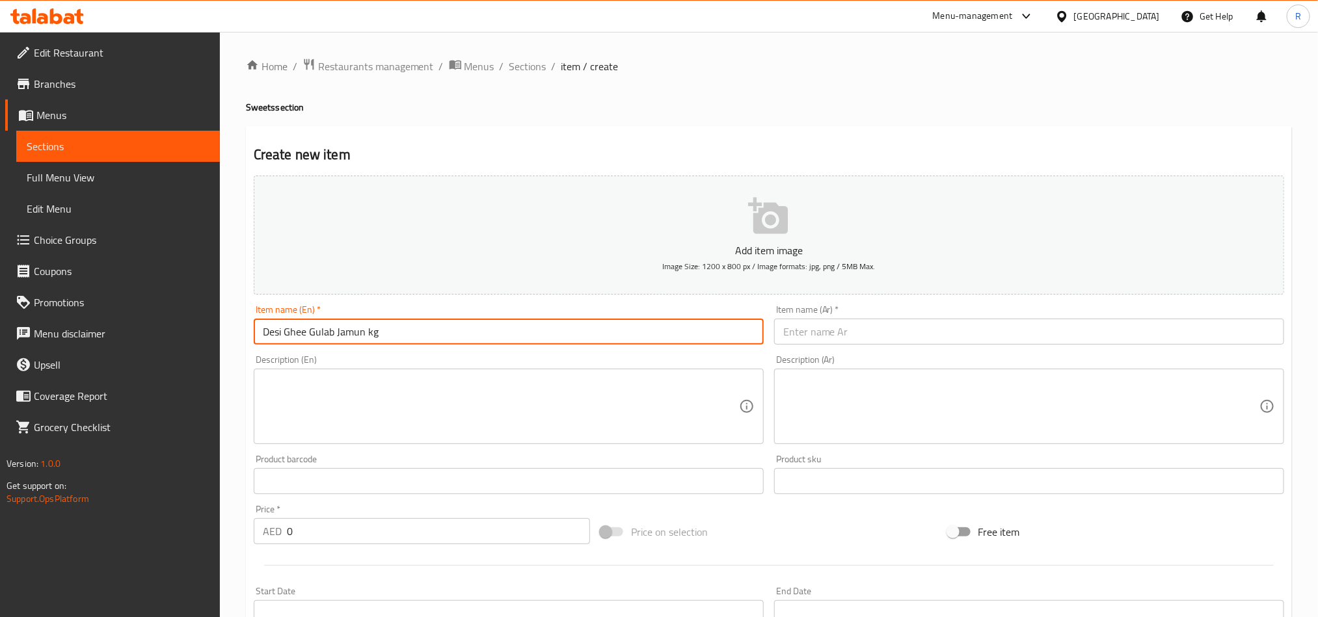
click at [414, 336] on input "Desi Ghee Gulab Jamun kg" at bounding box center [509, 332] width 510 height 26
type input "Desi Ghee Gulab Jamun kg"
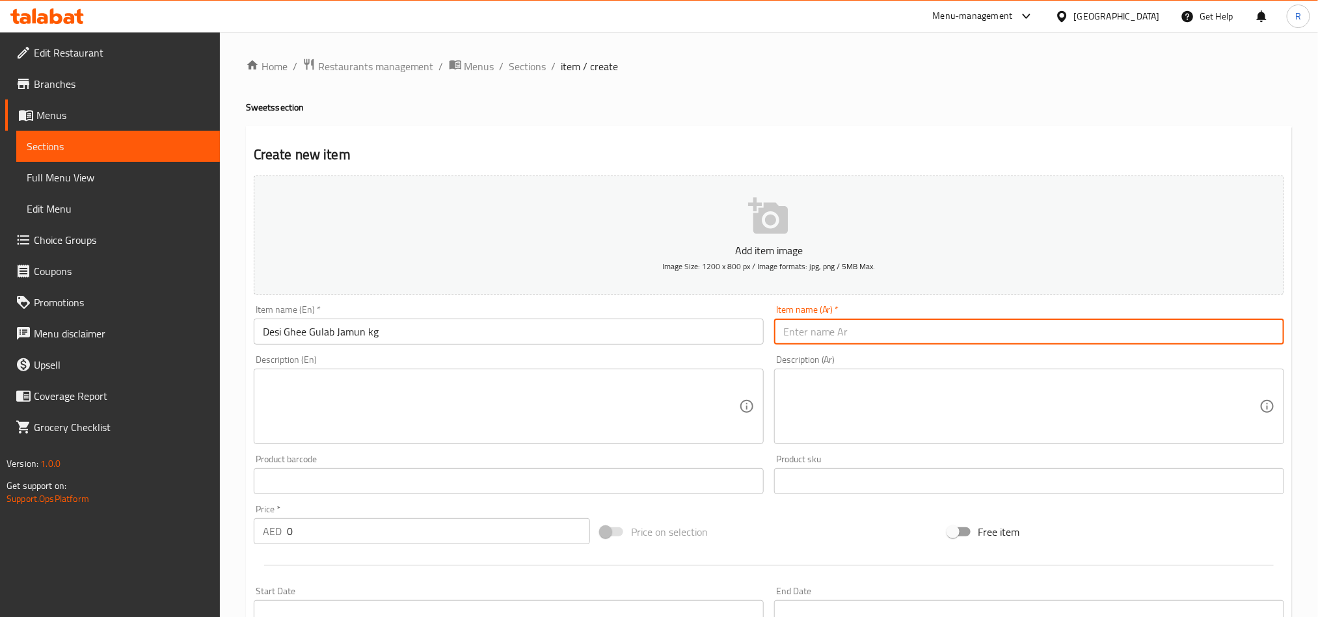
click at [845, 324] on input "text" at bounding box center [1029, 332] width 510 height 26
paste input "جولاب جامون بالسمن البلدي (لكل كغ"
click at [1209, 334] on input "جولاب جامون بالسمن البلدي (لكل كغ" at bounding box center [1029, 332] width 510 height 26
click at [1185, 336] on input "جولاب جامون سمن البلدي (لكل كغ" at bounding box center [1029, 332] width 510 height 26
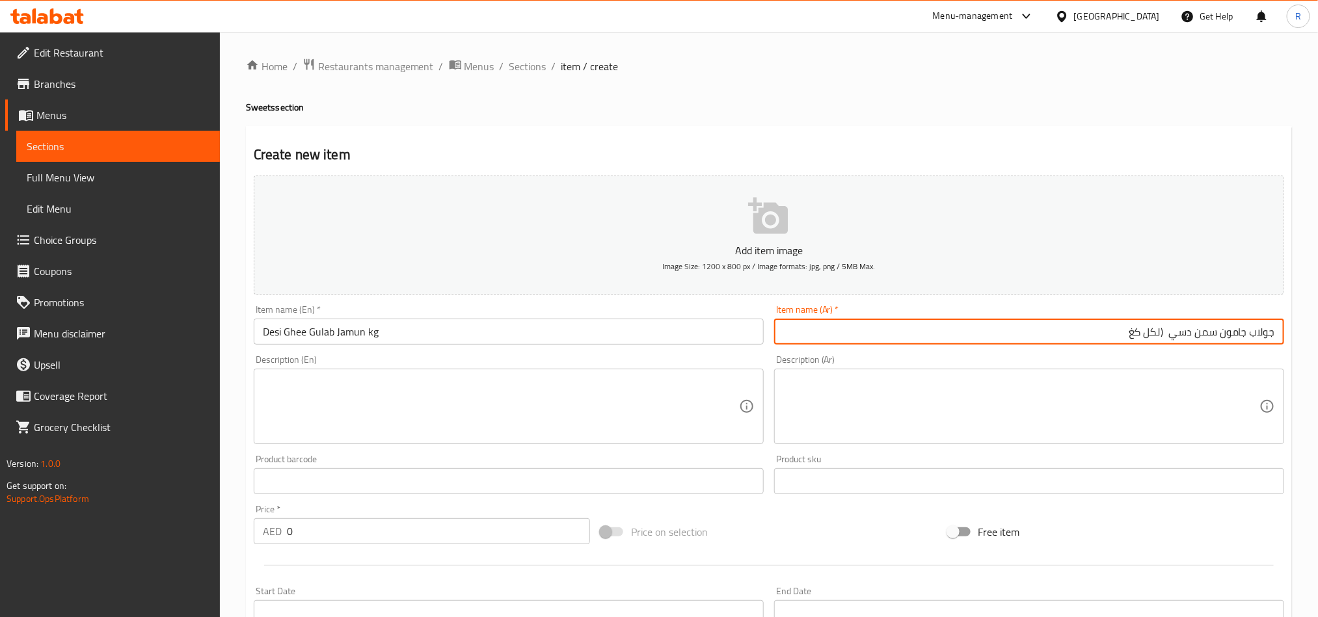
click at [1144, 334] on input "جولاب جامون سمن دسي (لكل كغ" at bounding box center [1029, 332] width 510 height 26
click at [1148, 334] on input "جولاب جامون سمن دسي (لكل كغ" at bounding box center [1029, 332] width 510 height 26
drag, startPoint x: 1146, startPoint y: 332, endPoint x: 1168, endPoint y: 334, distance: 22.2
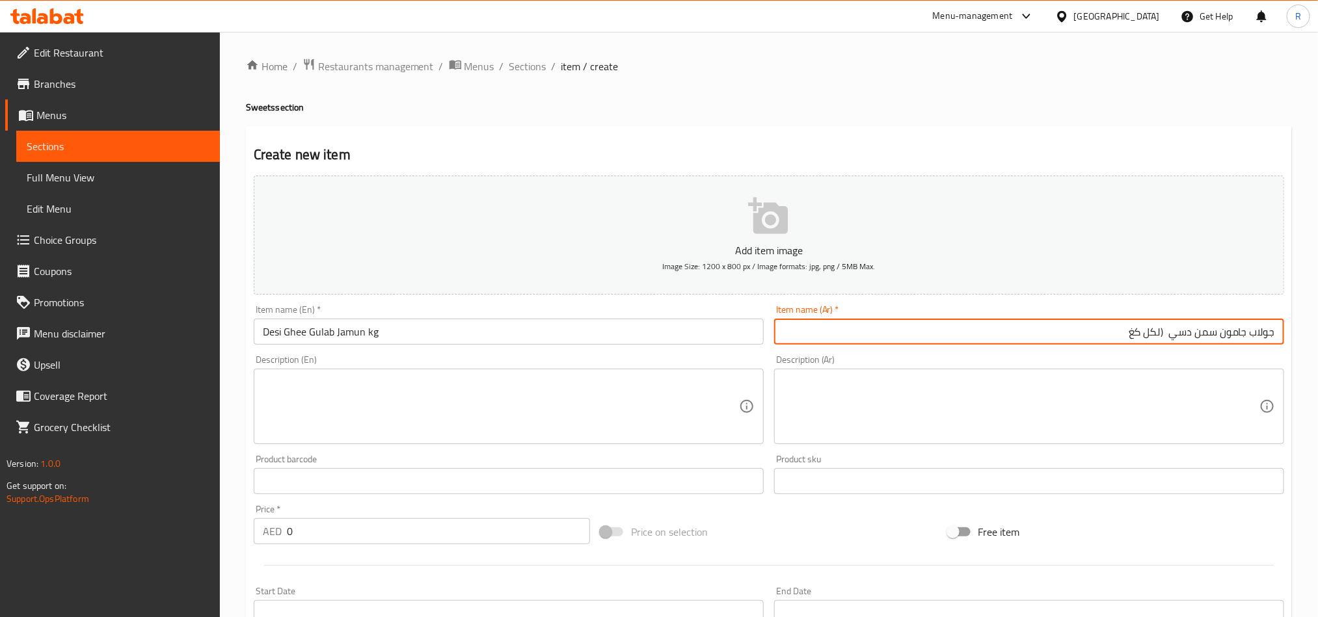
click at [1168, 334] on input "جولاب جامون سمن دسي (لكل كغ" at bounding box center [1029, 332] width 510 height 26
click at [1117, 332] on input "جولاب جامون سمن دسي كغ" at bounding box center [1029, 332] width 510 height 26
click at [1163, 334] on input "جولاب جامون سمن دسي كغ" at bounding box center [1029, 332] width 510 height 26
click at [1164, 334] on input "جولاب جامون سمن دسي كغ" at bounding box center [1029, 332] width 510 height 26
paste input "م"
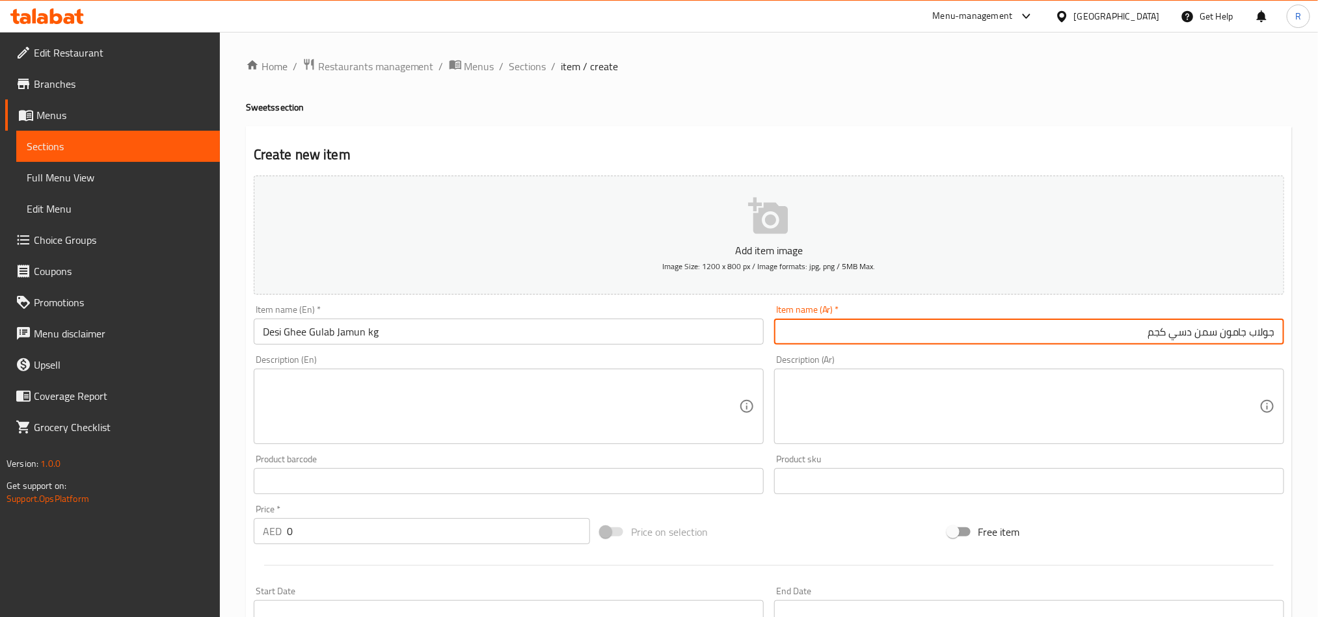
type input "جولاب جامون سمن دسي كجم"
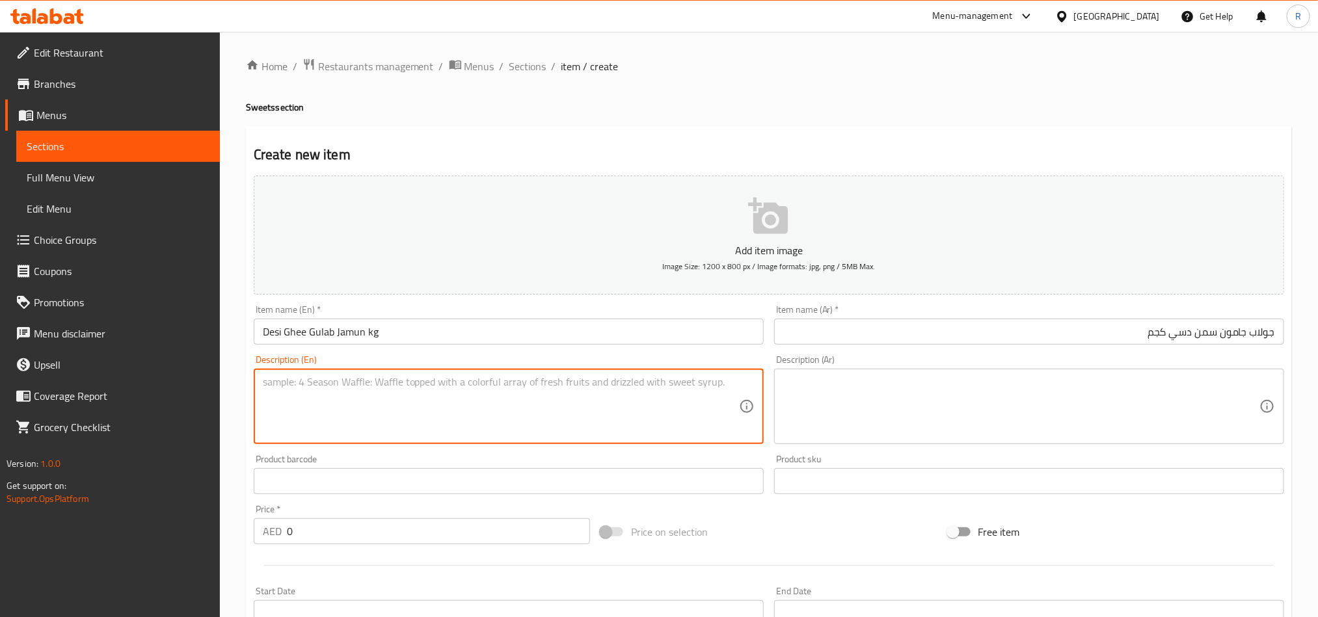
click at [596, 430] on textarea at bounding box center [501, 407] width 476 height 62
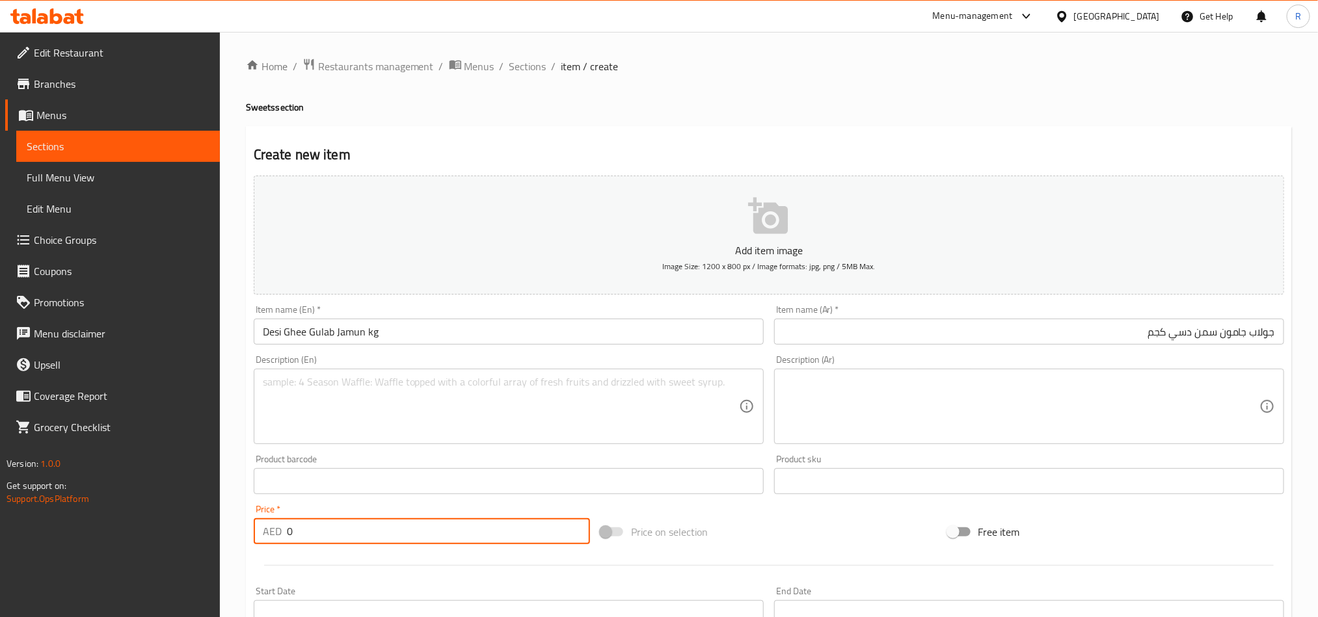
drag, startPoint x: 284, startPoint y: 539, endPoint x: 269, endPoint y: 539, distance: 14.3
click at [270, 539] on div "AED 0 Price *" at bounding box center [422, 532] width 336 height 26
paste input "65.91"
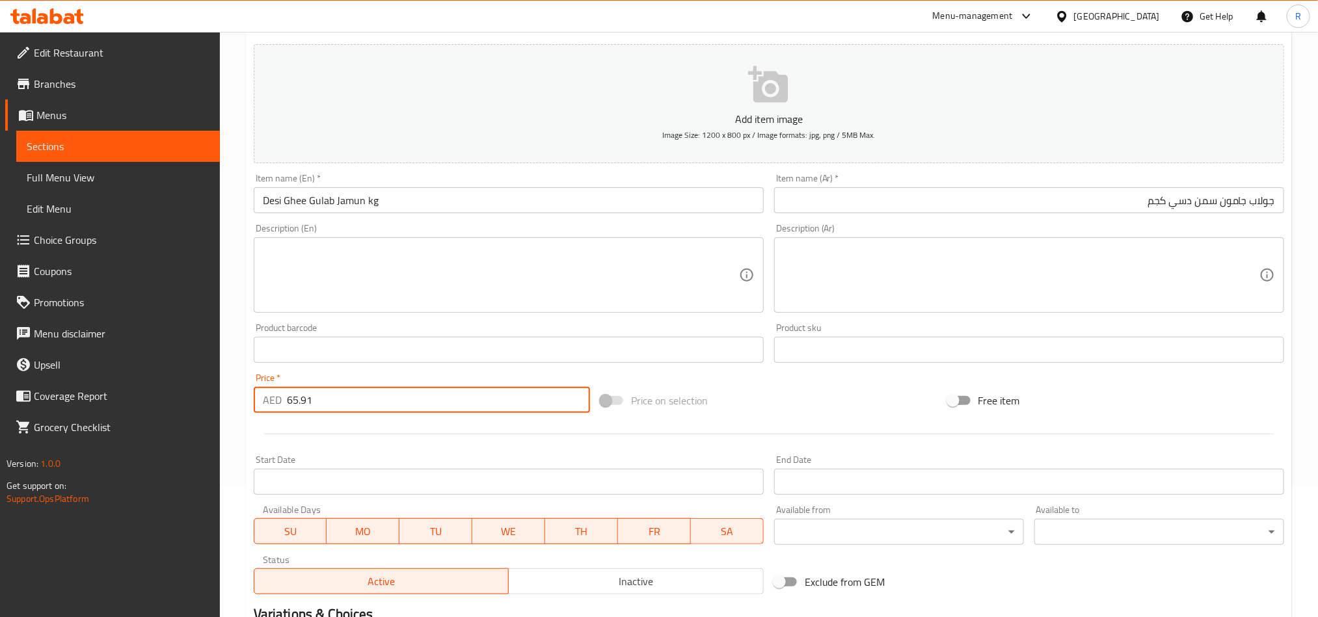
scroll to position [301, 0]
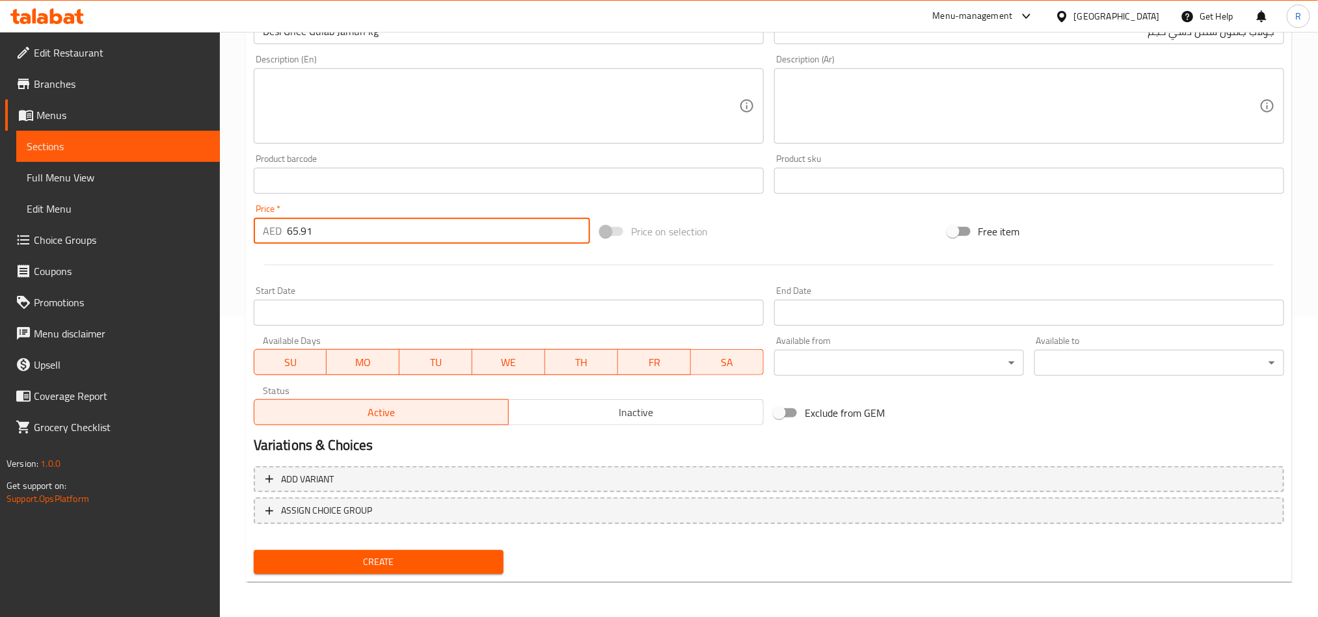
type input "65.91"
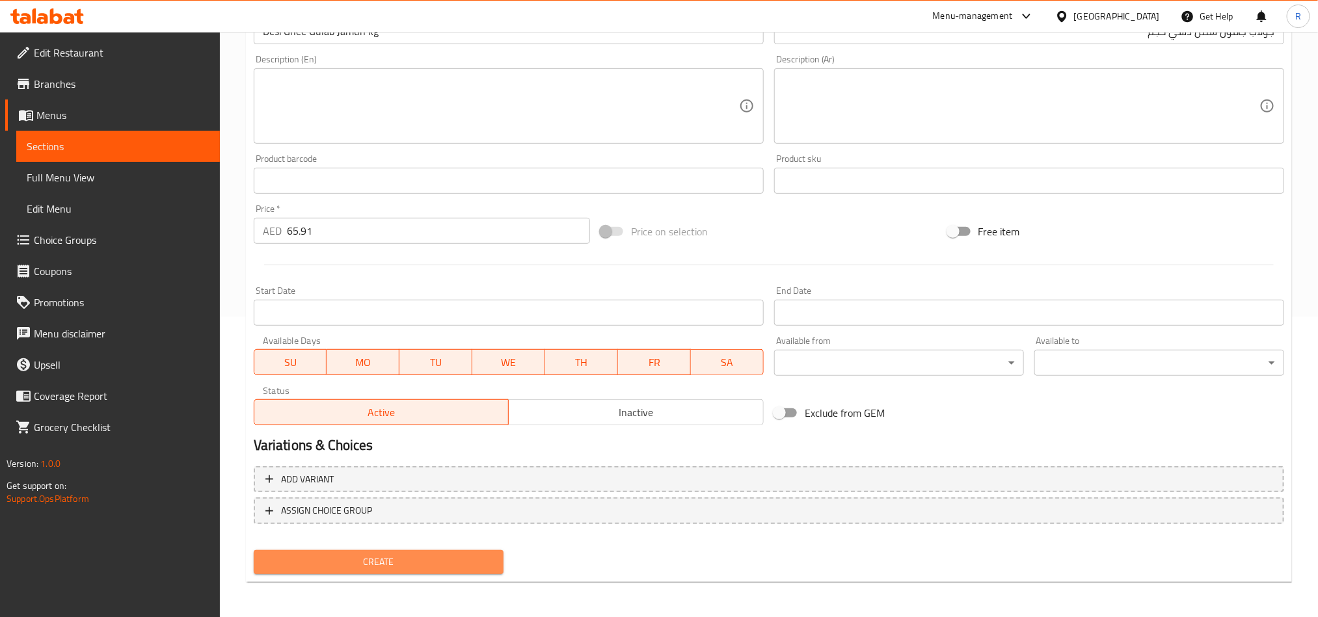
click at [452, 567] on span "Create" at bounding box center [378, 562] width 229 height 16
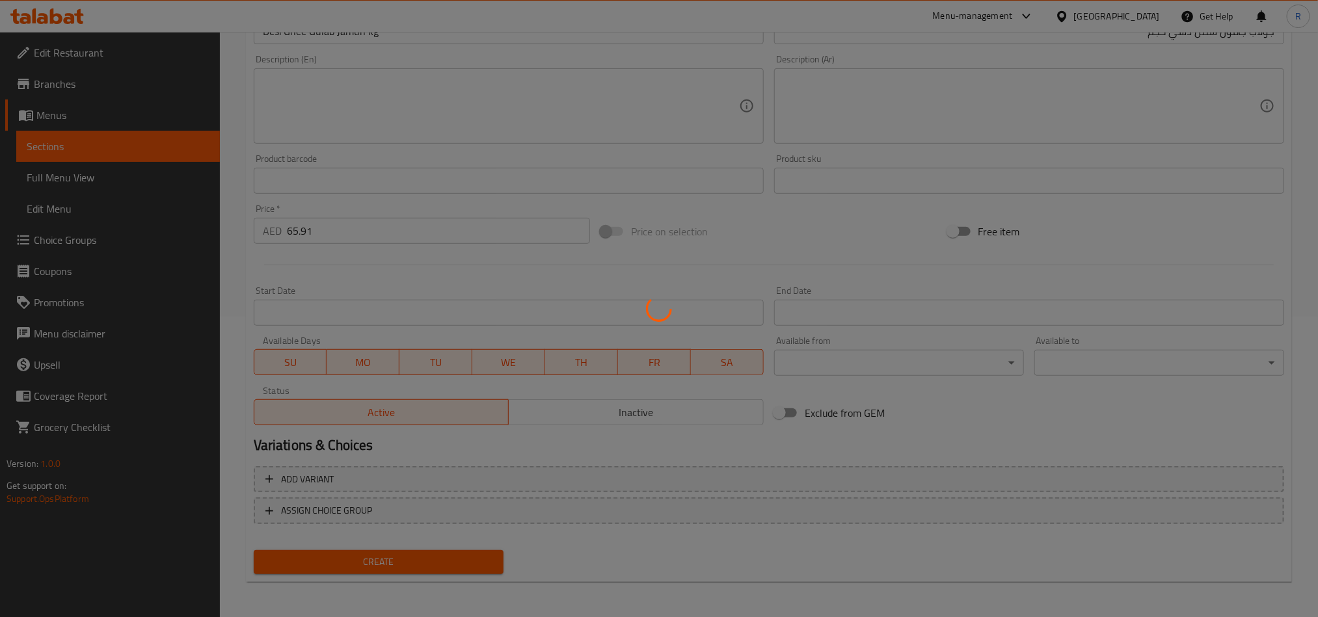
type input "0"
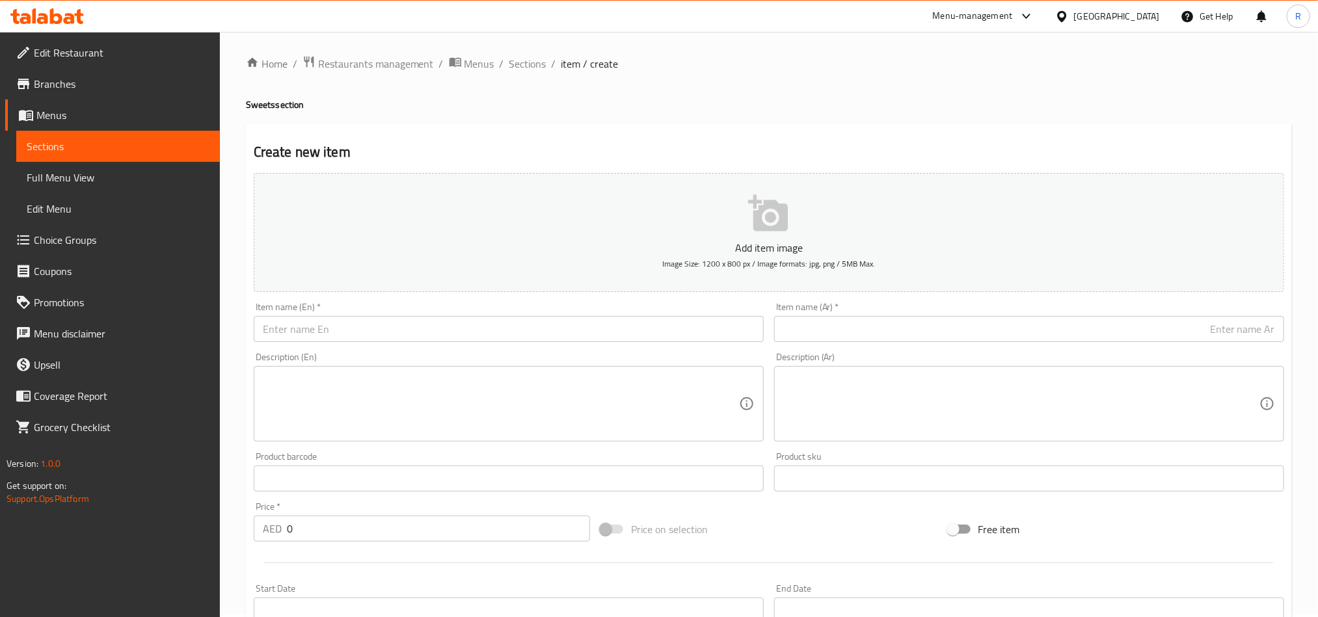
scroll to position [0, 0]
click at [408, 320] on input "text" at bounding box center [509, 332] width 510 height 26
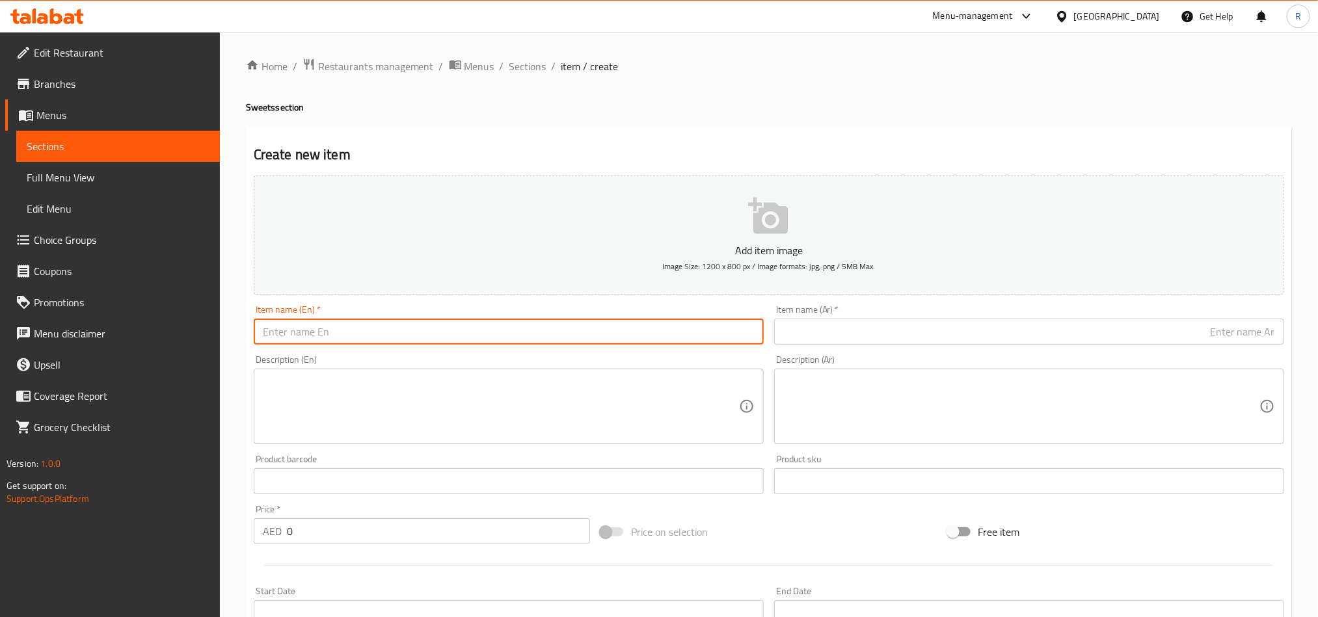
paste input "[PERSON_NAME] (2 Pcs)"
click at [319, 336] on input "[PERSON_NAME] (2 Pcs)" at bounding box center [509, 332] width 510 height 26
click at [357, 334] on input "Shahi Tukda 2 Pcs)" at bounding box center [509, 332] width 510 height 26
click at [304, 336] on input "Shahi Tukda 2 Pcs" at bounding box center [509, 332] width 510 height 26
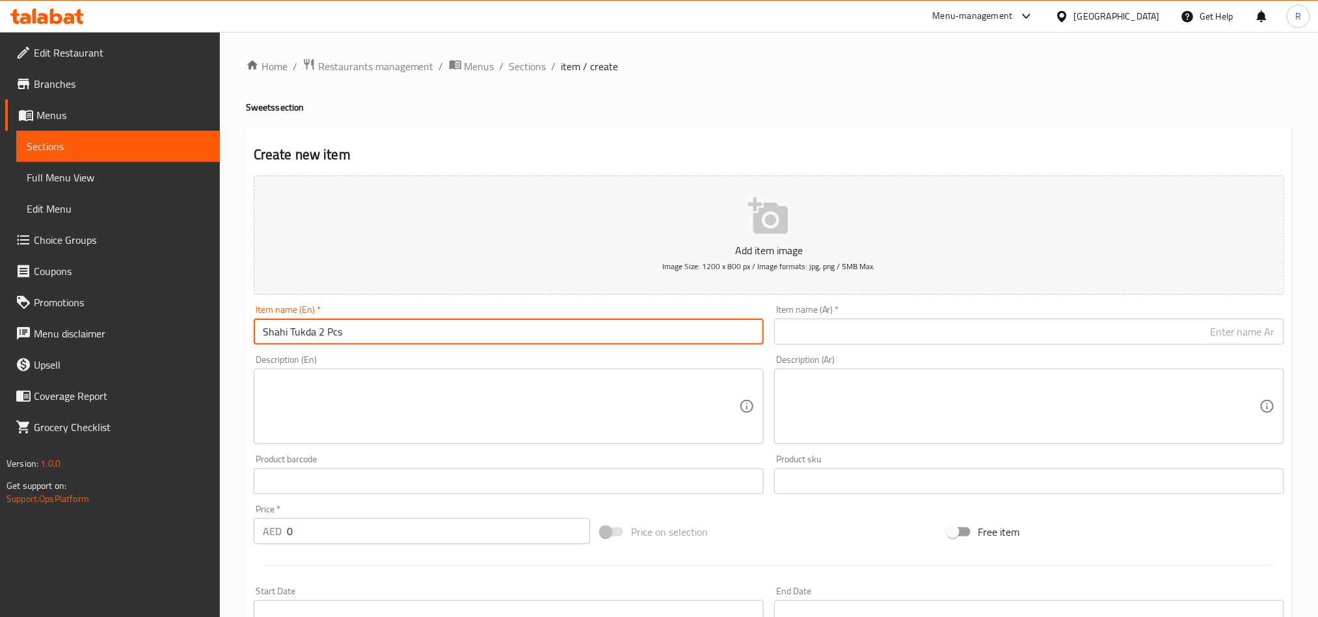
click at [304, 336] on input "Shahi Tukda 2 Pcs" at bounding box center [509, 332] width 510 height 26
type input "Shahi Tukda 2 Pcs"
click at [934, 327] on input "text" at bounding box center [1029, 332] width 510 height 26
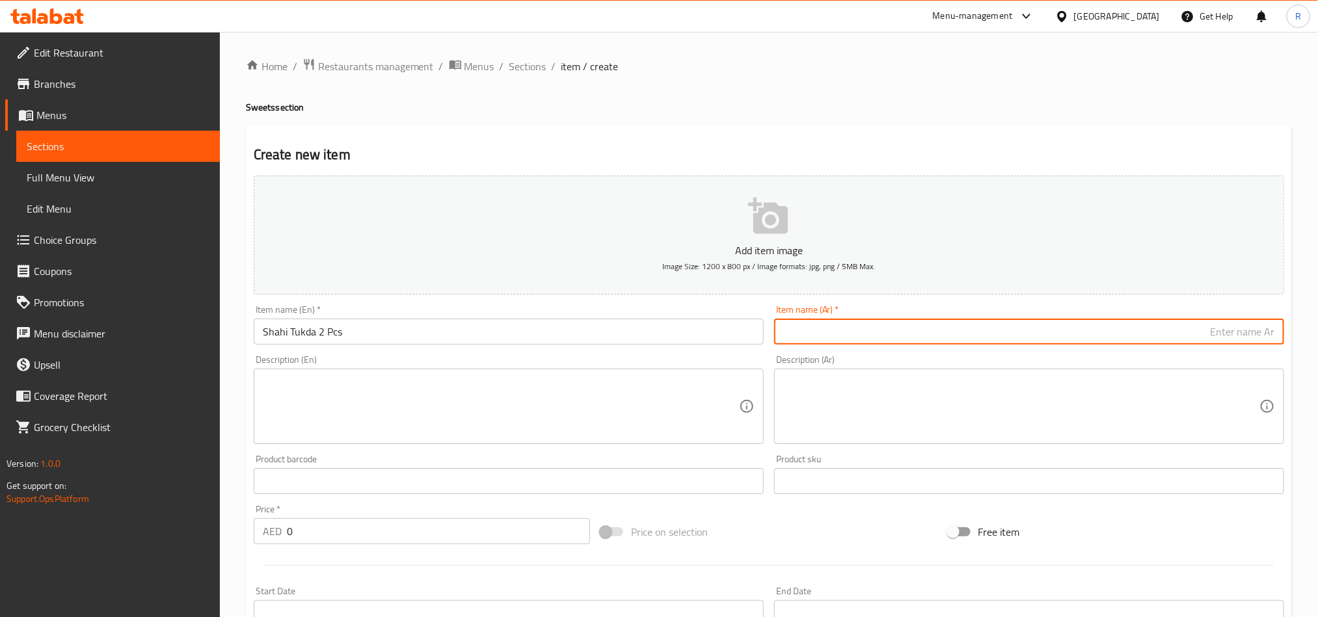
paste input "شاهي توكدا 2 قطعة"
type input "شاهي توكدا 2 قطعة"
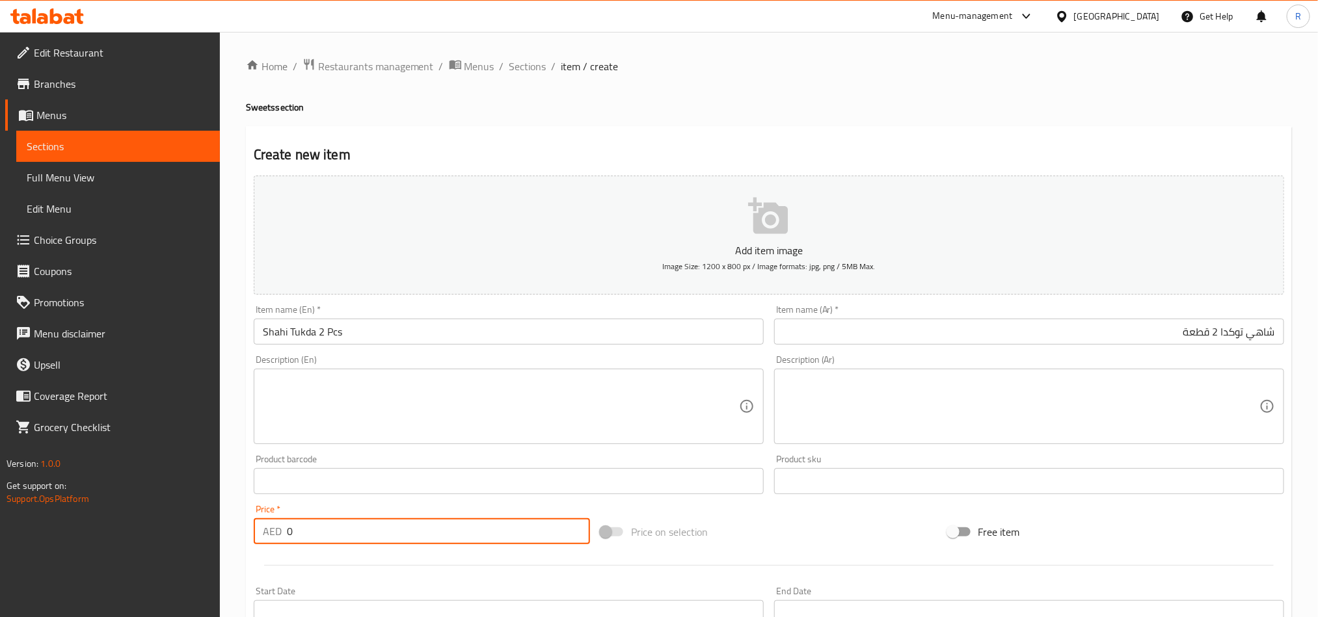
drag, startPoint x: 291, startPoint y: 532, endPoint x: 281, endPoint y: 532, distance: 9.8
click at [281, 532] on div "AED 0 Price *" at bounding box center [422, 532] width 336 height 26
paste input "10.14"
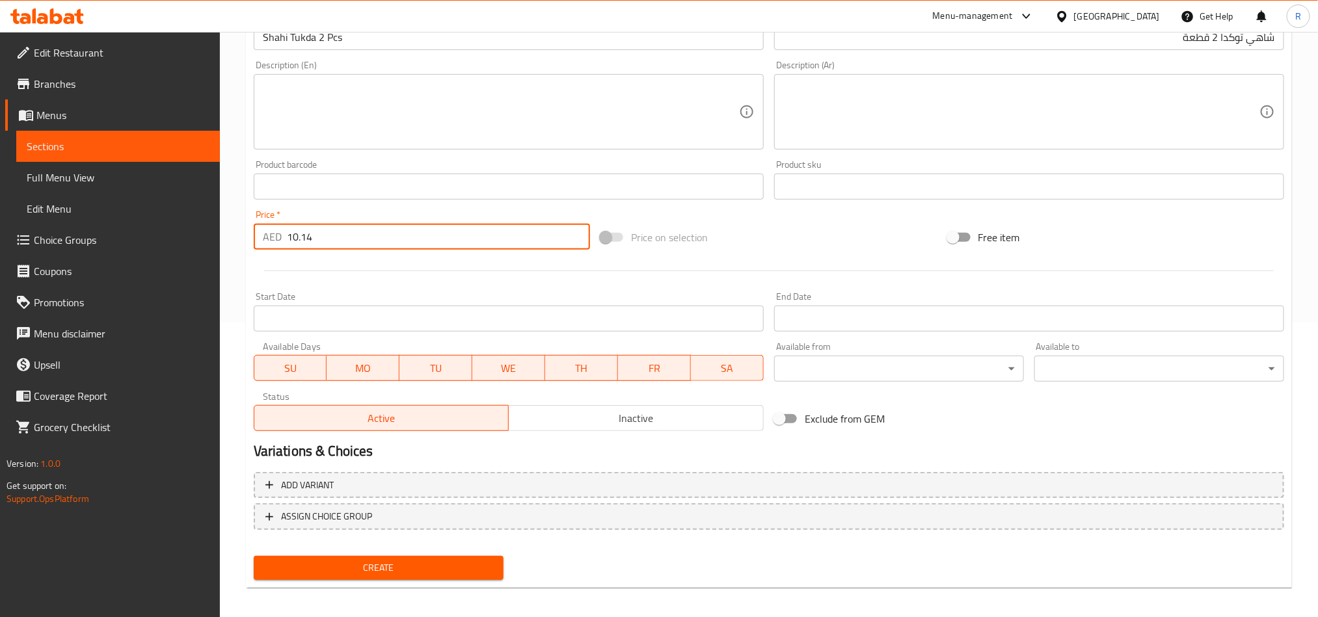
scroll to position [301, 0]
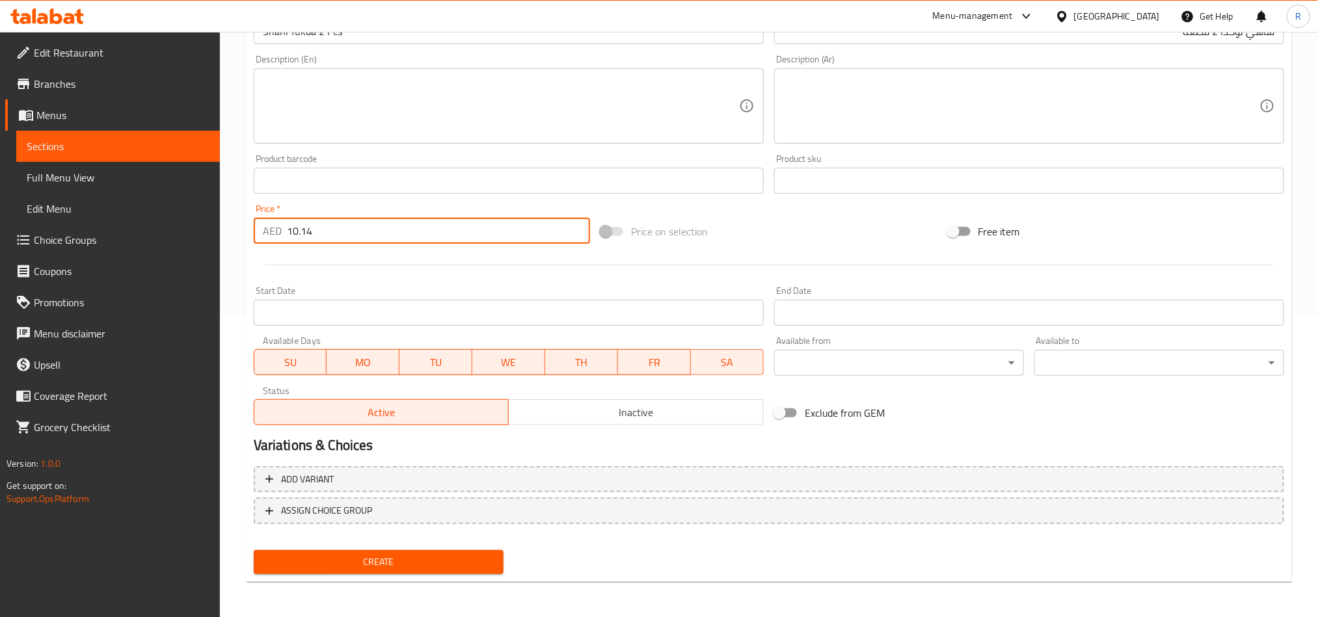
type input "10.14"
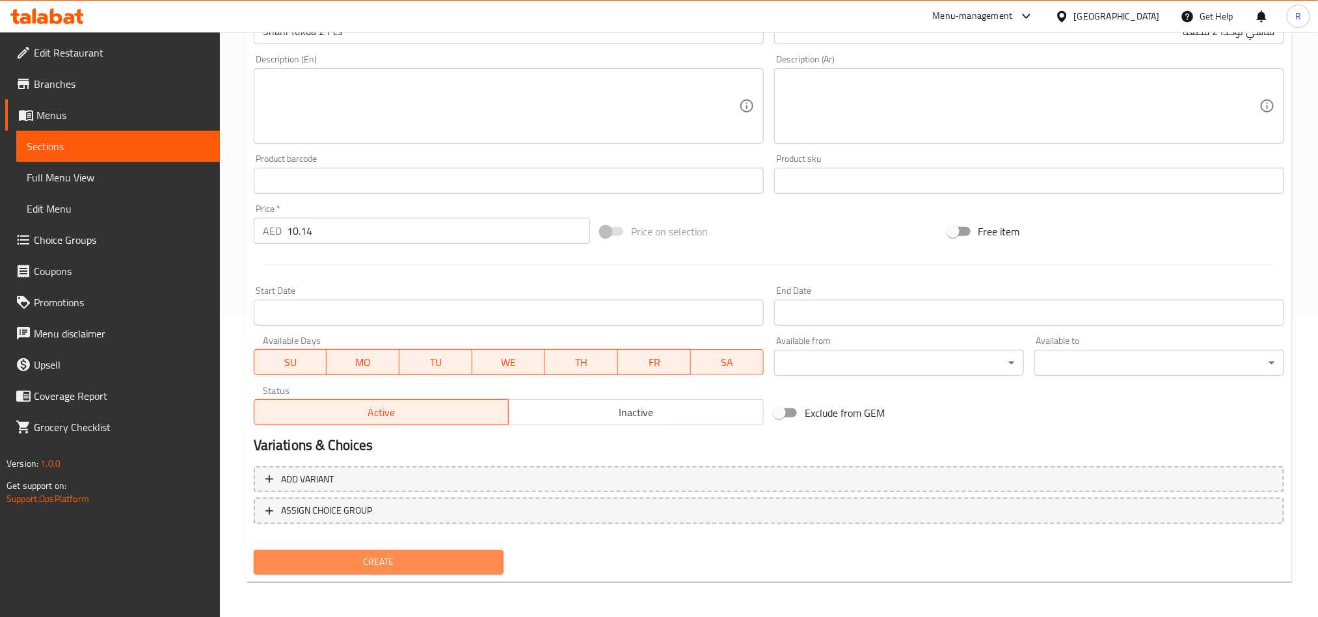
click at [330, 565] on span "Create" at bounding box center [378, 562] width 229 height 16
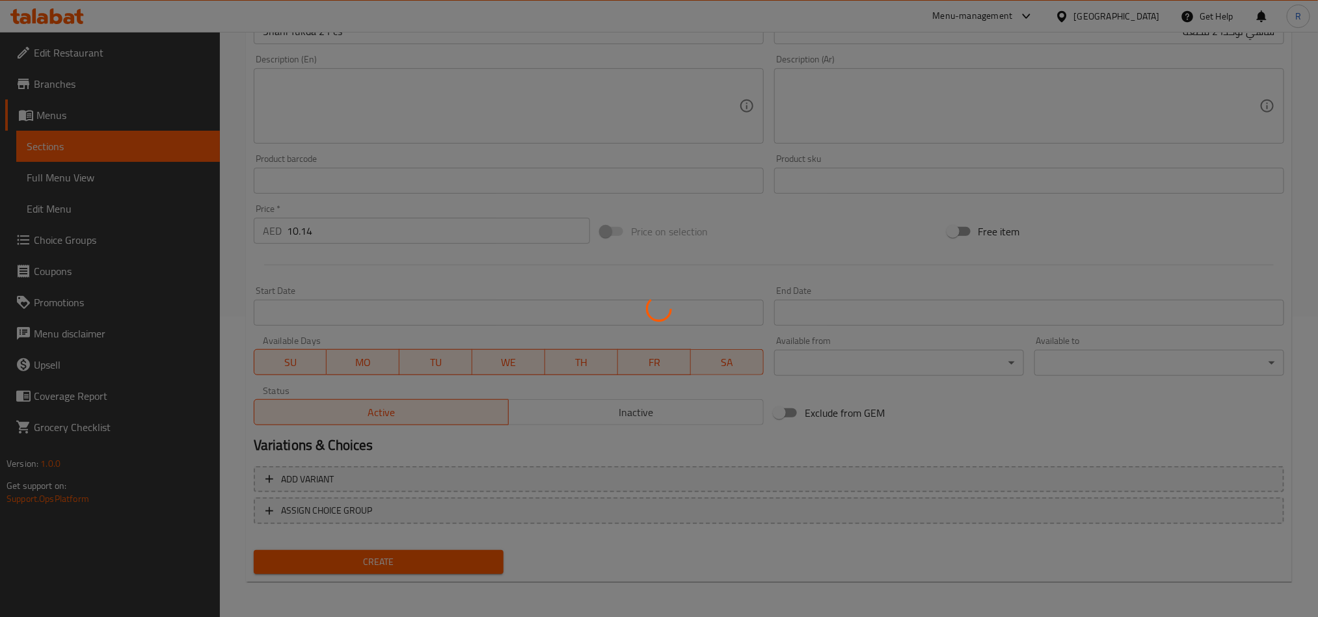
type input "0"
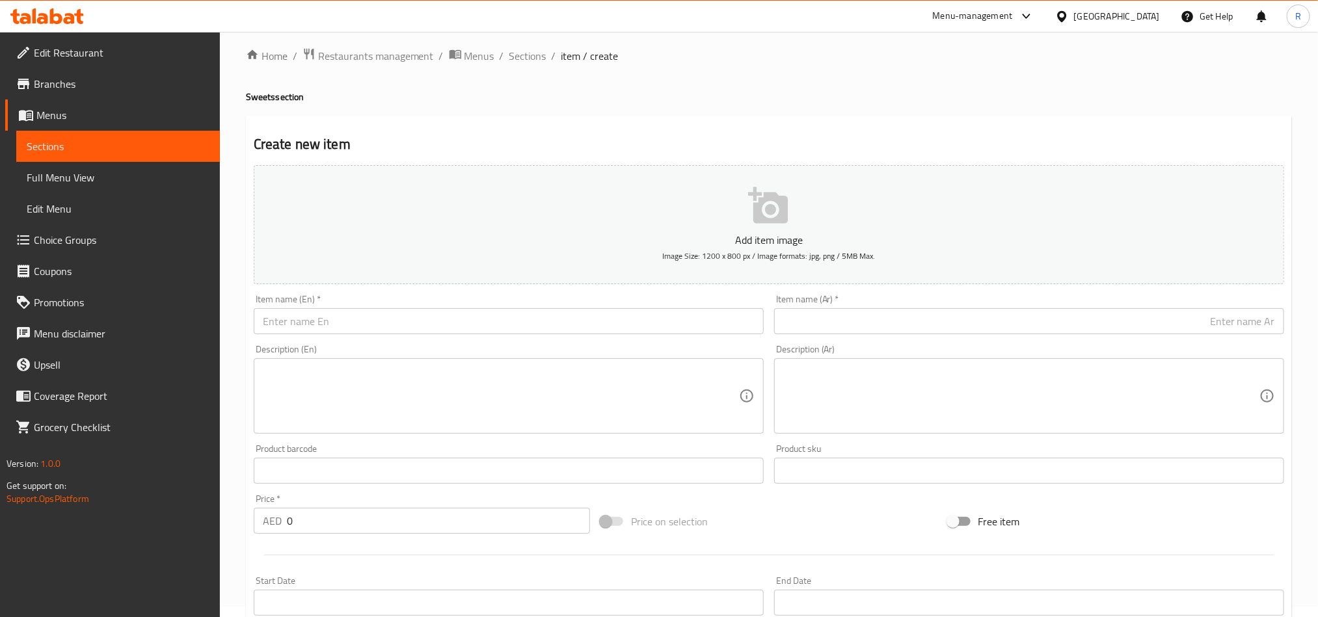
scroll to position [0, 0]
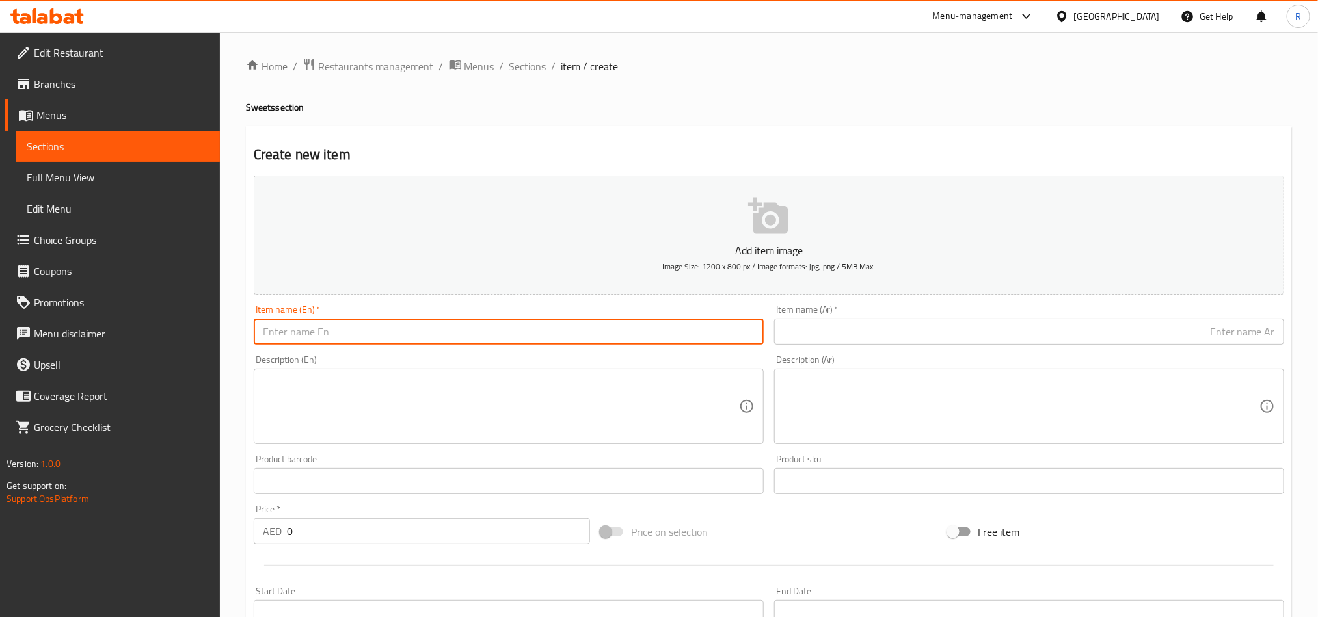
paste input "Ice Gola"
type input "Ice Gola"
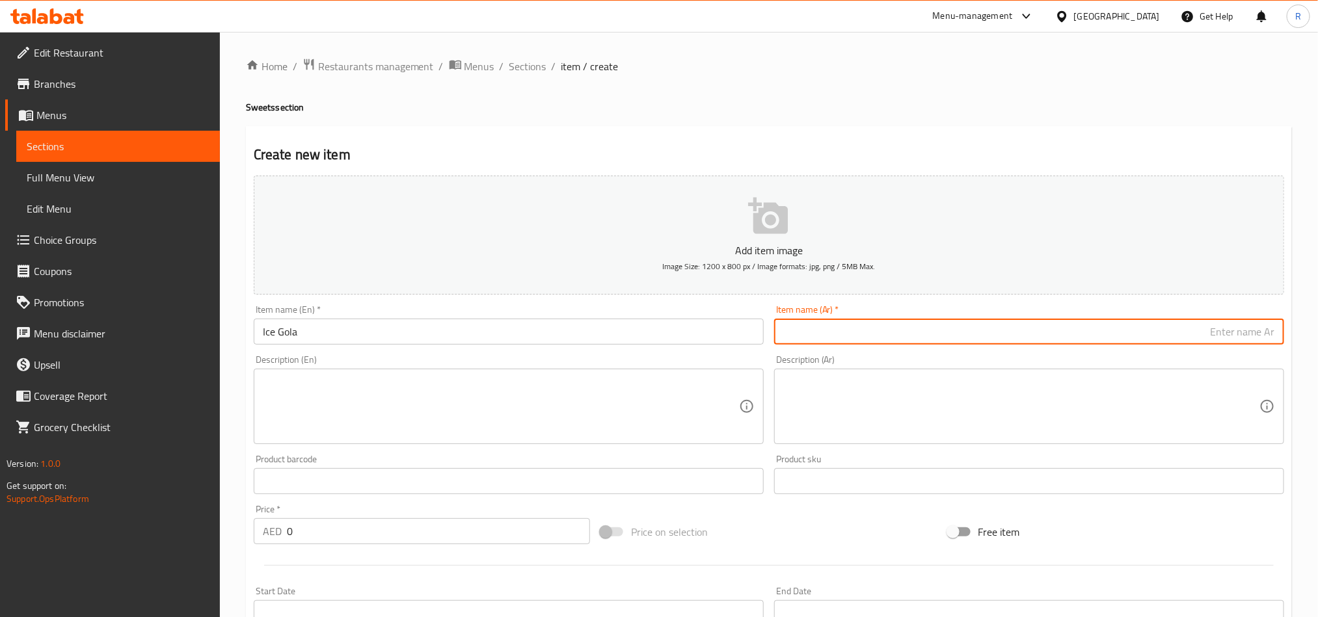
paste input "آيس غولا"
type input "آيس غولا"
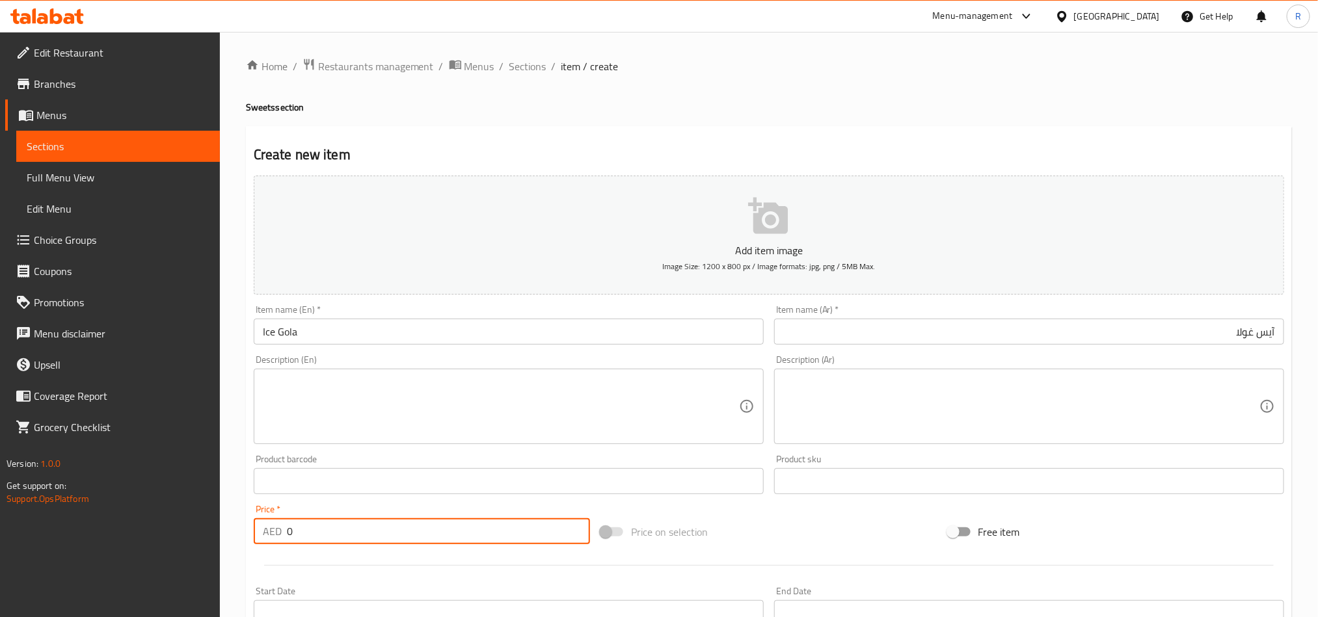
drag, startPoint x: 285, startPoint y: 531, endPoint x: 293, endPoint y: 532, distance: 8.5
click at [293, 532] on div "AED 0 Price *" at bounding box center [422, 532] width 336 height 26
paste input "9.1"
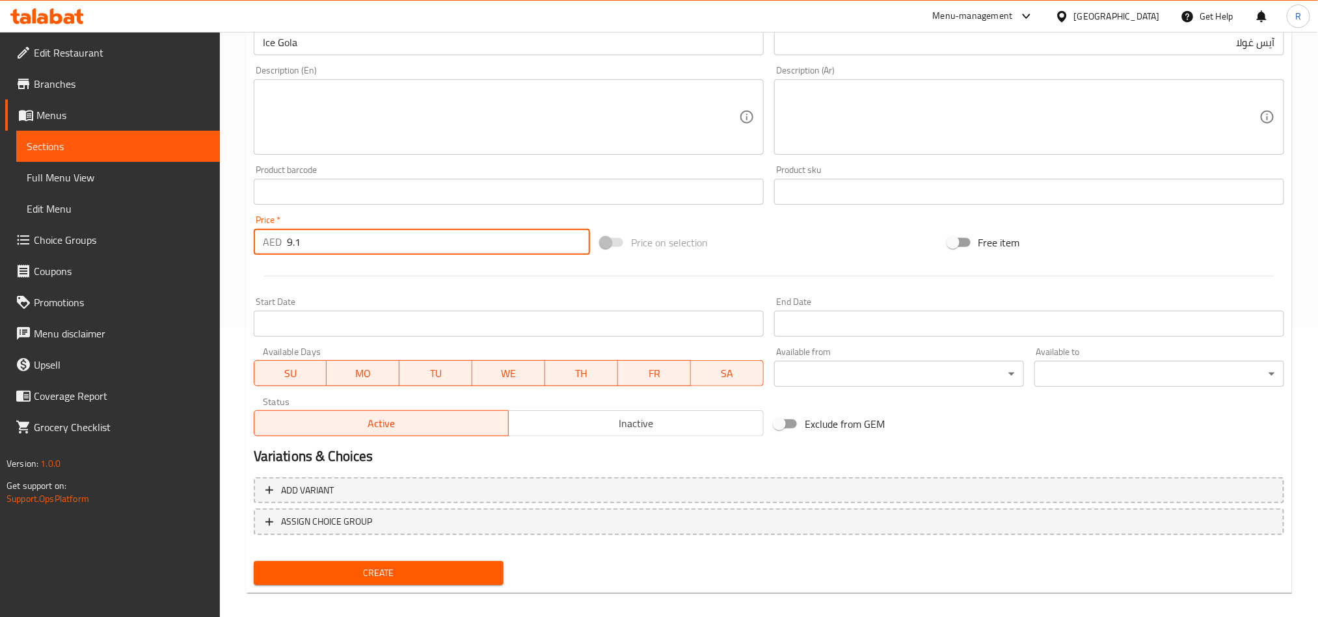
scroll to position [301, 0]
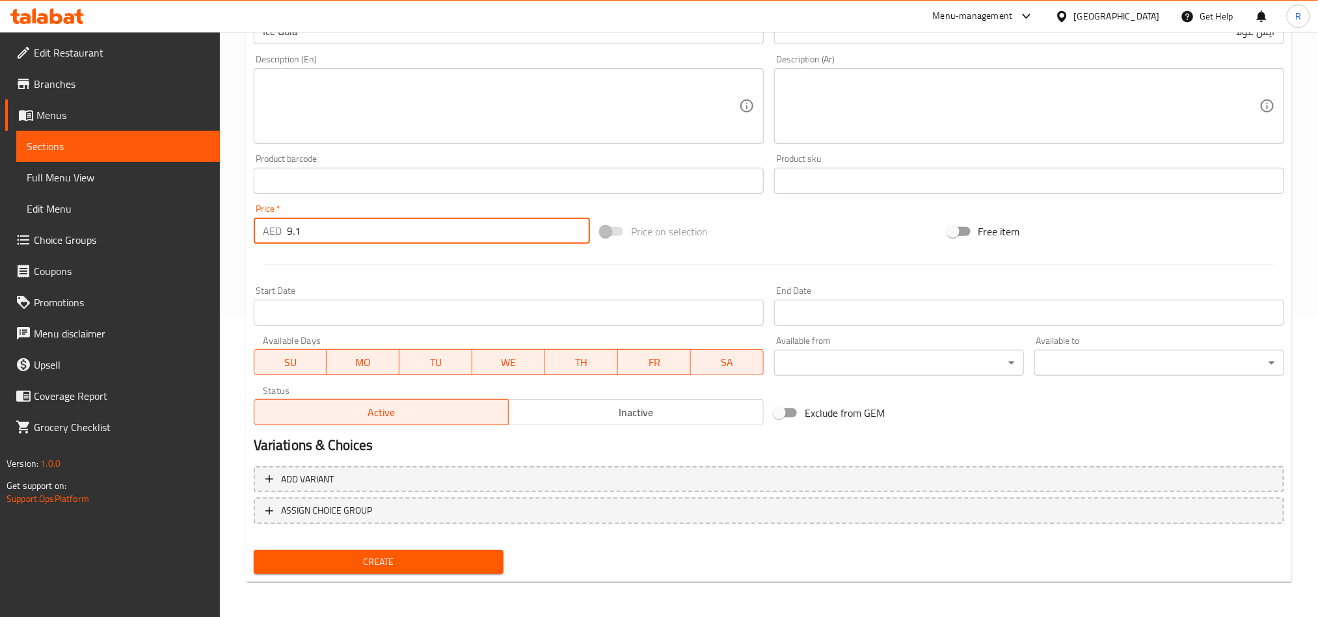
type input "9.1"
click at [390, 554] on span "Create" at bounding box center [378, 562] width 229 height 16
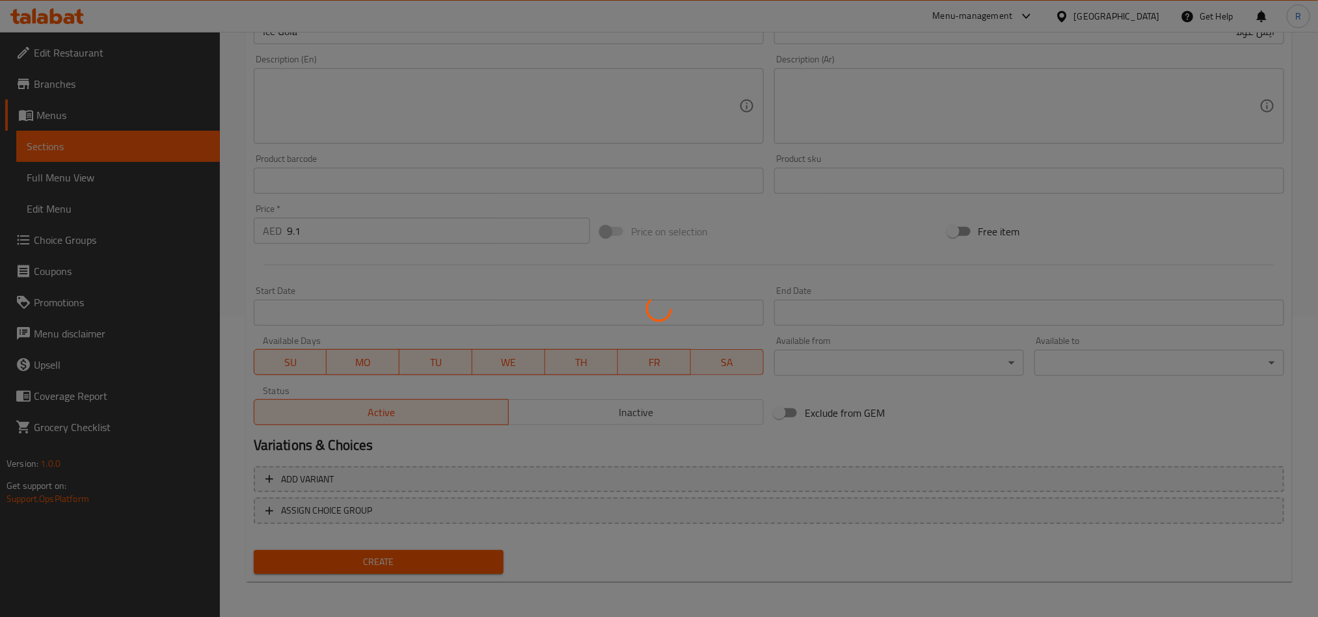
type input "0"
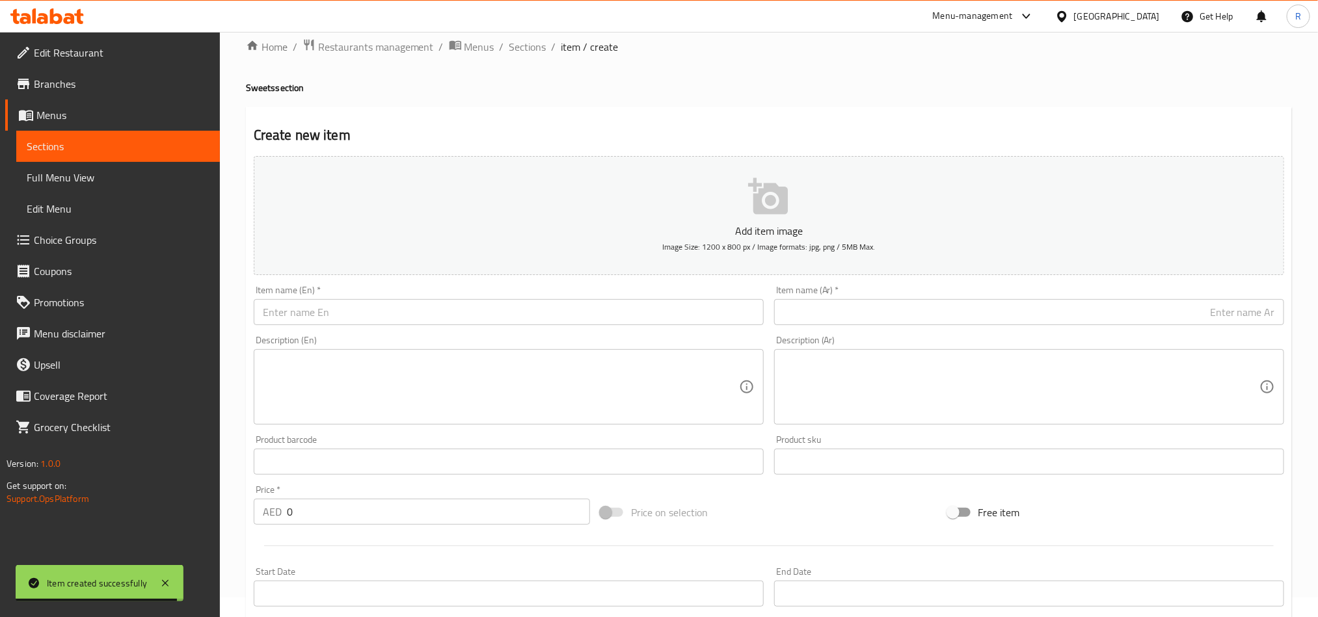
scroll to position [0, 0]
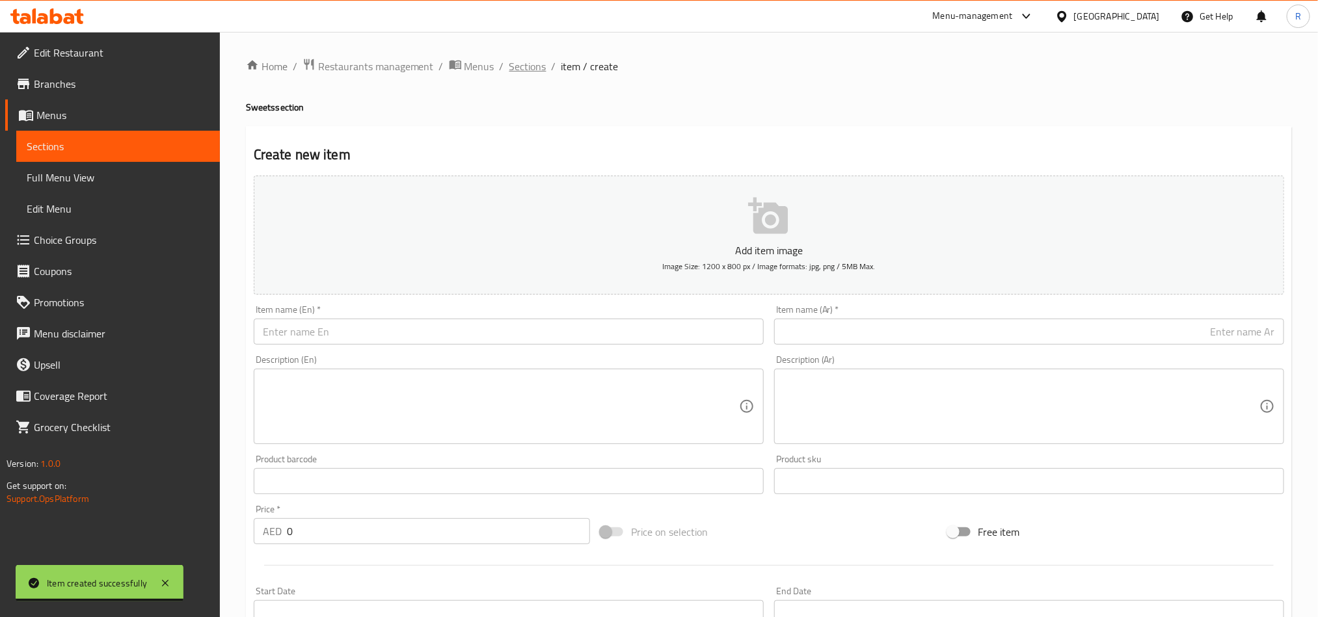
click at [537, 59] on span "Sections" at bounding box center [527, 67] width 37 height 16
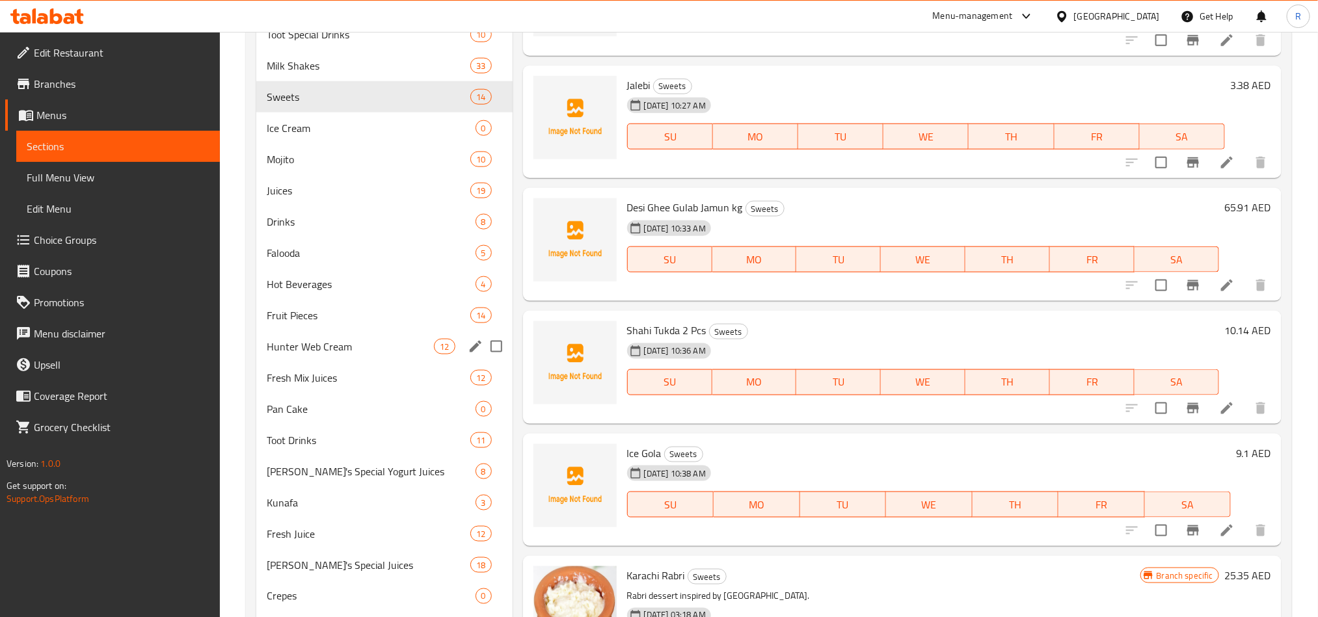
scroll to position [639, 0]
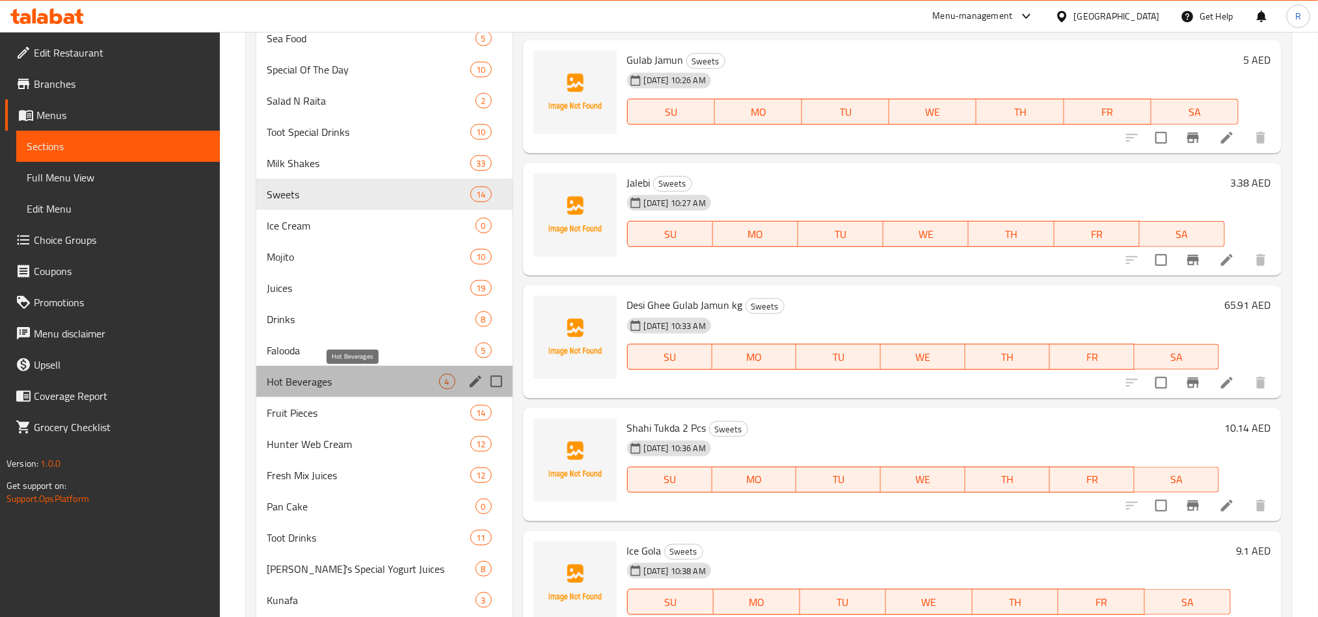
click at [352, 381] on span "Hot Beverages" at bounding box center [353, 382] width 172 height 16
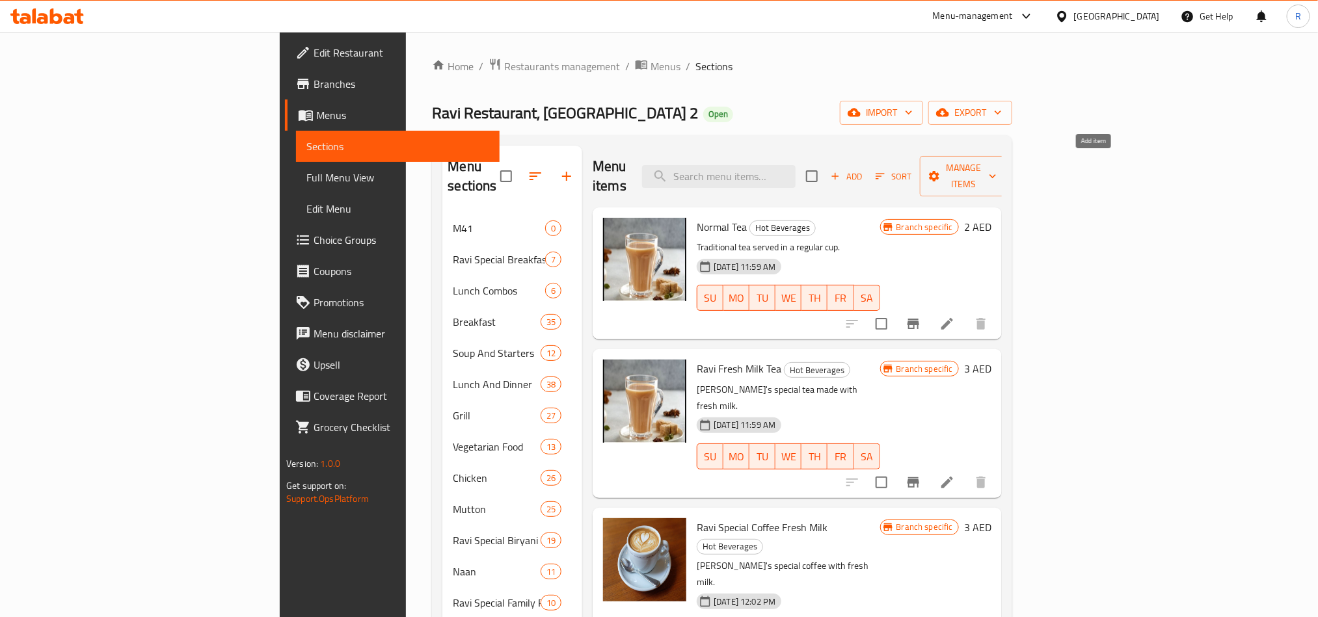
click at [864, 169] on span "Add" at bounding box center [846, 176] width 35 height 15
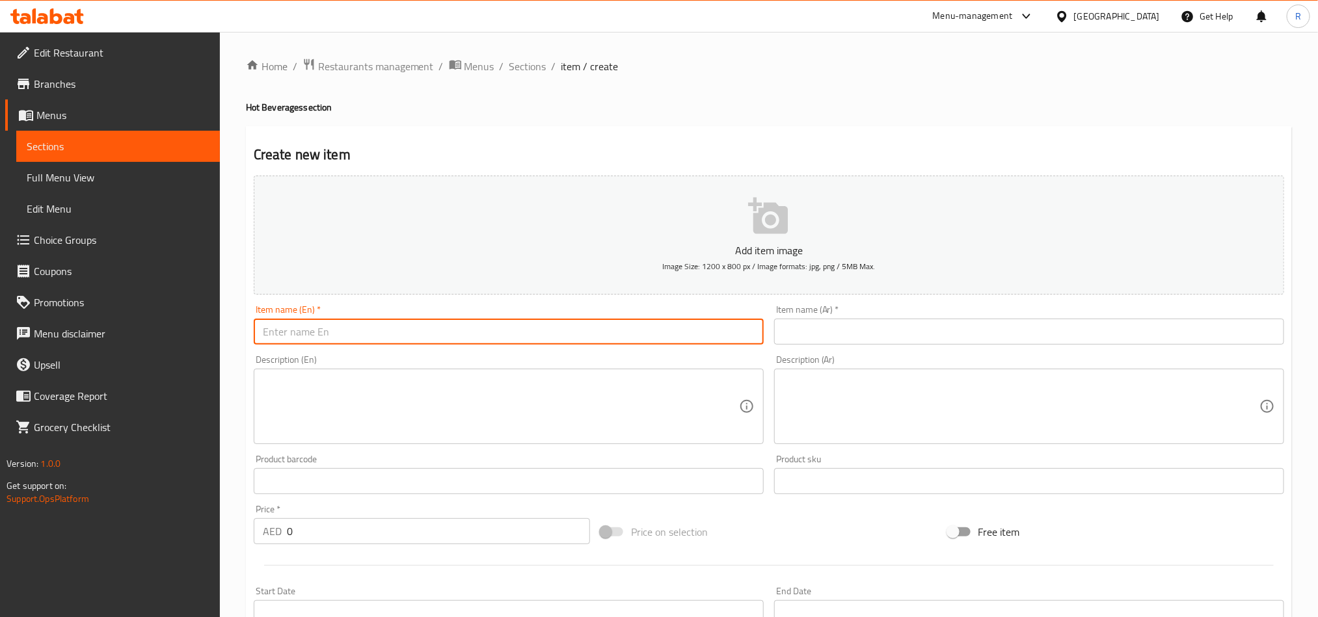
paste input "Ravi Signature Karak"
type input "Ravi Signature Karak"
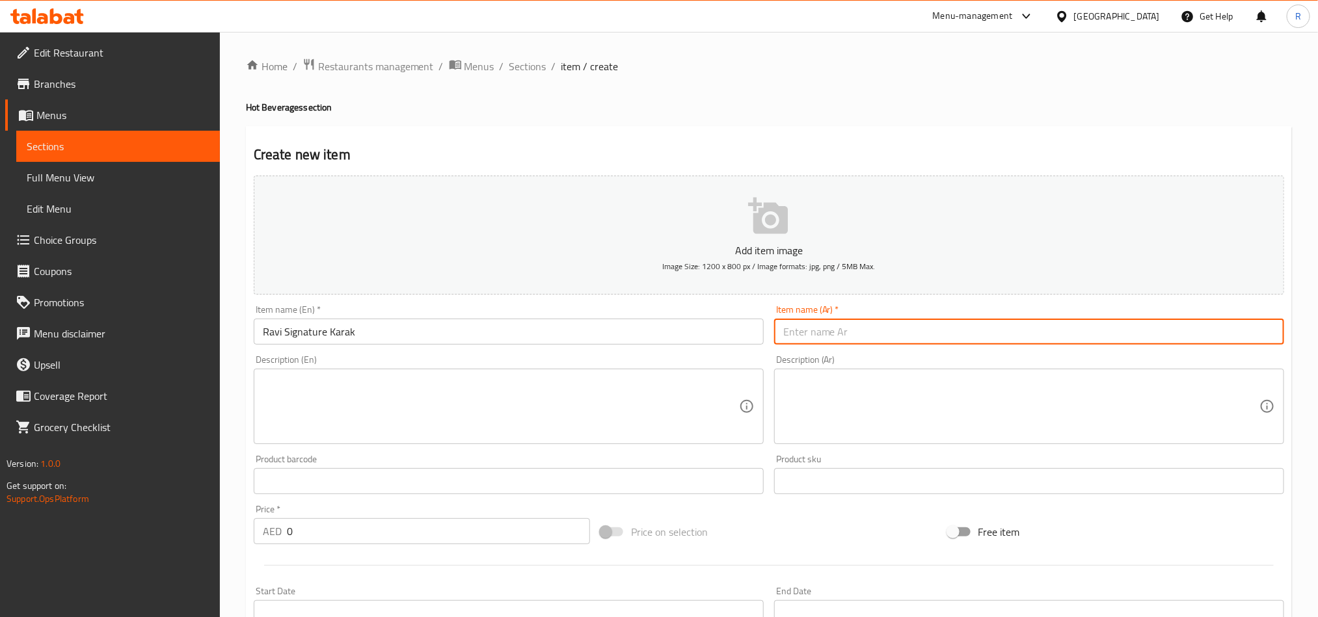
paste input "رافي سيجنيتشر كرك"
type input "رافي سيجنيتشر كرك"
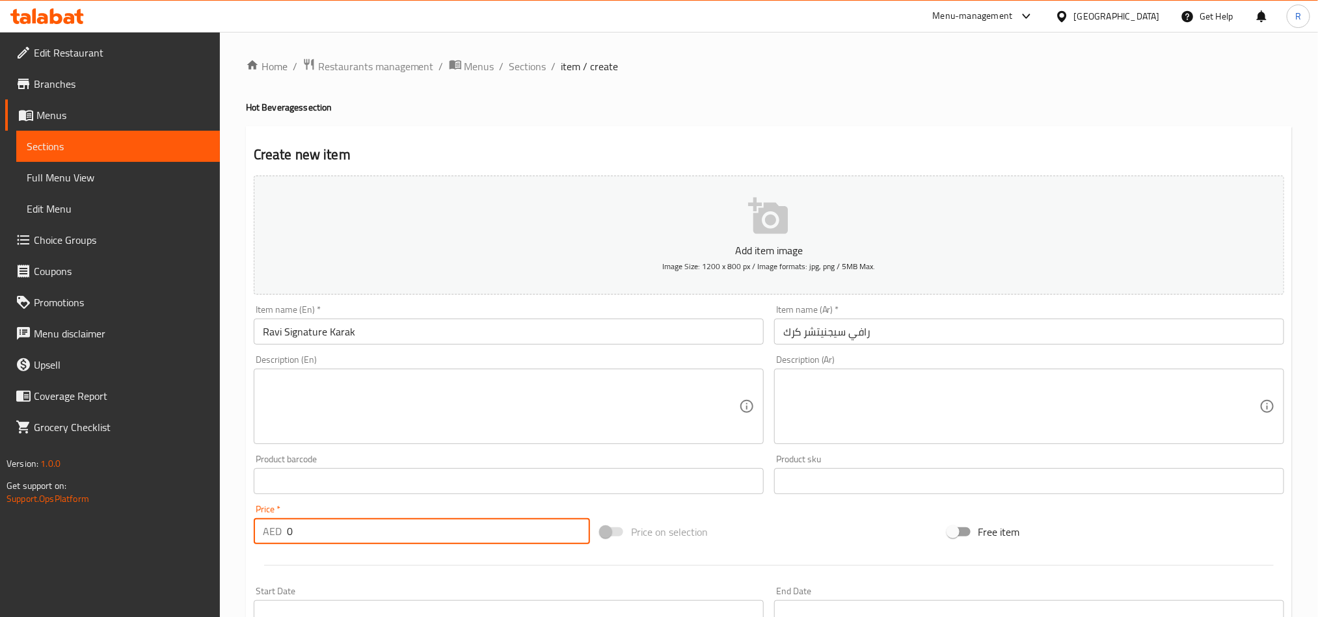
click at [291, 534] on input "0" at bounding box center [438, 532] width 303 height 26
paste input "3.9"
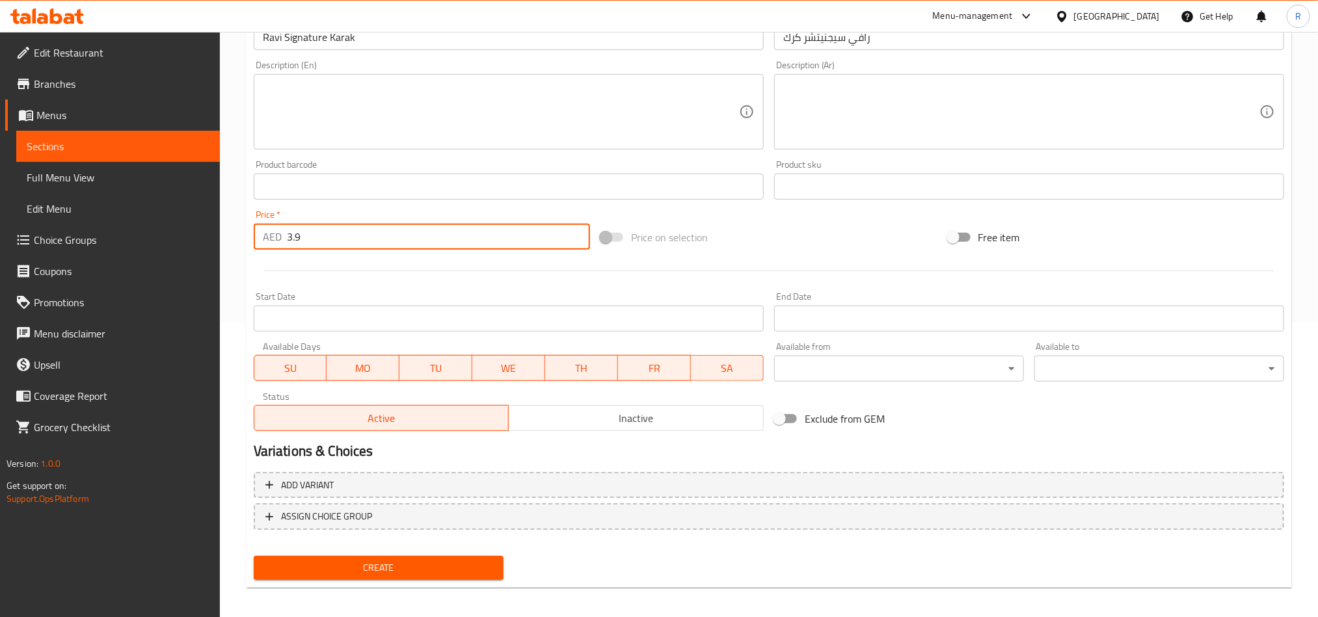
scroll to position [301, 0]
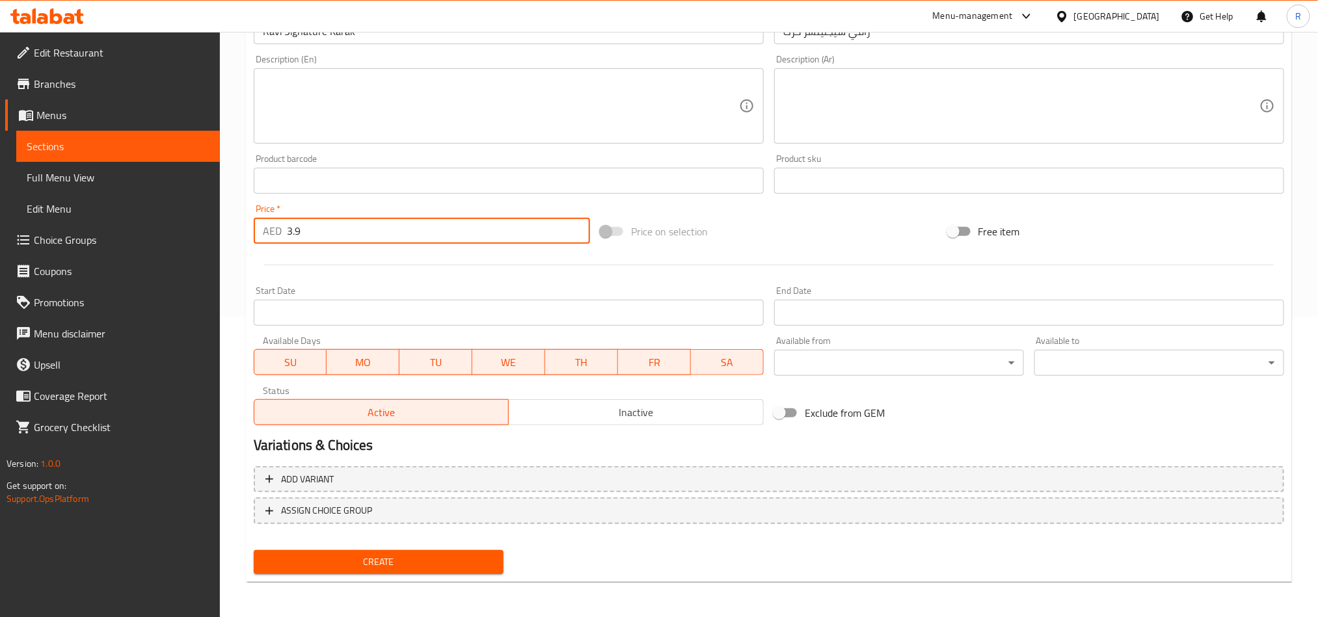
type input "3.9"
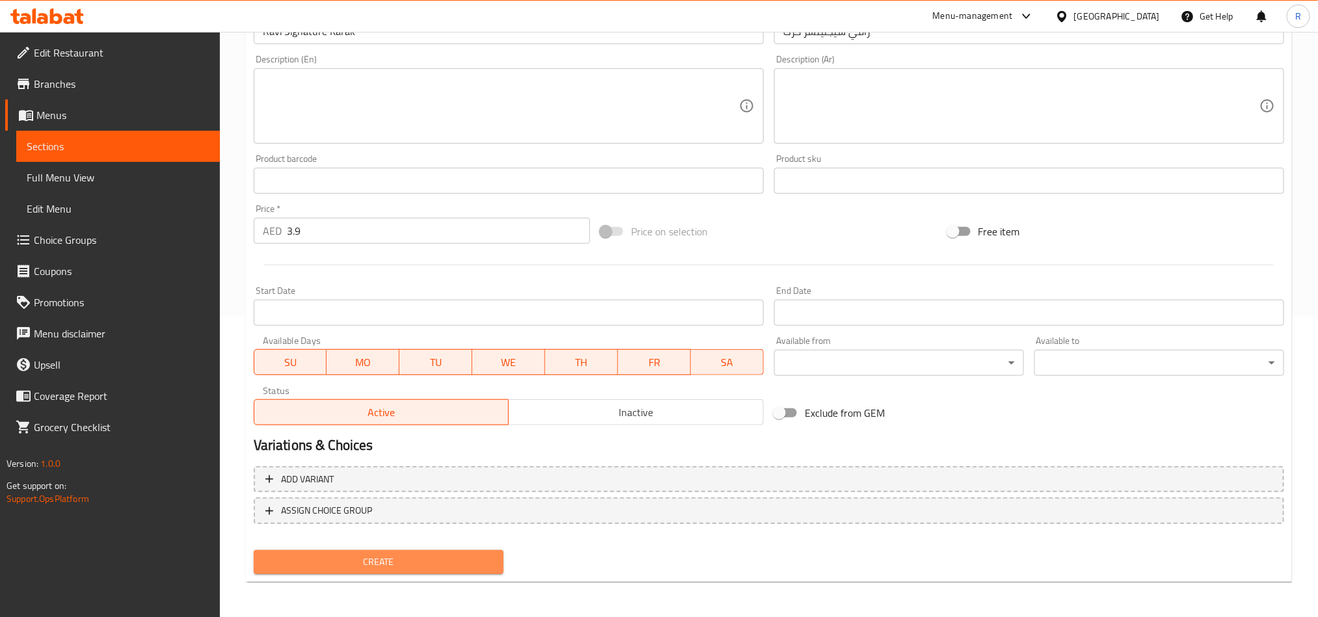
click at [368, 562] on span "Create" at bounding box center [378, 562] width 229 height 16
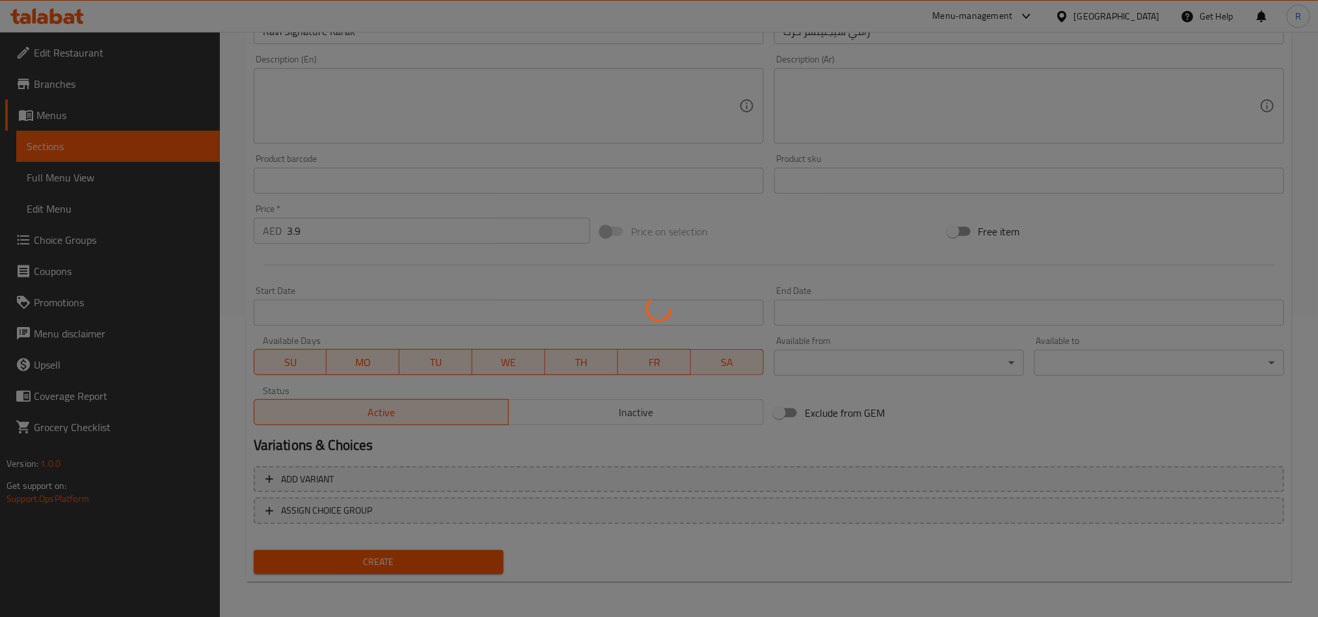
type input "0"
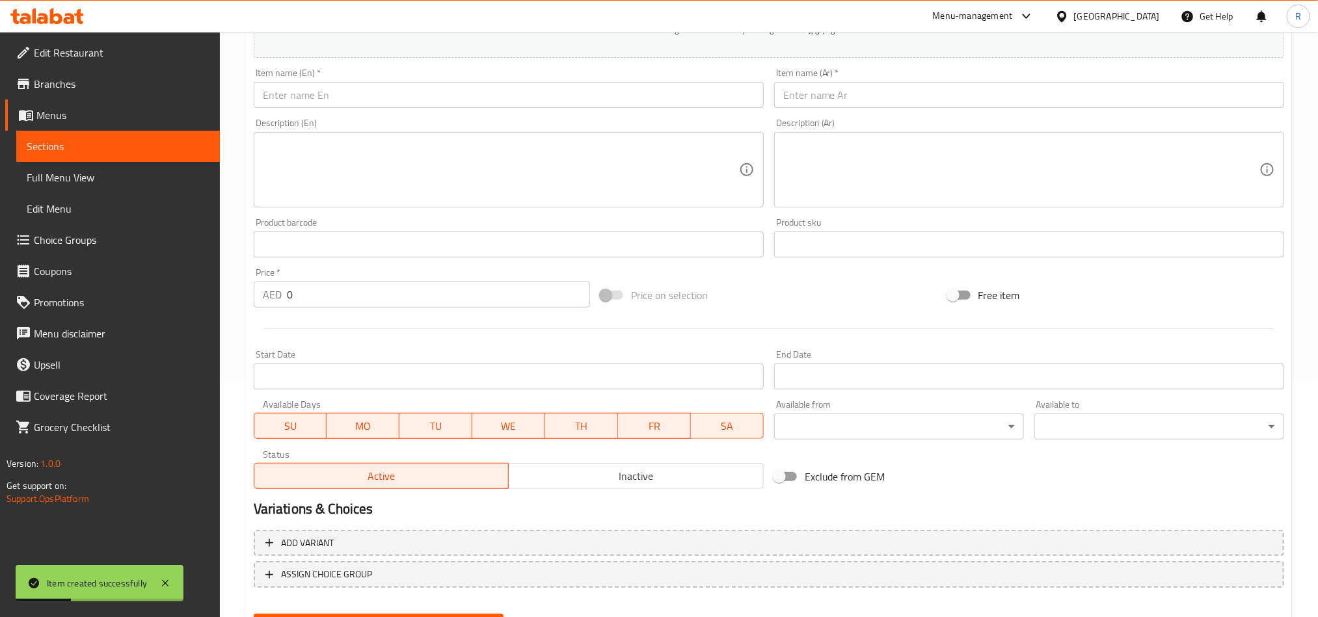
scroll to position [203, 0]
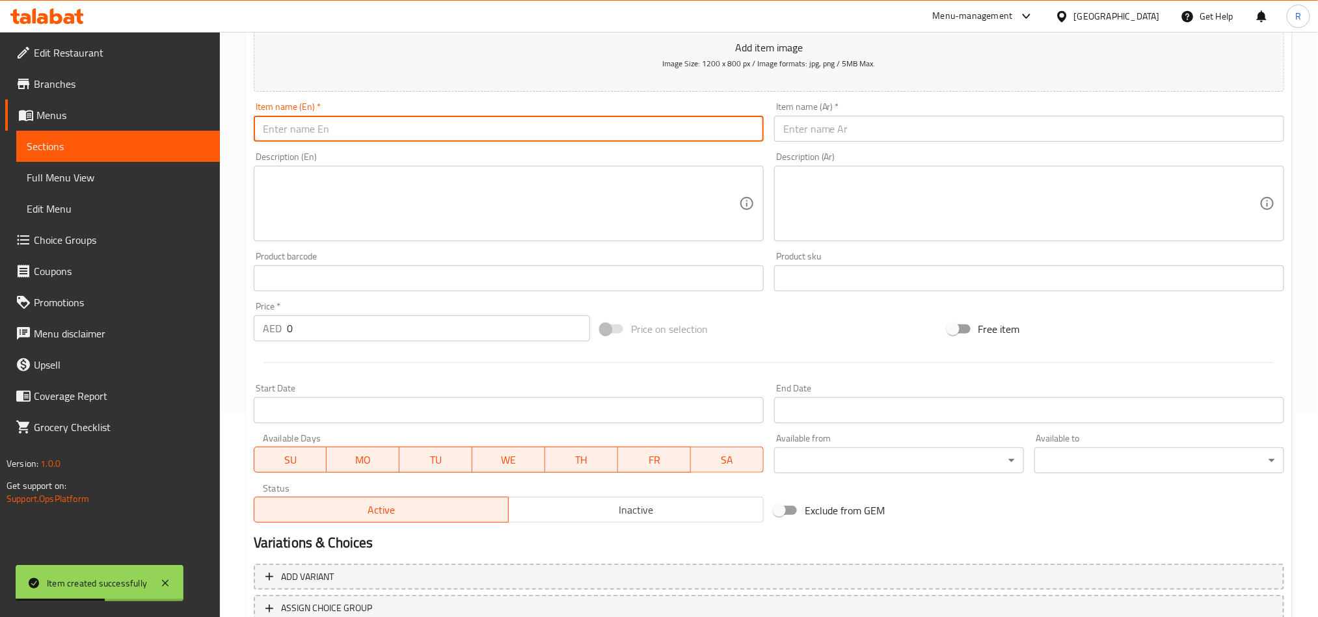
paste input "Tandoori Matka Chai"
type input "Tandoori Matka Chai"
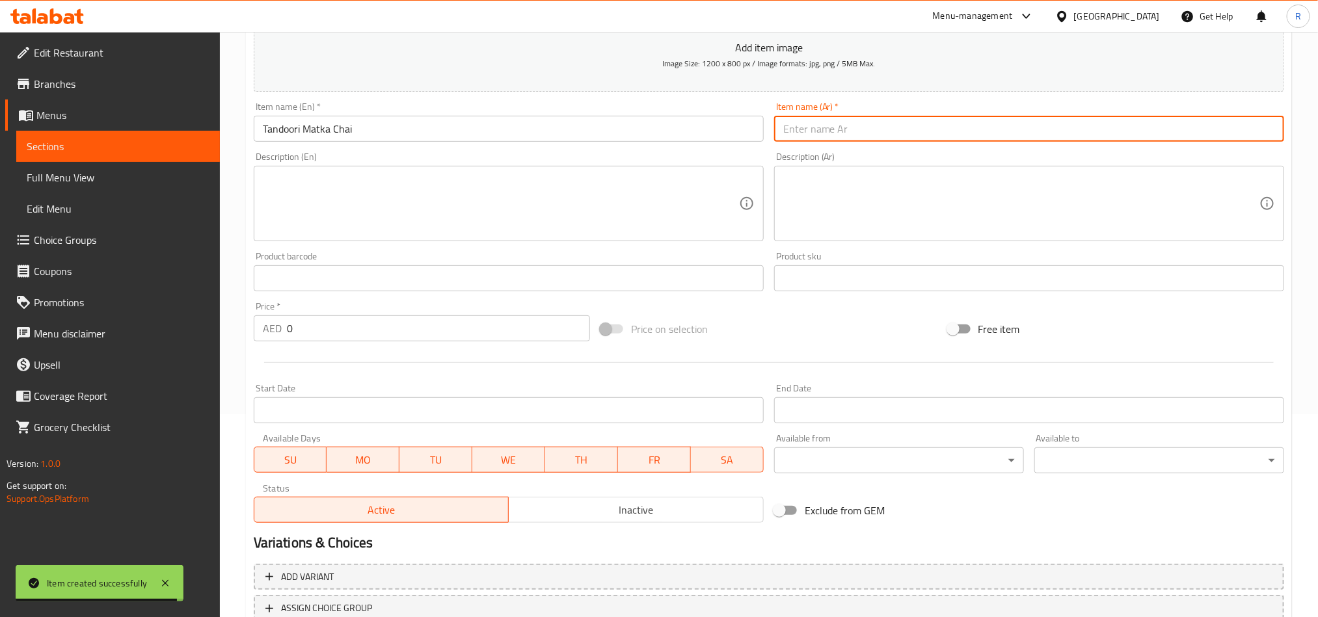
paste input "[PERSON_NAME]"
type input "[PERSON_NAME]"
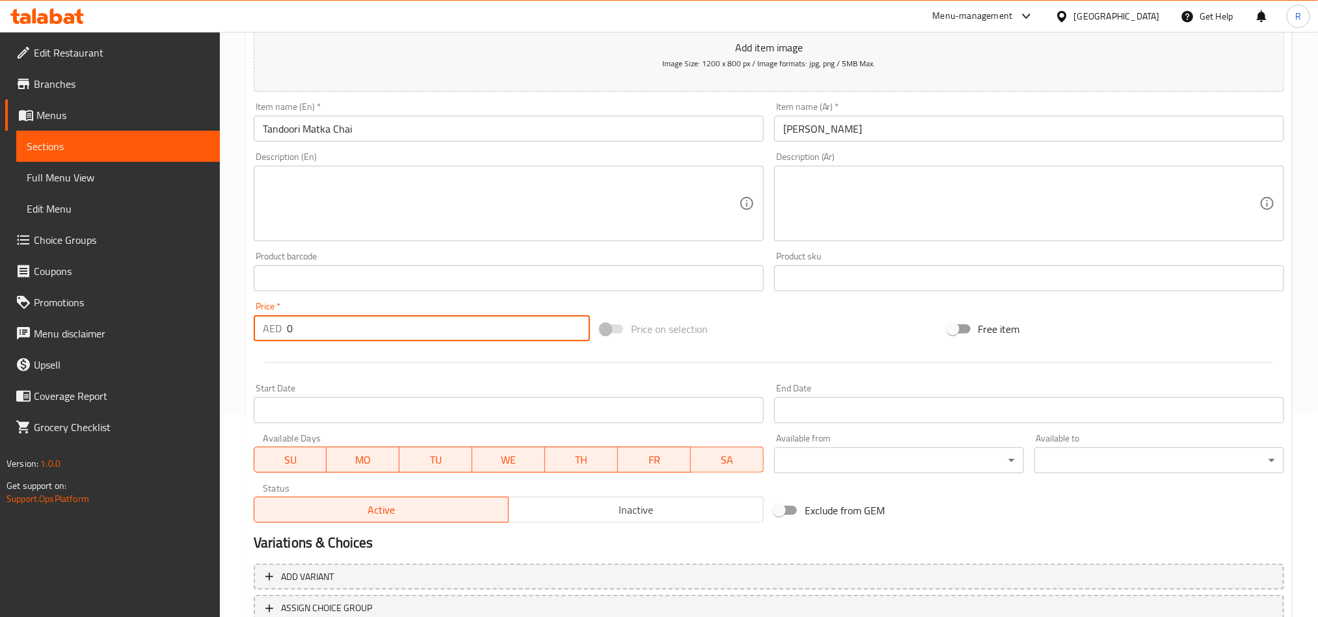
drag, startPoint x: 288, startPoint y: 329, endPoint x: 295, endPoint y: 329, distance: 7.8
click at [295, 329] on input "0" at bounding box center [438, 329] width 303 height 26
paste input "9.1"
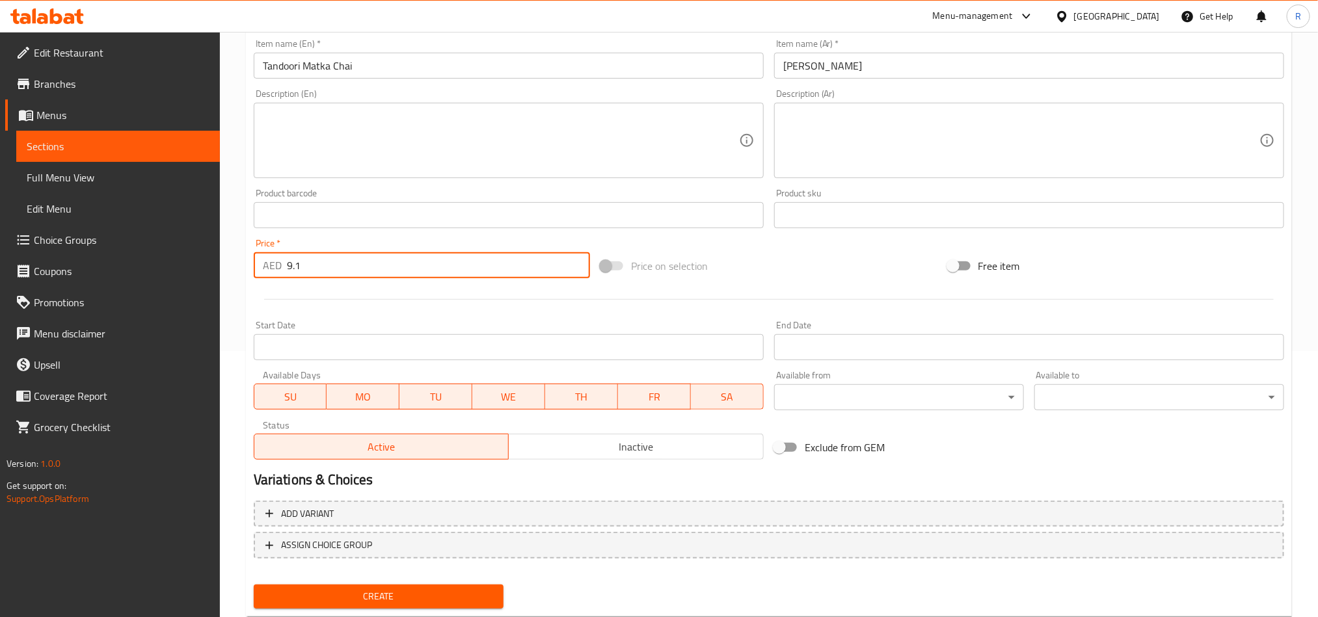
scroll to position [301, 0]
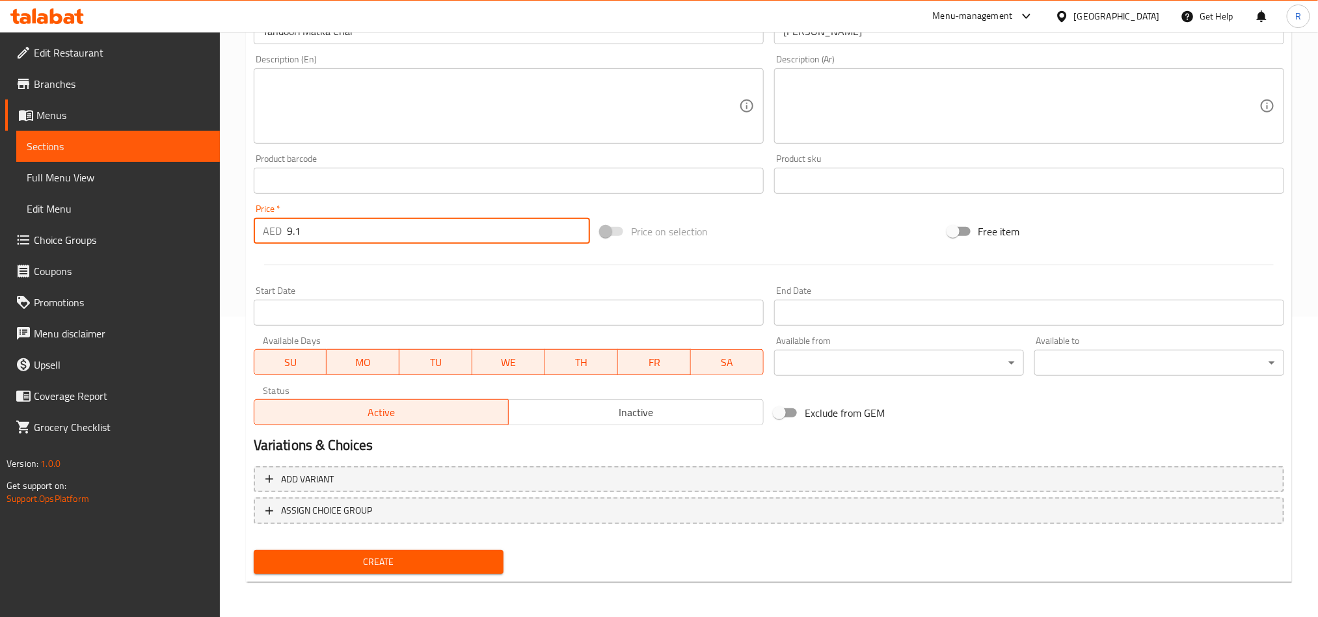
type input "9.1"
click at [438, 556] on span "Create" at bounding box center [378, 562] width 229 height 16
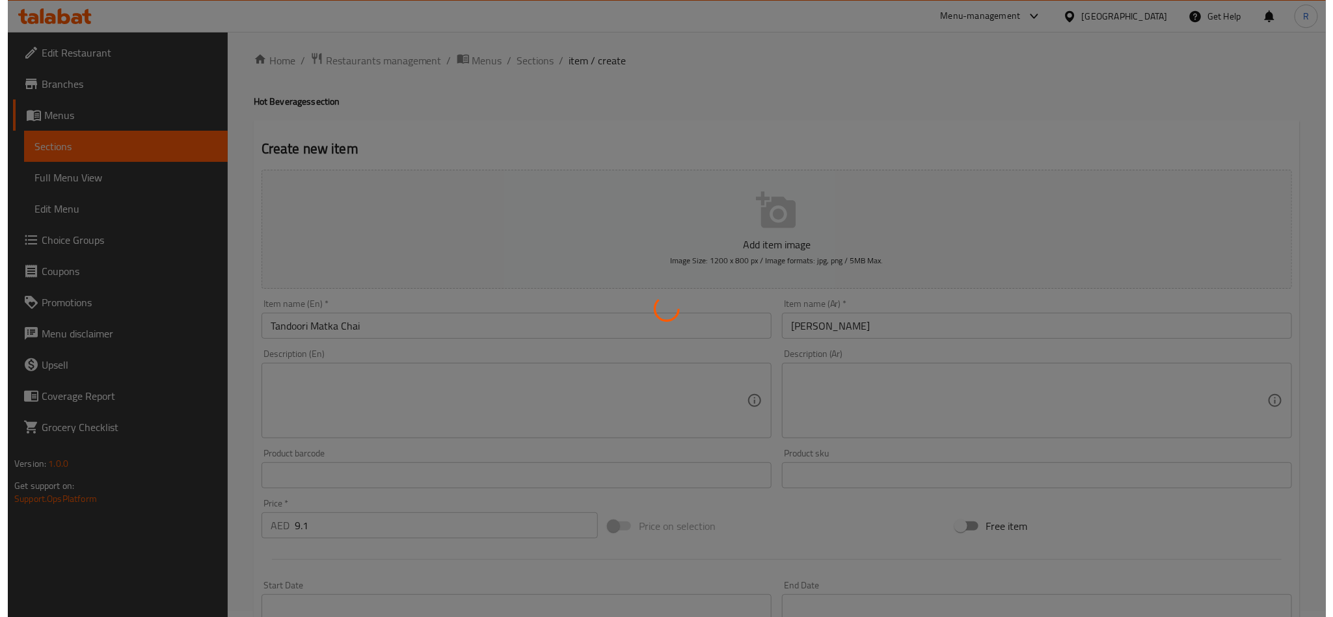
scroll to position [0, 0]
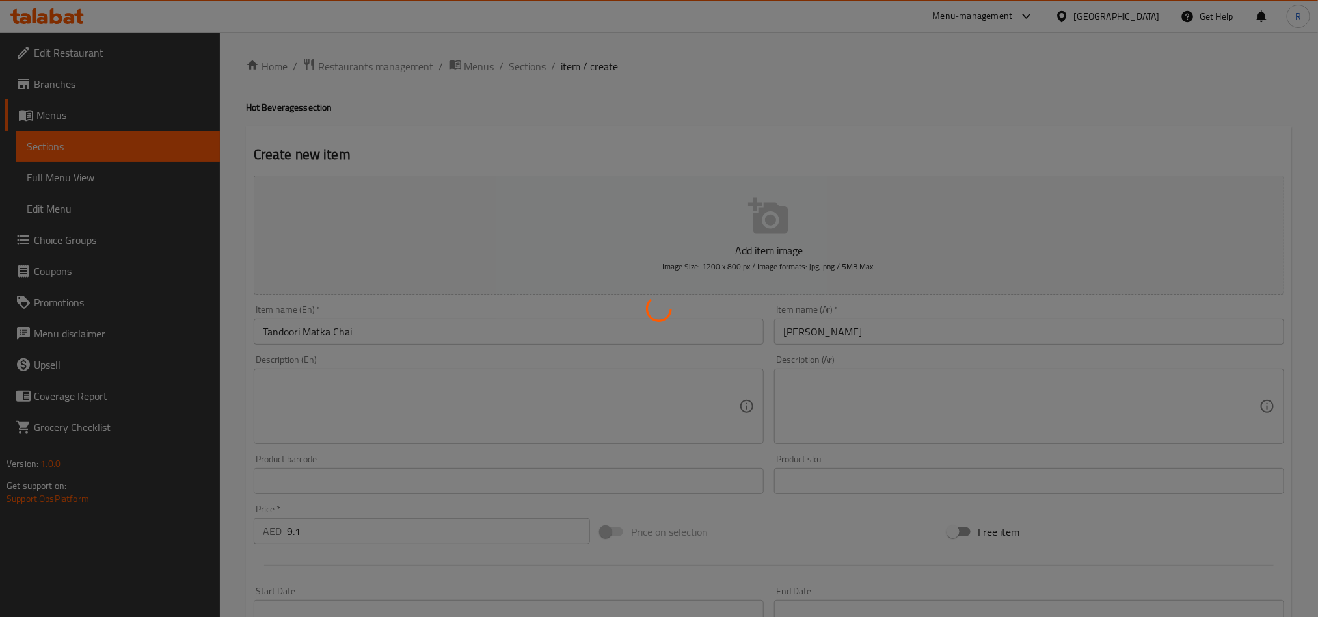
type input "0"
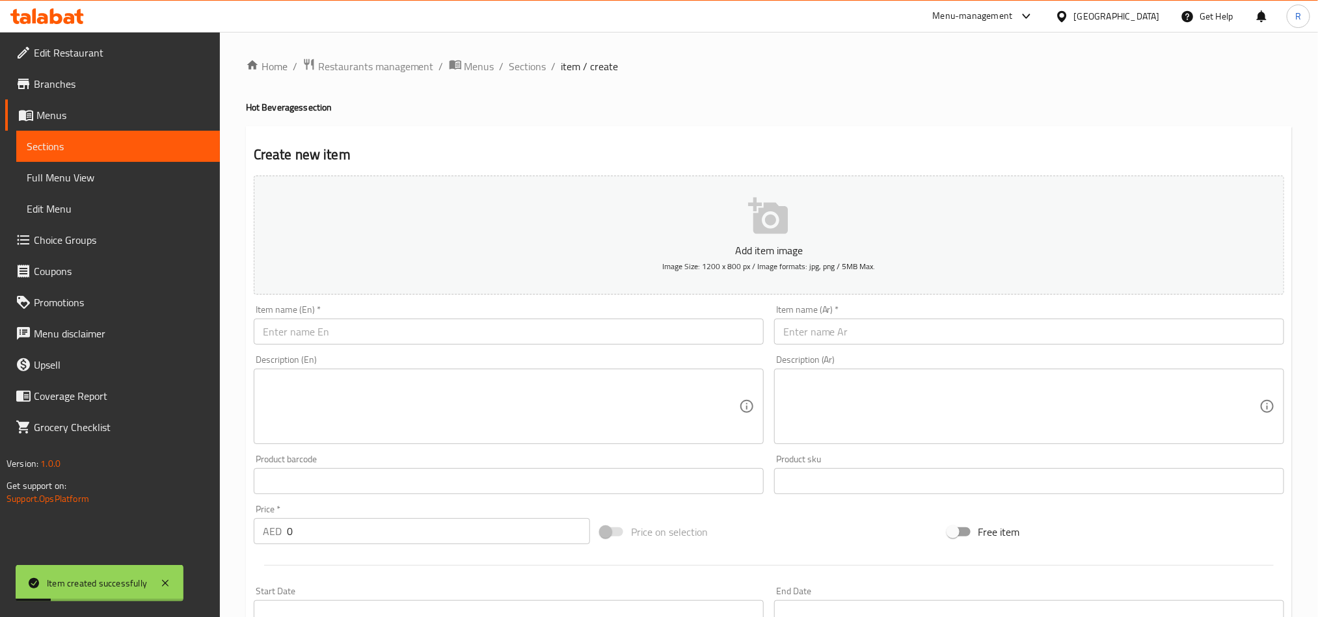
click at [528, 53] on div "Home / Restaurants management / Menus / Sections / item / create Hot Beverages …" at bounding box center [769, 475] width 1098 height 887
click at [532, 69] on span "Sections" at bounding box center [527, 67] width 37 height 16
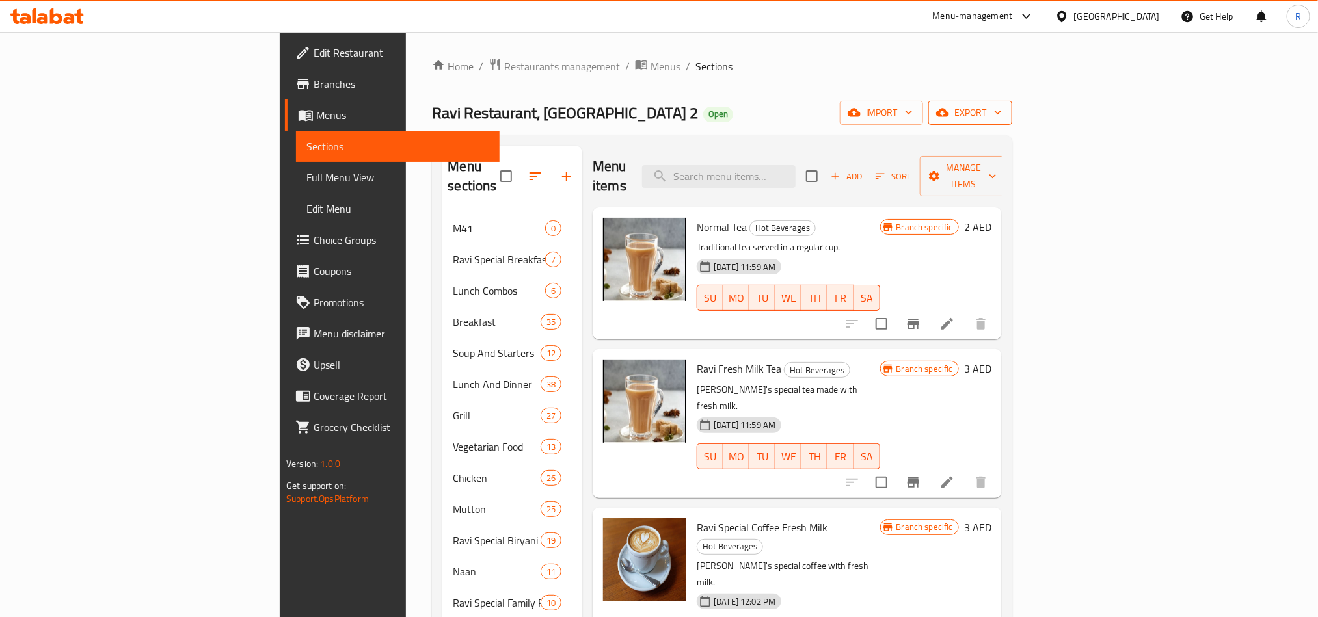
click at [1002, 110] on span "export" at bounding box center [970, 113] width 63 height 16
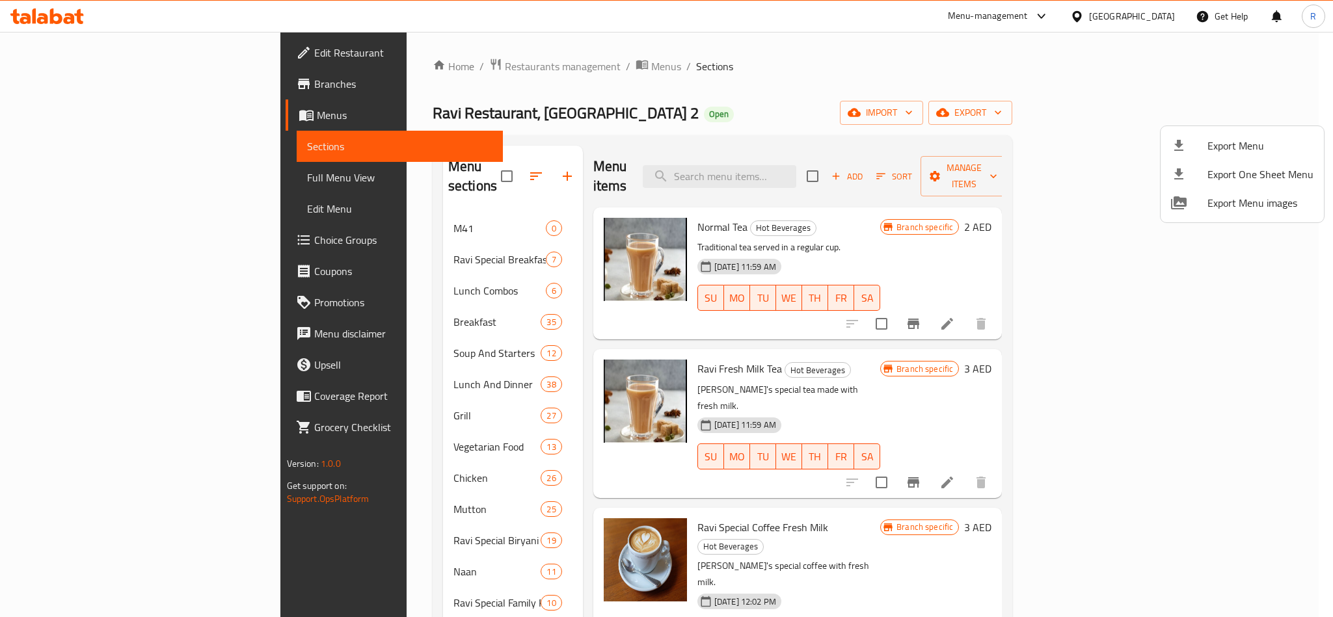
click at [1201, 142] on div at bounding box center [1189, 146] width 36 height 16
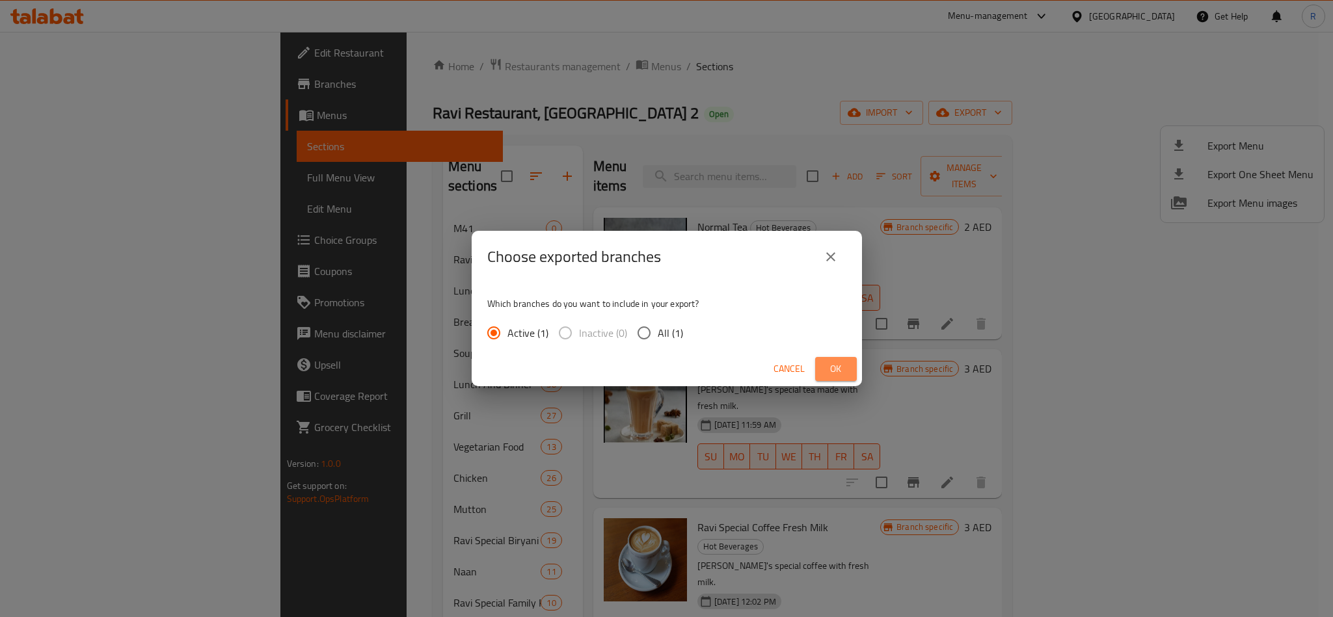
click at [824, 365] on button "Ok" at bounding box center [836, 369] width 42 height 24
